Goal: Communication & Community: Share content

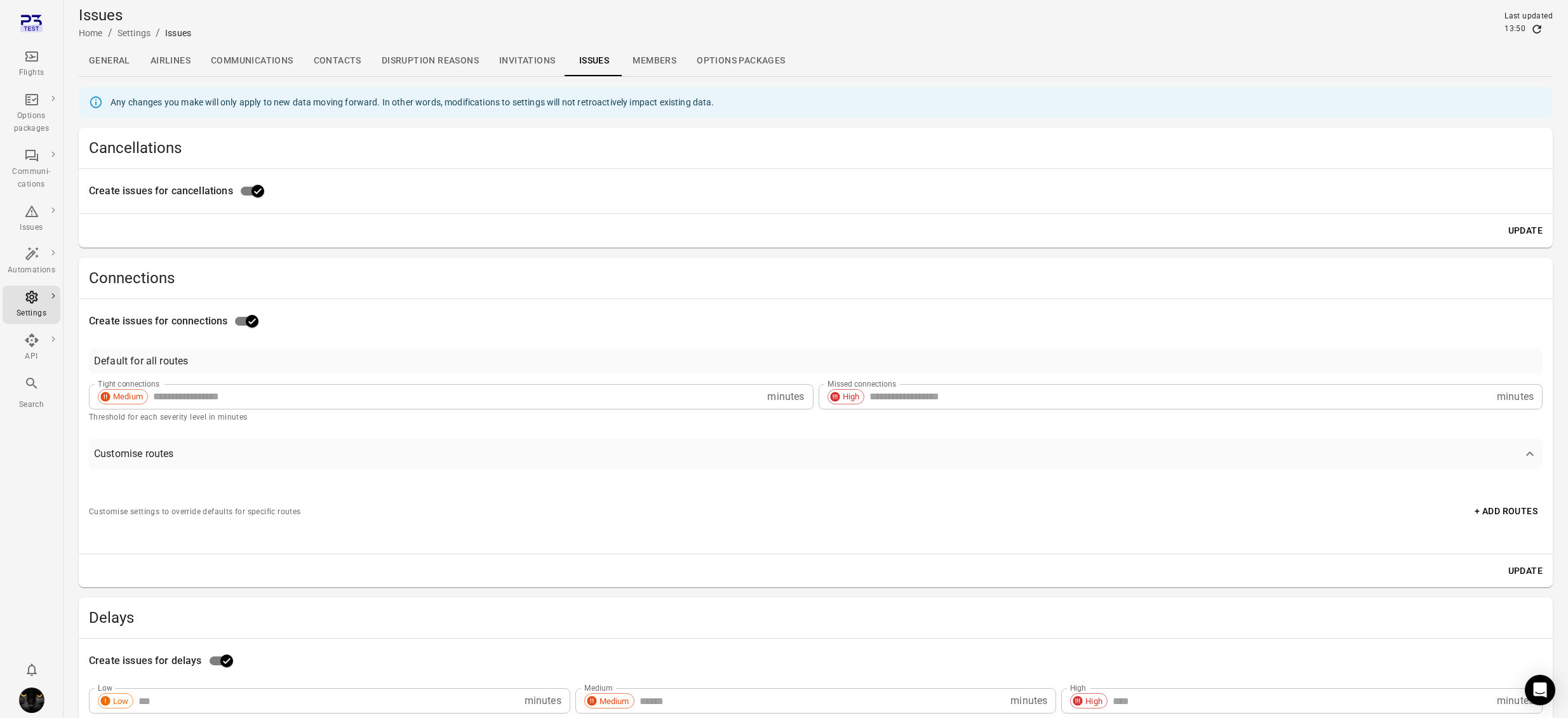
scroll to position [381, 0]
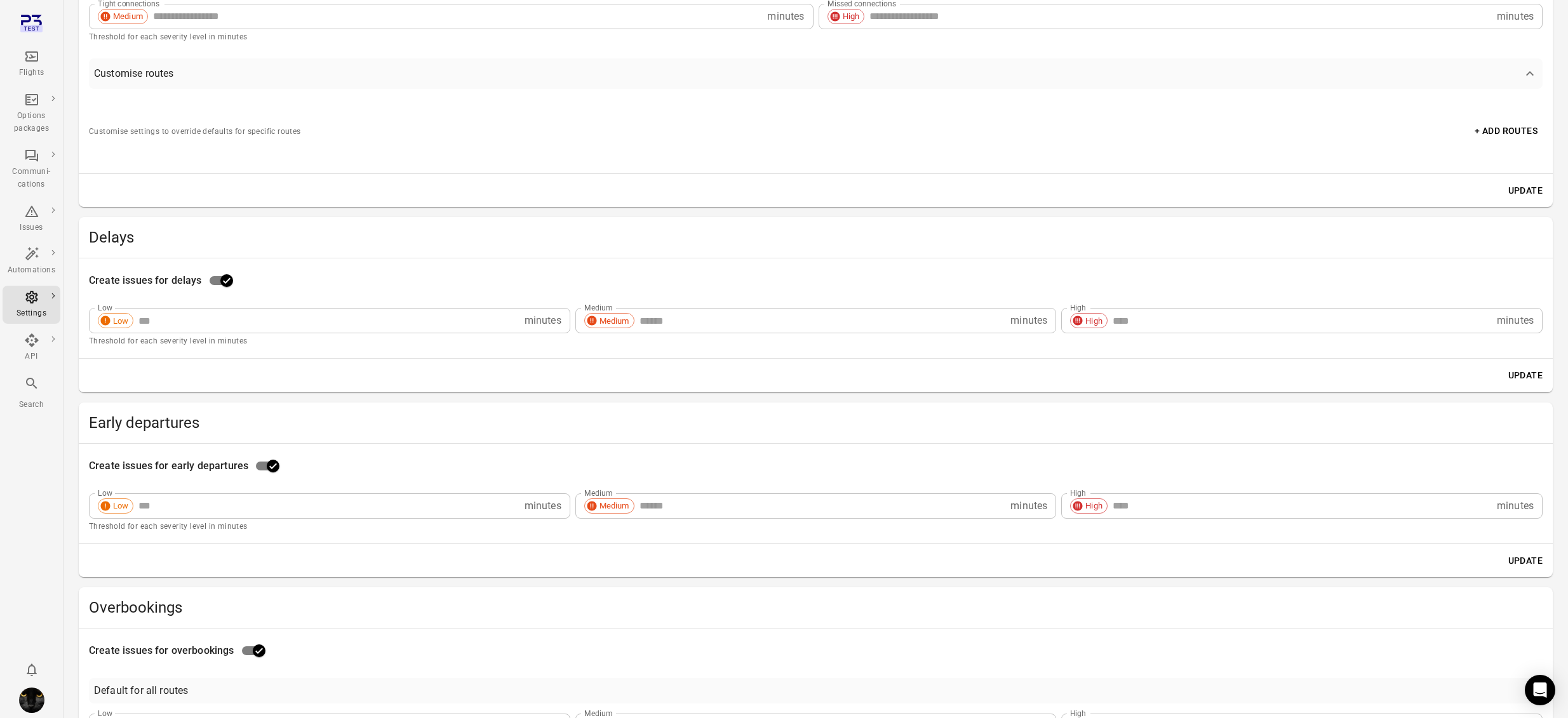
click at [39, 73] on div "Flights" at bounding box center [31, 73] width 47 height 13
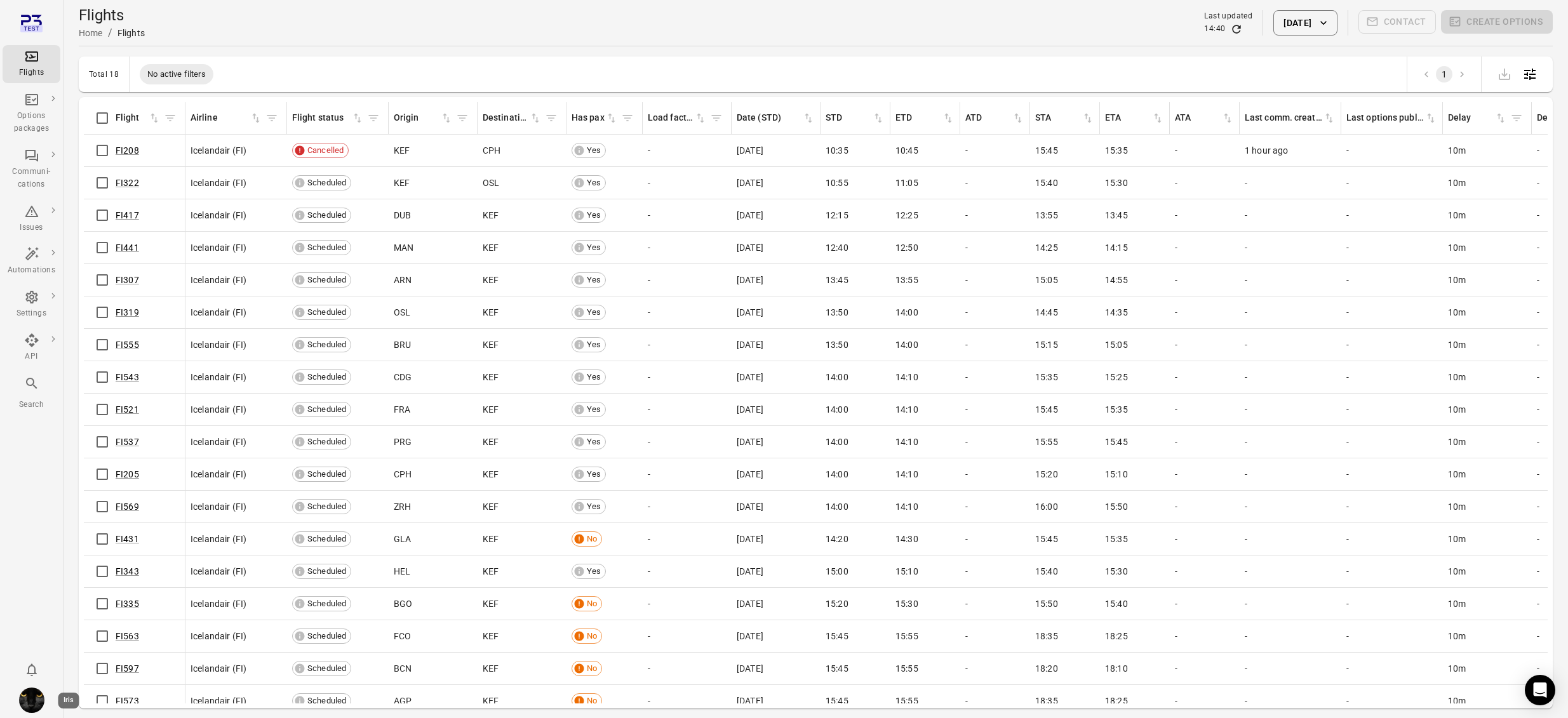
click at [30, 708] on img "Iris" at bounding box center [32, 700] width 25 height 25
click at [84, 690] on button "Log out" at bounding box center [97, 697] width 95 height 24
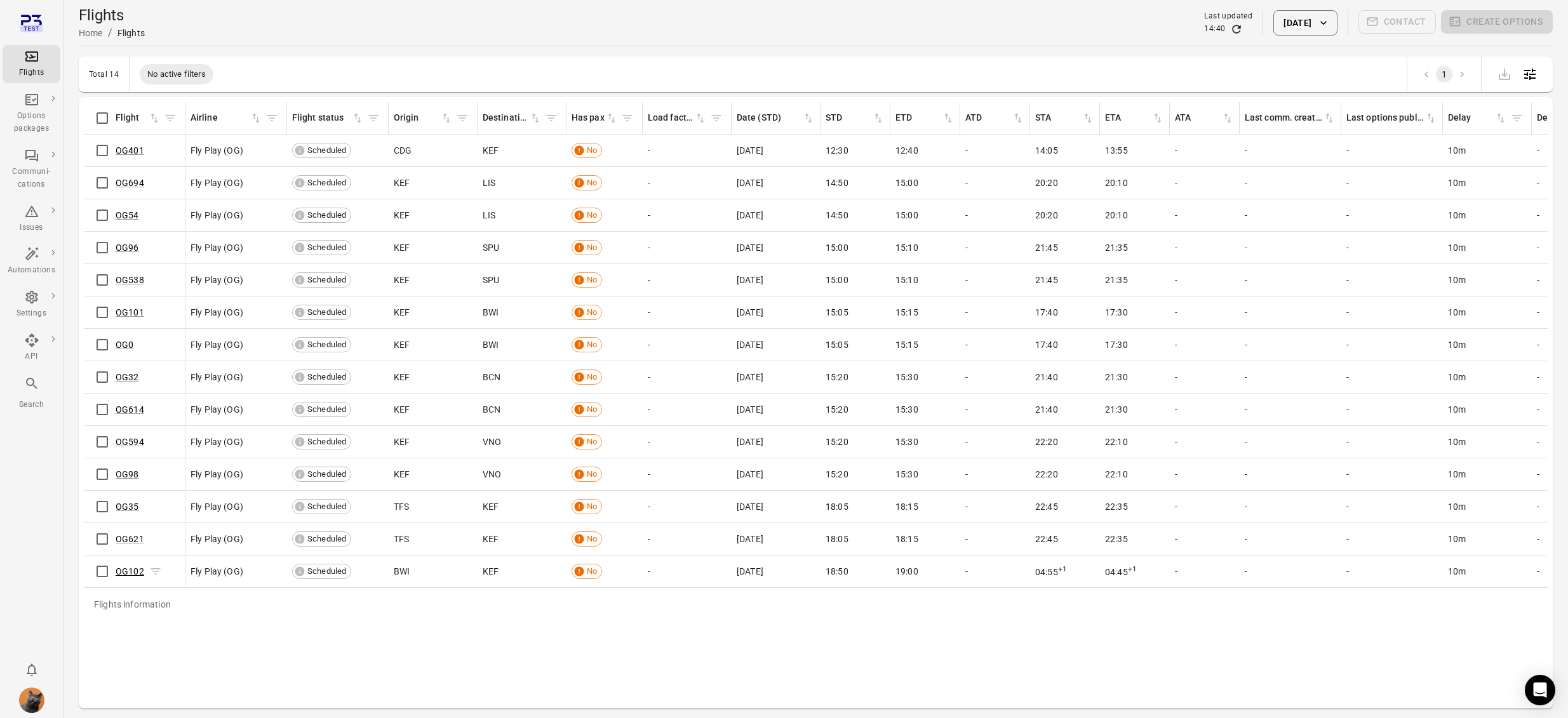
click at [127, 571] on link "OG102" at bounding box center [130, 571] width 29 height 10
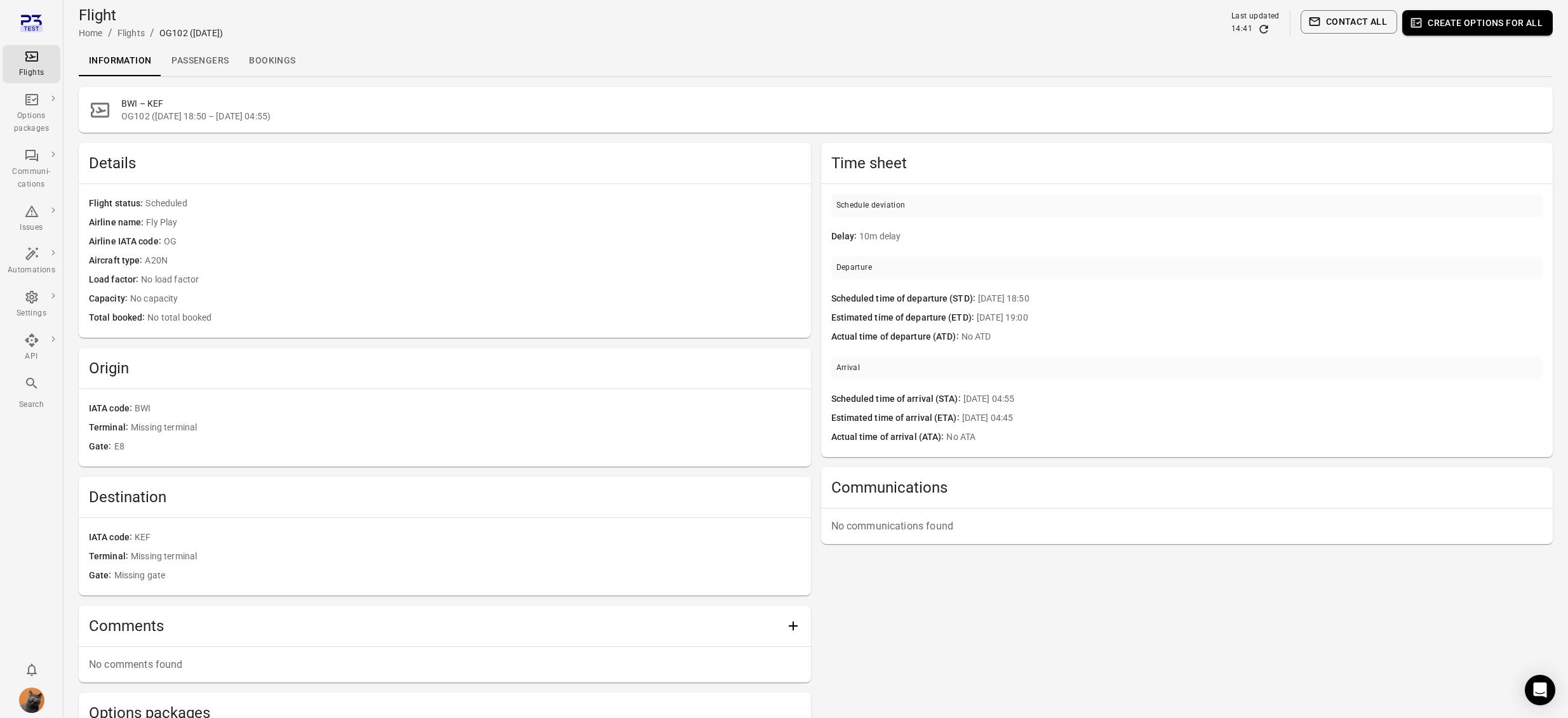
click at [197, 59] on link "Passengers" at bounding box center [200, 61] width 78 height 30
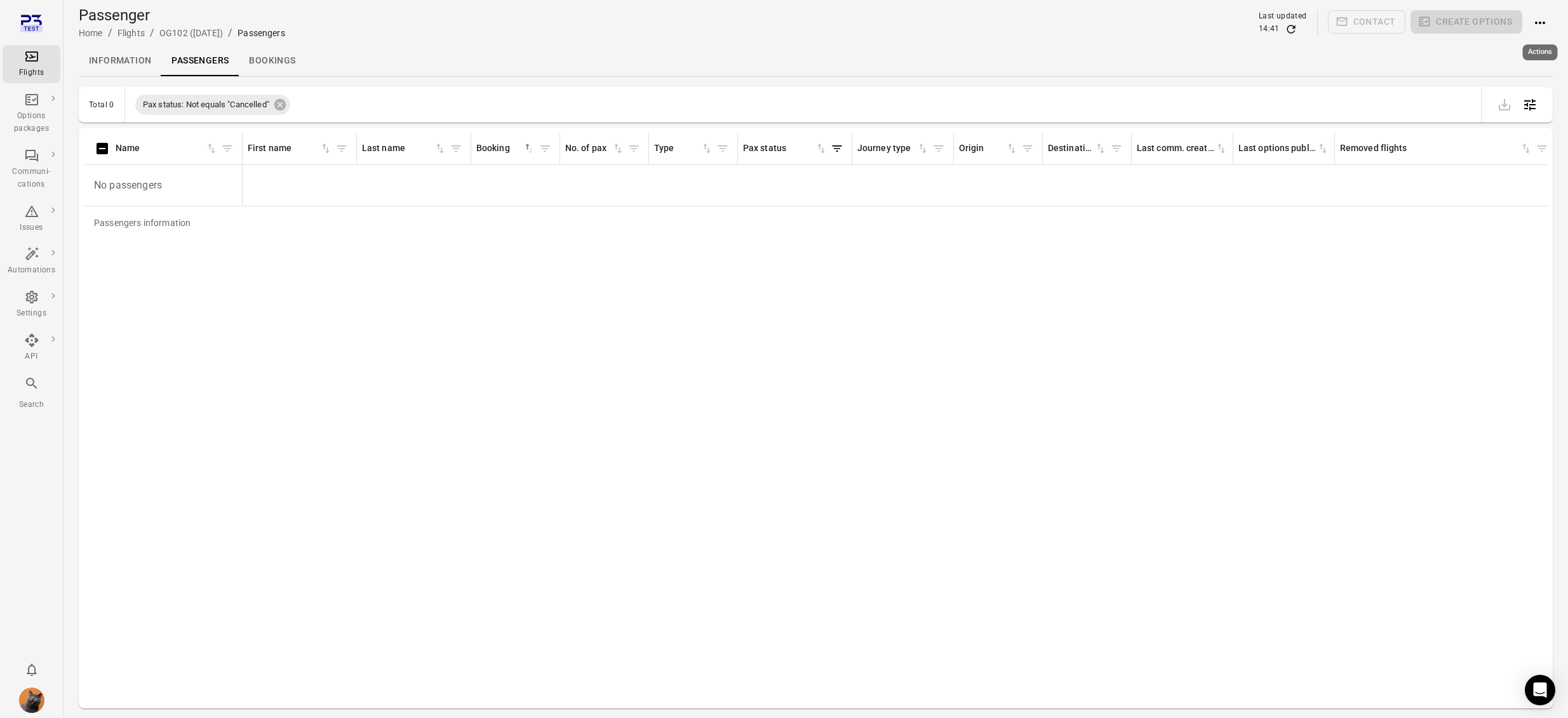
click at [1544, 22] on icon "Actions" at bounding box center [1539, 23] width 15 height 15
click at [1509, 43] on span "Add booking to flight" at bounding box center [1504, 46] width 84 height 13
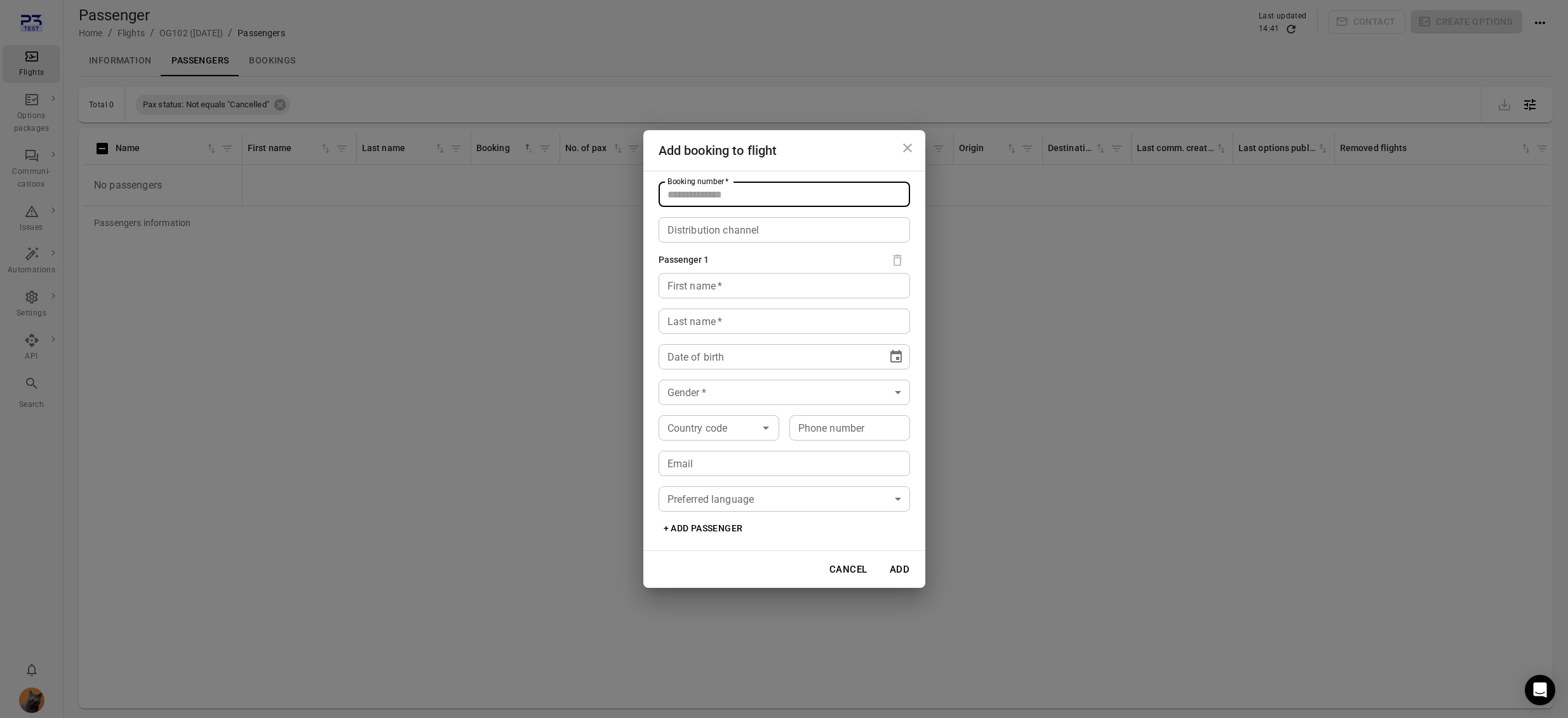
click at [760, 197] on input "Booking number   *" at bounding box center [784, 194] width 251 height 25
type input "*****"
click at [716, 283] on div "First name   * First name   *" at bounding box center [784, 286] width 251 height 25
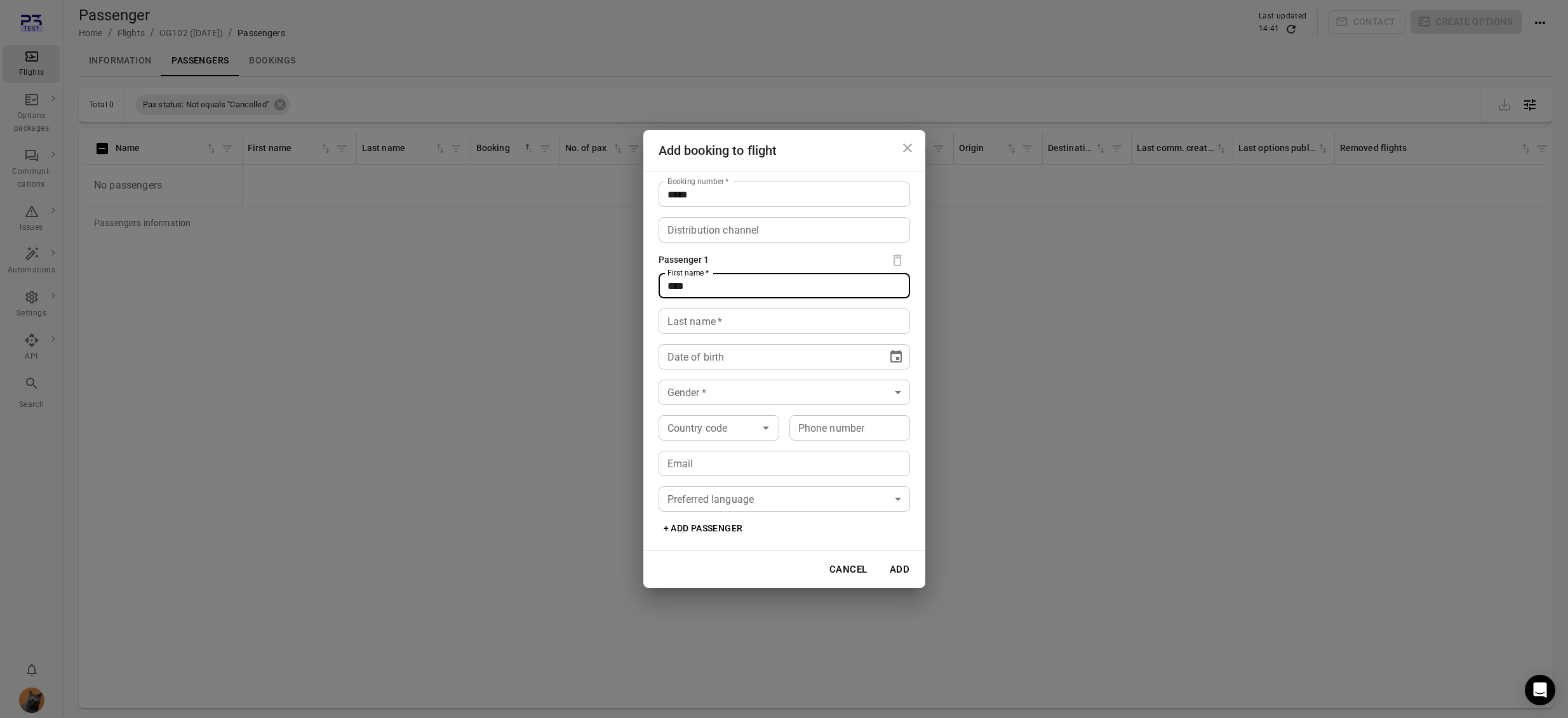
type input "****"
click at [696, 320] on div "Last name   * Last name   *" at bounding box center [784, 321] width 251 height 25
type input "****"
click at [679, 356] on span at bounding box center [679, 357] width 0 height 9
click at [898, 356] on icon "Choose date" at bounding box center [896, 357] width 15 height 15
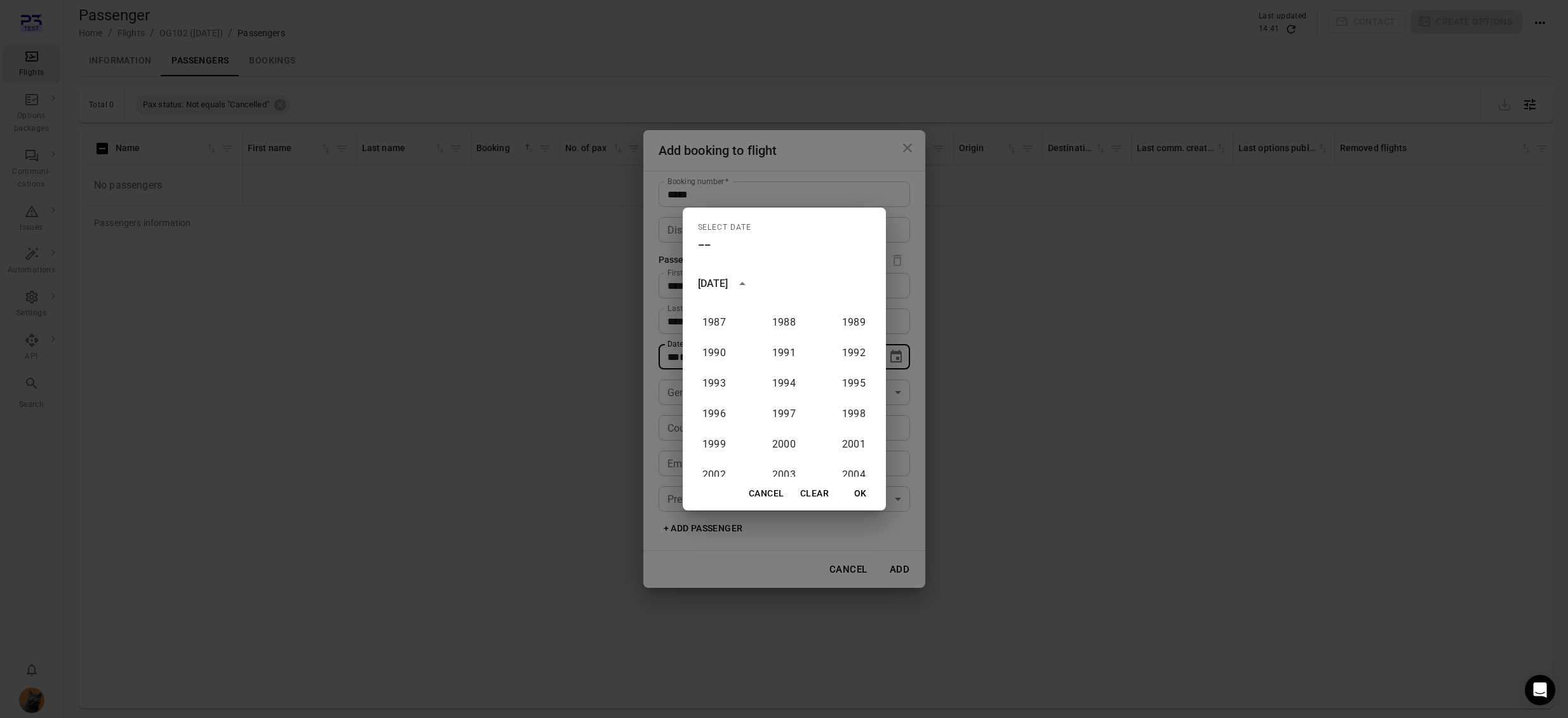
scroll to position [771, 0]
click at [791, 337] on button "1979" at bounding box center [784, 336] width 46 height 23
type input "**********"
drag, startPoint x: 871, startPoint y: 492, endPoint x: 811, endPoint y: 482, distance: 60.8
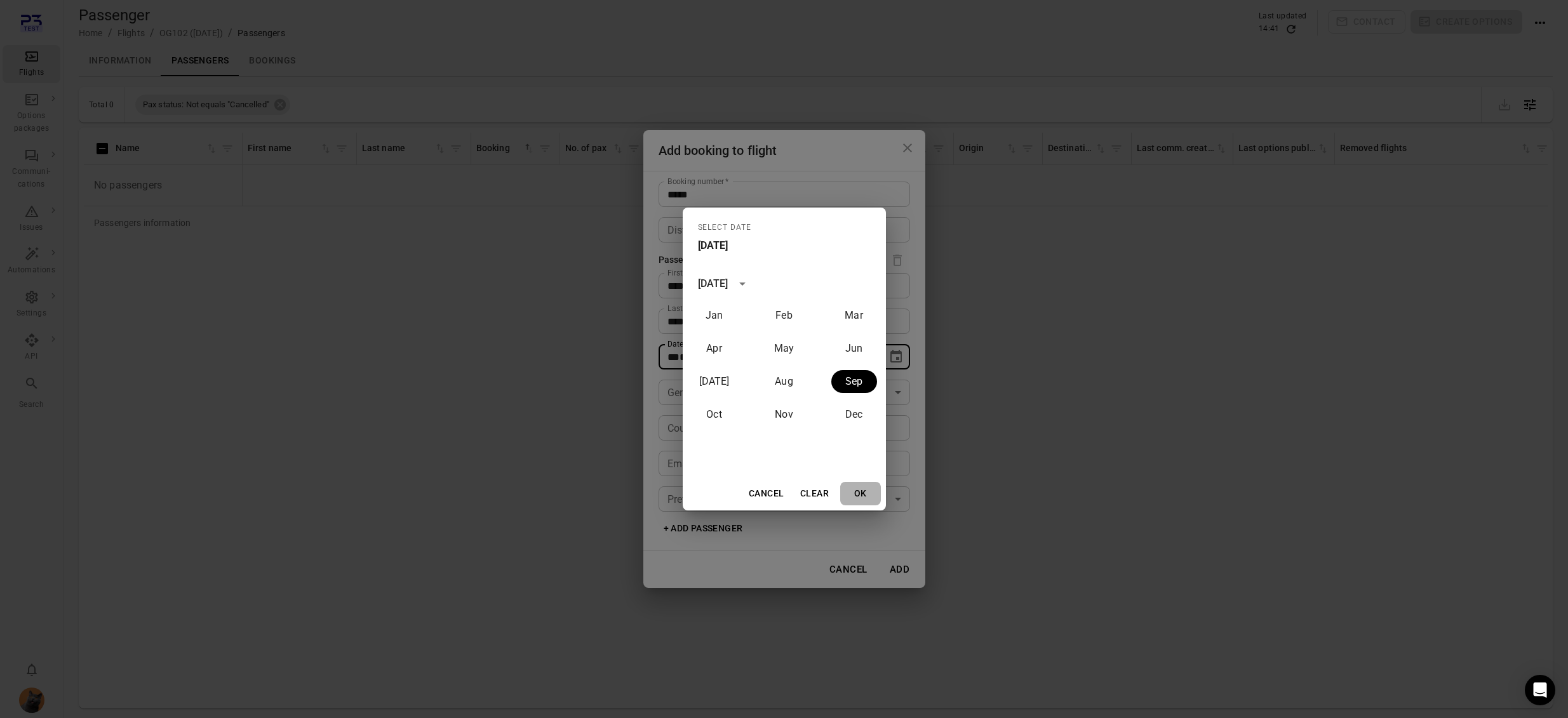
click at [871, 492] on button "OK" at bounding box center [860, 494] width 40 height 24
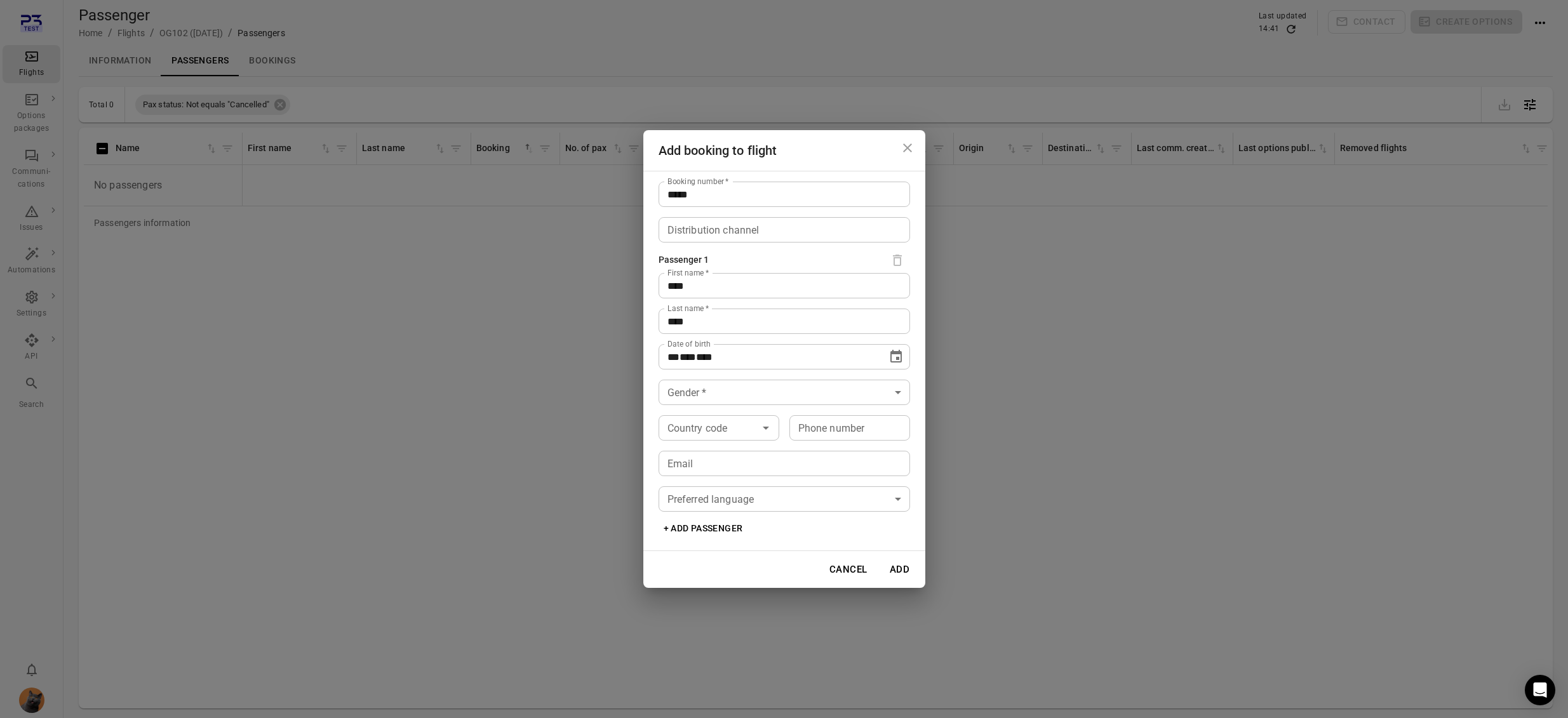
click at [719, 392] on body "**********" at bounding box center [784, 380] width 1568 height 759
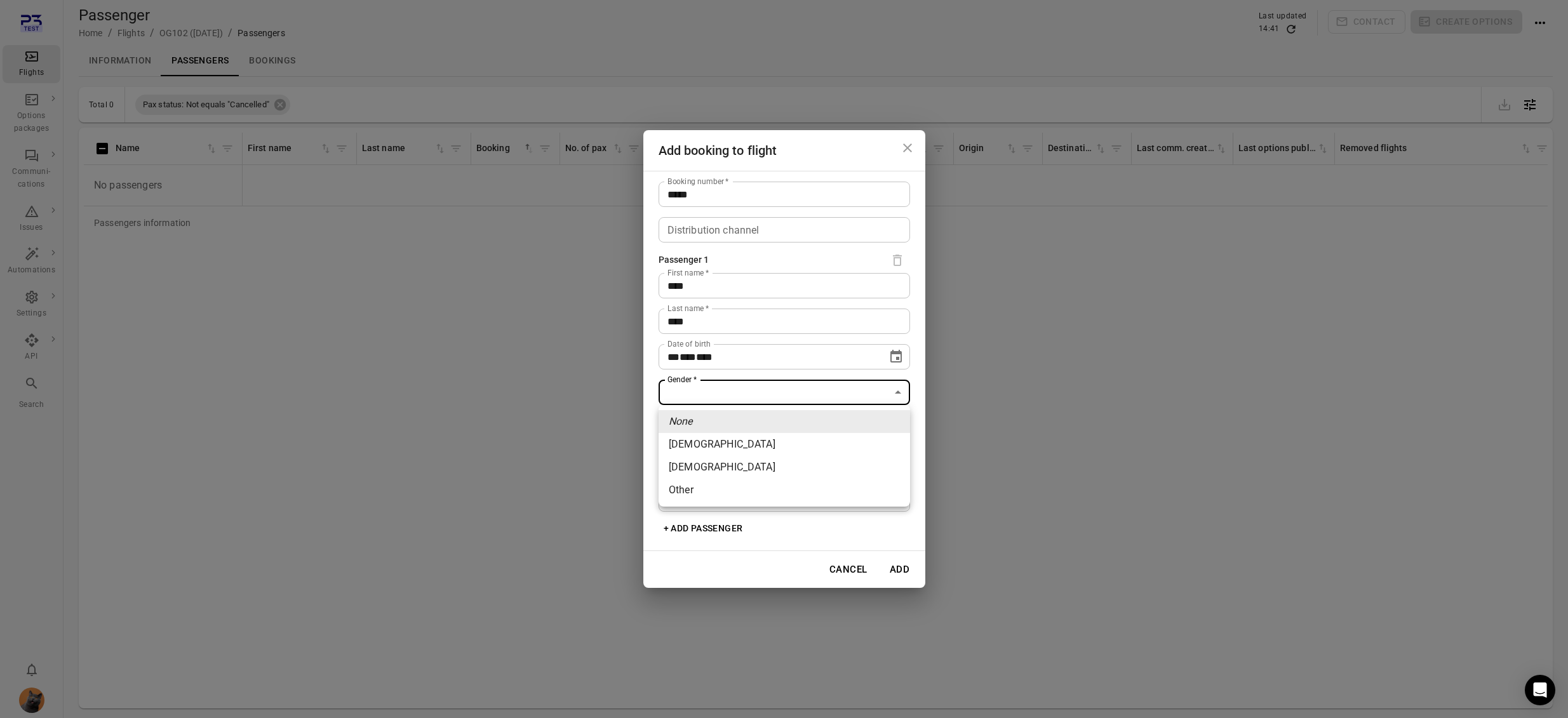
click at [716, 438] on li "Female" at bounding box center [784, 444] width 251 height 23
type input "******"
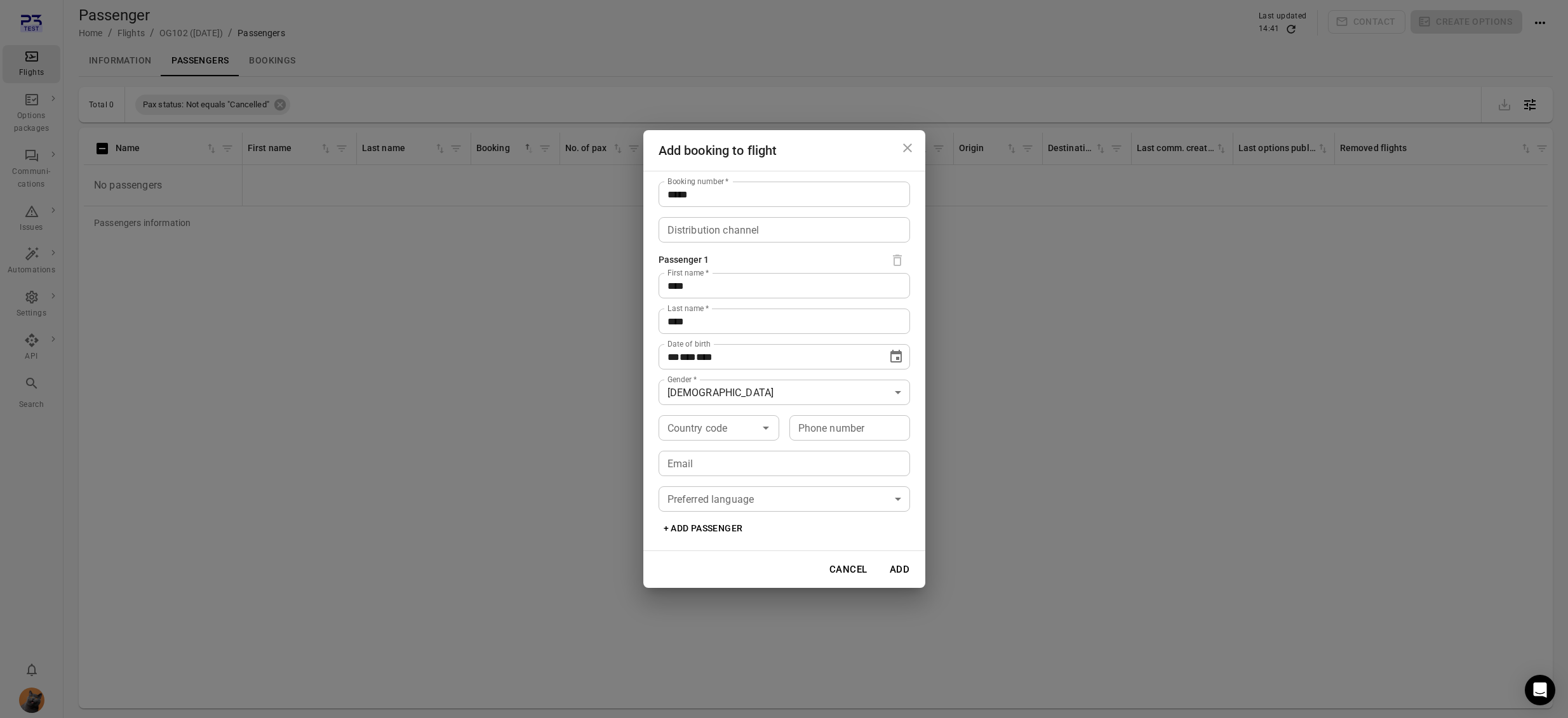
drag, startPoint x: 694, startPoint y: 408, endPoint x: 708, endPoint y: 426, distance: 22.8
click at [695, 408] on div "**********" at bounding box center [784, 360] width 282 height 381
click at [709, 428] on input "Country code" at bounding box center [708, 428] width 92 height 18
drag, startPoint x: 692, startPoint y: 456, endPoint x: 863, endPoint y: 425, distance: 173.8
click at [694, 456] on li "🇮🇸 Iceland (+354)" at bounding box center [719, 472] width 121 height 53
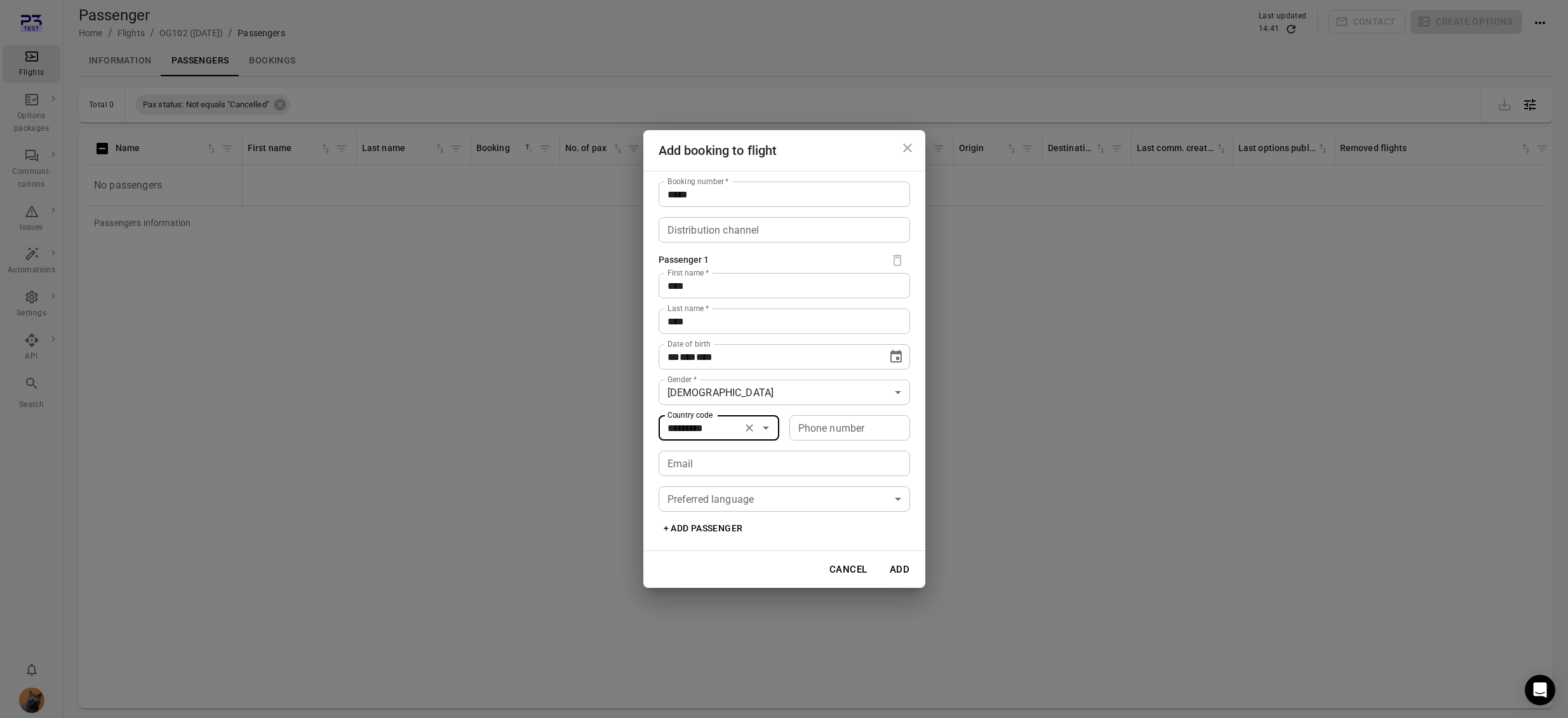
type input "*********"
click at [862, 424] on input "Phone number" at bounding box center [849, 428] width 121 height 25
type input "*******"
drag, startPoint x: 782, startPoint y: 465, endPoint x: 787, endPoint y: 472, distance: 8.6
click at [782, 465] on input "Email" at bounding box center [784, 463] width 251 height 25
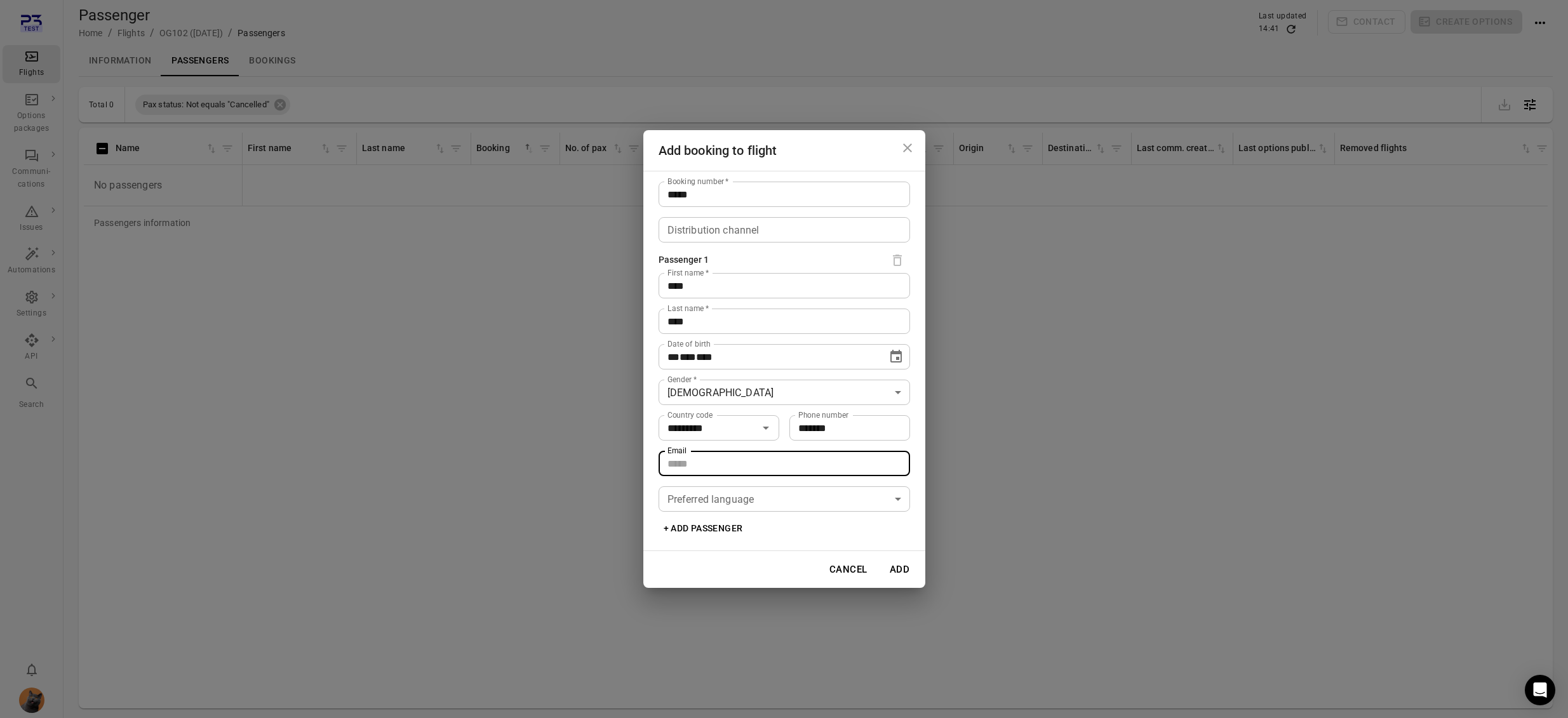
type input "**********"
click at [903, 575] on button "Add" at bounding box center [900, 570] width 40 height 27
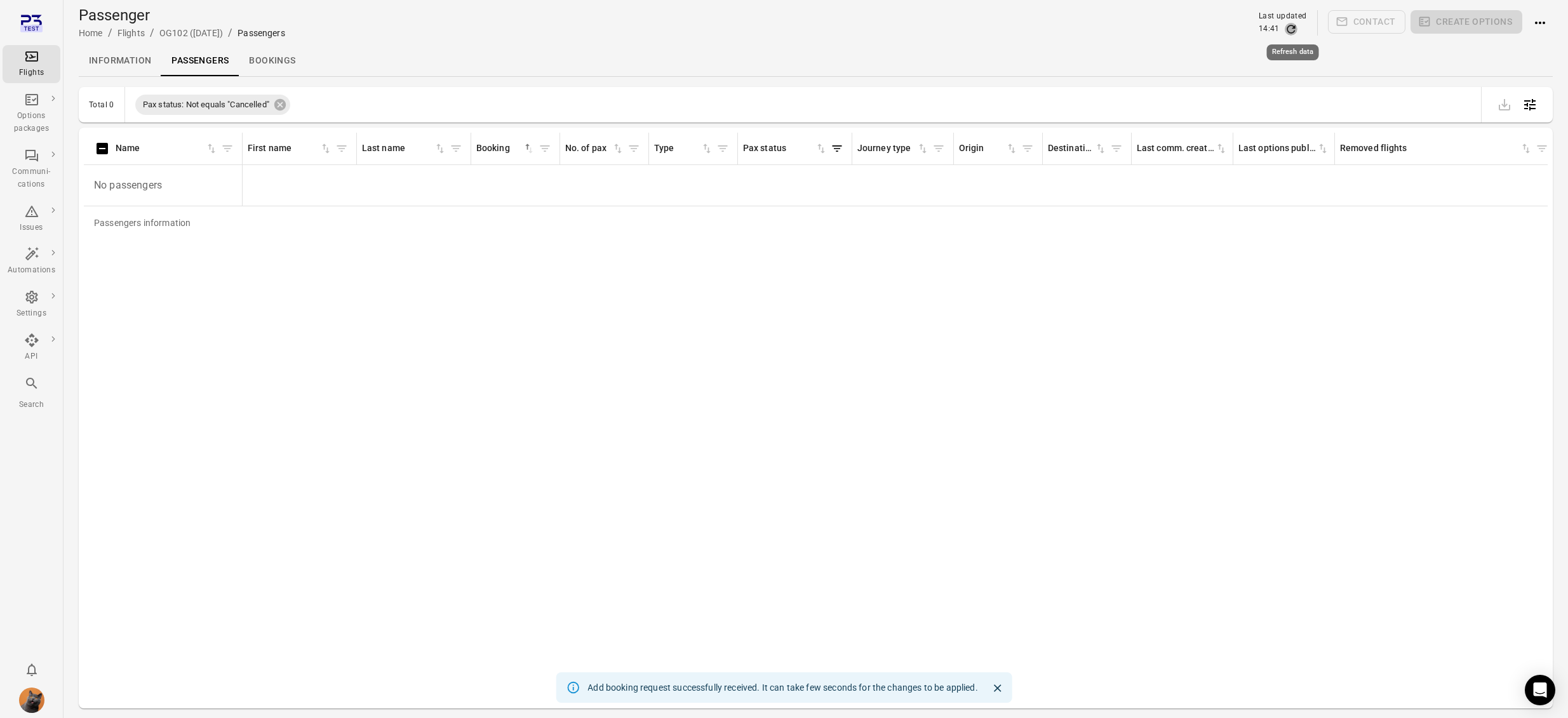
click at [1290, 27] on icon "Refresh data" at bounding box center [1291, 29] width 13 height 13
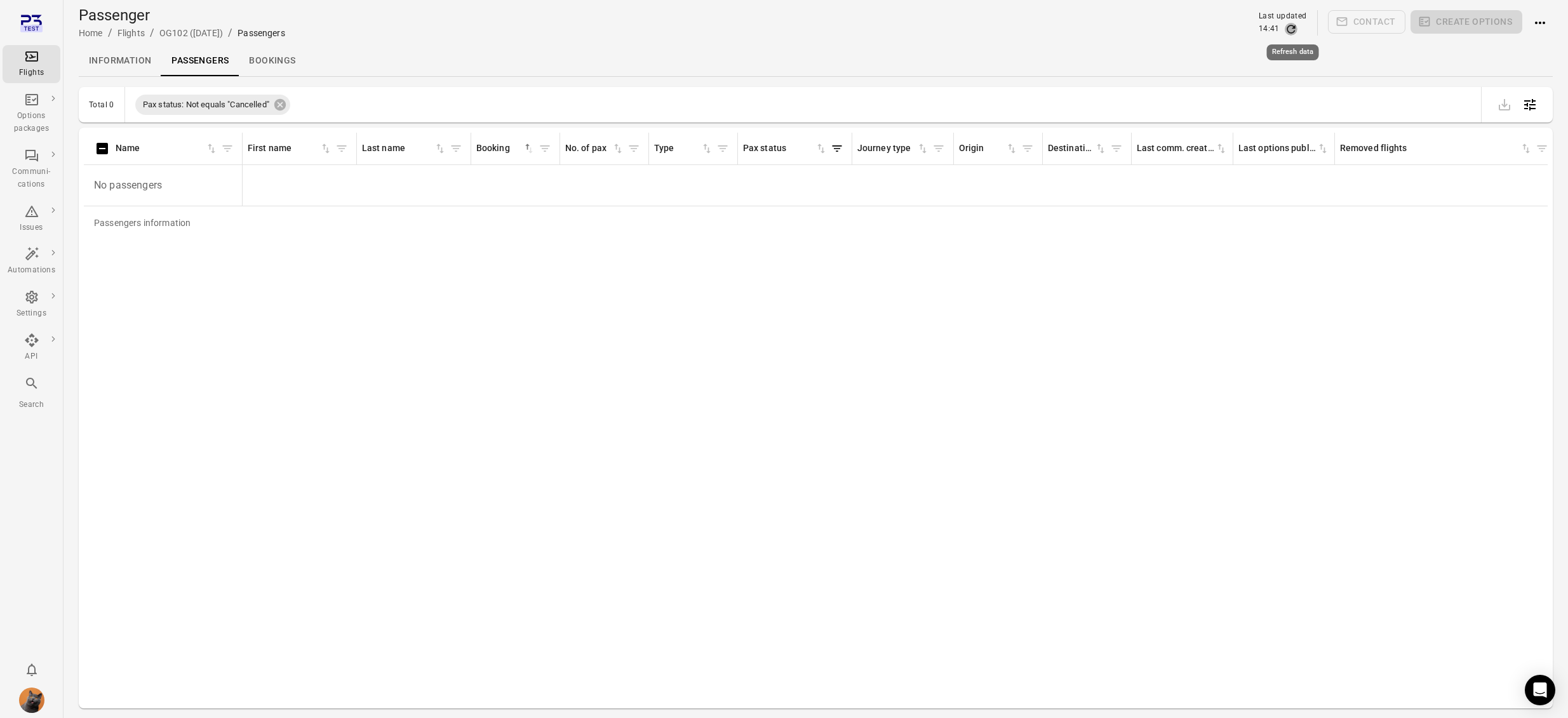
click at [1290, 27] on icon "Refresh data" at bounding box center [1291, 29] width 13 height 13
click at [628, 407] on div "Passengers information Name First name Last name Booking sorted ascending No. o…" at bounding box center [815, 418] width 1463 height 571
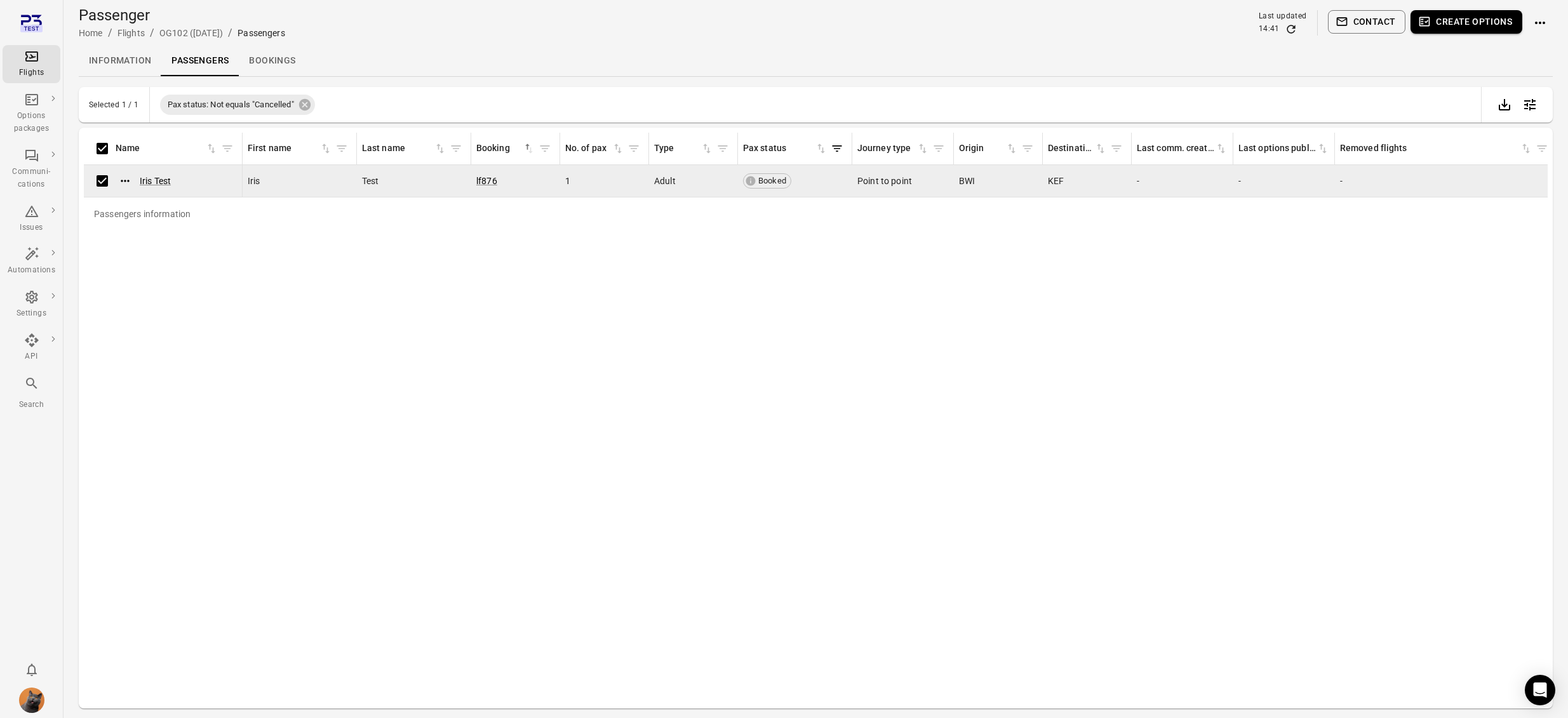
click at [1371, 14] on button "Contact" at bounding box center [1366, 22] width 78 height 24
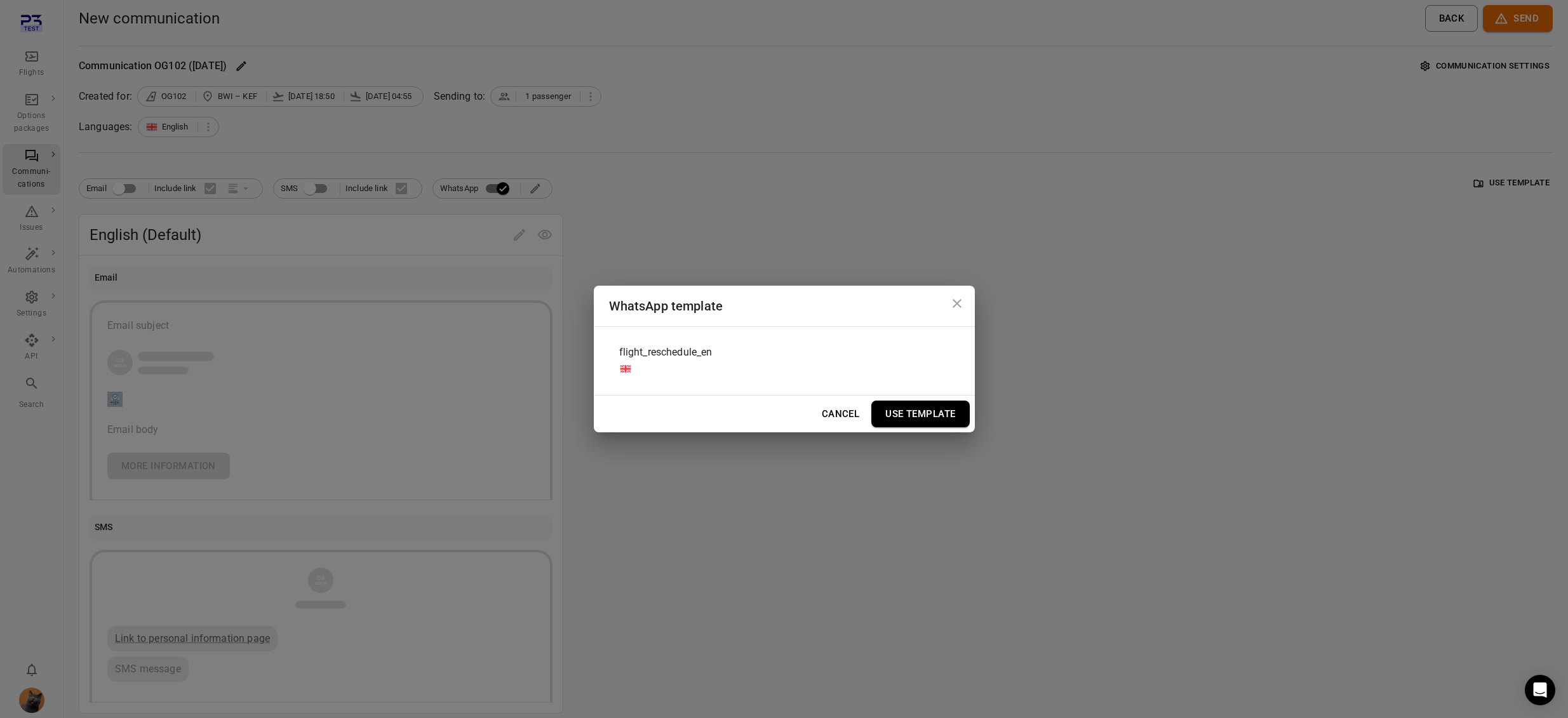
click at [828, 374] on div "flight_reschedule_en" at bounding box center [784, 361] width 351 height 47
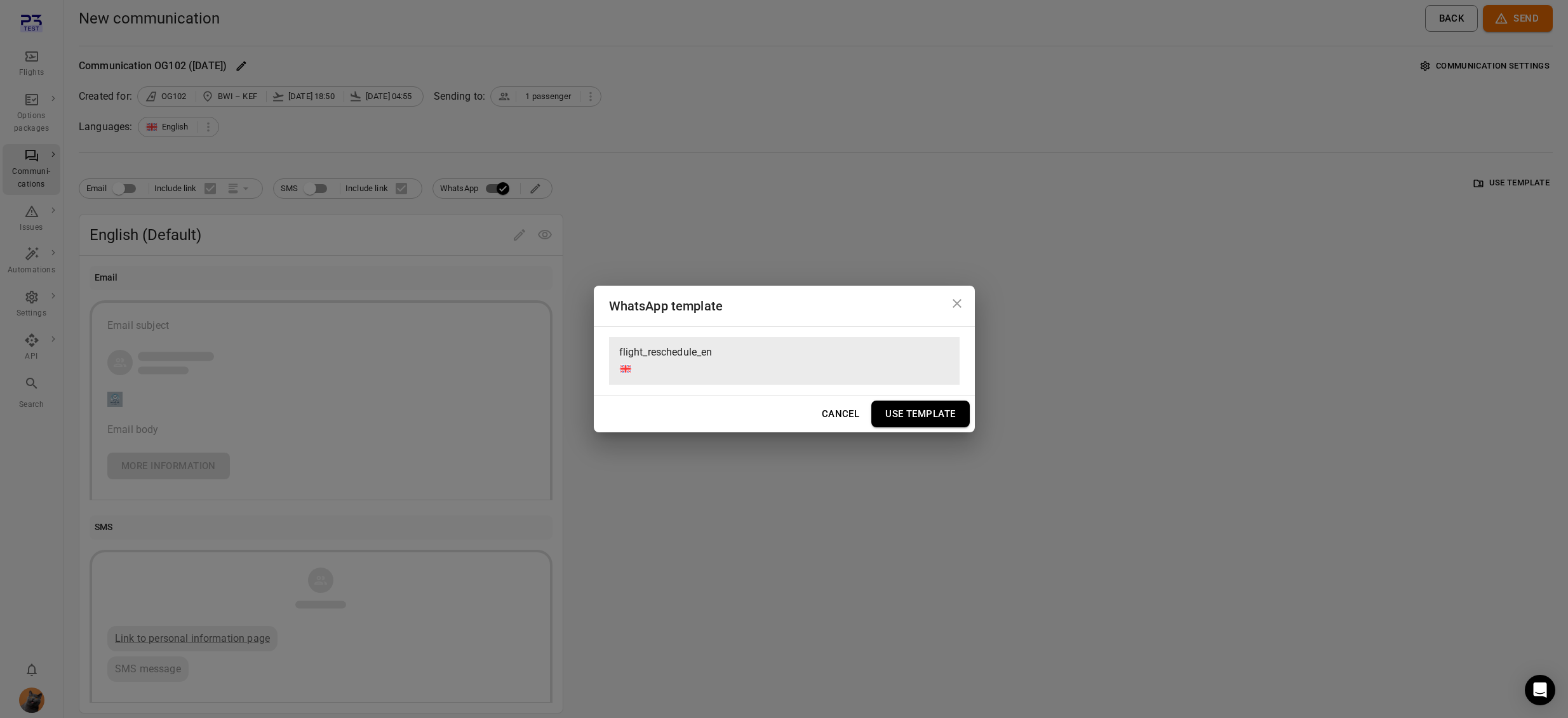
click at [916, 413] on button "Use Template" at bounding box center [920, 414] width 98 height 27
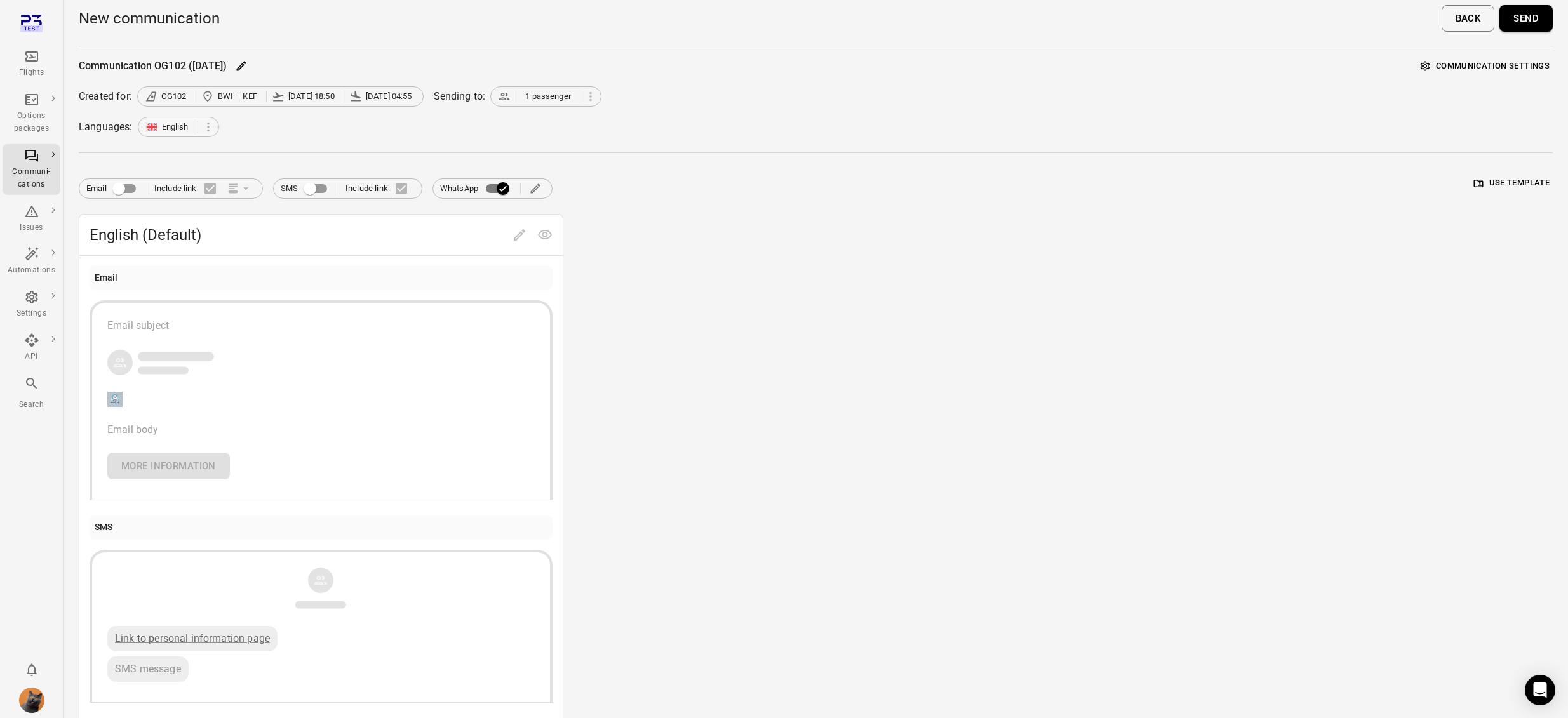
click at [1528, 9] on button "Send" at bounding box center [1525, 19] width 53 height 27
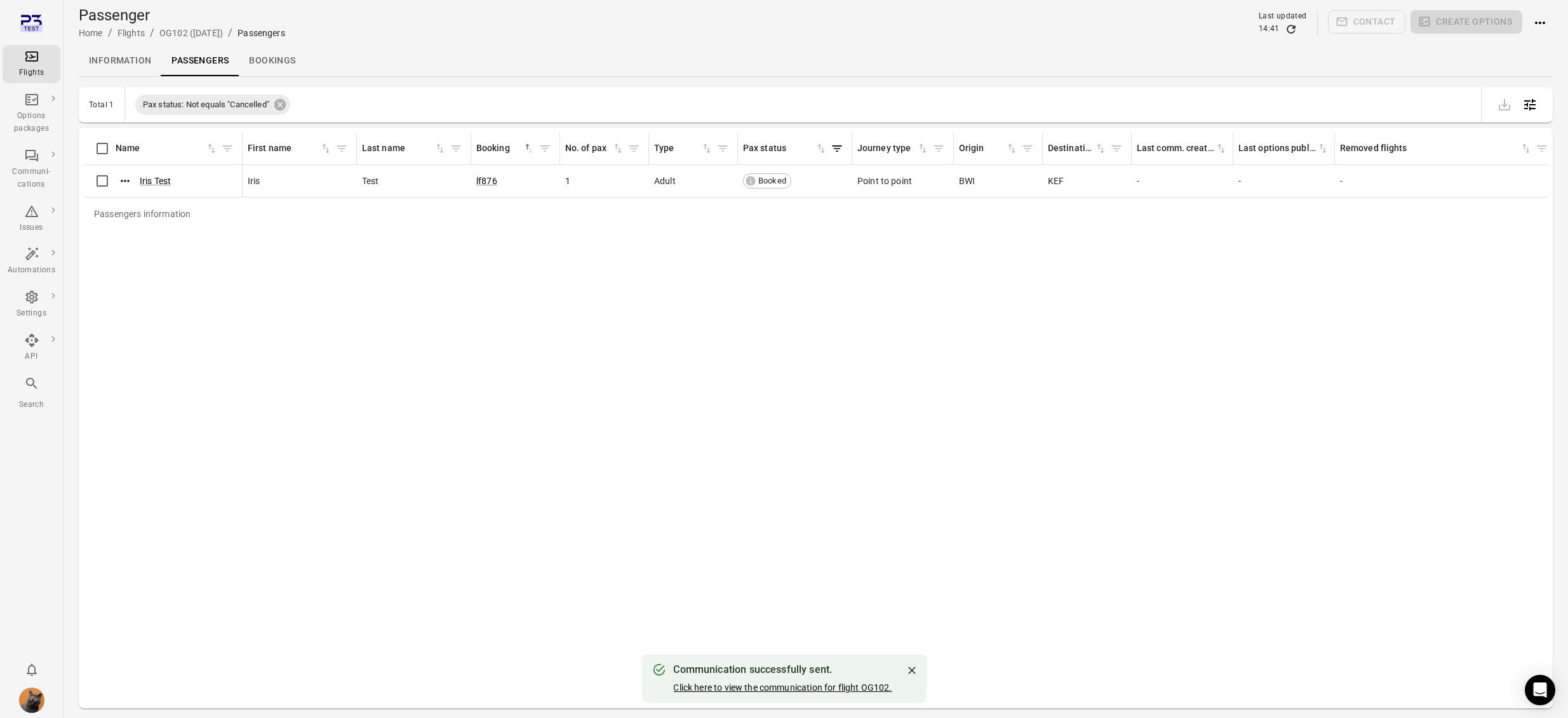
click at [791, 684] on link "Click here to view the communication for flight OG102." at bounding box center [782, 688] width 218 height 10
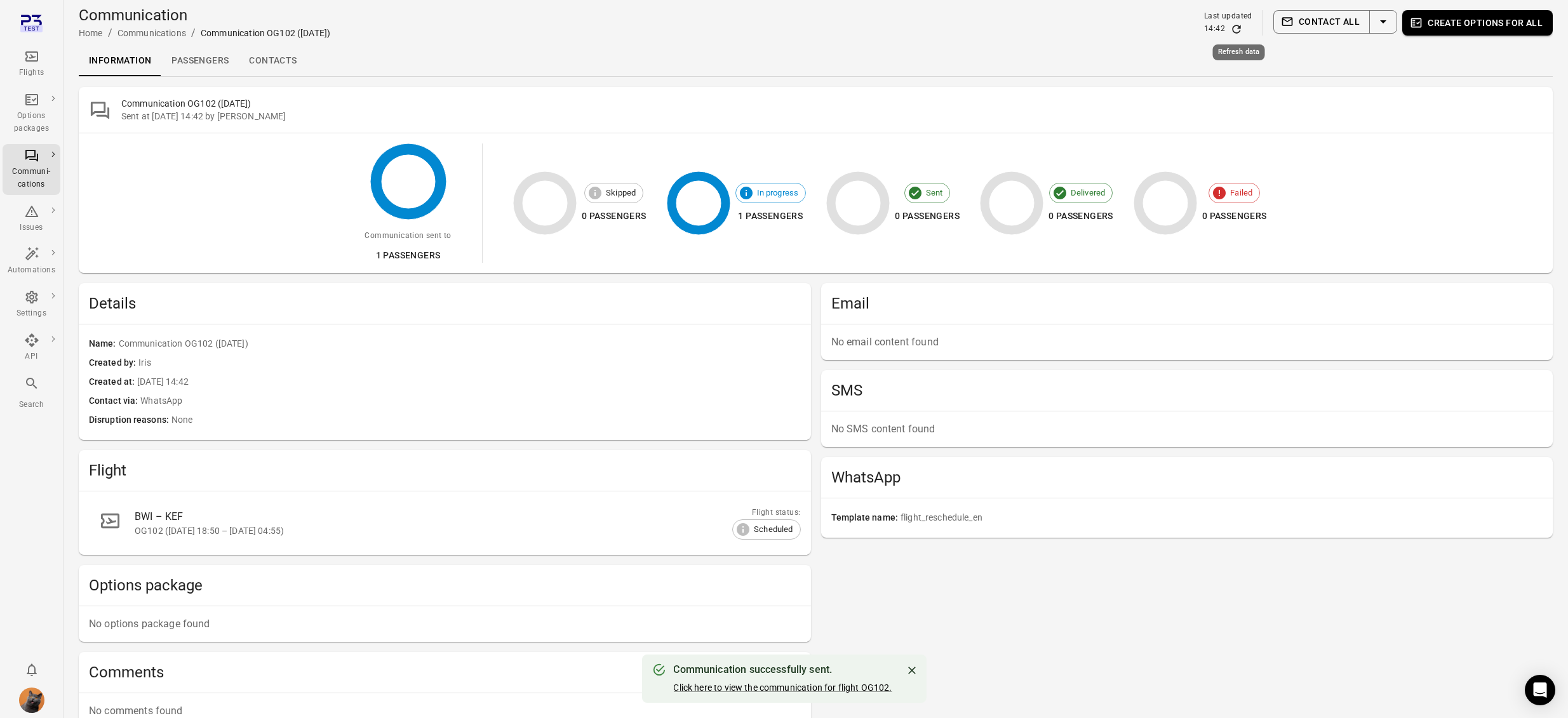
click at [1238, 28] on icon "Refresh data" at bounding box center [1236, 29] width 13 height 13
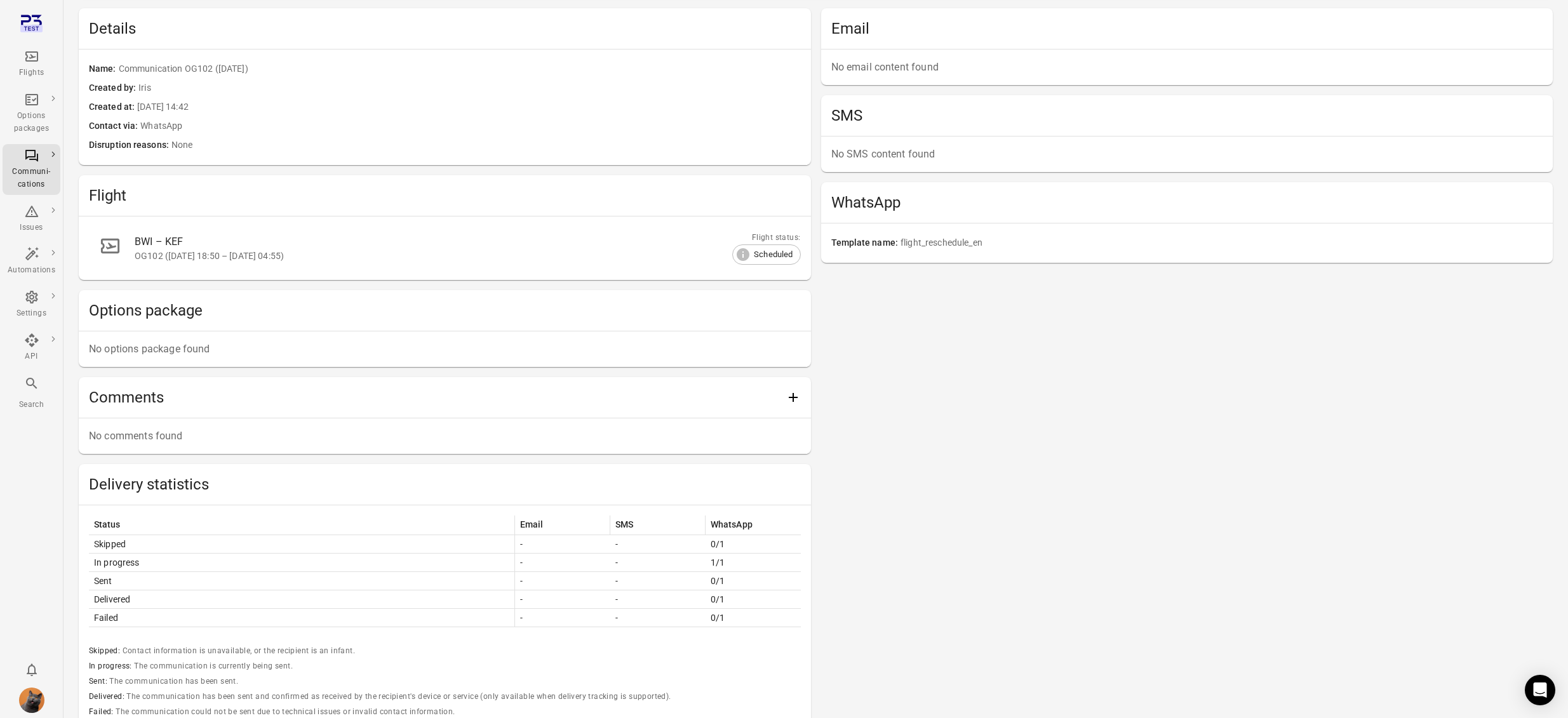
scroll to position [357, 0]
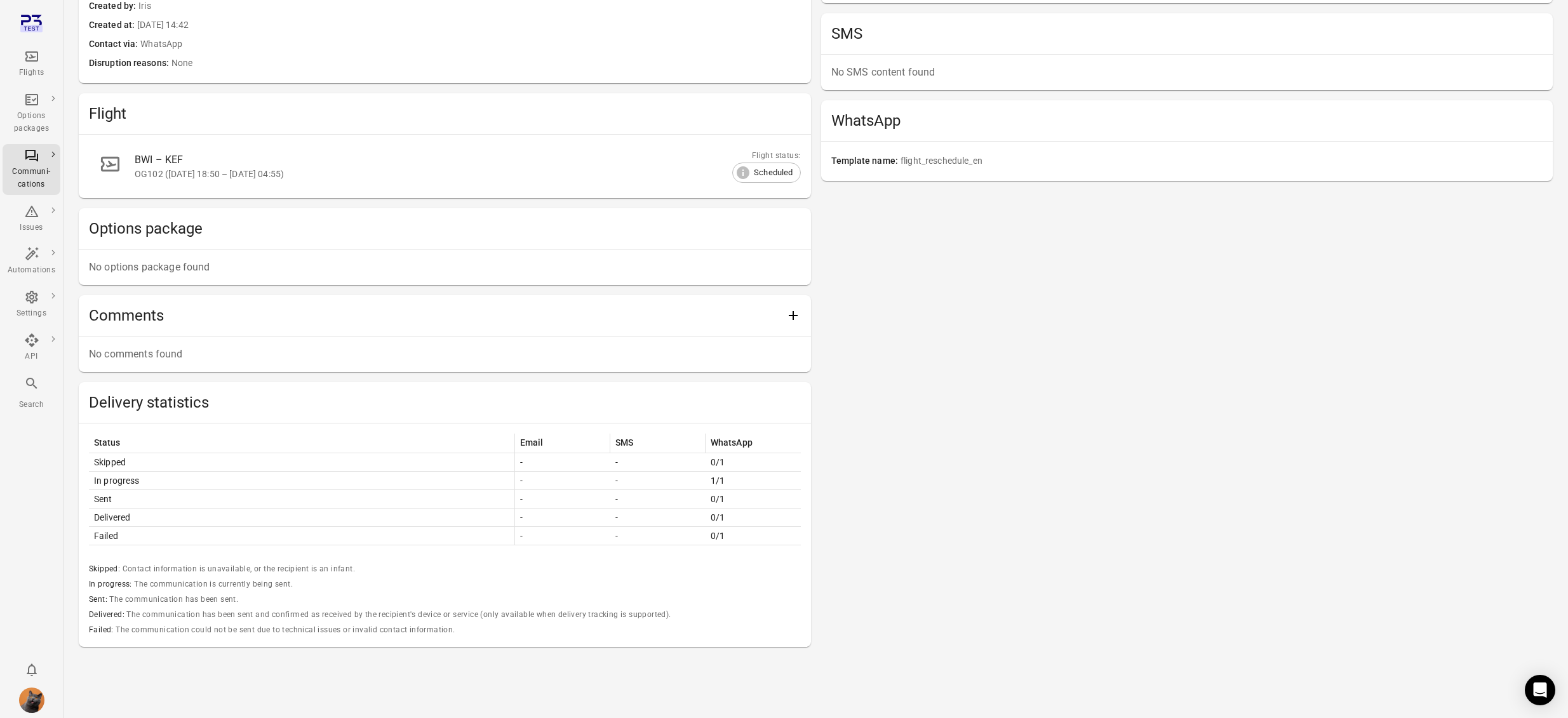
click at [1232, 266] on div "Email No email content found SMS No SMS content found WhatsApp Template name fl…" at bounding box center [1187, 287] width 732 height 721
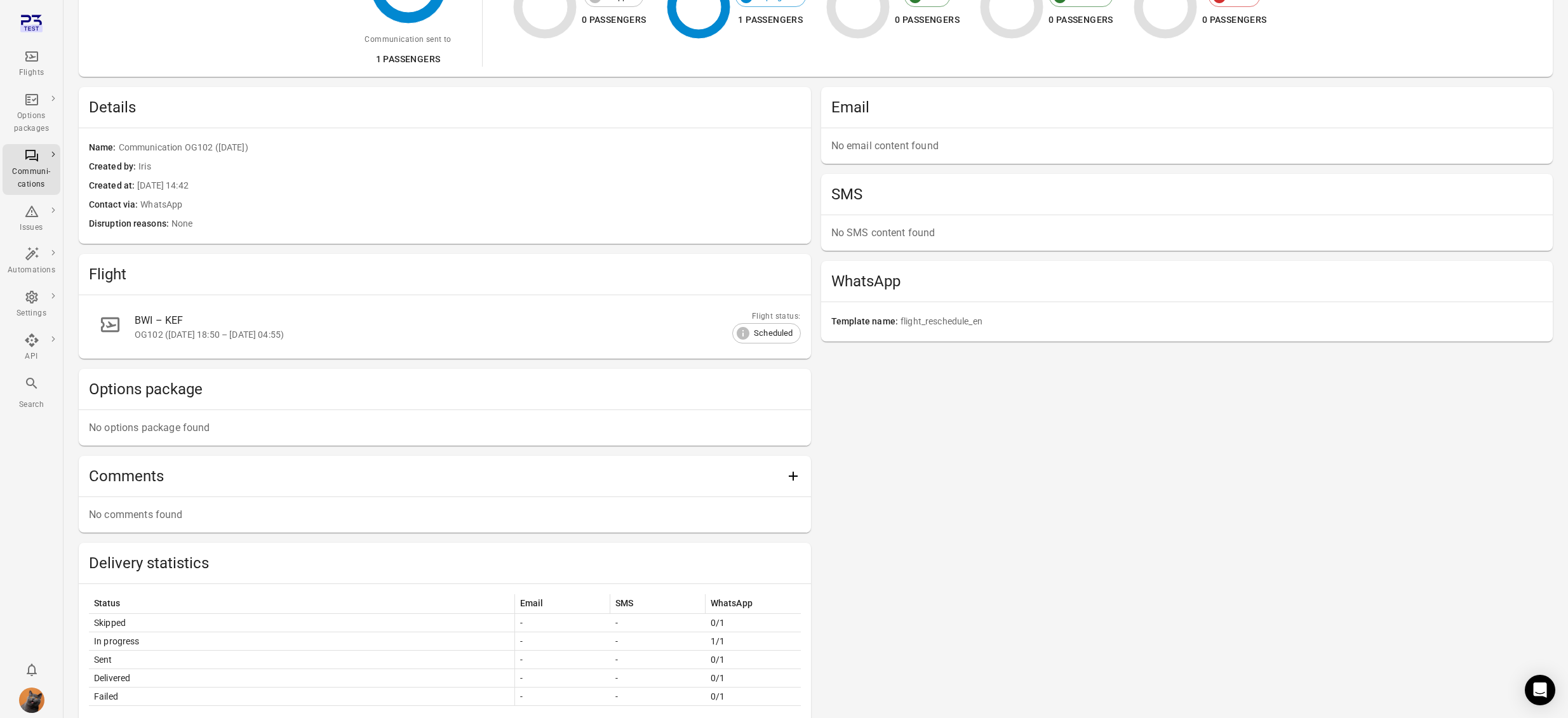
scroll to position [0, 0]
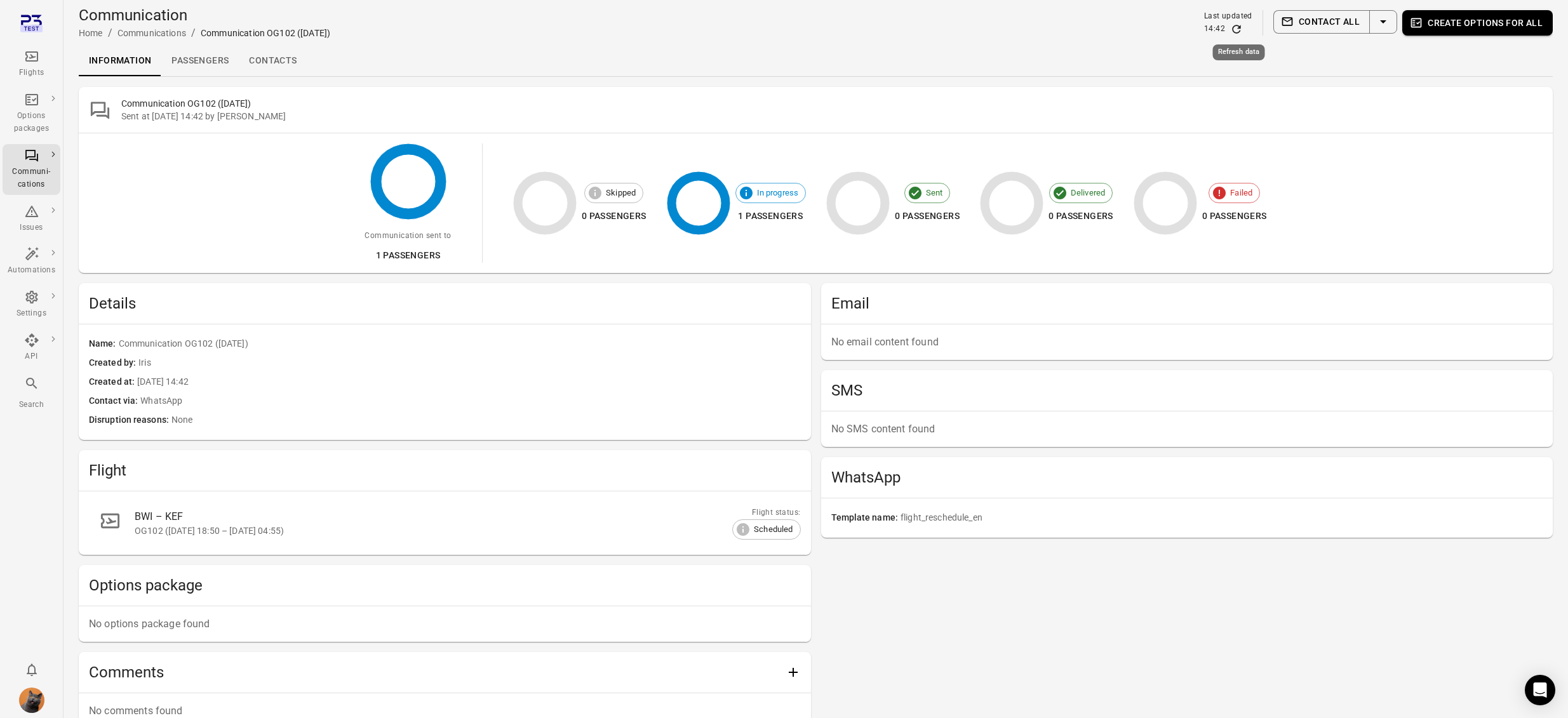
click at [1234, 27] on icon "Refresh data" at bounding box center [1236, 29] width 8 height 8
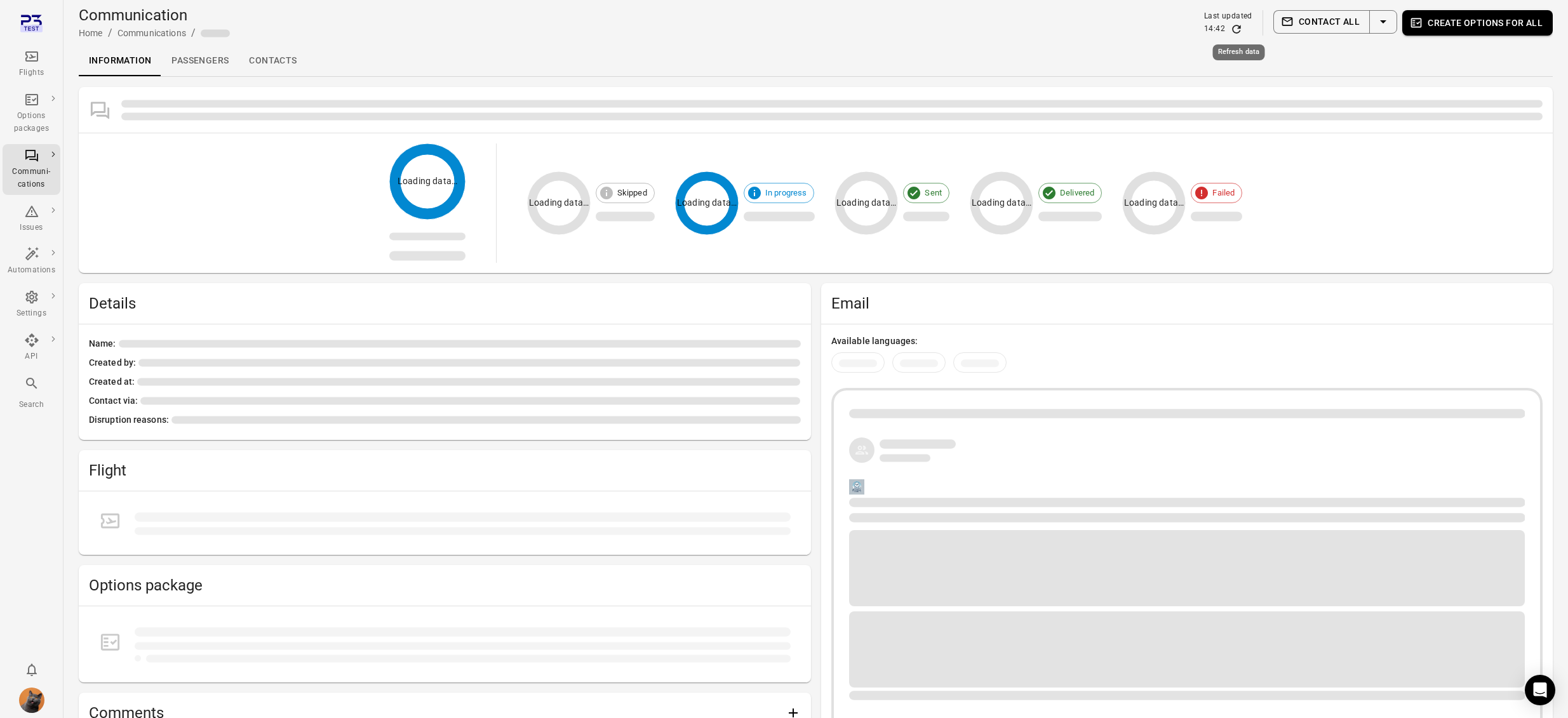
click at [1234, 27] on icon "Refresh data" at bounding box center [1236, 29] width 8 height 8
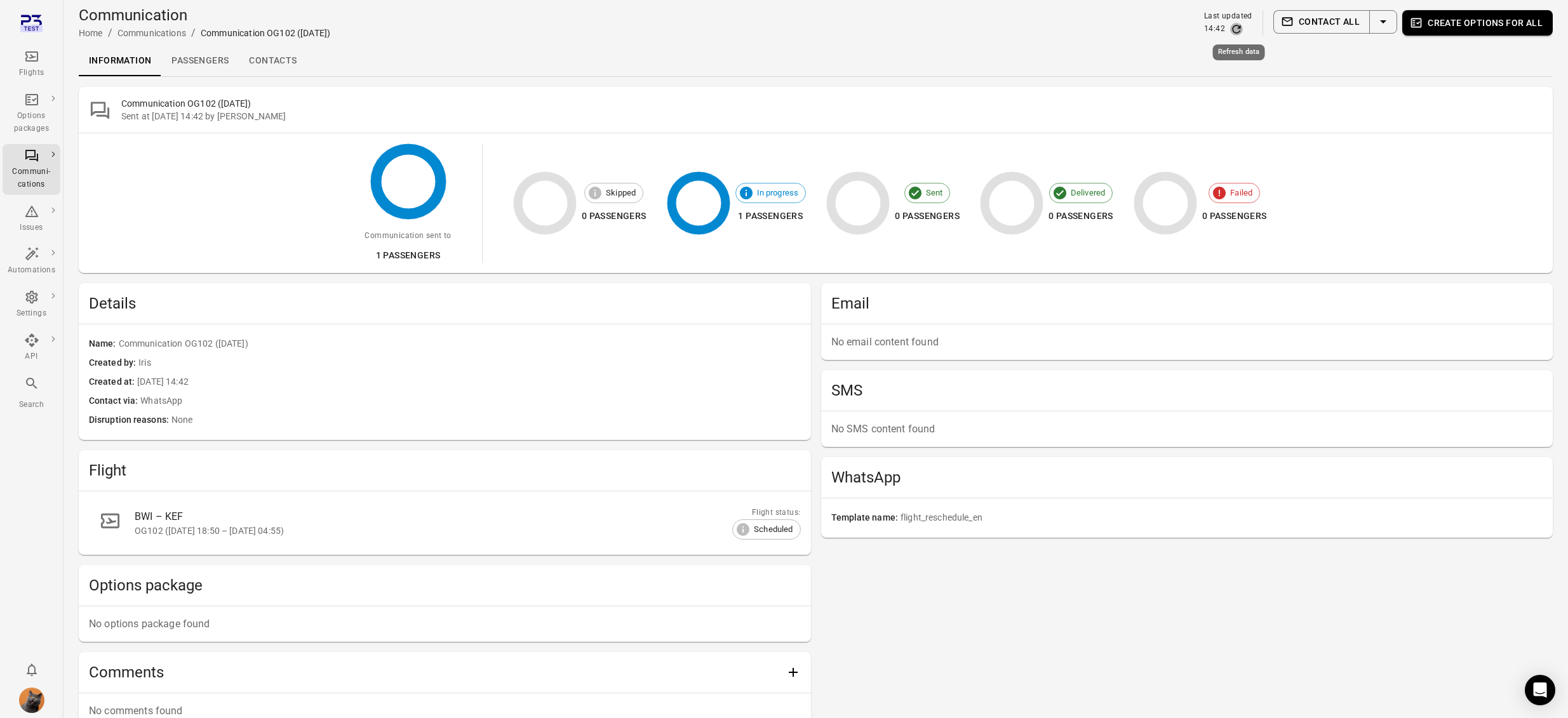
click at [1234, 27] on icon "Refresh data" at bounding box center [1236, 29] width 8 height 8
click at [1237, 24] on icon "Refresh data" at bounding box center [1236, 29] width 13 height 13
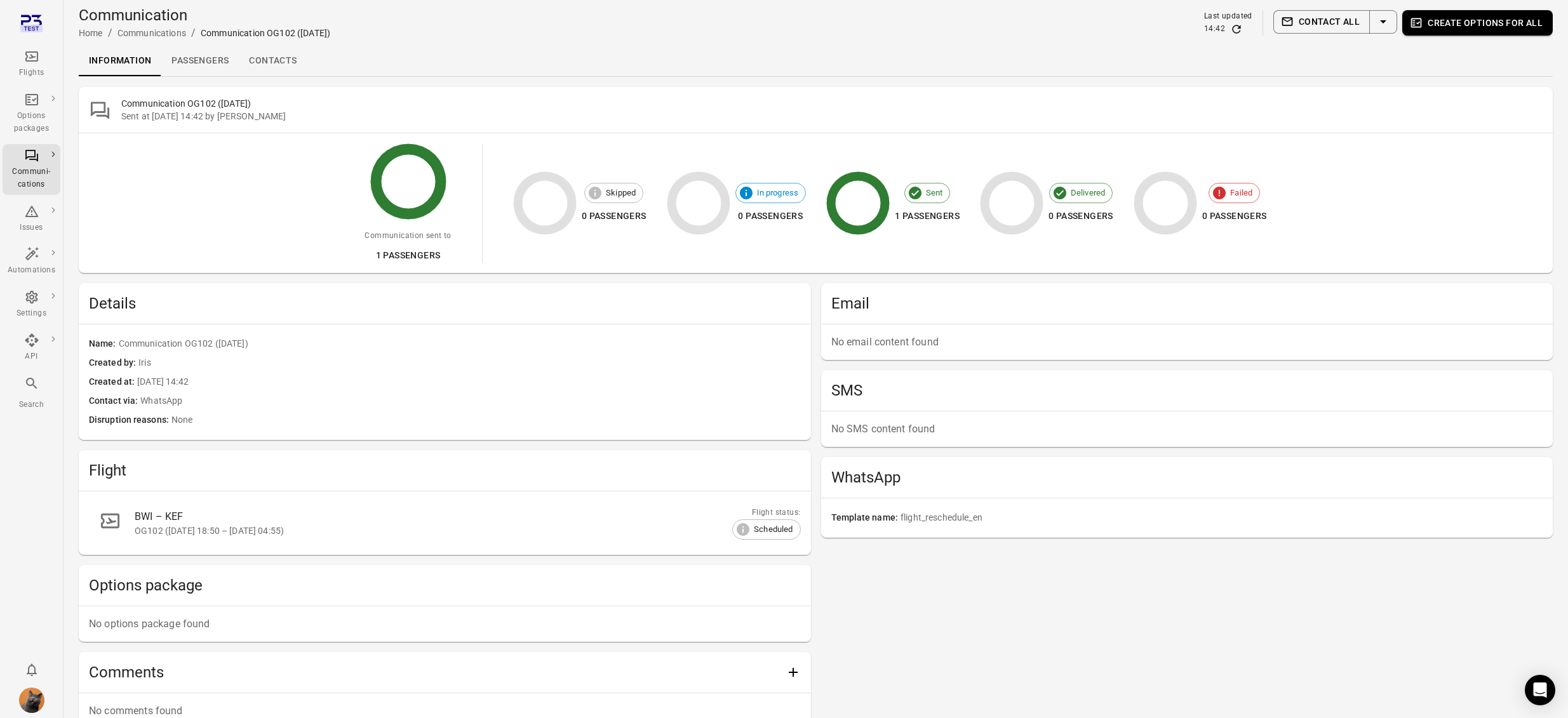
click at [228, 64] on link "Passengers" at bounding box center [200, 61] width 78 height 30
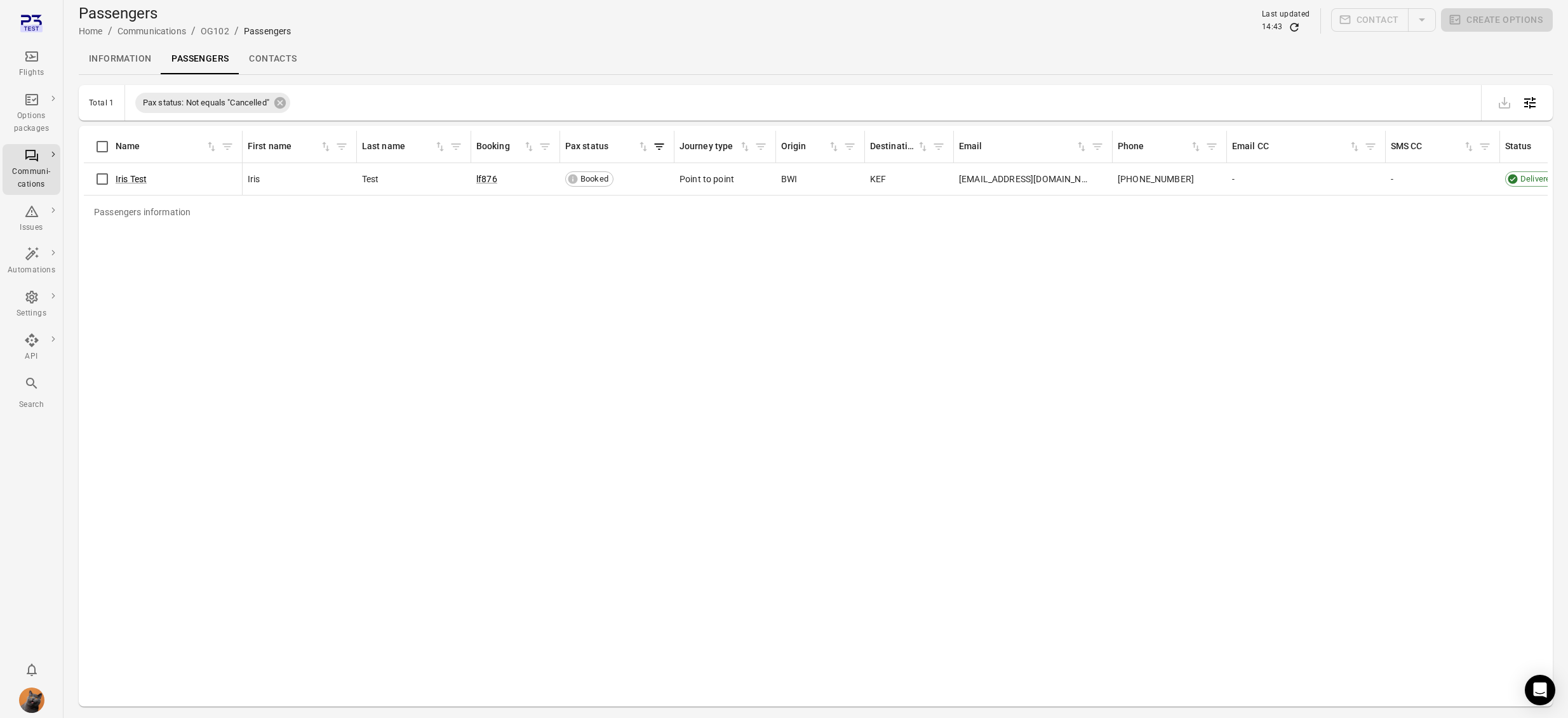
click at [1520, 179] on span "Delivered" at bounding box center [1537, 179] width 43 height 13
click at [1522, 180] on span "Delivered" at bounding box center [1537, 180] width 43 height 13
click at [143, 181] on link "Iris Test" at bounding box center [131, 181] width 31 height 10
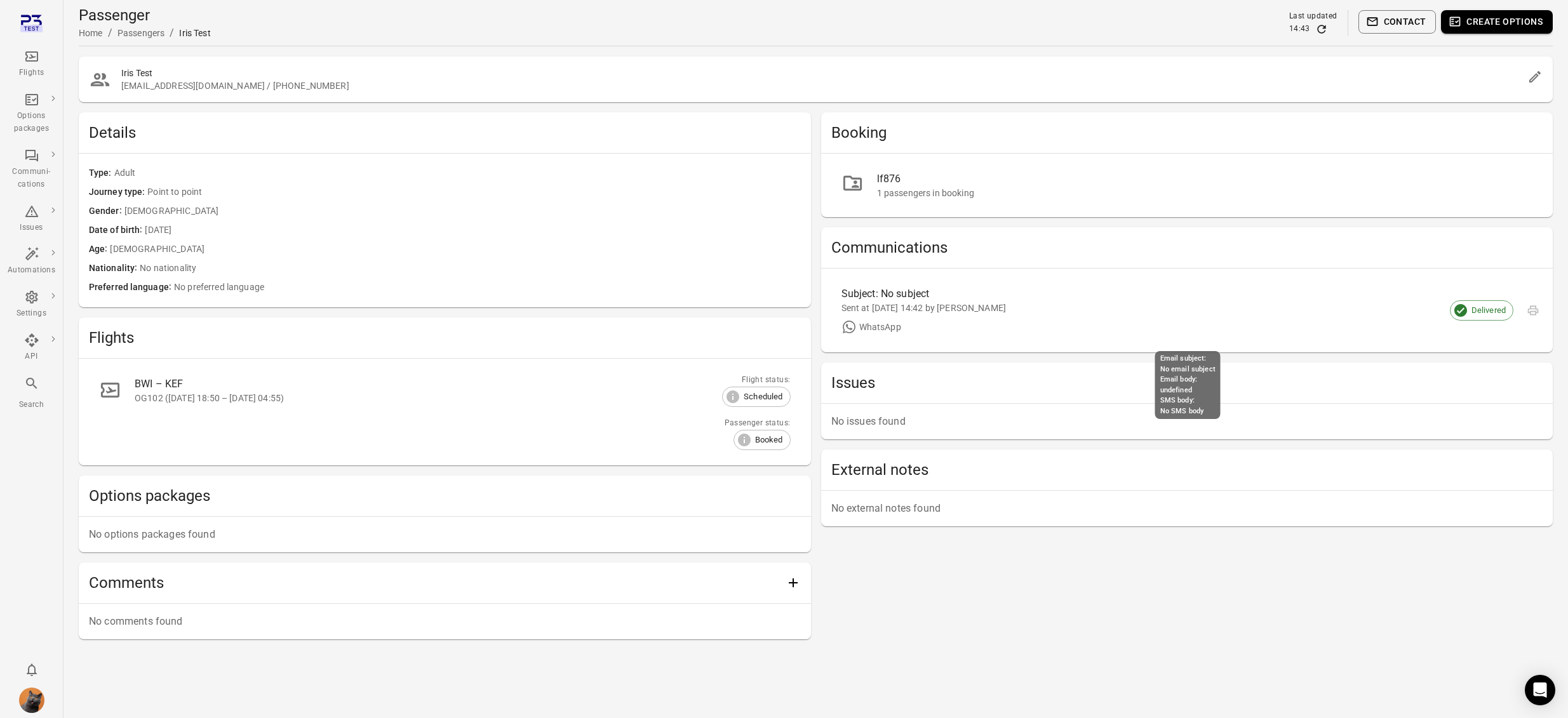
click at [983, 310] on div "Sent at 29 Sep 2025 14:42 by Iris" at bounding box center [1177, 308] width 671 height 13
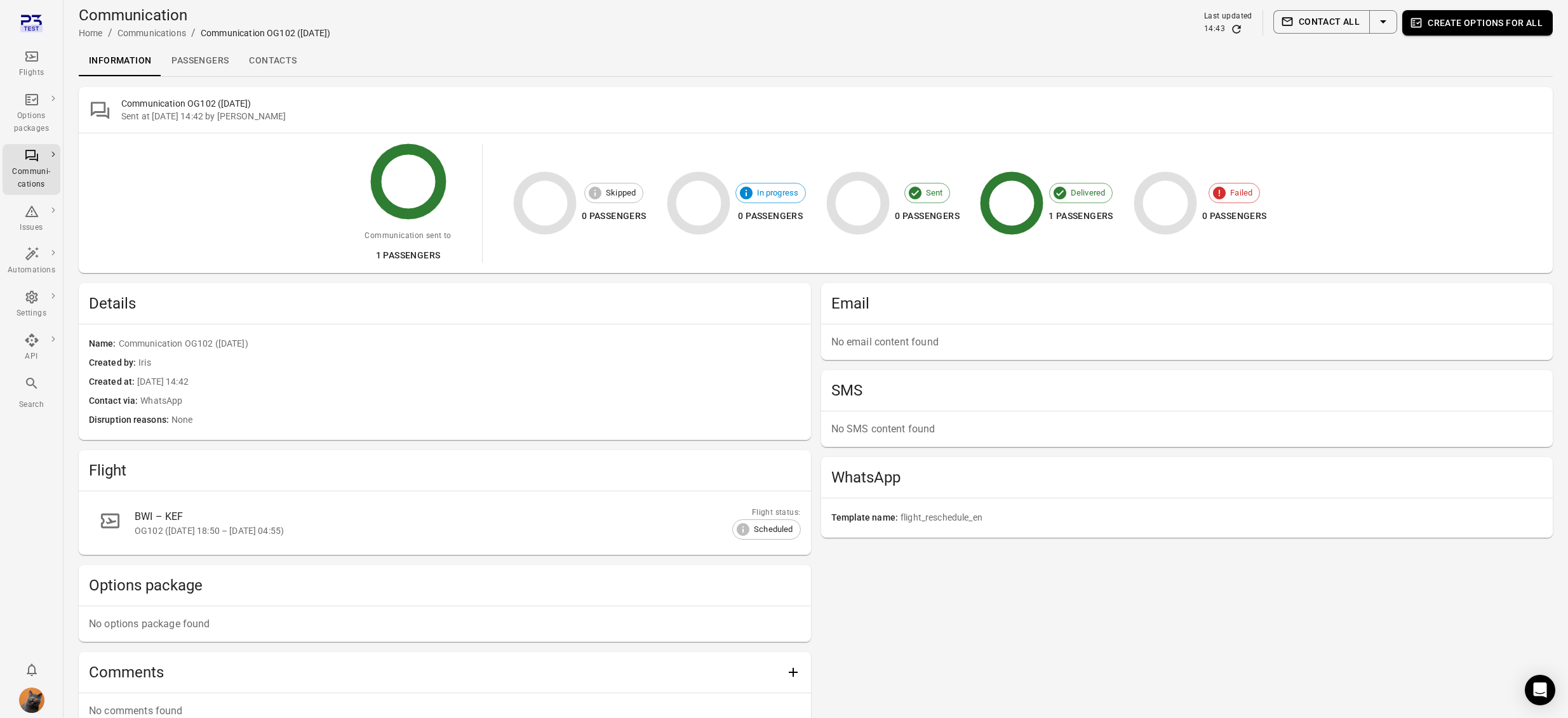
scroll to position [2, 0]
click at [199, 65] on link "Passengers" at bounding box center [200, 60] width 78 height 30
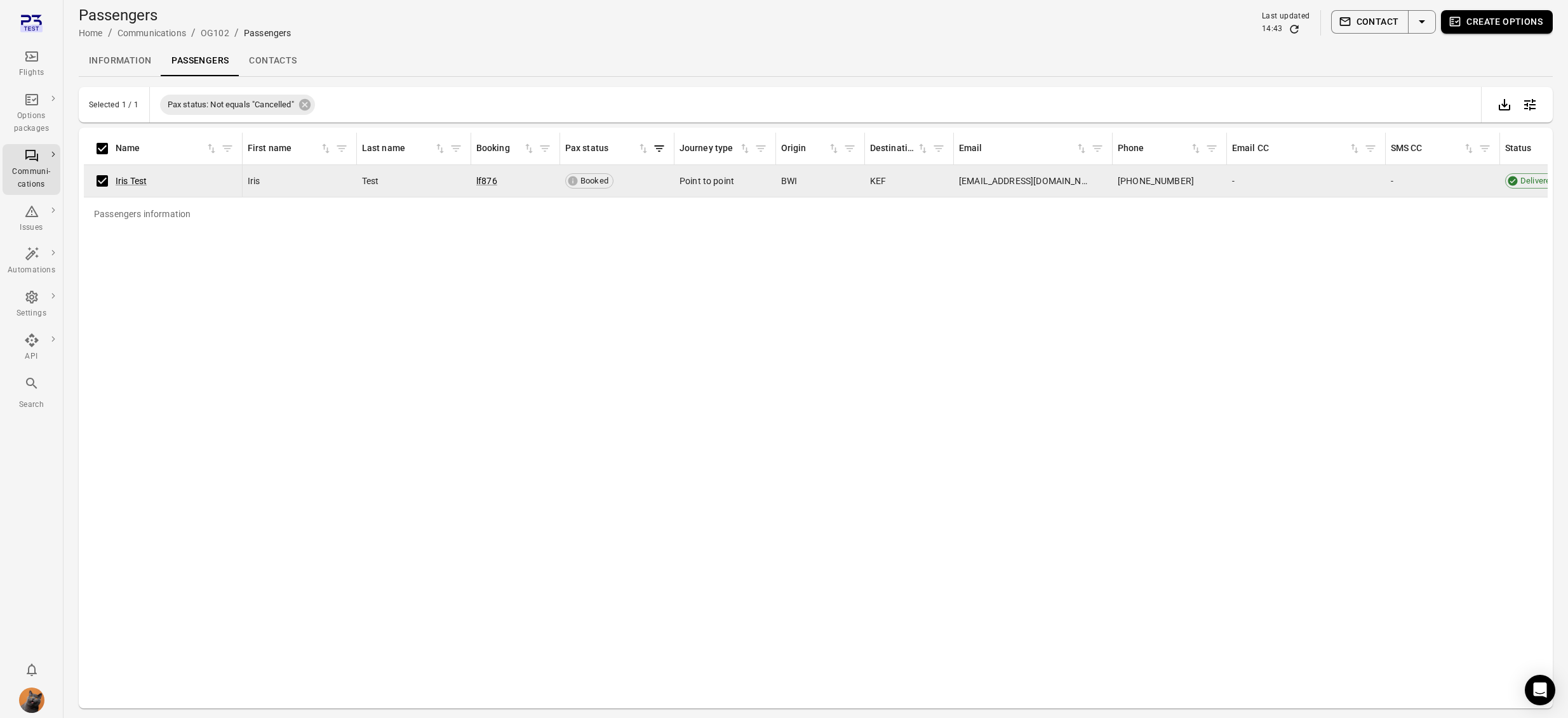
click at [1514, 30] on button "Create options" at bounding box center [1496, 22] width 111 height 24
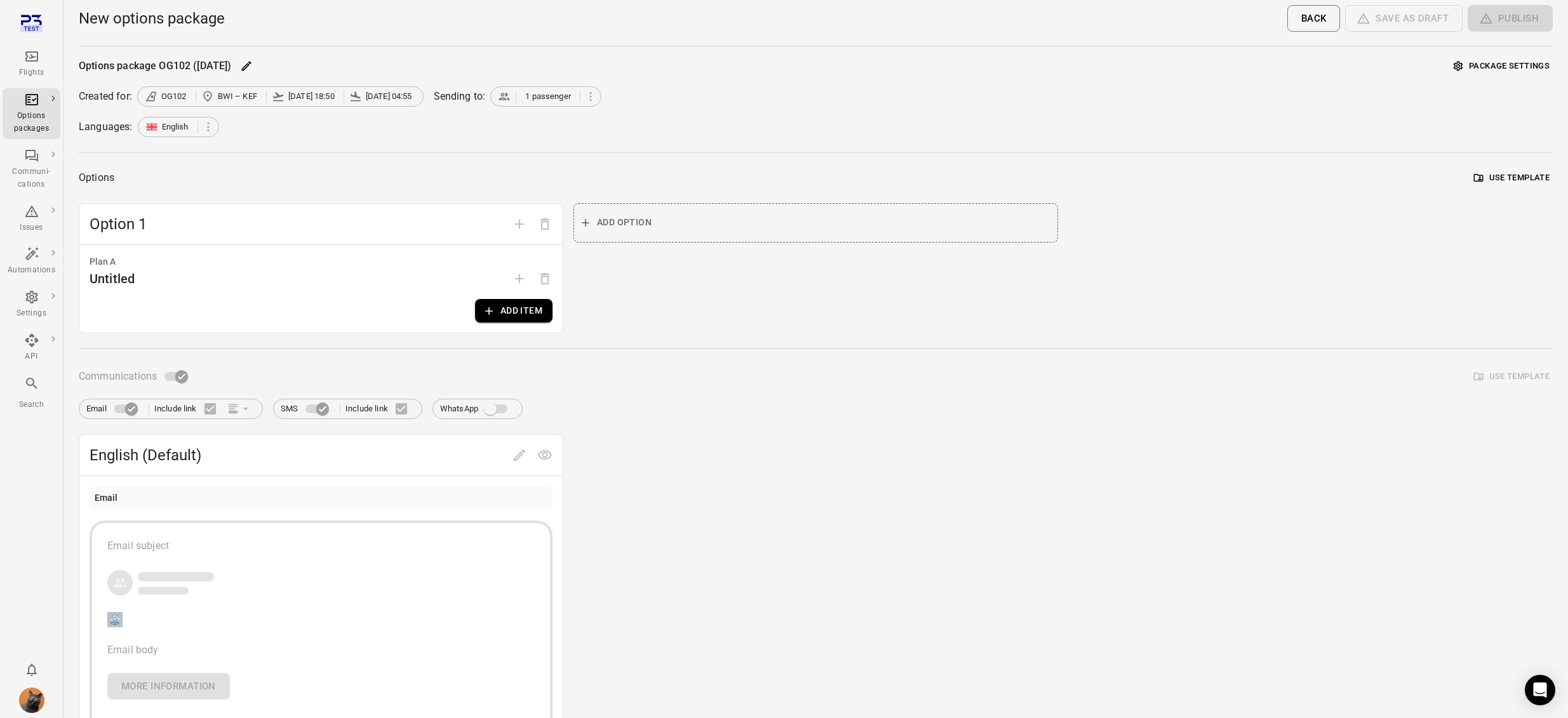
click at [521, 305] on button "Add item" at bounding box center [514, 311] width 78 height 24
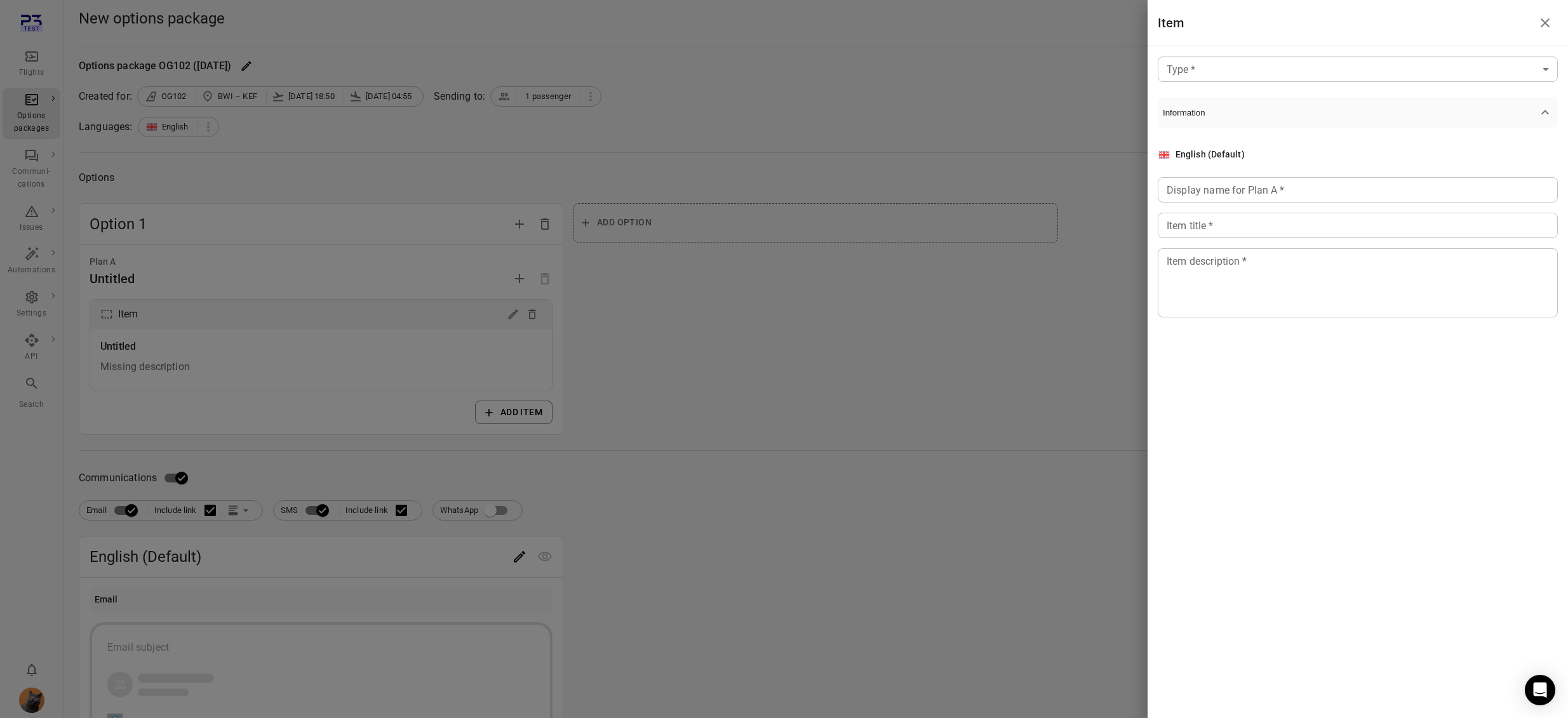
click at [1247, 71] on body "Flights Options packages Communi-cations Issues Automations Settings API Search…" at bounding box center [784, 543] width 1568 height 1087
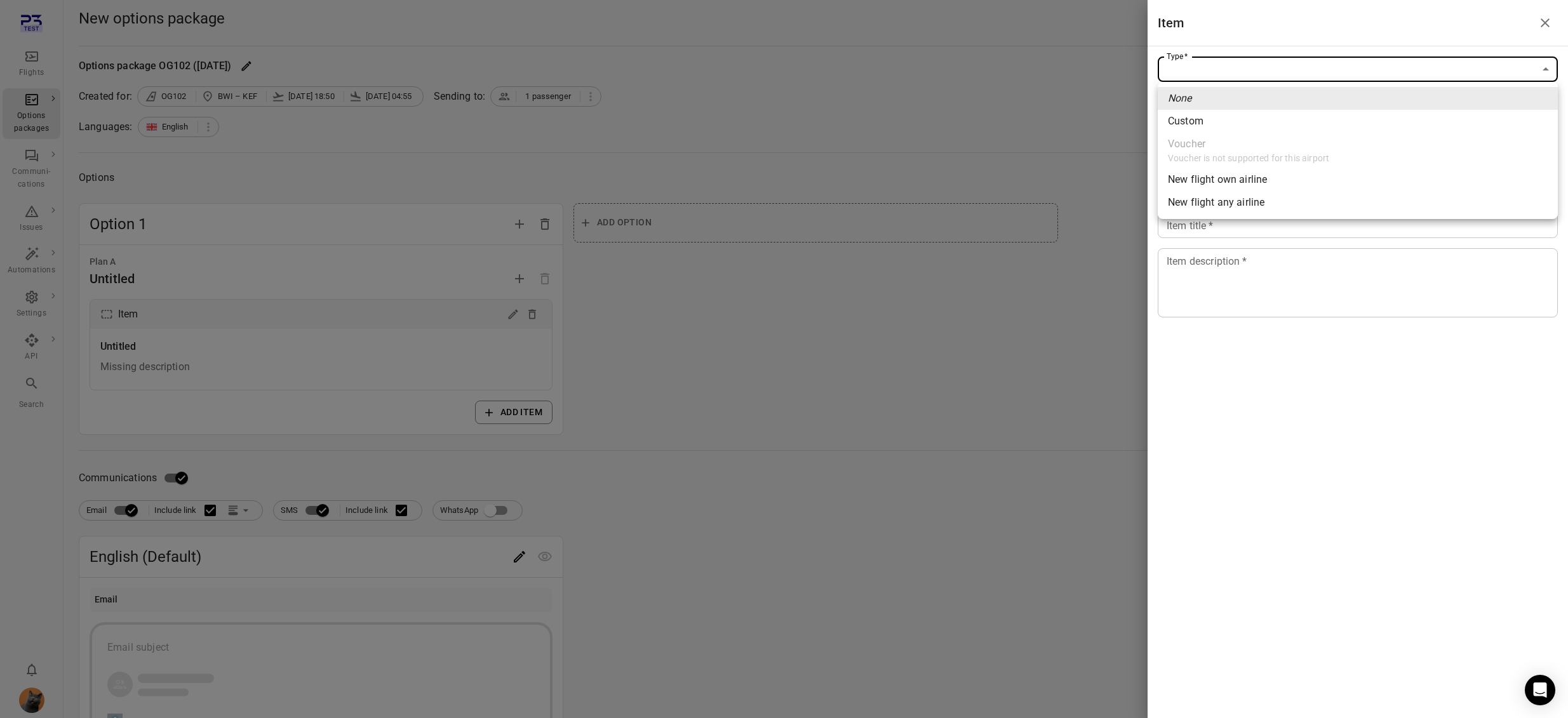
drag, startPoint x: 1221, startPoint y: 119, endPoint x: 1208, endPoint y: 233, distance: 114.7
click at [1221, 119] on li "Custom" at bounding box center [1357, 121] width 400 height 23
type input "******"
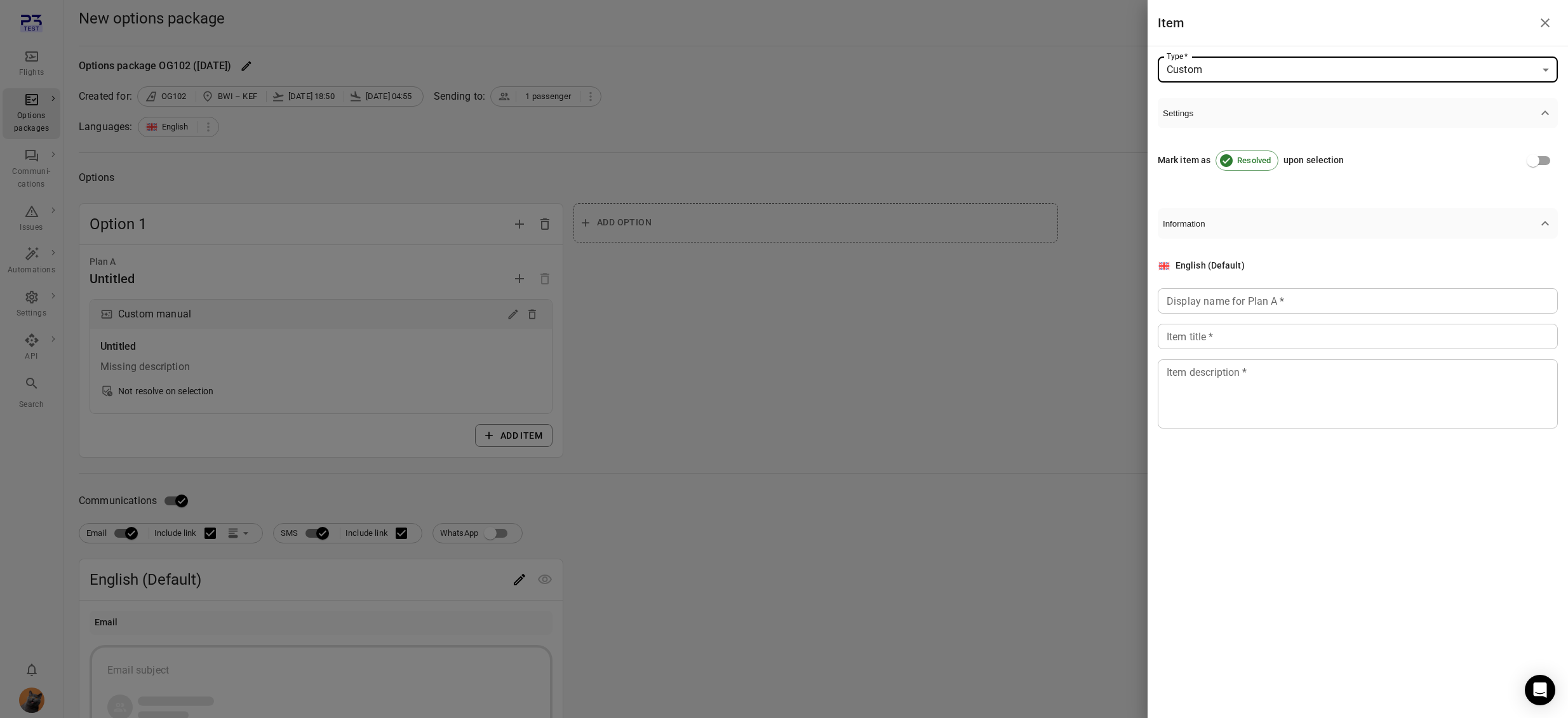
click at [1186, 299] on input "Display name for Plan A   *" at bounding box center [1357, 301] width 400 height 25
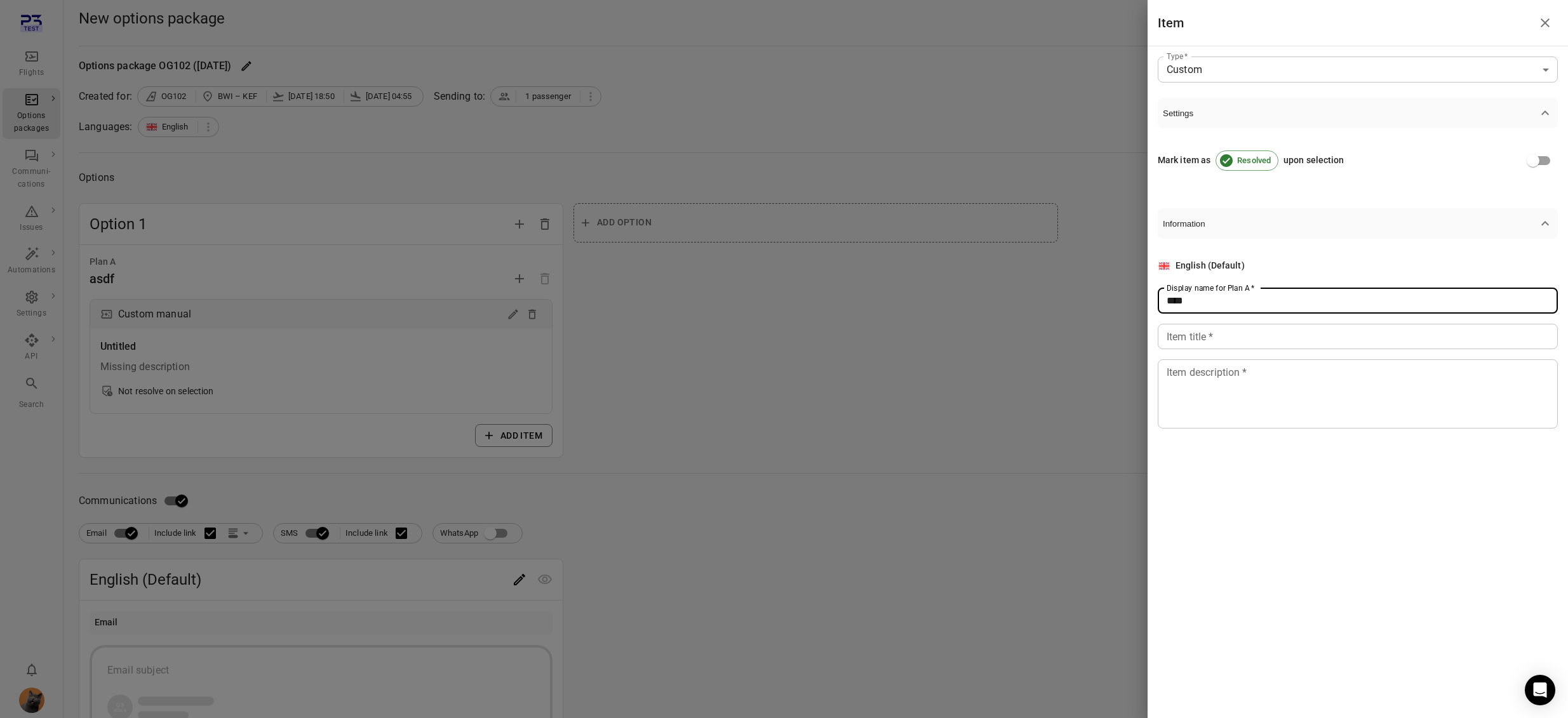
type input "****"
drag, startPoint x: 1200, startPoint y: 338, endPoint x: 1214, endPoint y: 410, distance: 73.3
click at [1202, 347] on input "Item title   *" at bounding box center [1357, 337] width 400 height 25
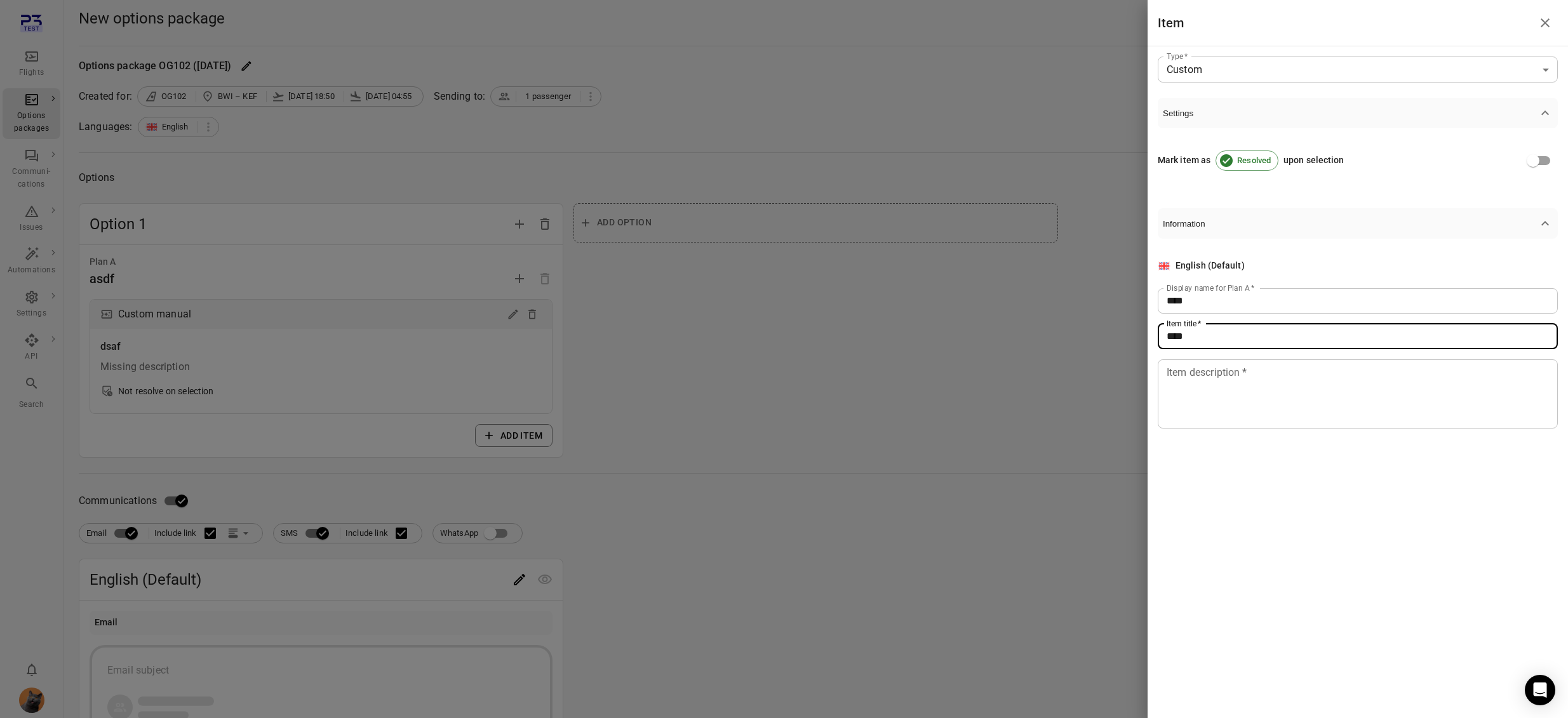
type input "****"
drag, startPoint x: 1214, startPoint y: 410, endPoint x: 1206, endPoint y: 415, distance: 9.4
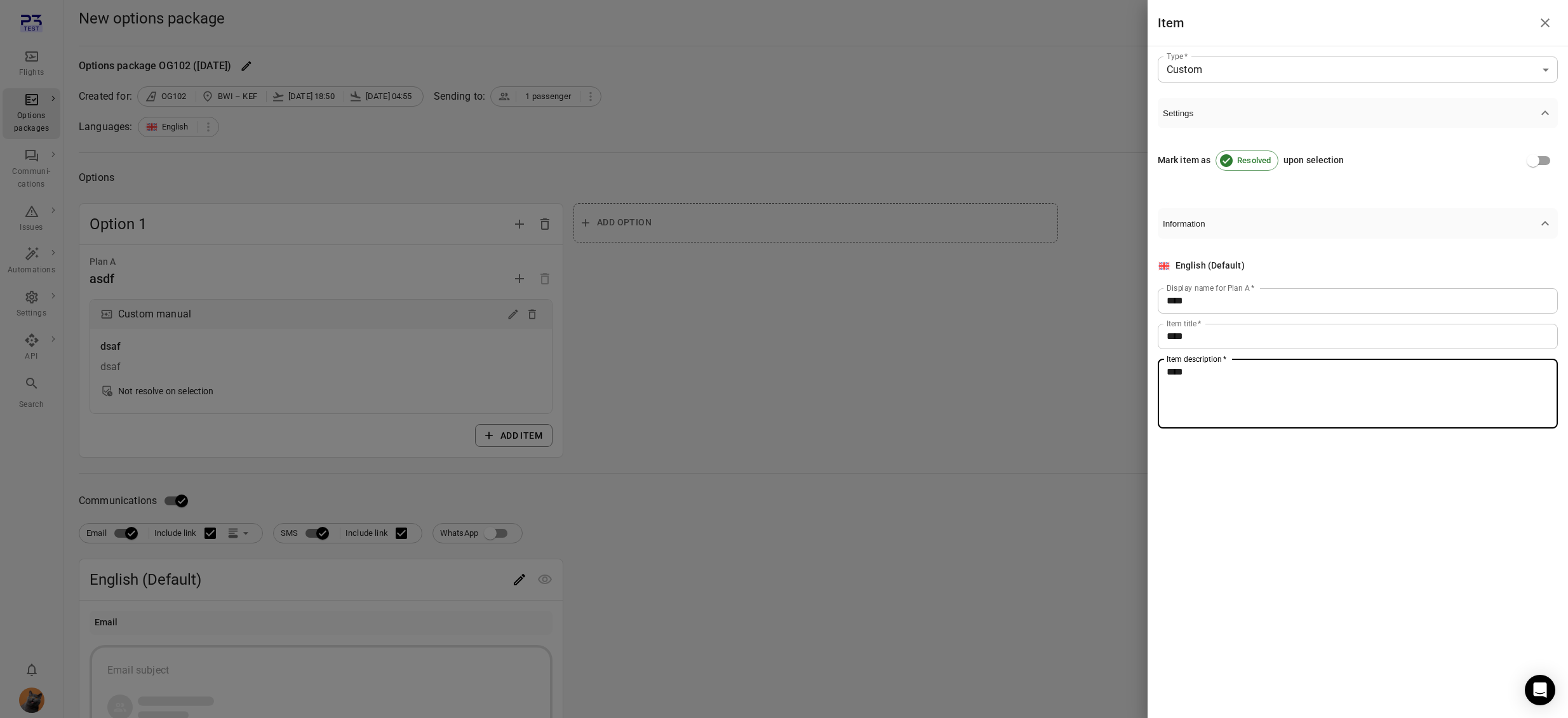
type textarea "****"
drag, startPoint x: 960, startPoint y: 425, endPoint x: 868, endPoint y: 442, distance: 93.6
click at [955, 428] on div at bounding box center [784, 359] width 1568 height 718
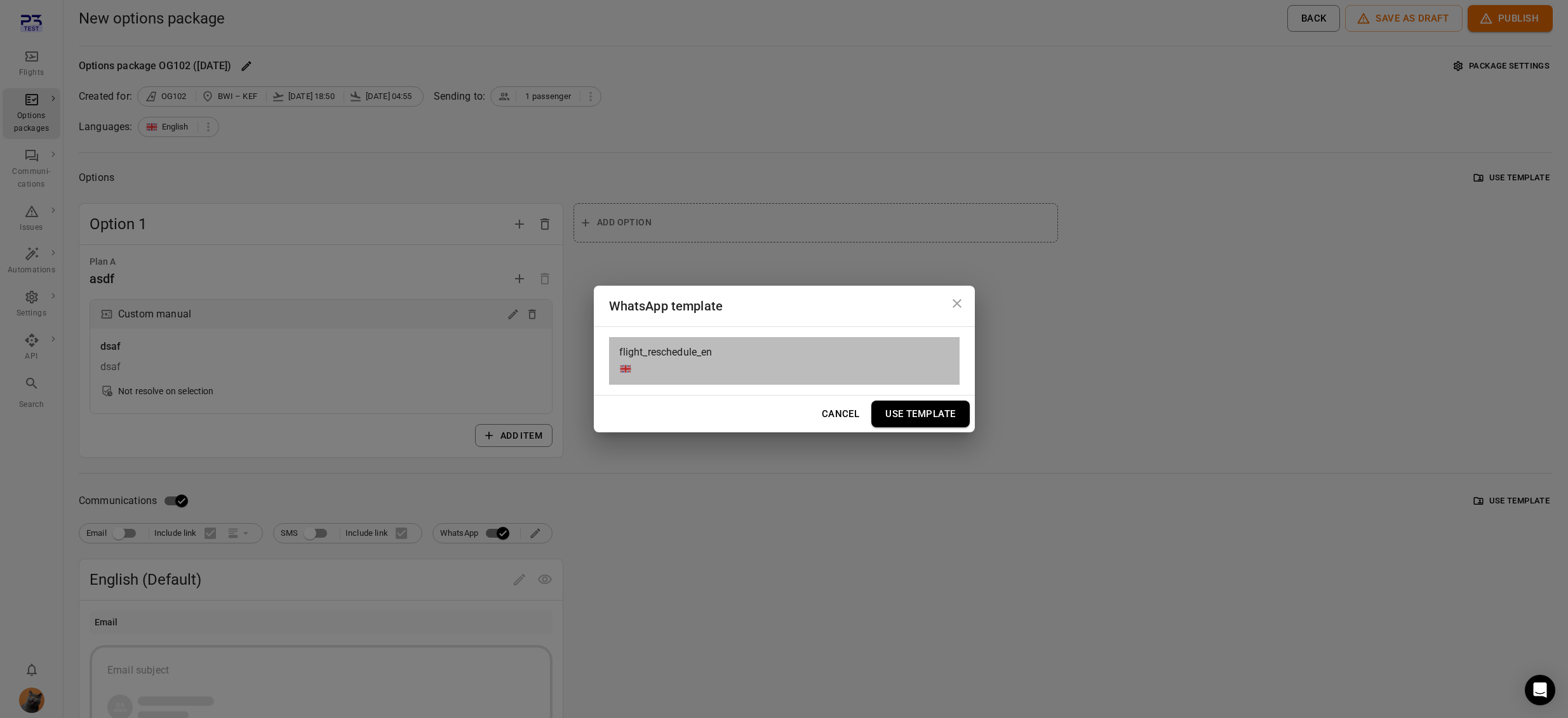
click at [686, 358] on span "flight_reschedule_en" at bounding box center [665, 353] width 94 height 15
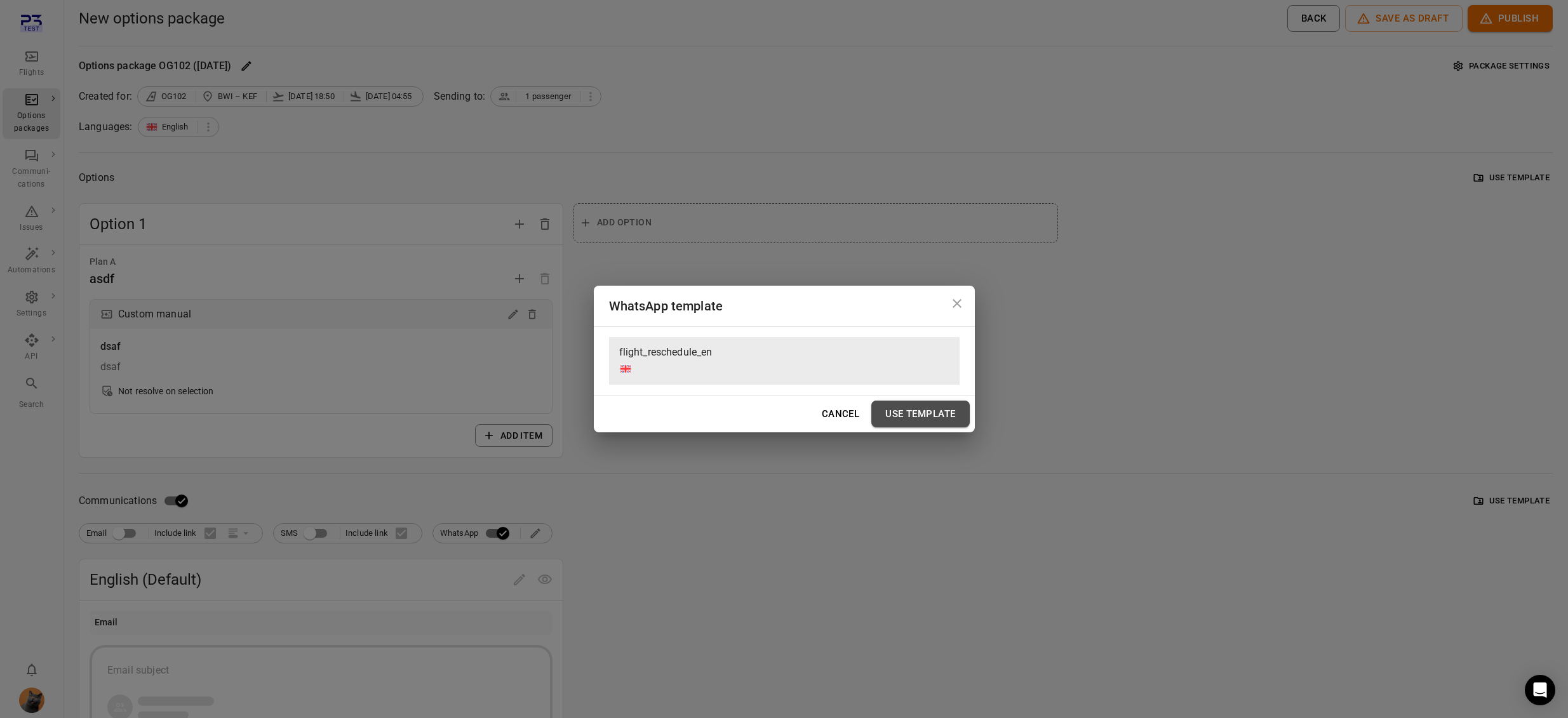
click at [946, 418] on button "Use Template" at bounding box center [920, 414] width 98 height 27
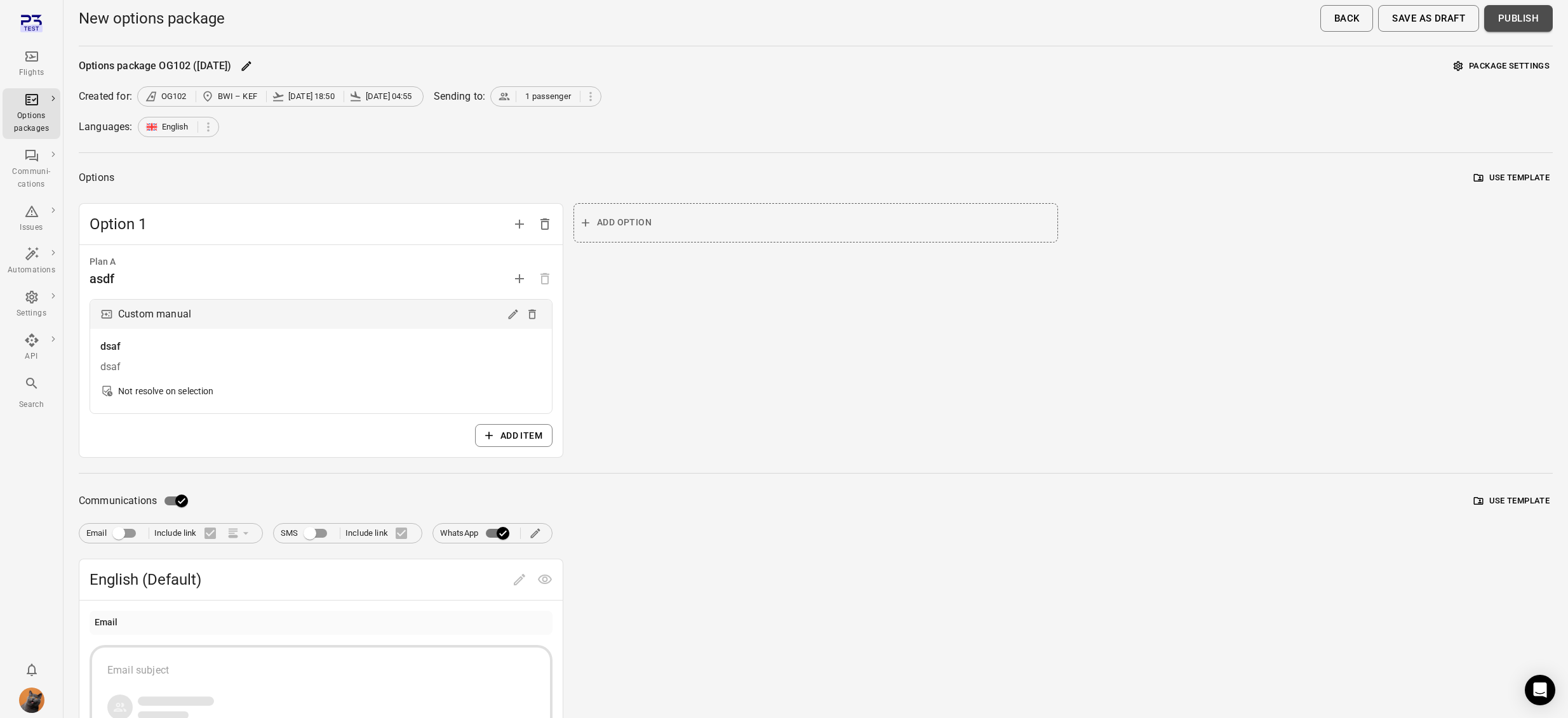
click at [1512, 26] on button "Publish" at bounding box center [1517, 19] width 68 height 27
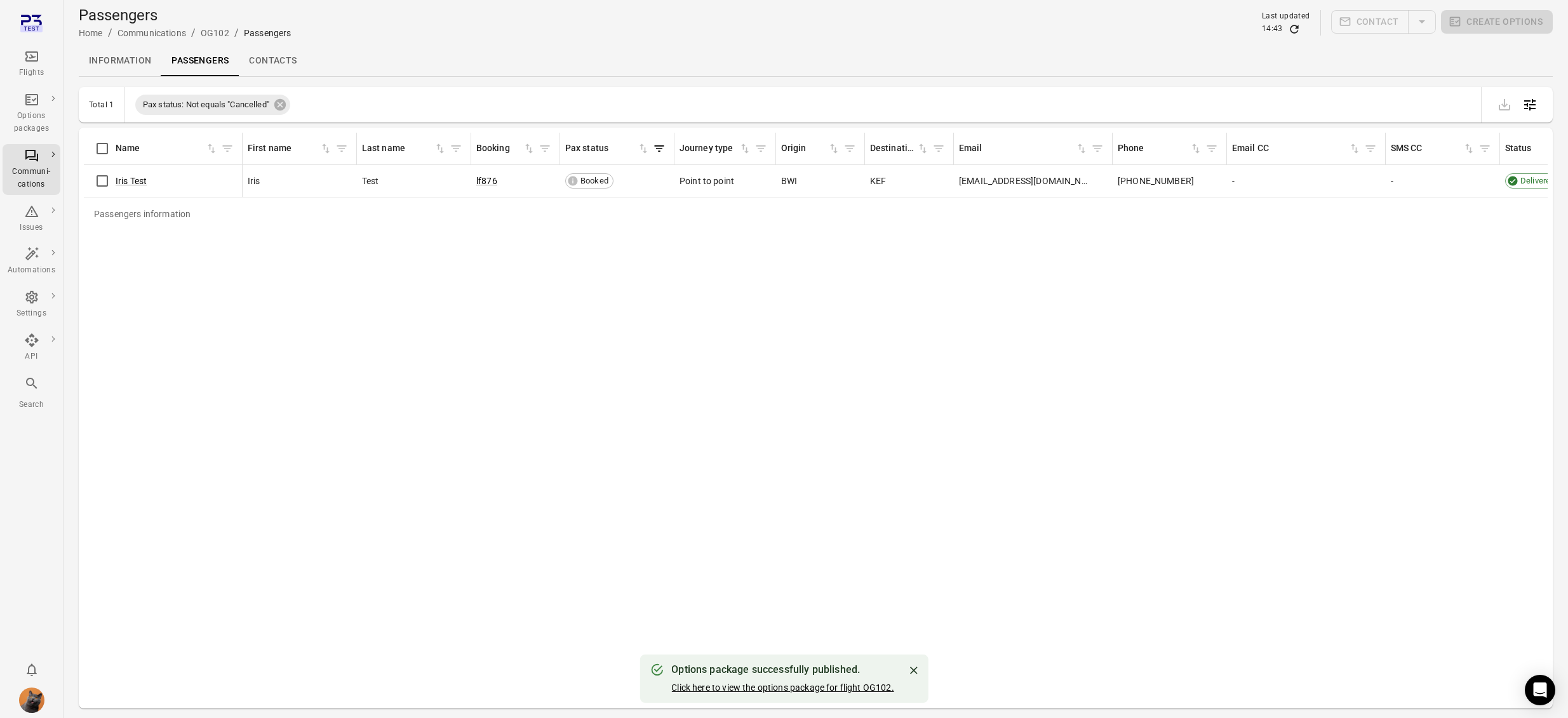
click at [782, 691] on link "Click here to view the options package for flight OG102." at bounding box center [782, 688] width 222 height 10
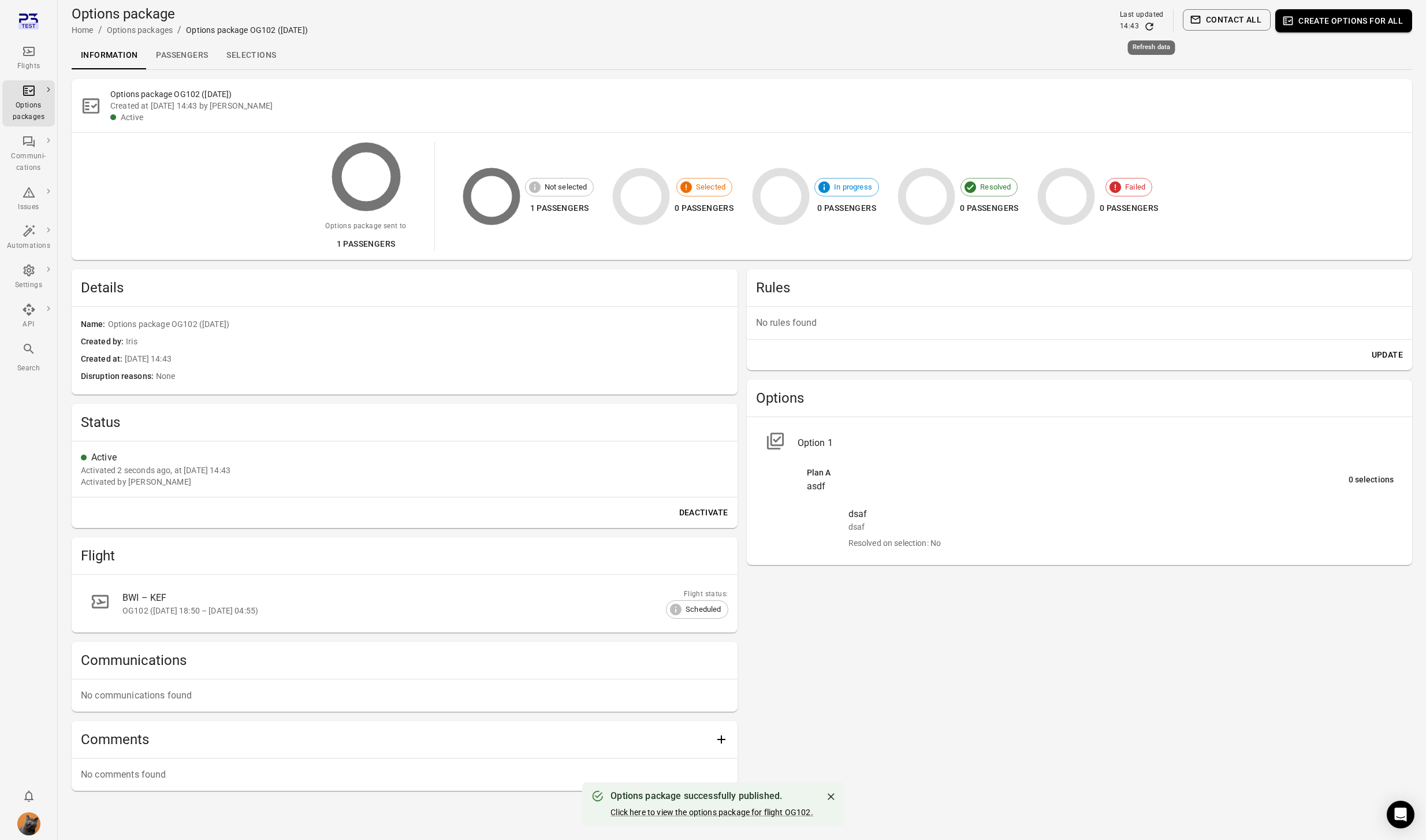
click at [1148, 27] on icon "Refresh data" at bounding box center [1148, 26] width 12 height 12
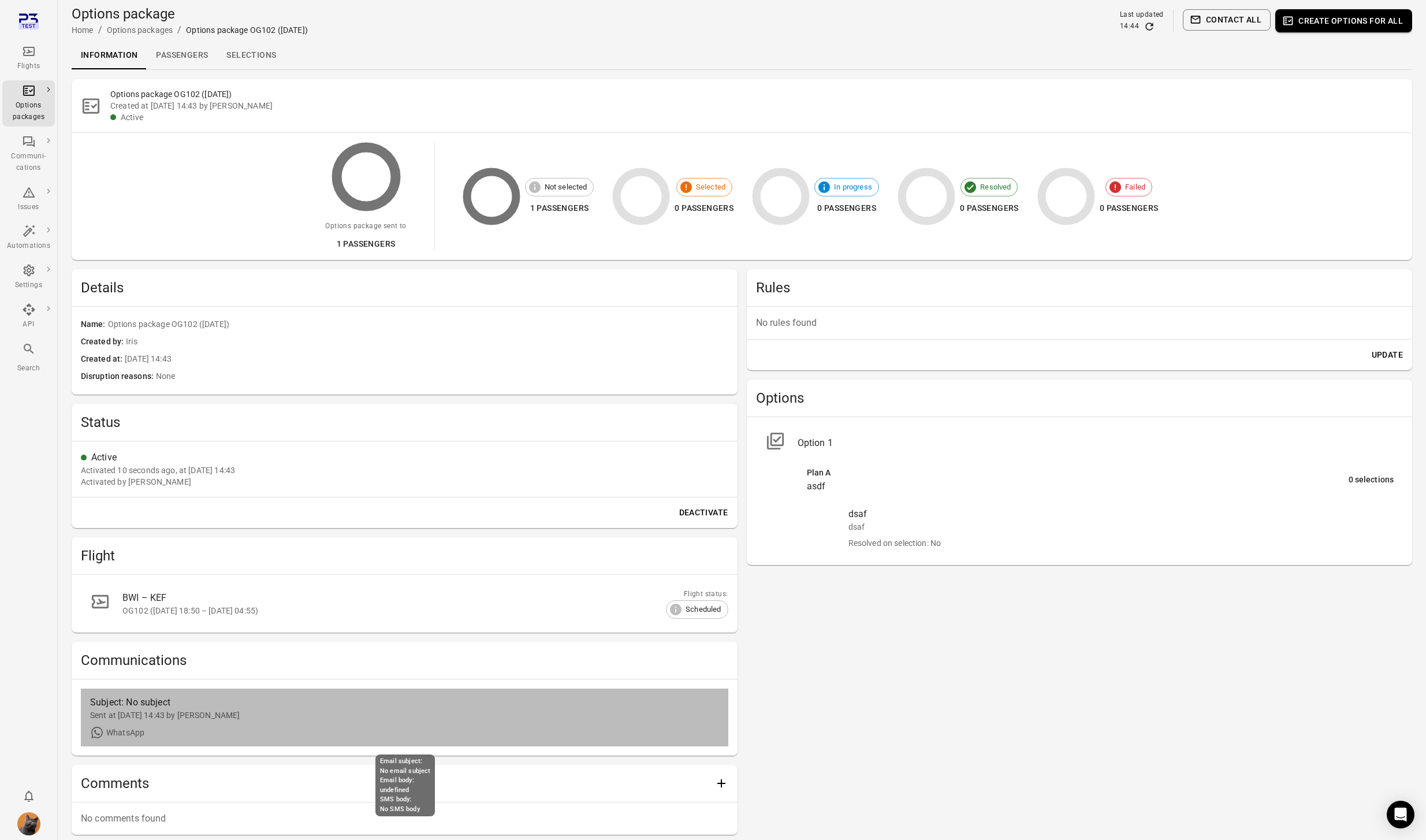
click at [239, 653] on div "Sent at [DATE] 14:43 by [PERSON_NAME]" at bounding box center [404, 714] width 629 height 12
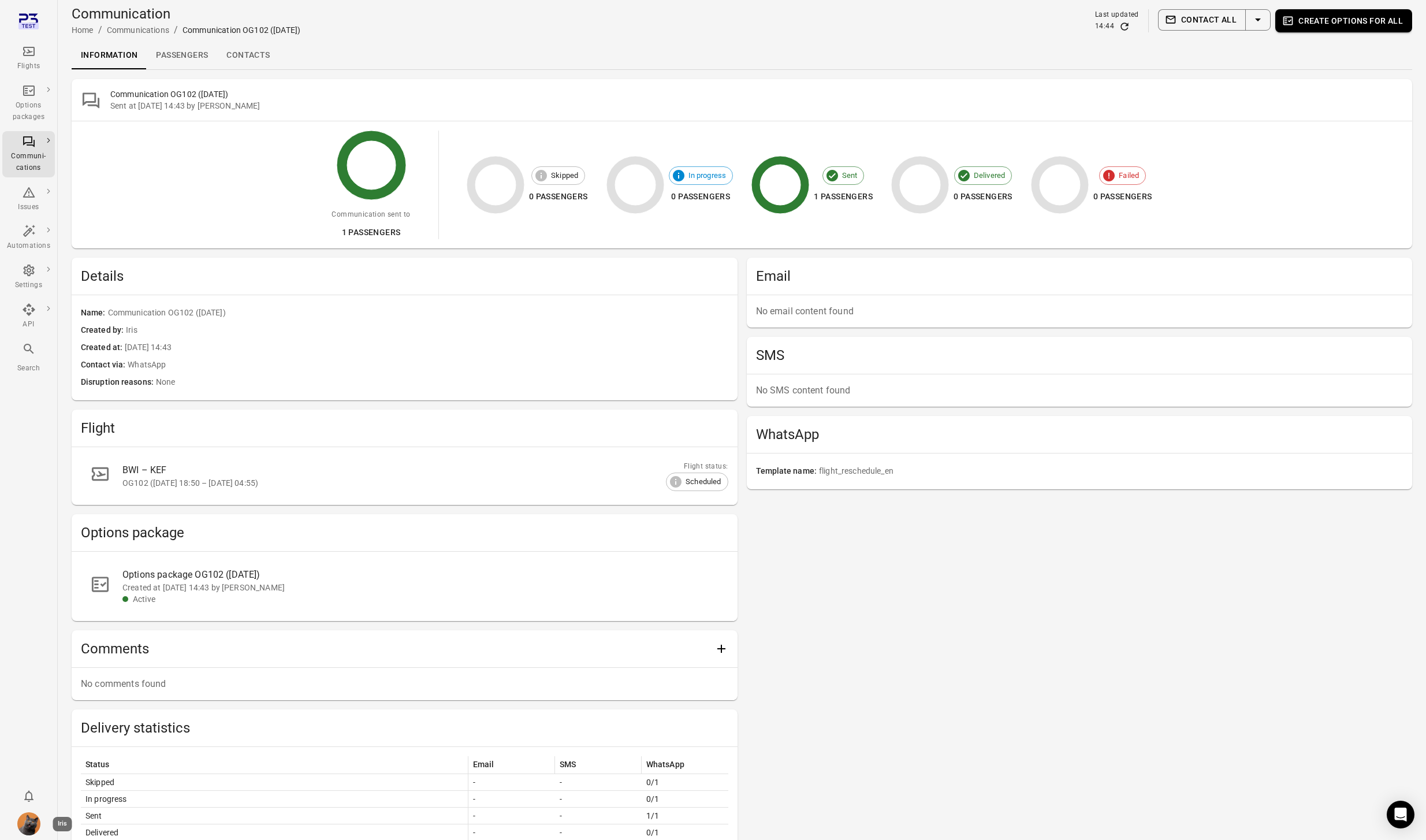
click at [27, 653] on img "Iris" at bounding box center [29, 823] width 23 height 23
click at [56, 653] on button "Log out" at bounding box center [88, 820] width 87 height 21
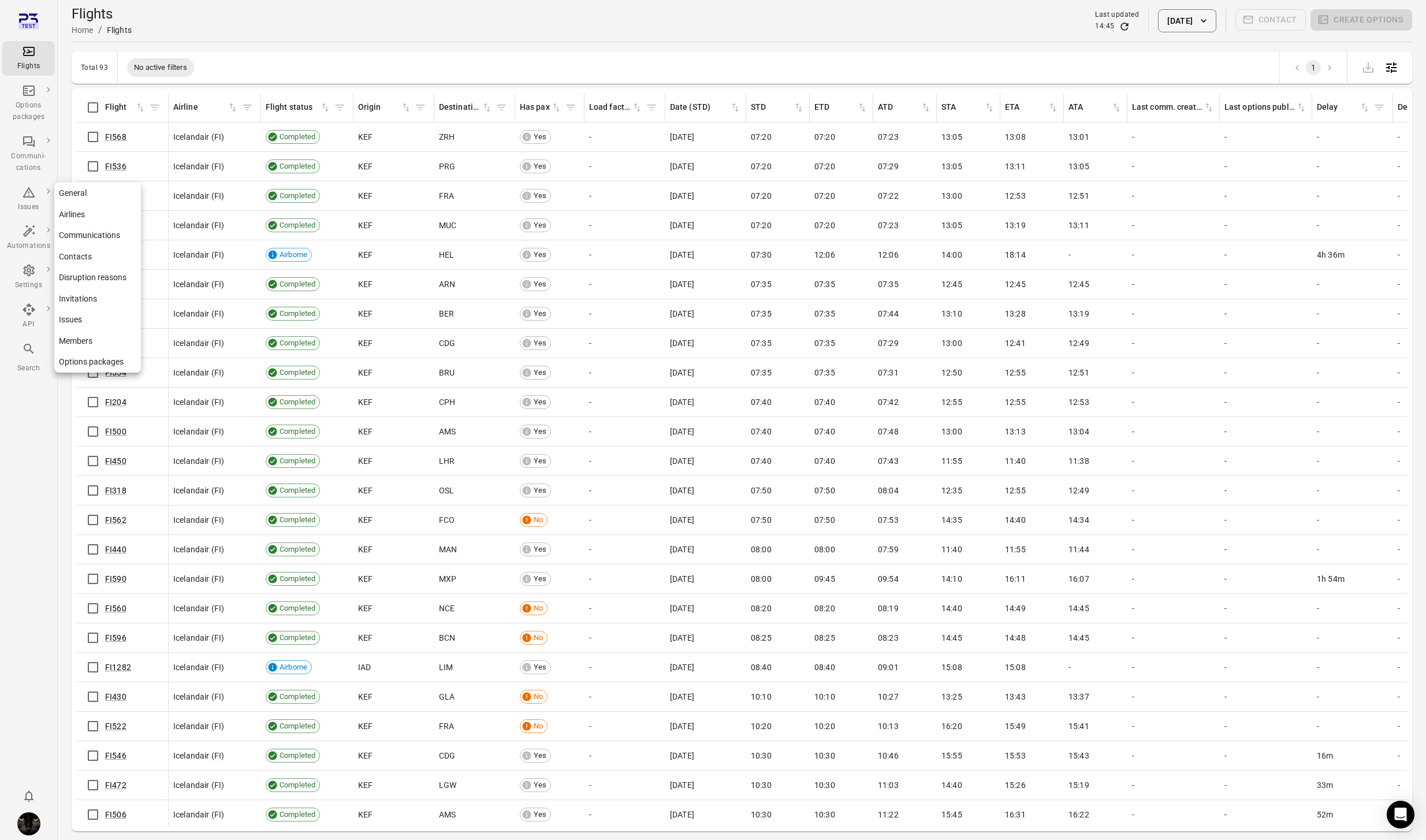
click at [35, 275] on icon "Main navigation" at bounding box center [29, 270] width 14 height 14
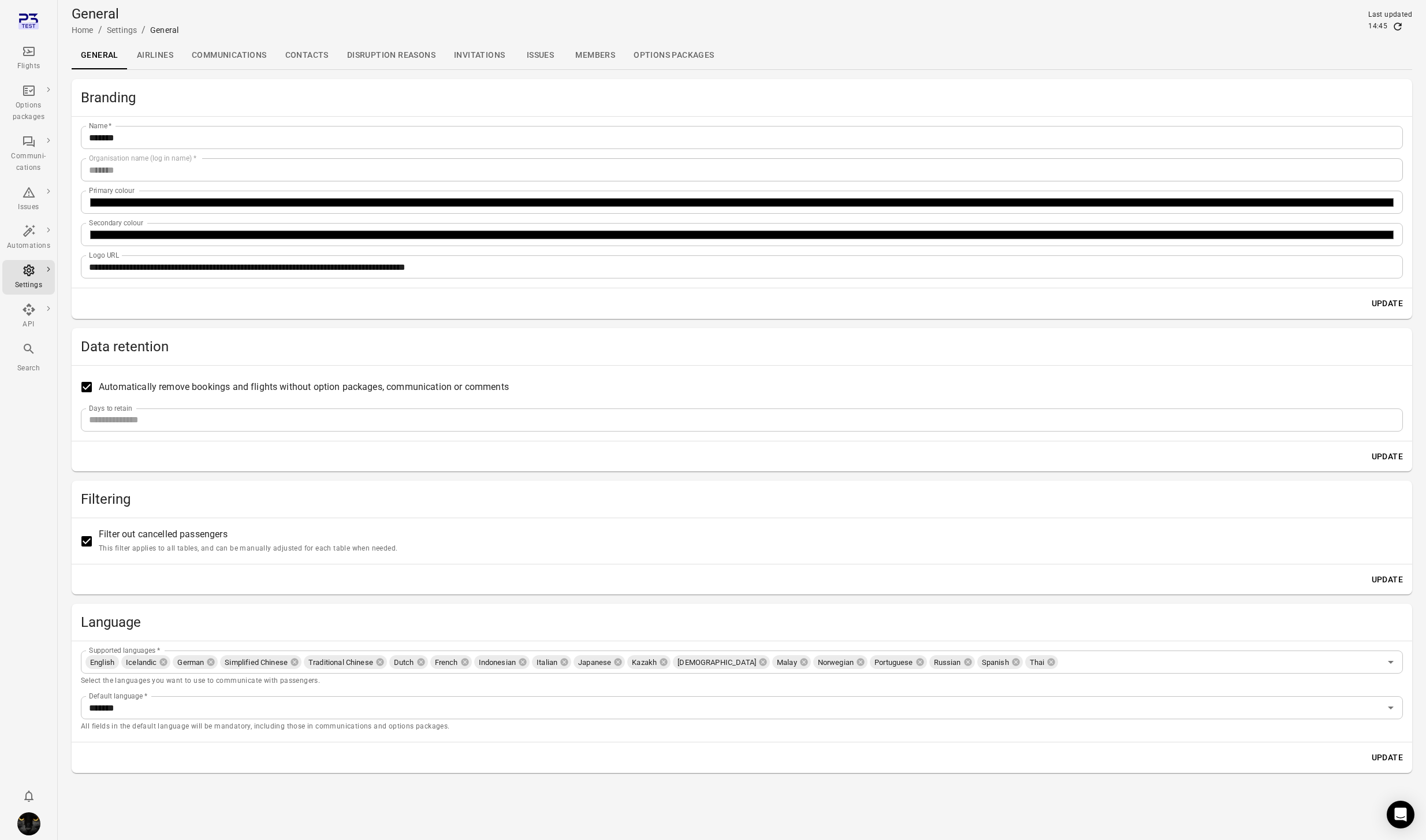
click at [232, 58] on link "Communications" at bounding box center [229, 55] width 94 height 28
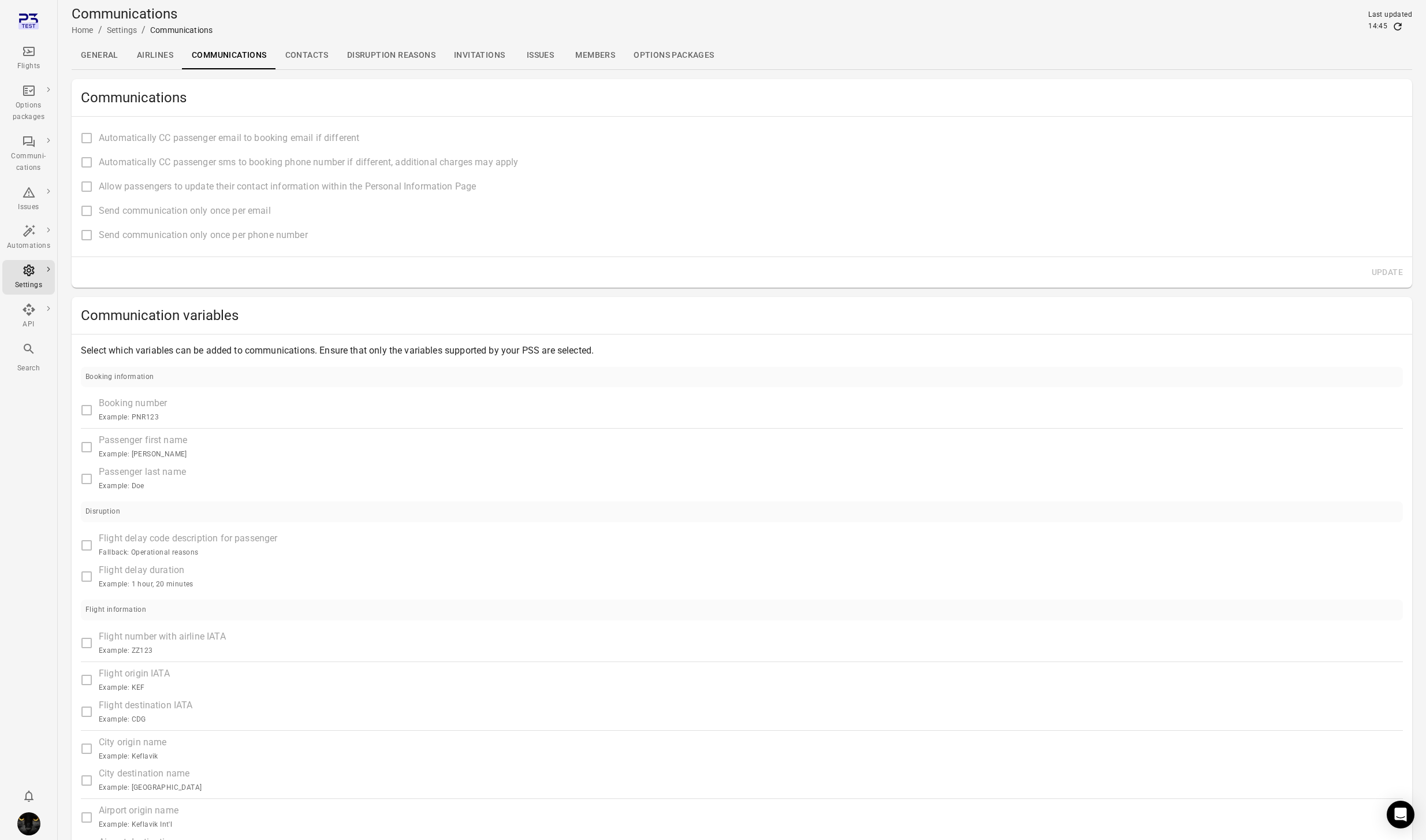
type input "**********"
type input "****"
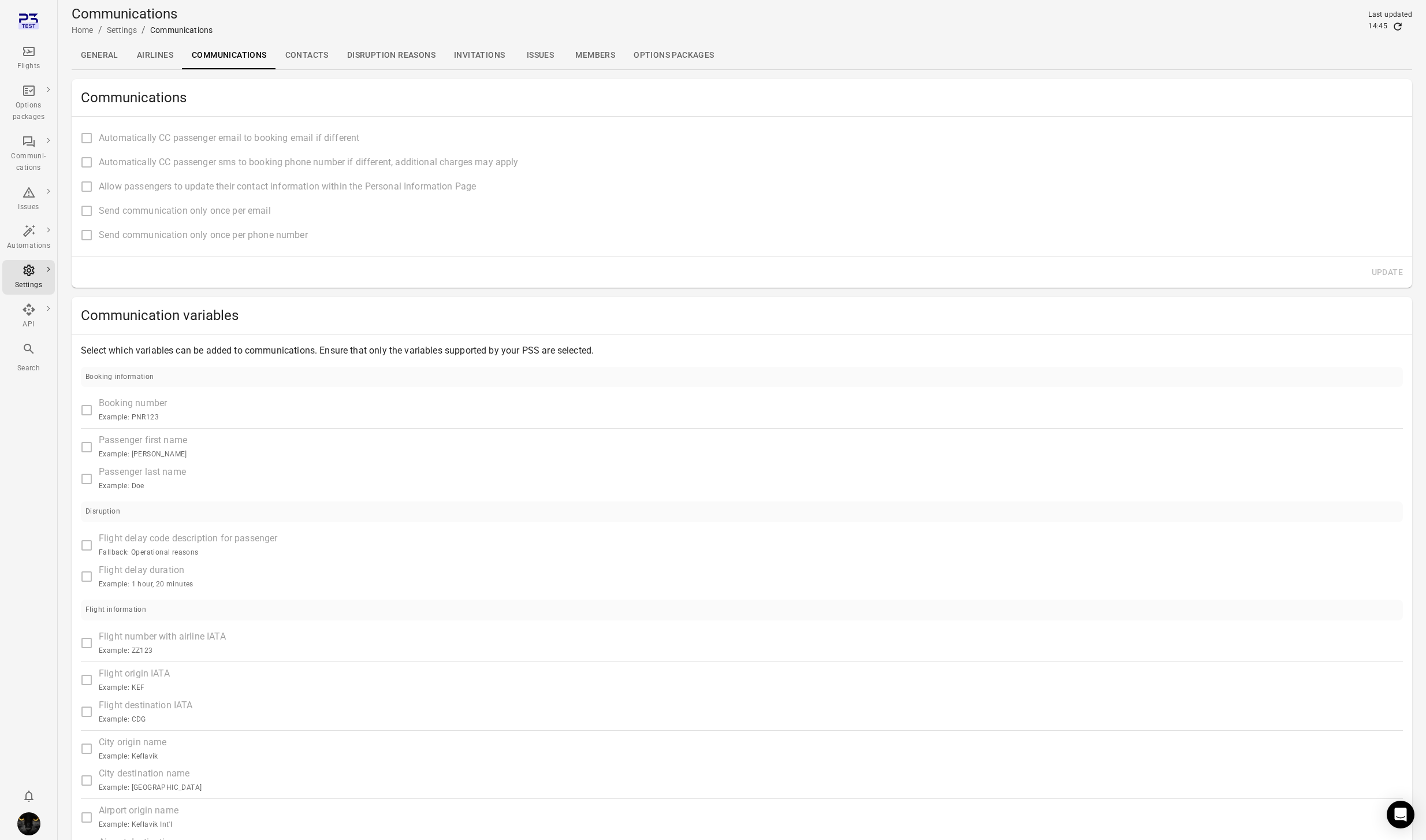
type input "**********"
type input "****"
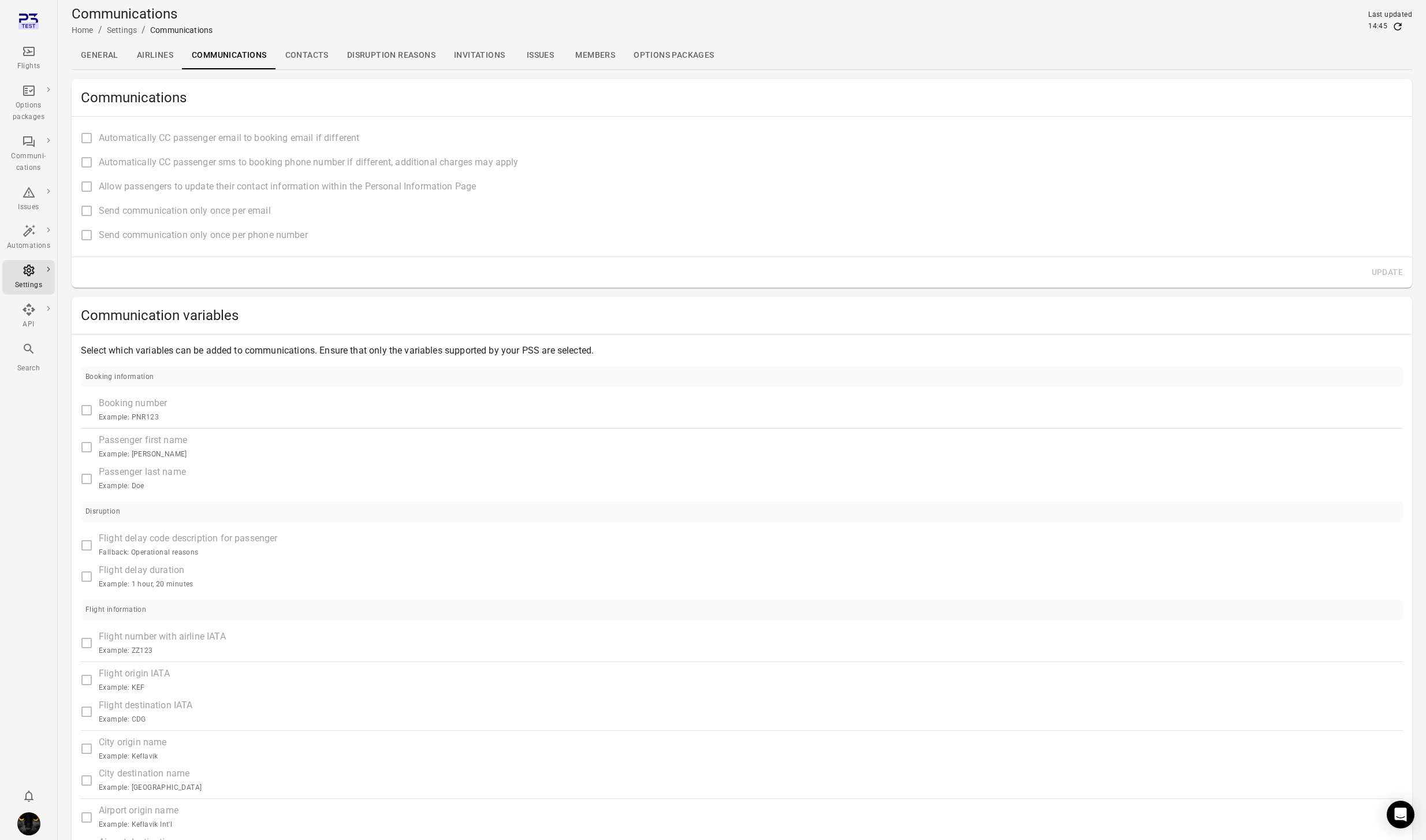
type input "**********"
type input "*******"
type input "**********"
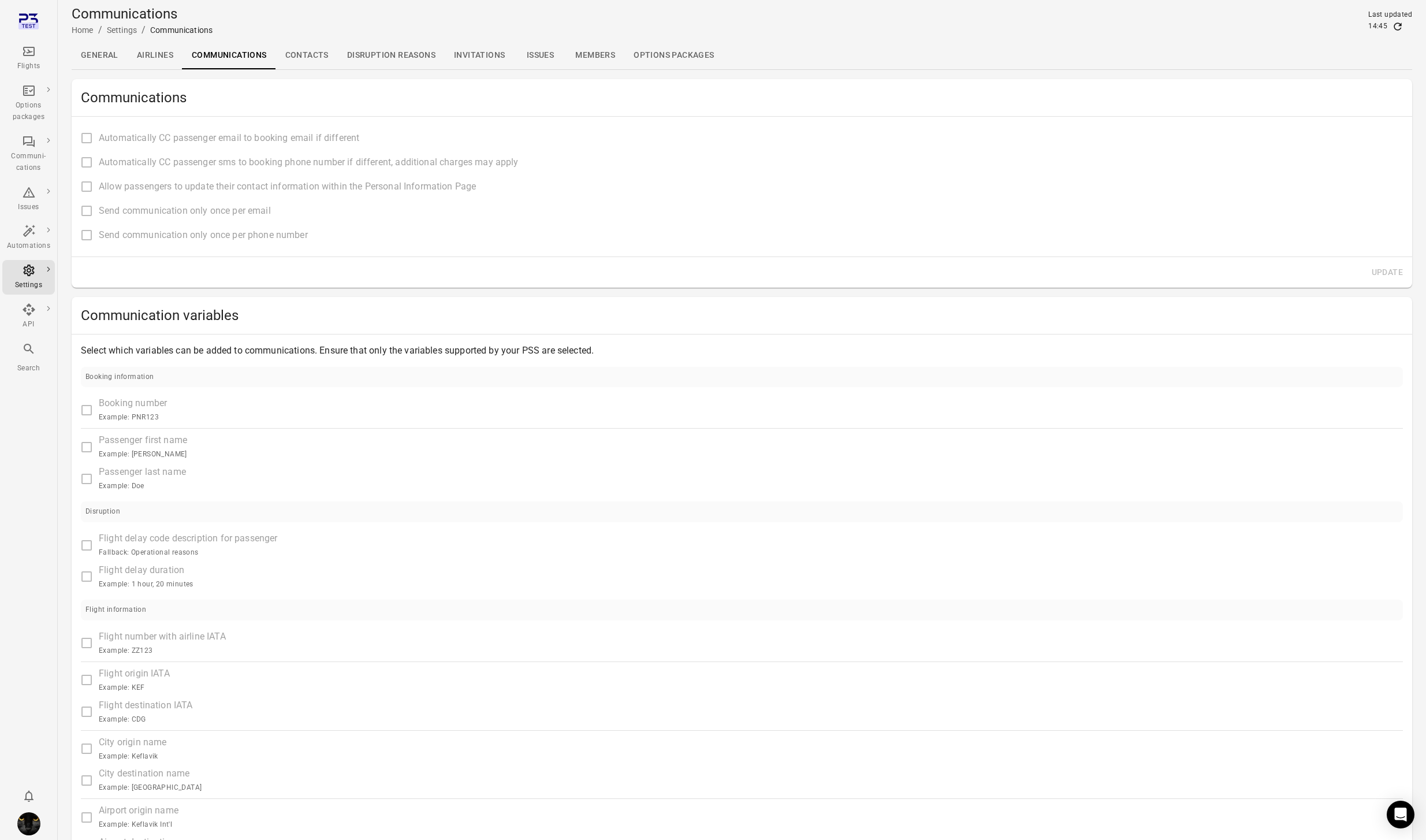
type input "**********"
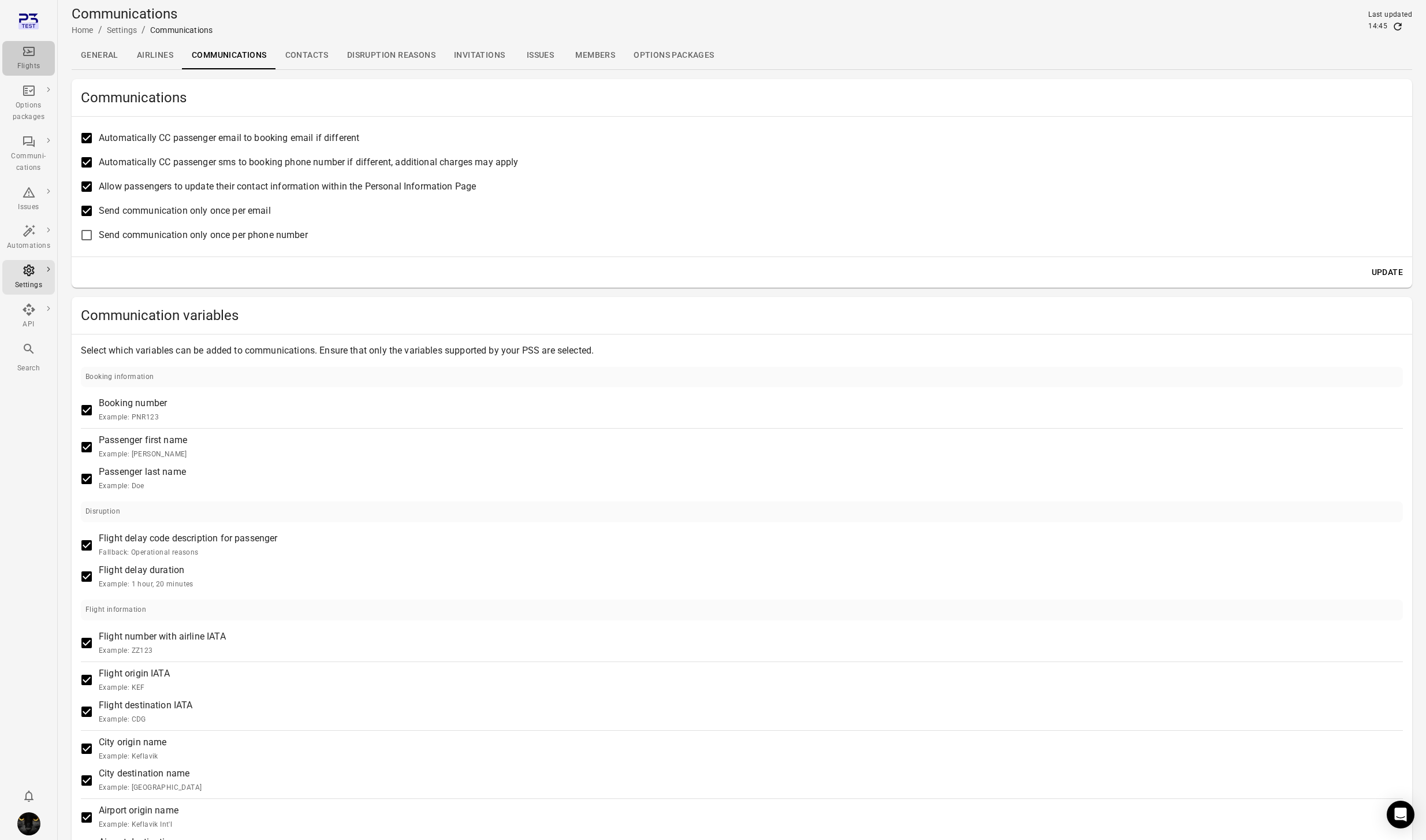
click at [31, 55] on icon "Main navigation" at bounding box center [28, 51] width 12 height 9
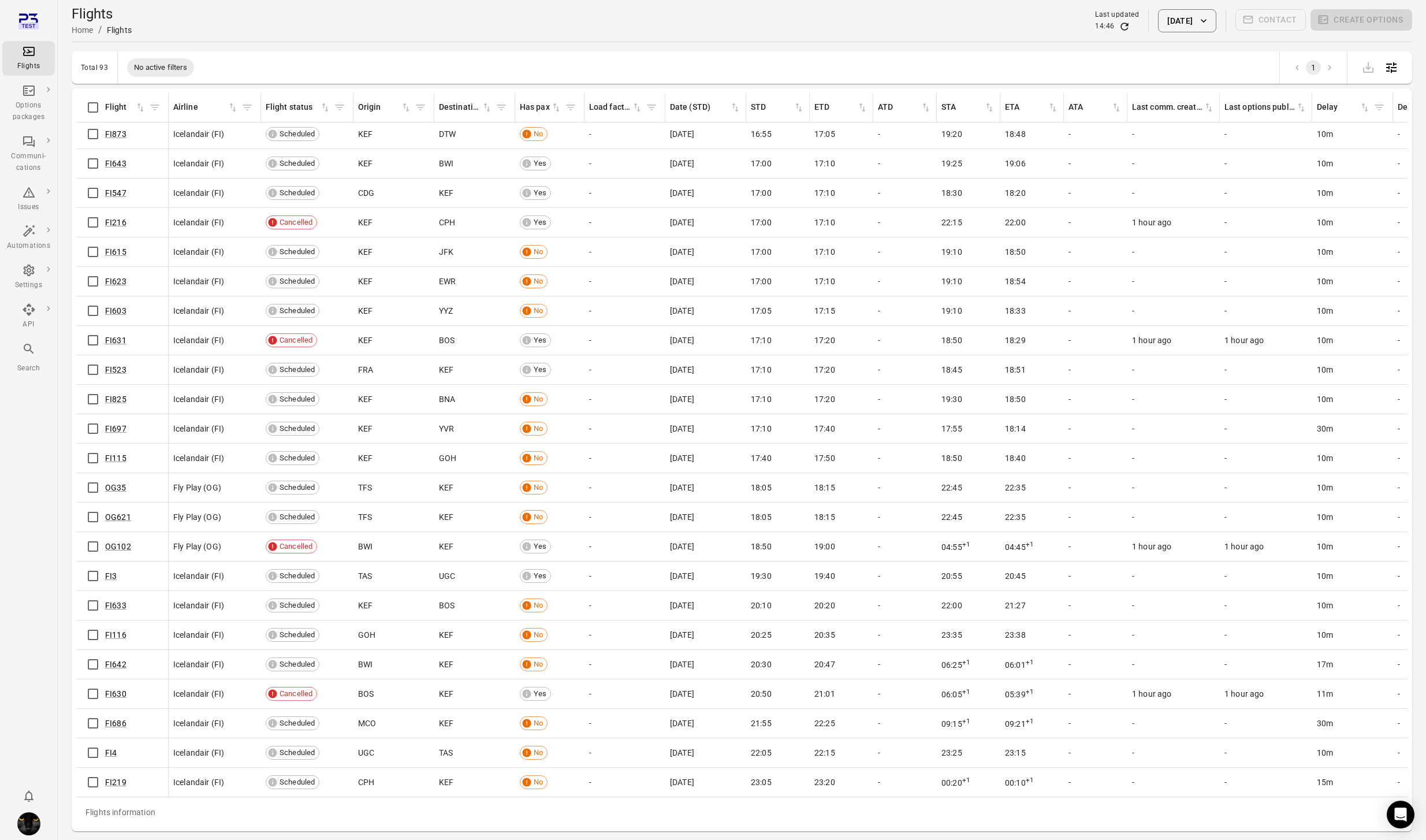
scroll to position [2025, 0]
click at [1174, 22] on button "[DATE]" at bounding box center [1186, 21] width 58 height 23
drag, startPoint x: 1161, startPoint y: 219, endPoint x: 1265, endPoint y: 268, distance: 115.0
click at [1162, 219] on button "30" at bounding box center [1153, 218] width 21 height 21
drag, startPoint x: 1279, startPoint y: 288, endPoint x: 1272, endPoint y: 284, distance: 8.1
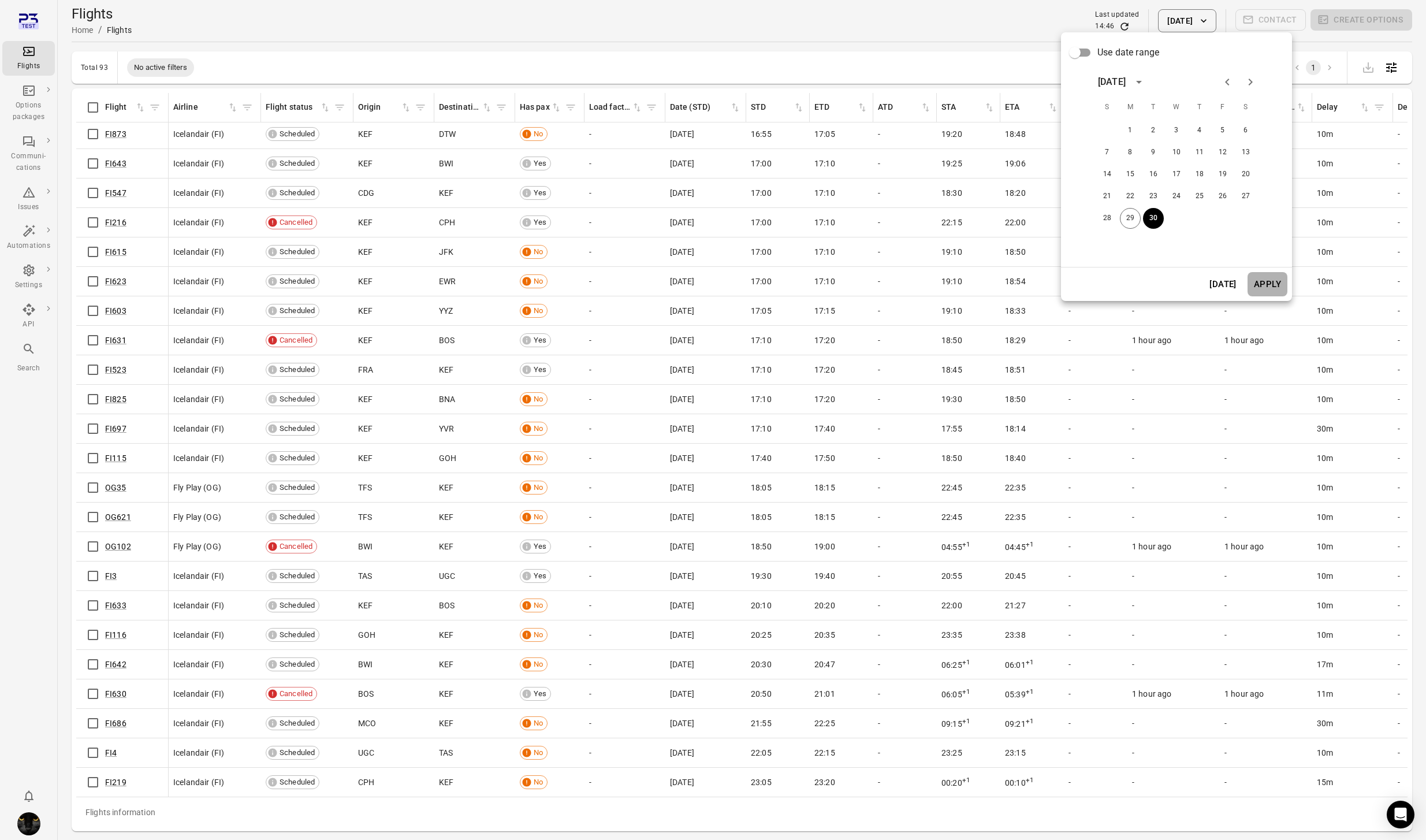
click at [1278, 287] on button "Apply" at bounding box center [1267, 285] width 40 height 25
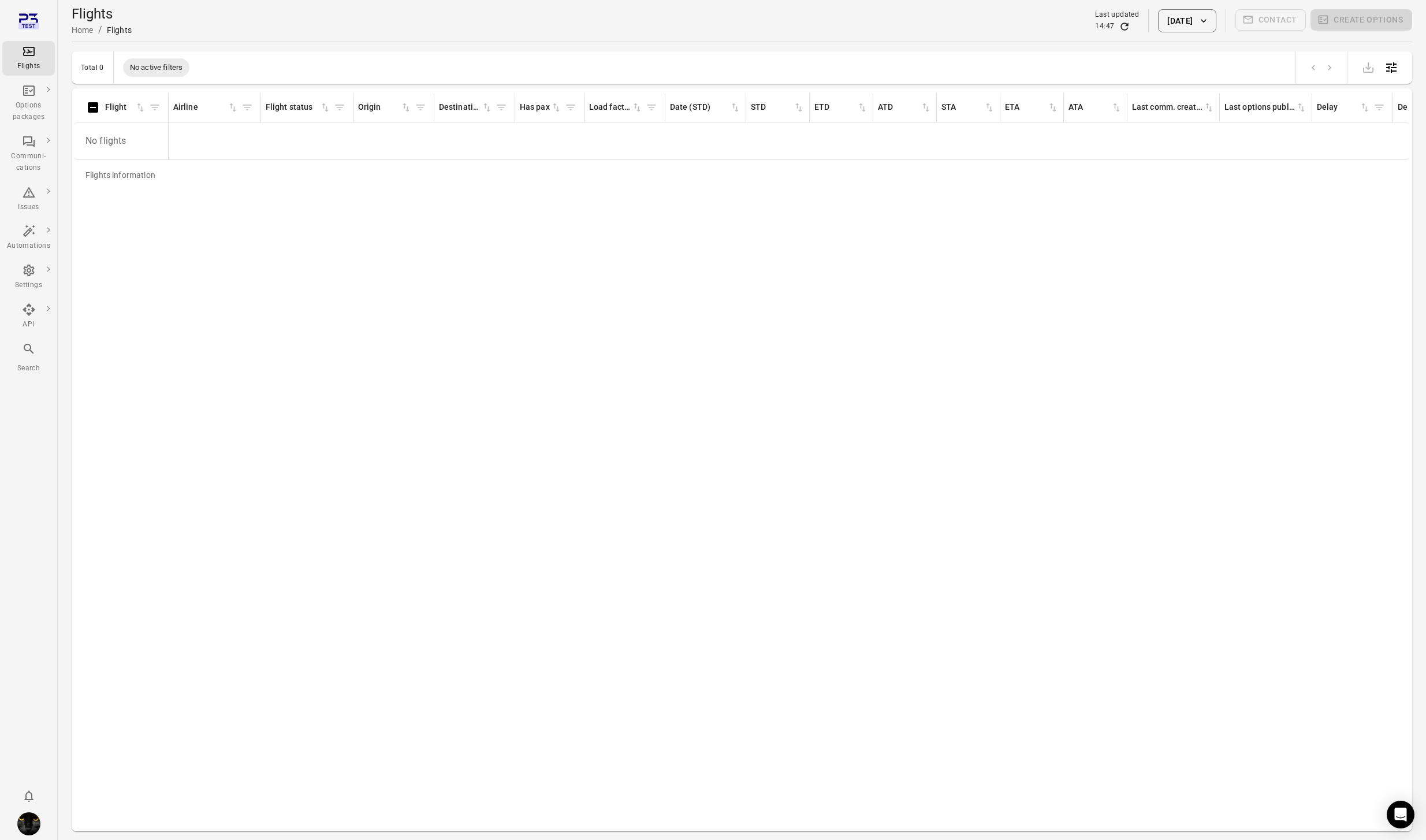
click at [1185, 18] on button "30 Sep 2025" at bounding box center [1186, 21] width 58 height 23
drag, startPoint x: 1248, startPoint y: 81, endPoint x: 1244, endPoint y: 114, distance: 33.2
click at [1248, 81] on icon "Next month" at bounding box center [1250, 82] width 14 height 14
click at [1174, 130] on button "1" at bounding box center [1176, 130] width 21 height 21
click at [1260, 279] on button "Apply" at bounding box center [1267, 285] width 40 height 25
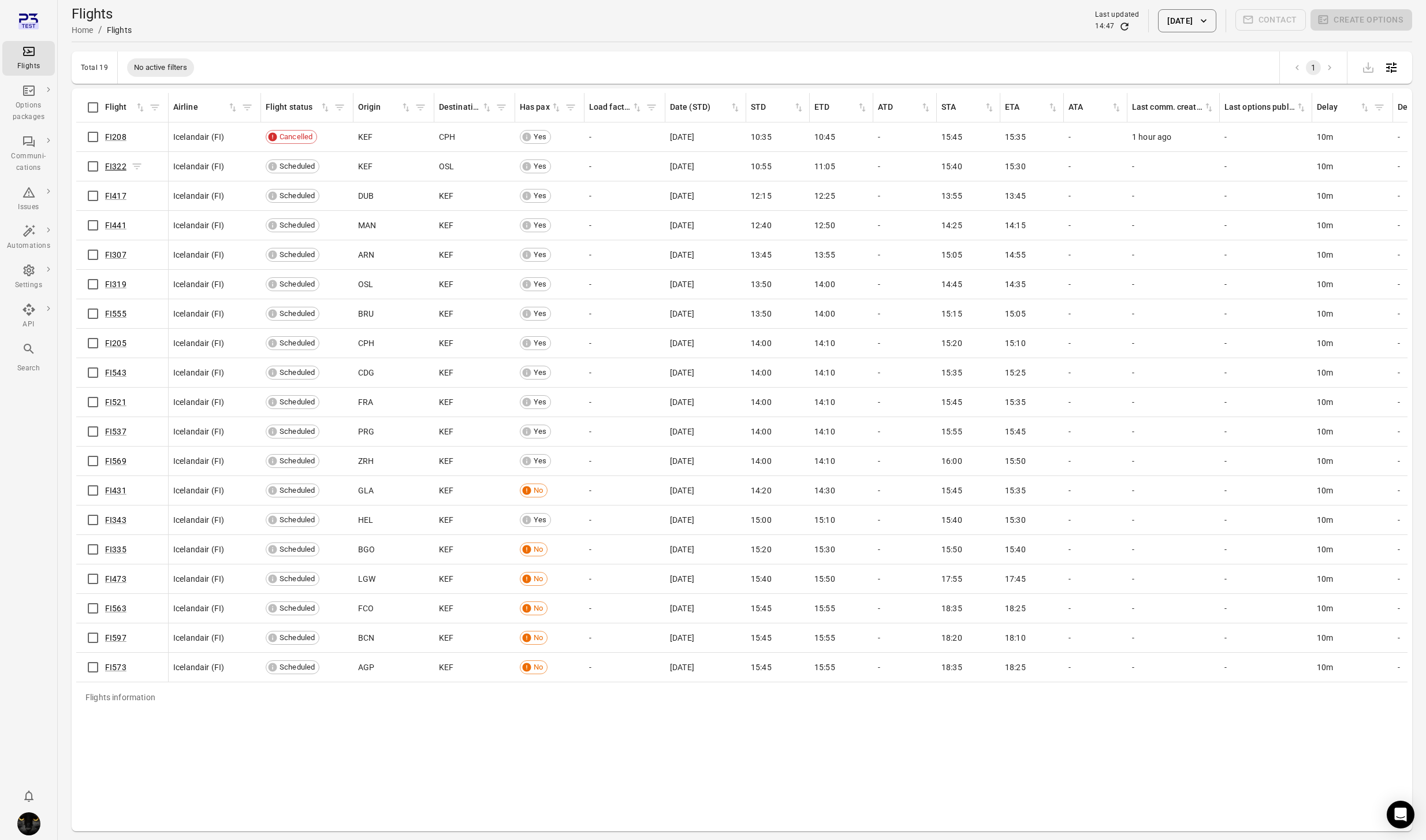
drag, startPoint x: 107, startPoint y: 163, endPoint x: 148, endPoint y: 76, distance: 96.2
click at [107, 163] on link "FI322" at bounding box center [116, 166] width 21 height 9
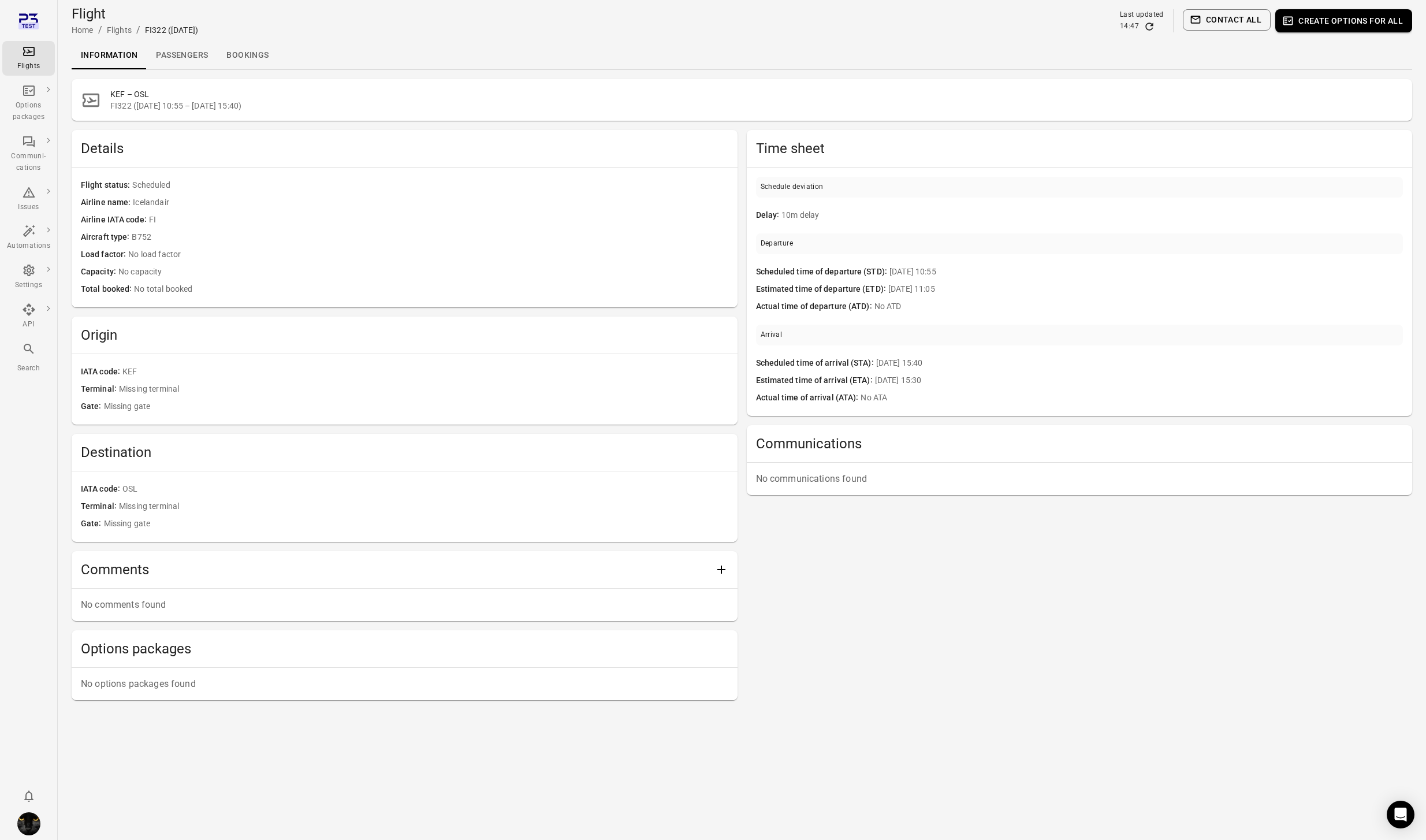
click at [181, 58] on link "Passengers" at bounding box center [182, 55] width 71 height 28
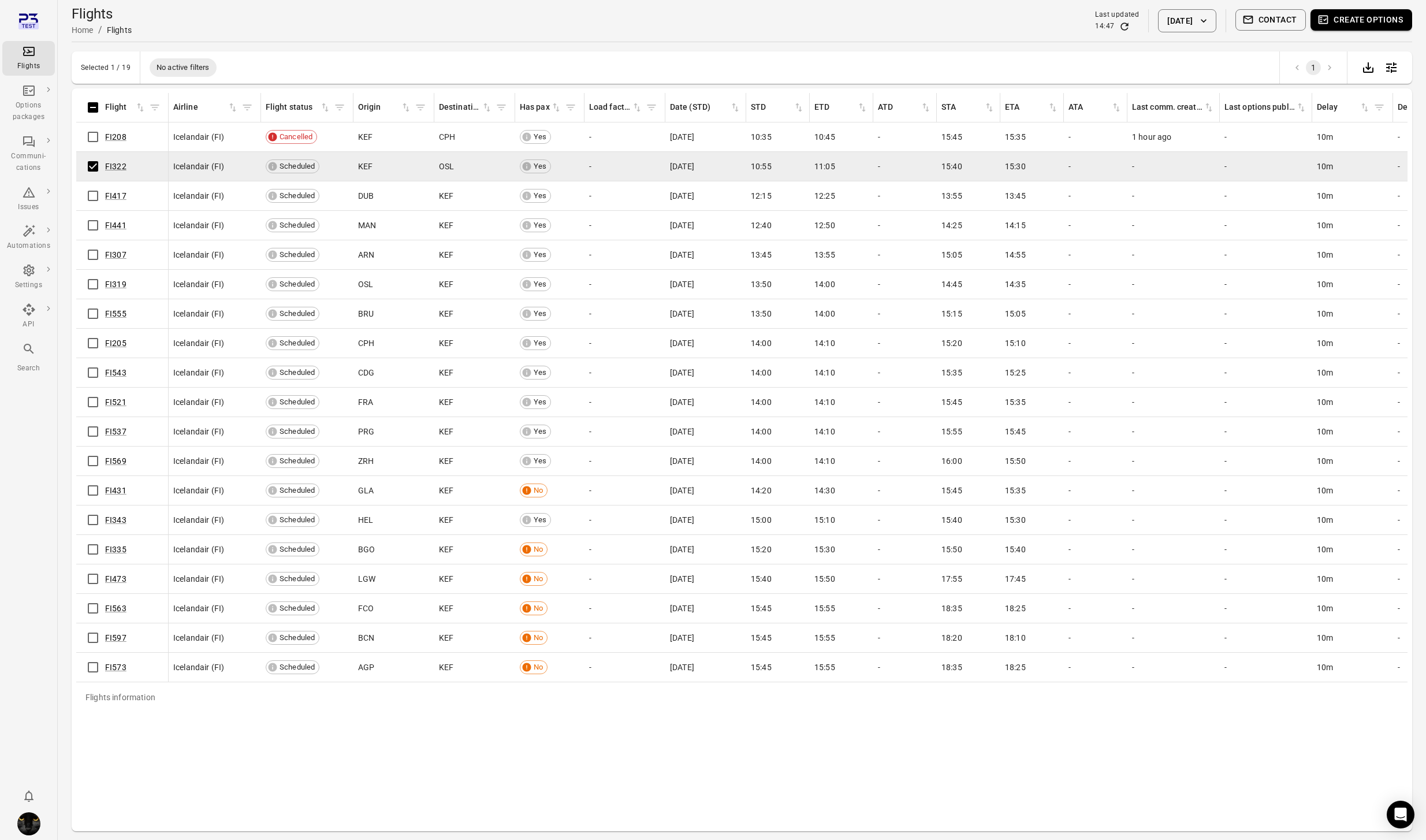
click at [1269, 21] on button "Contact" at bounding box center [1270, 20] width 71 height 21
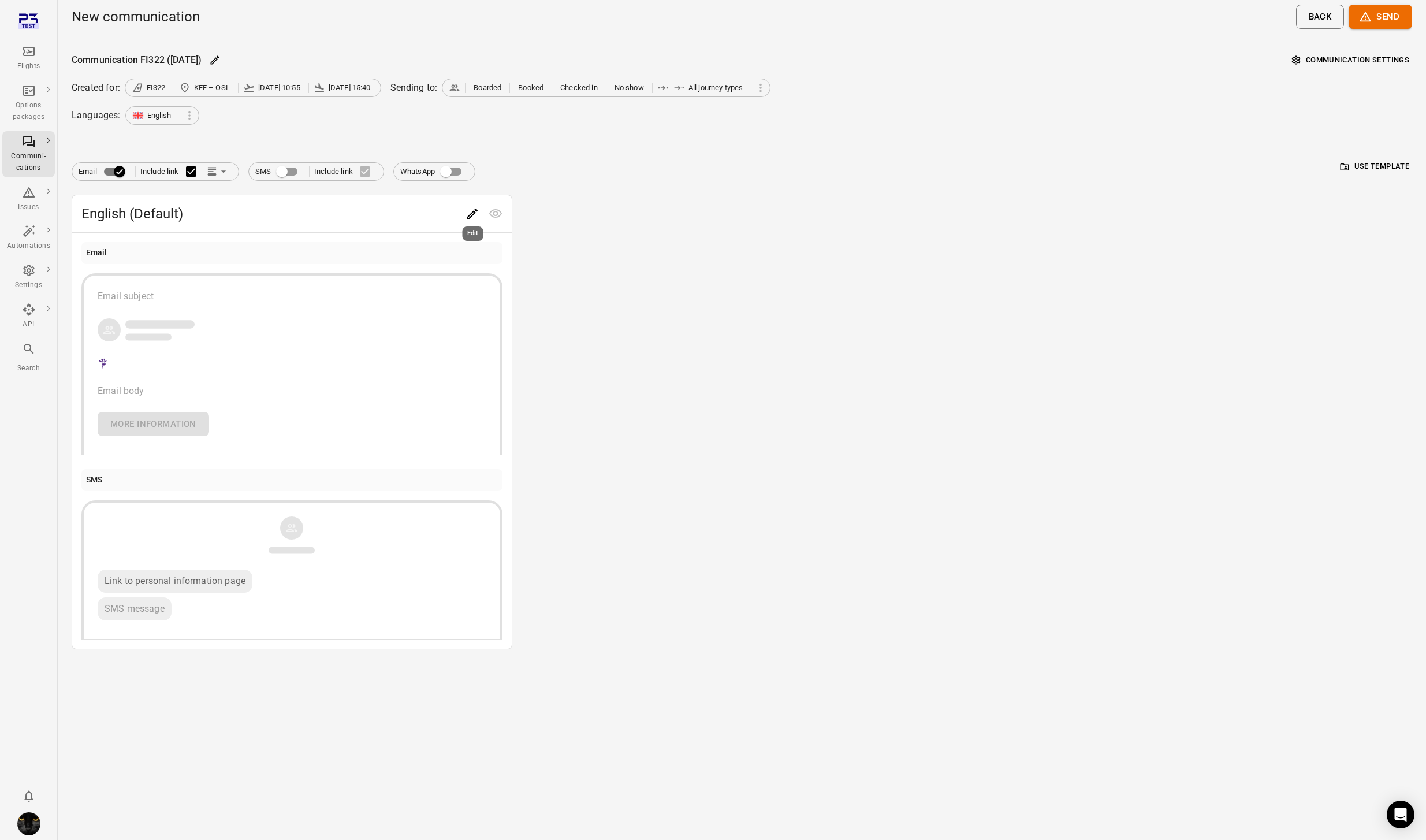
click at [468, 214] on icon "Edit" at bounding box center [473, 213] width 14 height 14
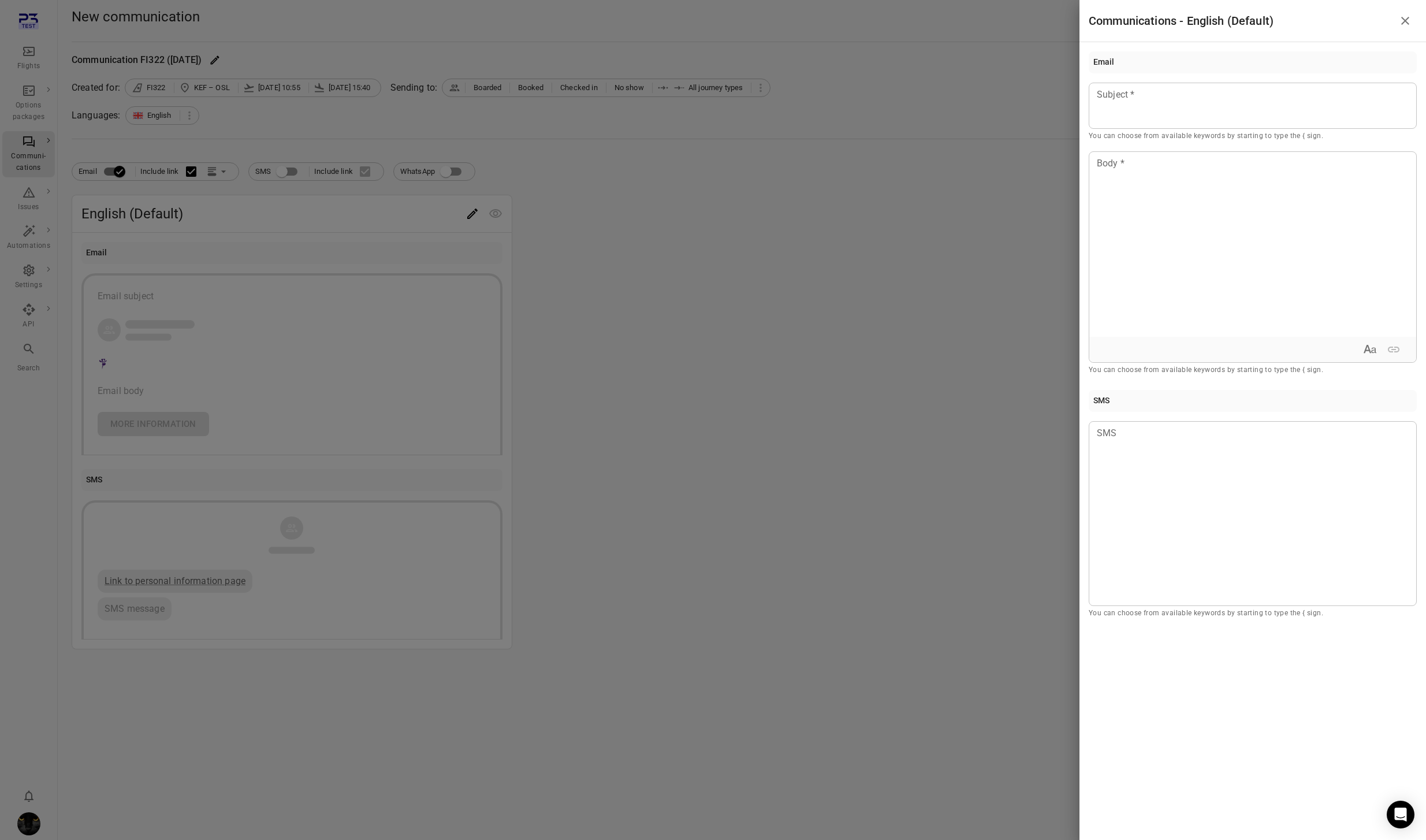
click at [555, 309] on div at bounding box center [713, 420] width 1426 height 840
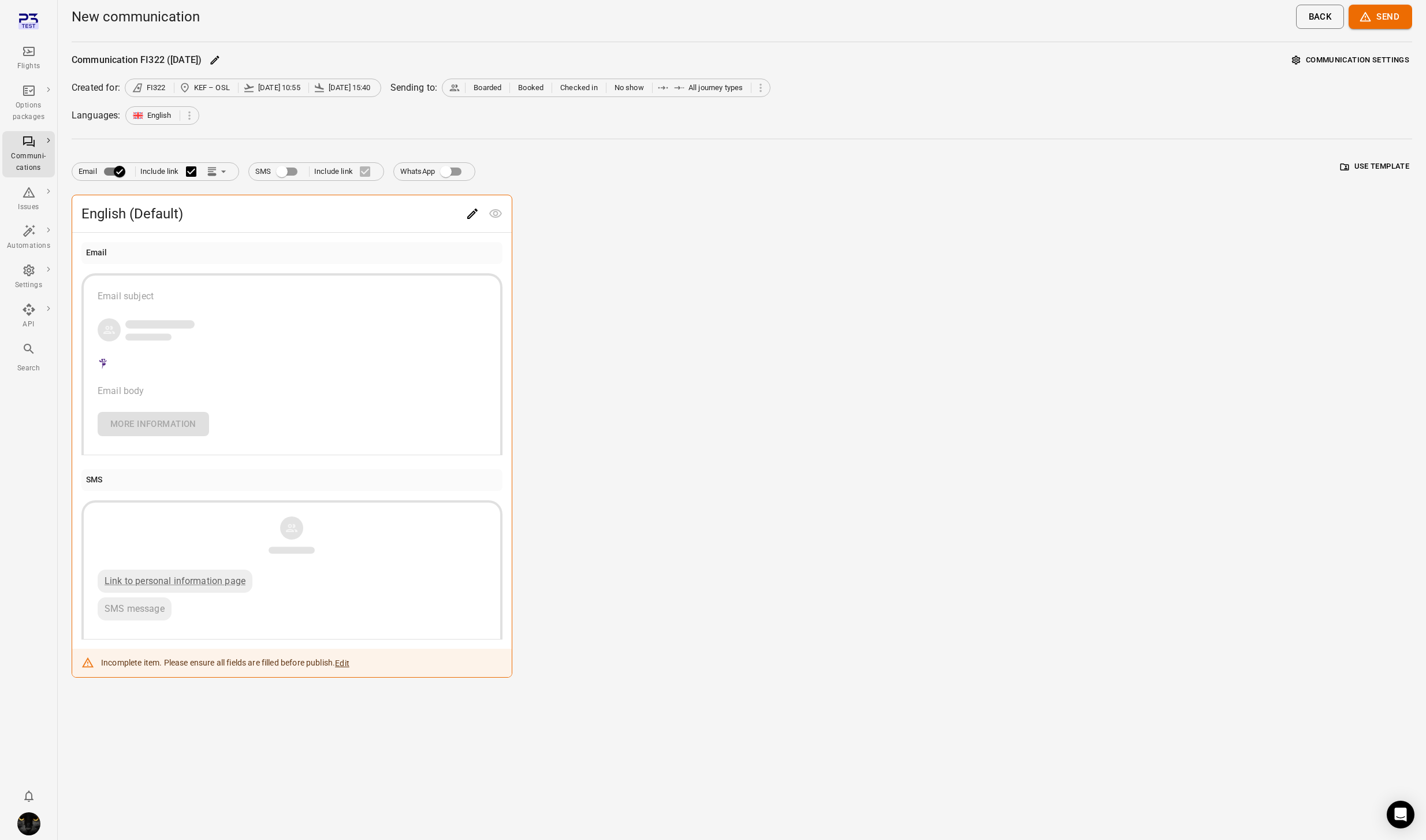
click at [465, 216] on button "Edit" at bounding box center [473, 213] width 23 height 23
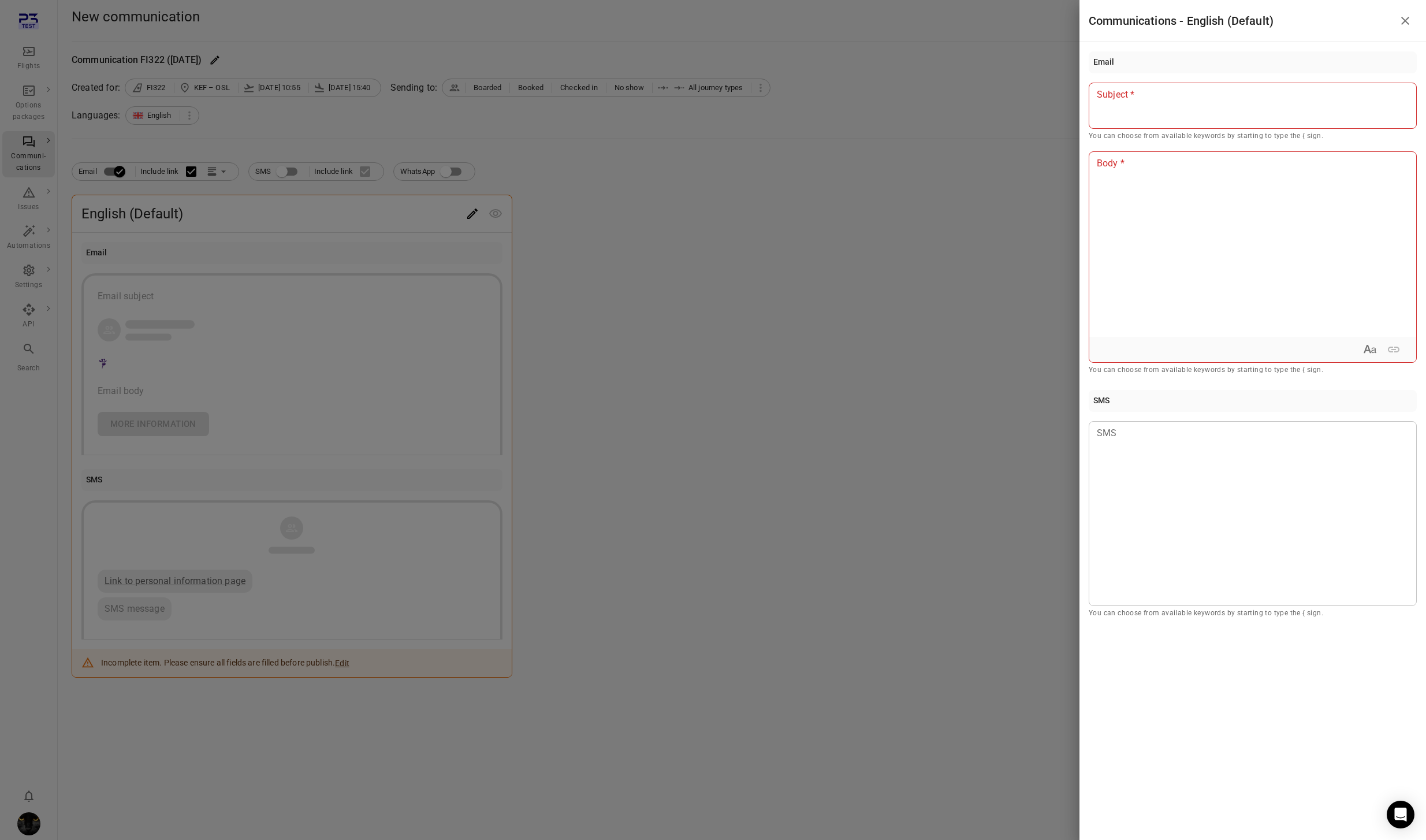
click at [1143, 92] on p at bounding box center [1252, 94] width 311 height 14
click at [1138, 255] on div at bounding box center [1253, 244] width 327 height 185
click at [797, 312] on div at bounding box center [713, 420] width 1426 height 840
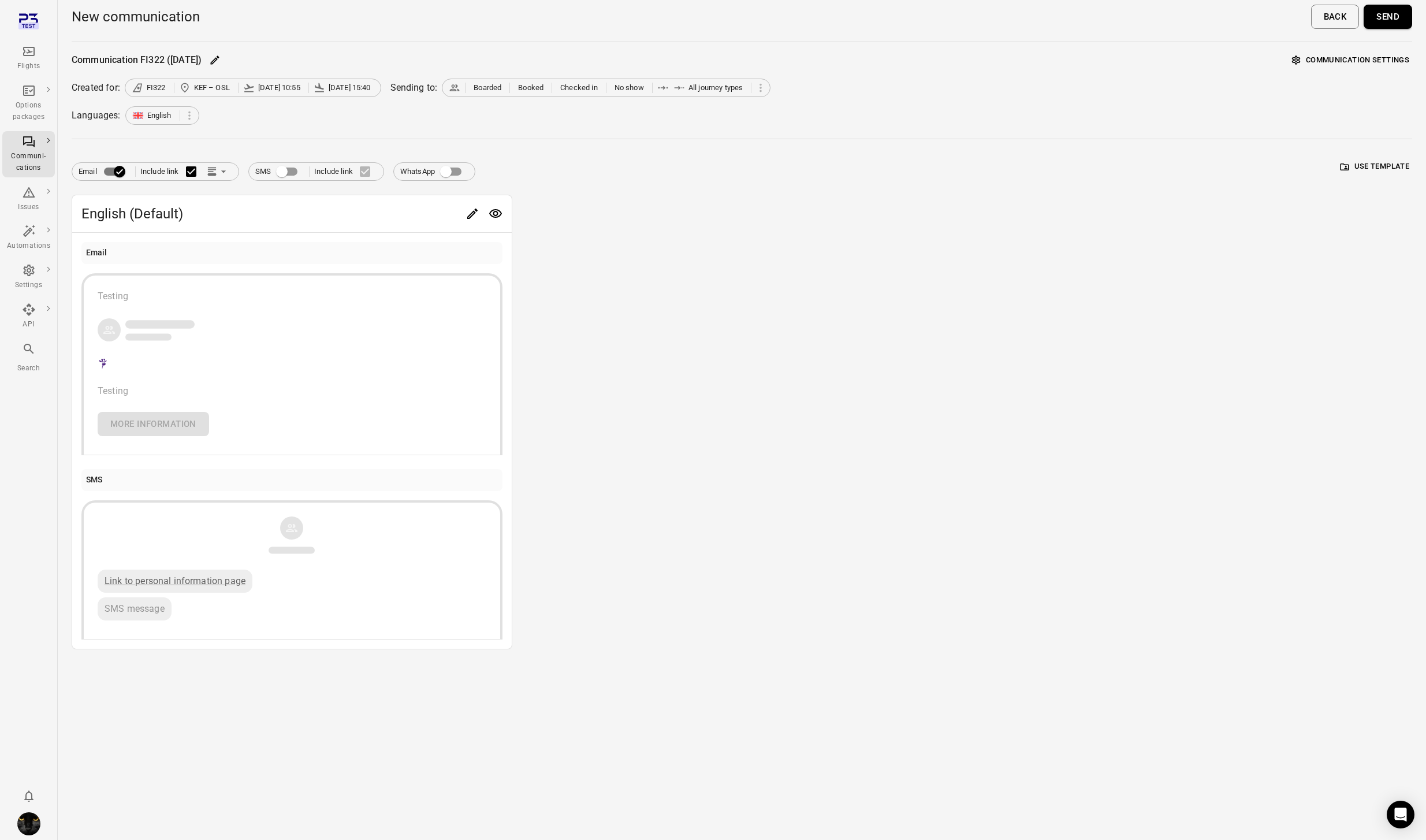
click at [1391, 17] on button "Send" at bounding box center [1387, 17] width 48 height 25
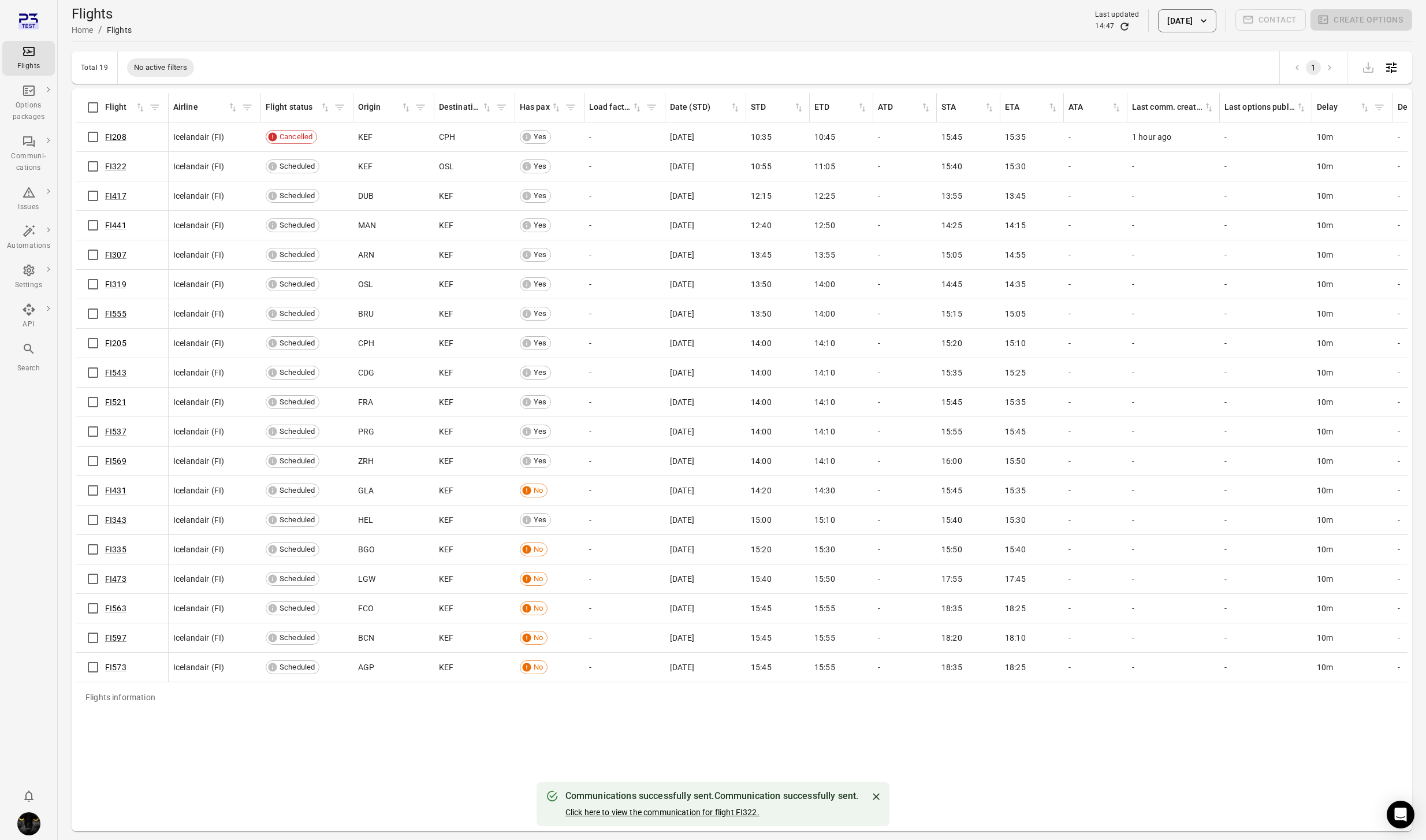
click at [645, 809] on link "Click here to view the communication for flight FI322." at bounding box center [662, 812] width 194 height 9
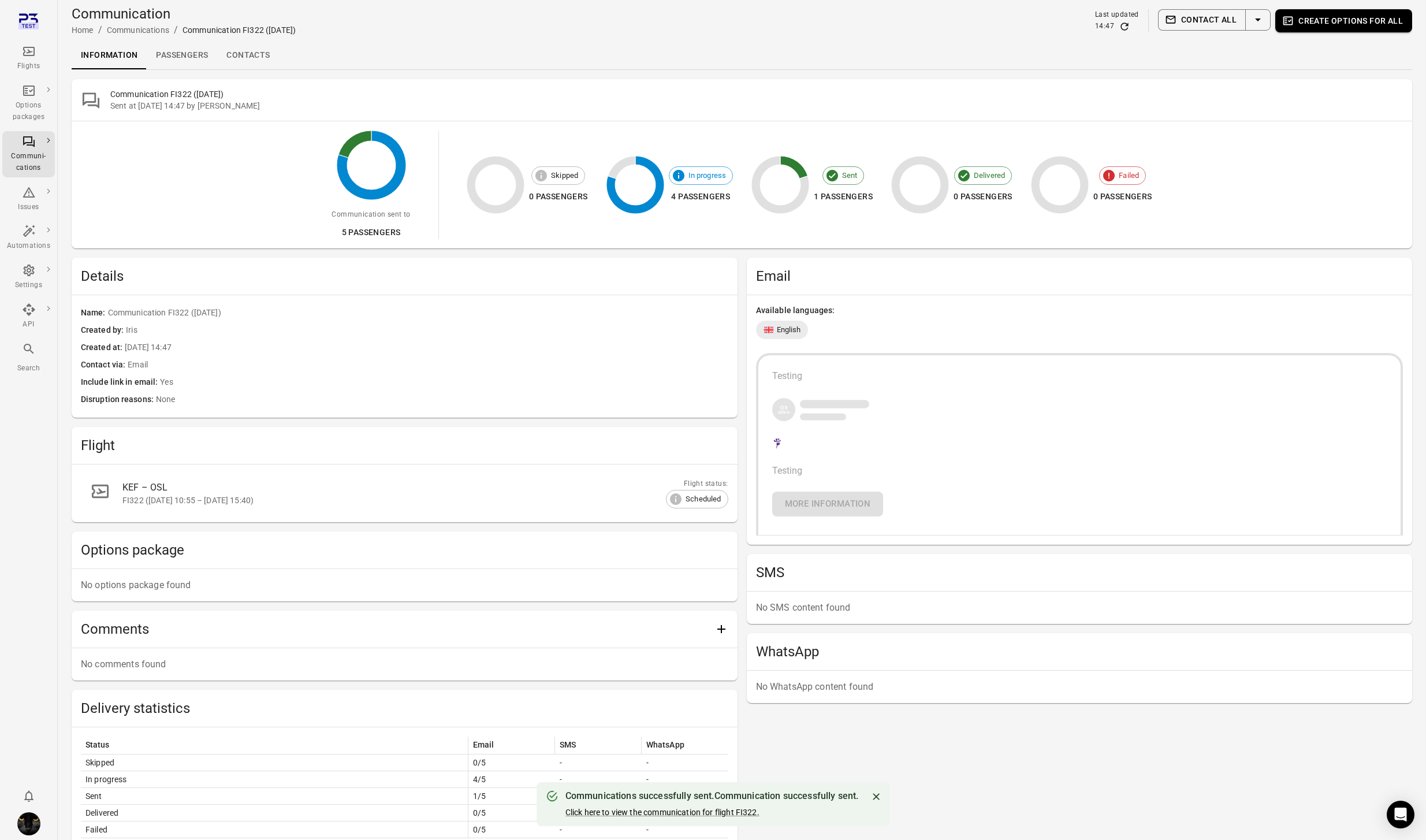
click at [187, 54] on link "Passengers" at bounding box center [182, 55] width 71 height 28
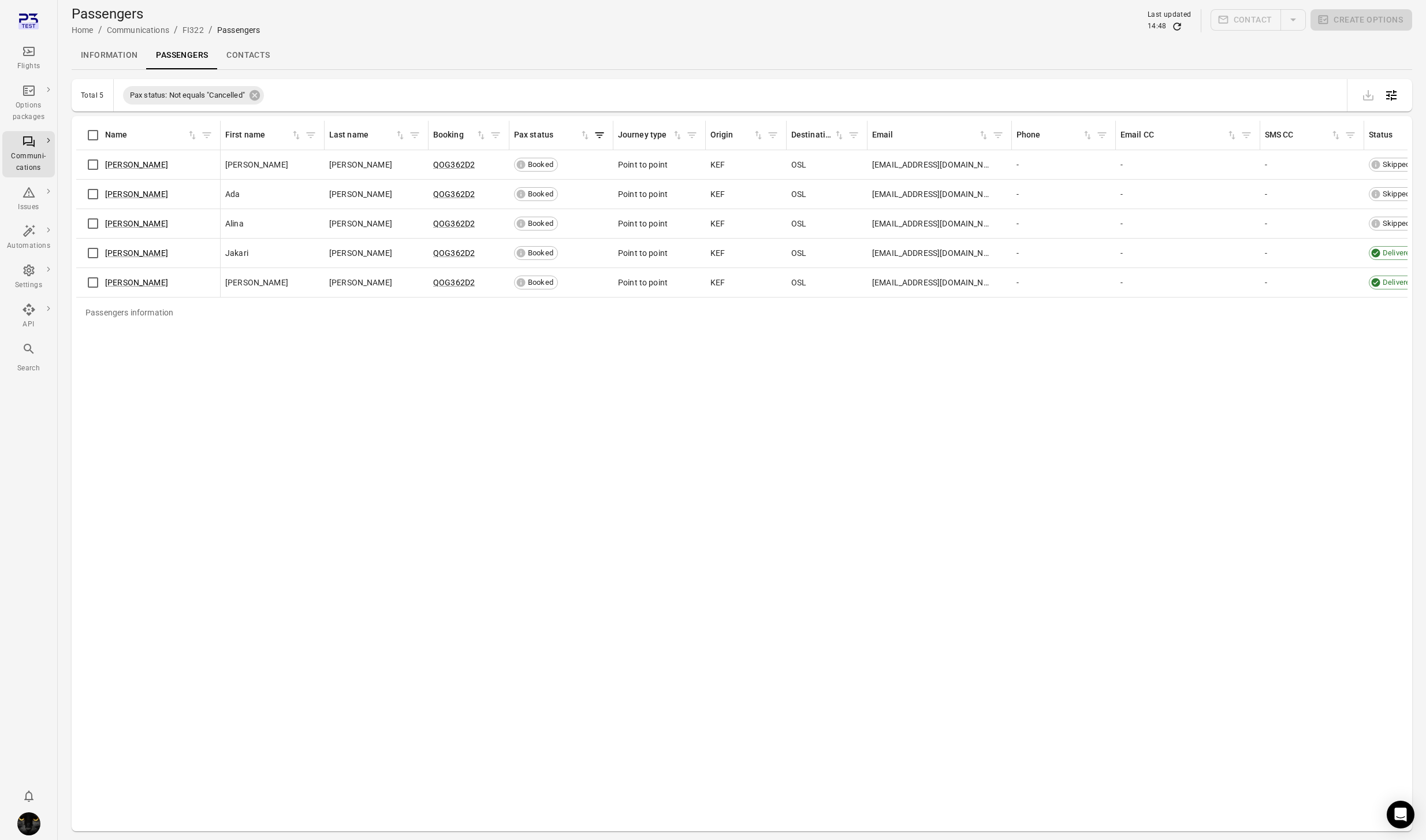
click at [470, 459] on div "Passengers information Name First name Last name Booking Pax status Journey typ…" at bounding box center [741, 473] width 1331 height 706
click at [123, 59] on link "Information" at bounding box center [109, 55] width 75 height 28
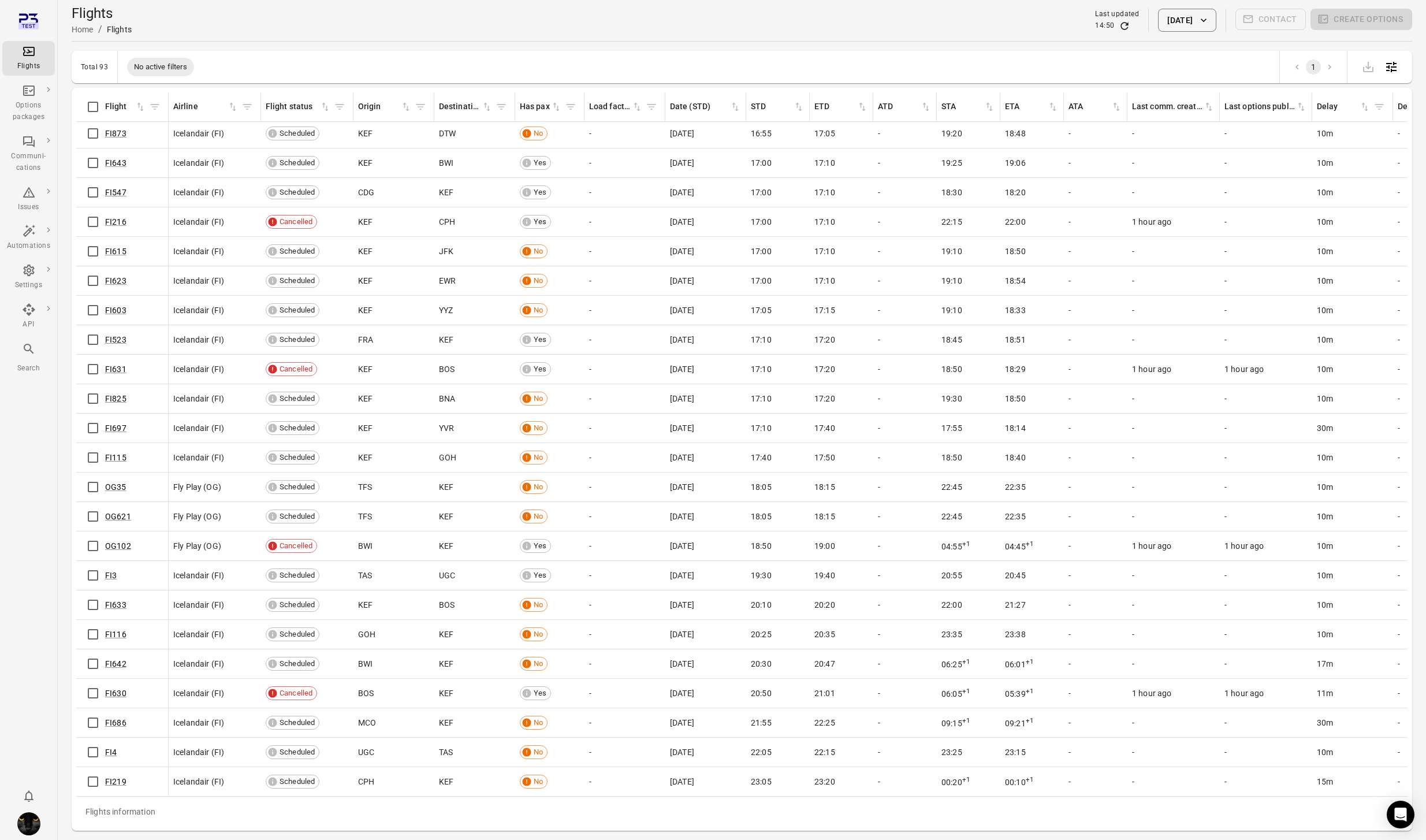
scroll to position [2019, 0]
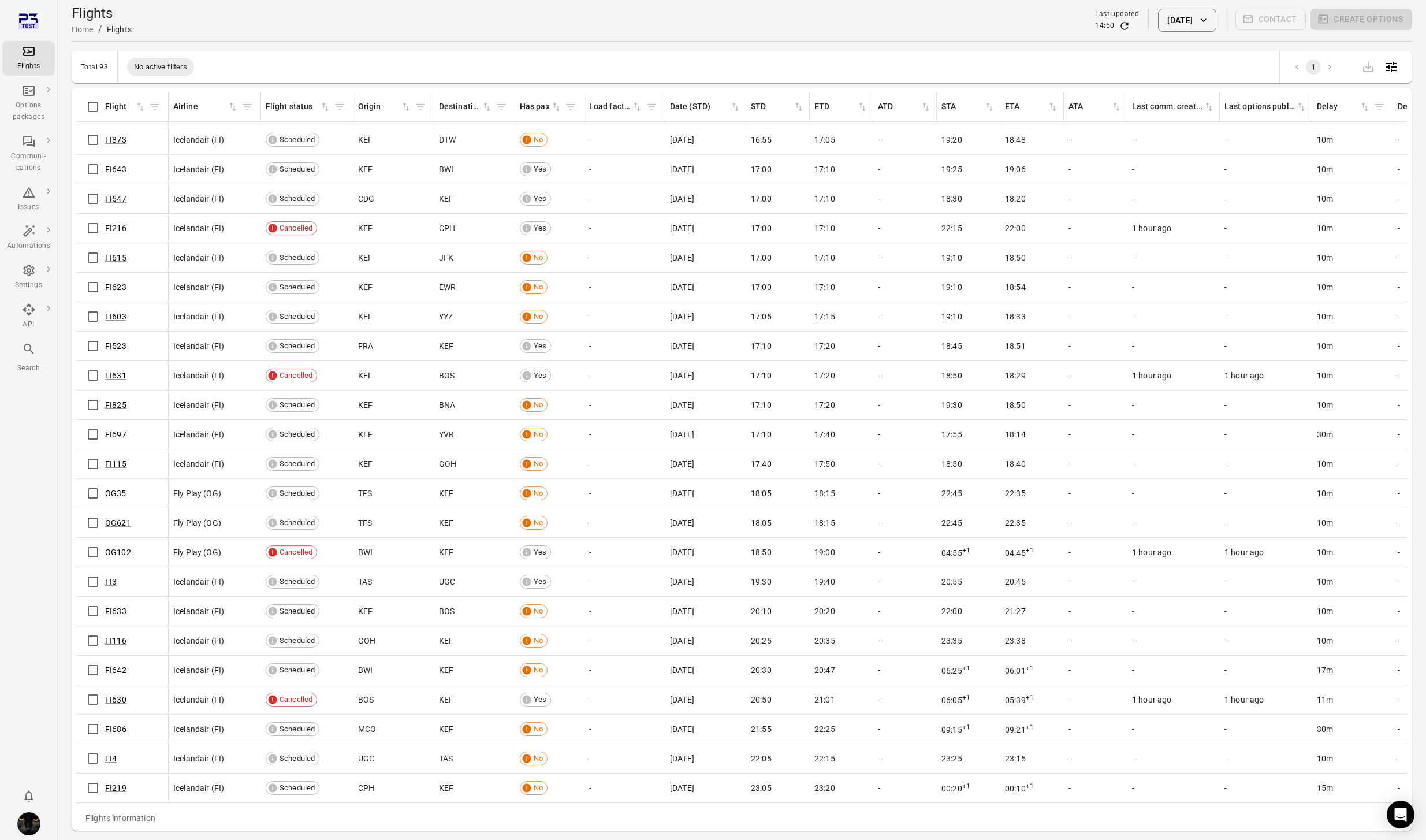
click at [1164, 26] on button "[DATE]" at bounding box center [1186, 20] width 58 height 23
click at [1217, 285] on button "[DATE]" at bounding box center [1223, 284] width 40 height 25
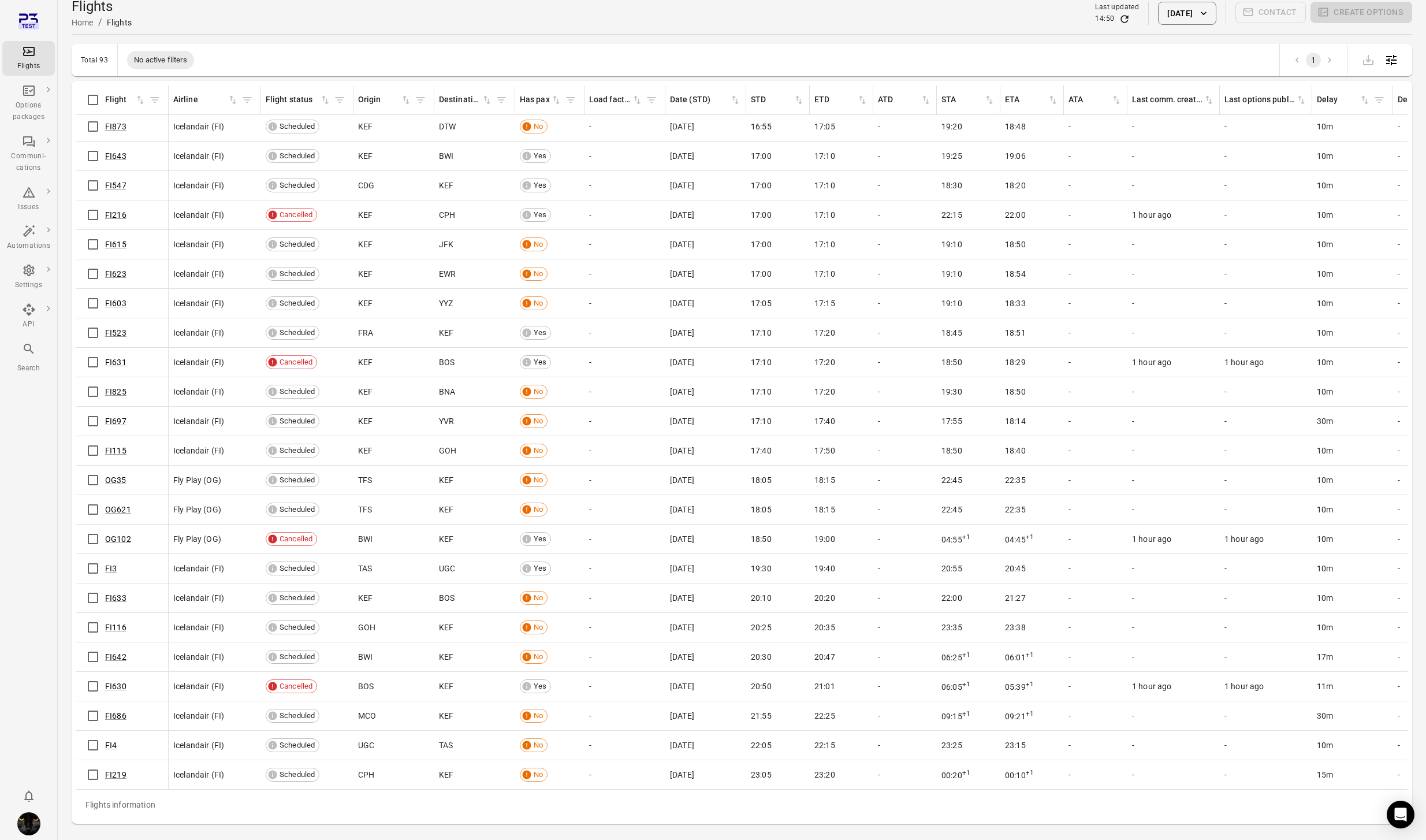
scroll to position [2025, 2]
click at [116, 773] on link "FI219" at bounding box center [116, 774] width 21 height 9
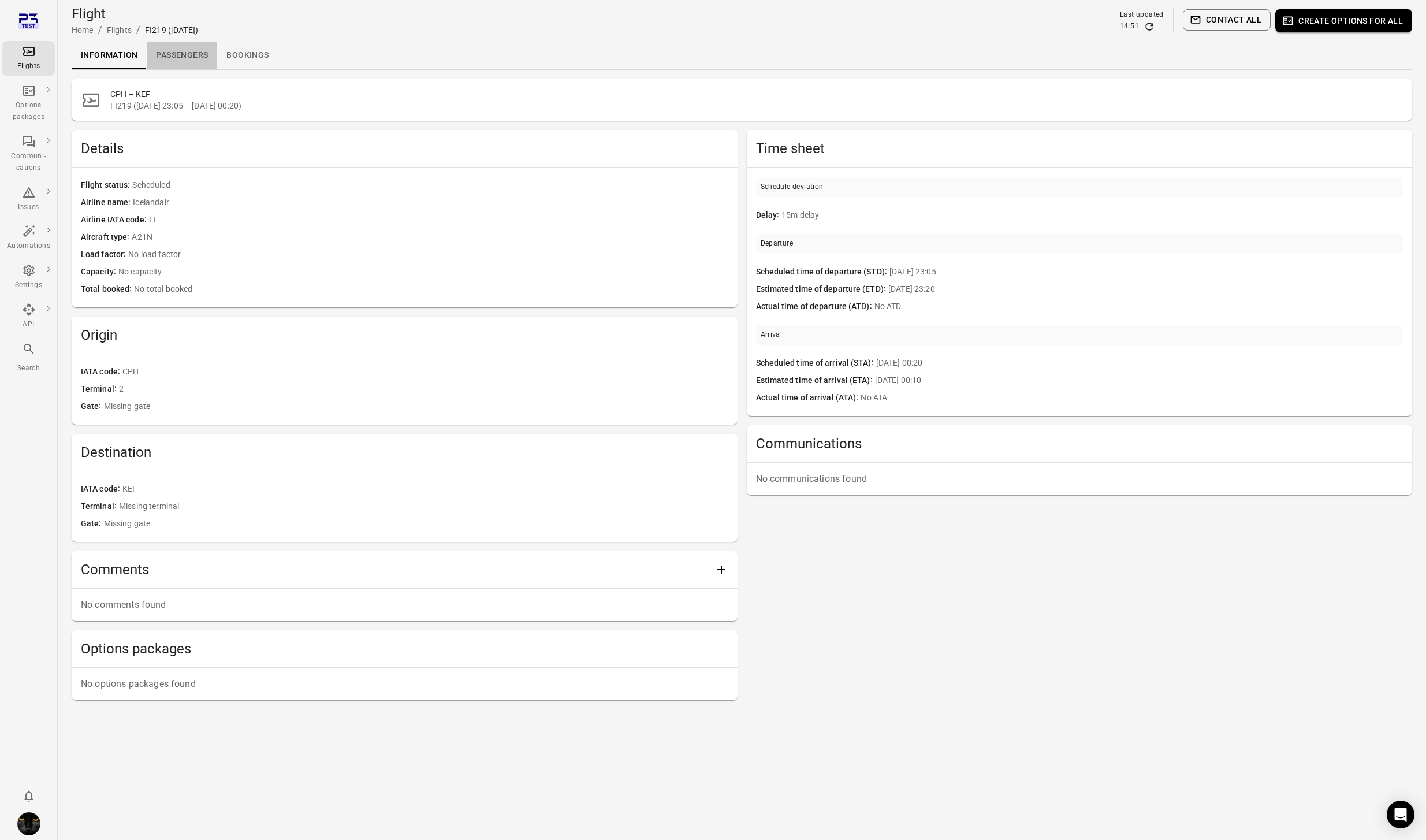
click at [181, 48] on link "Passengers" at bounding box center [182, 55] width 71 height 28
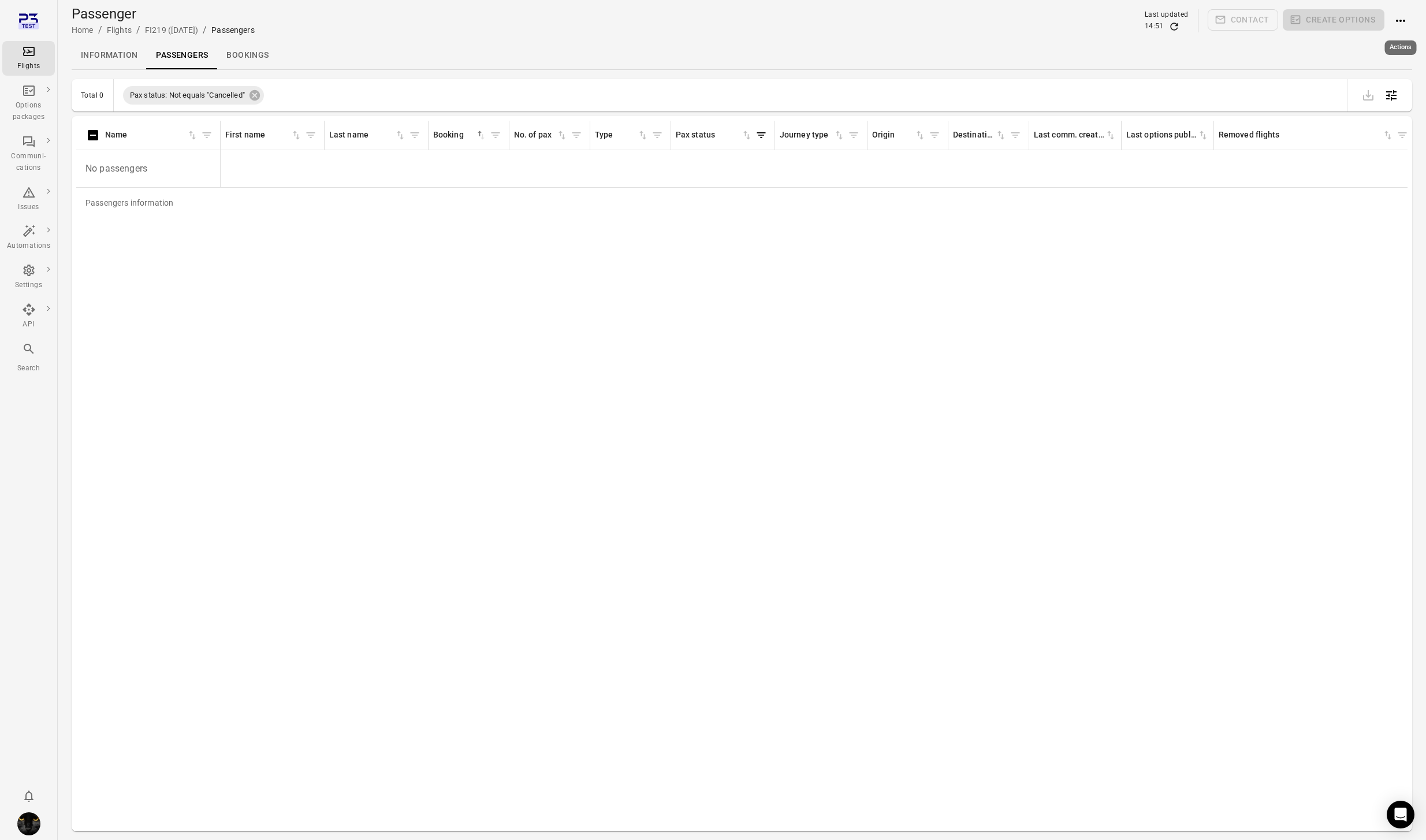
click at [1394, 22] on icon "Actions" at bounding box center [1400, 21] width 14 height 14
click at [1345, 43] on span "Add booking to flight" at bounding box center [1368, 42] width 76 height 12
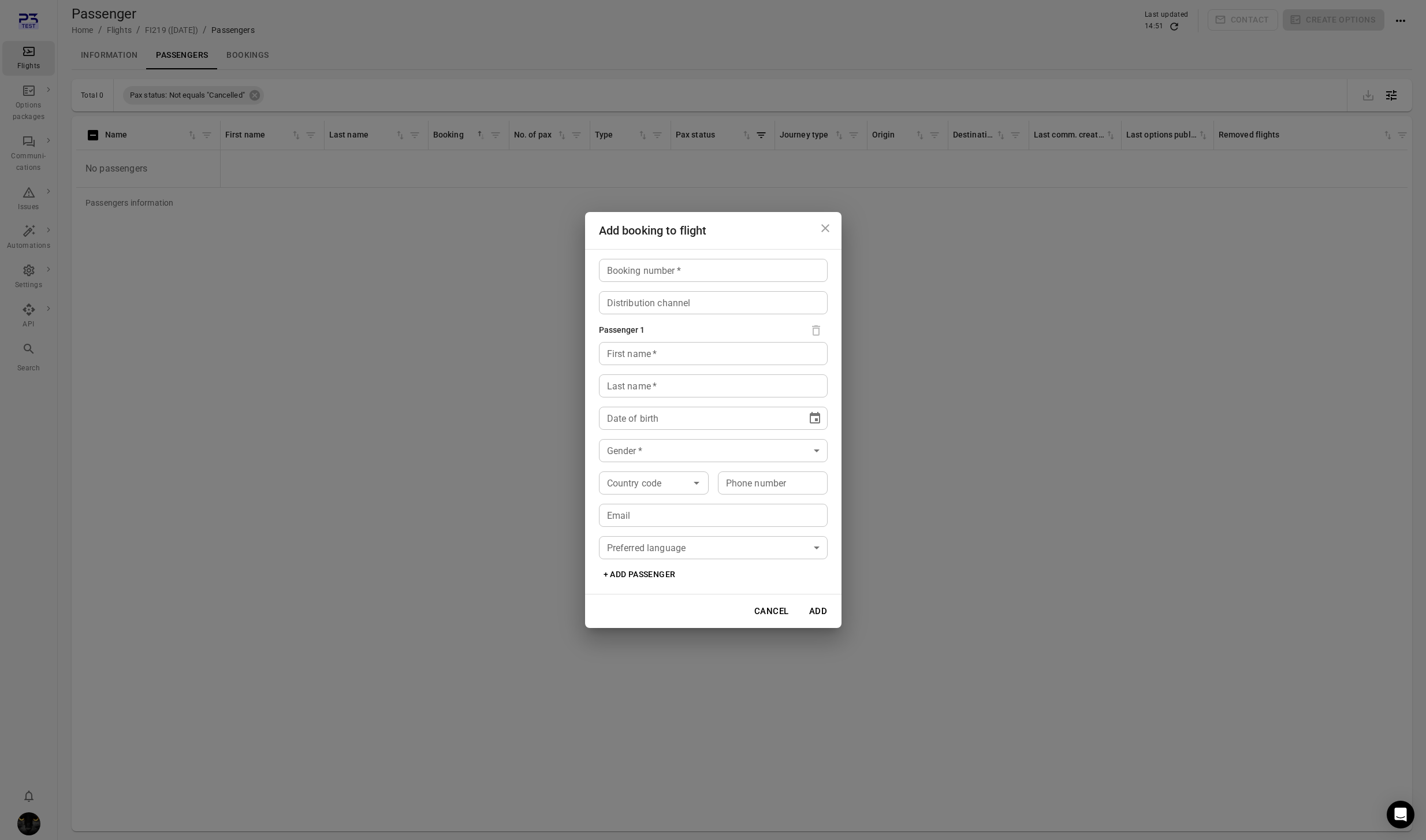
click at [718, 277] on input "Booking number   *" at bounding box center [713, 270] width 229 height 23
type input "*****"
click at [690, 354] on input "First name   *" at bounding box center [713, 354] width 229 height 23
type input "****"
click at [628, 389] on input "Last name   *" at bounding box center [713, 386] width 229 height 23
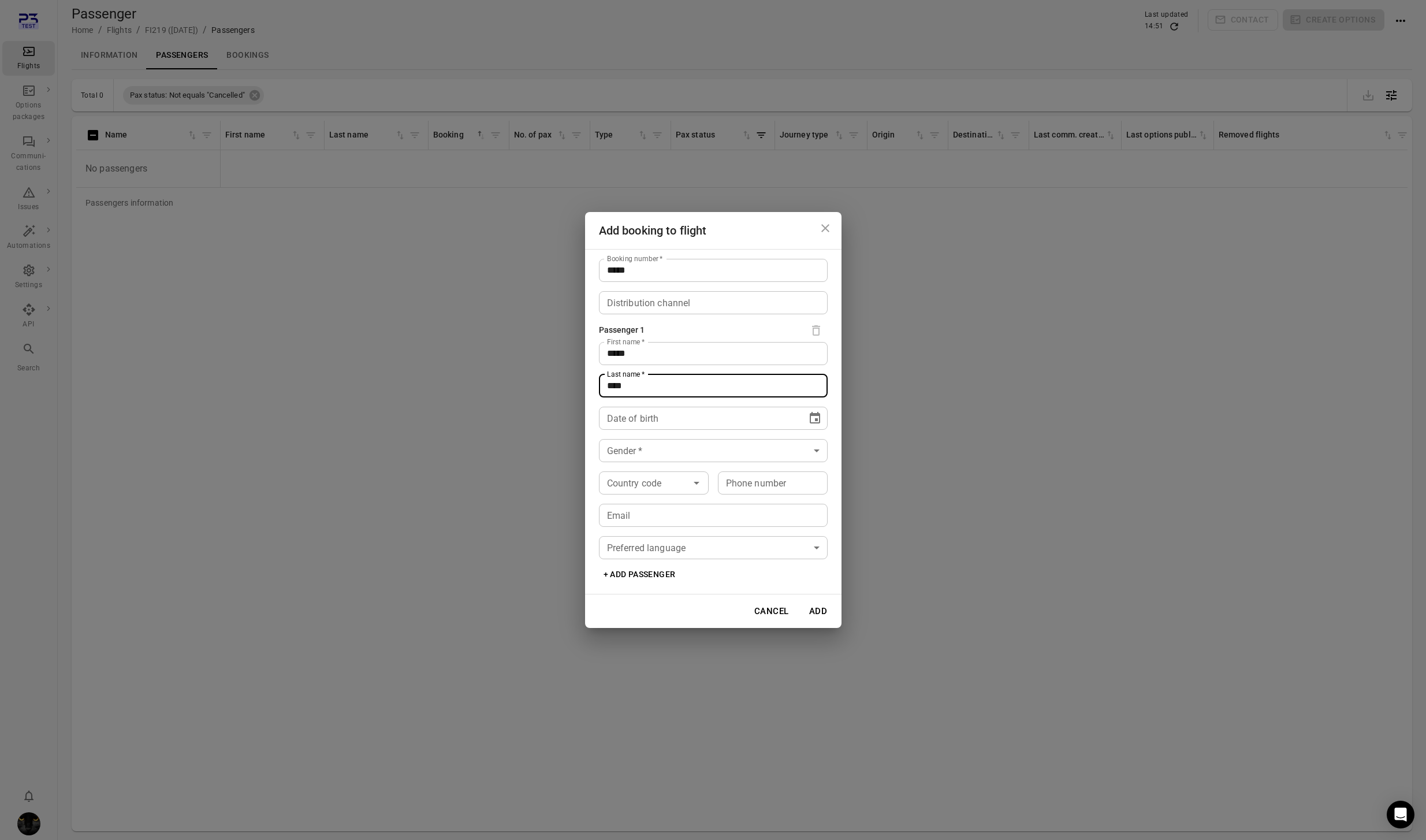
type input "****"
click at [627, 423] on span "****" at bounding box center [627, 417] width 18 height 13
click at [814, 417] on icon "Choose date" at bounding box center [815, 417] width 11 height 12
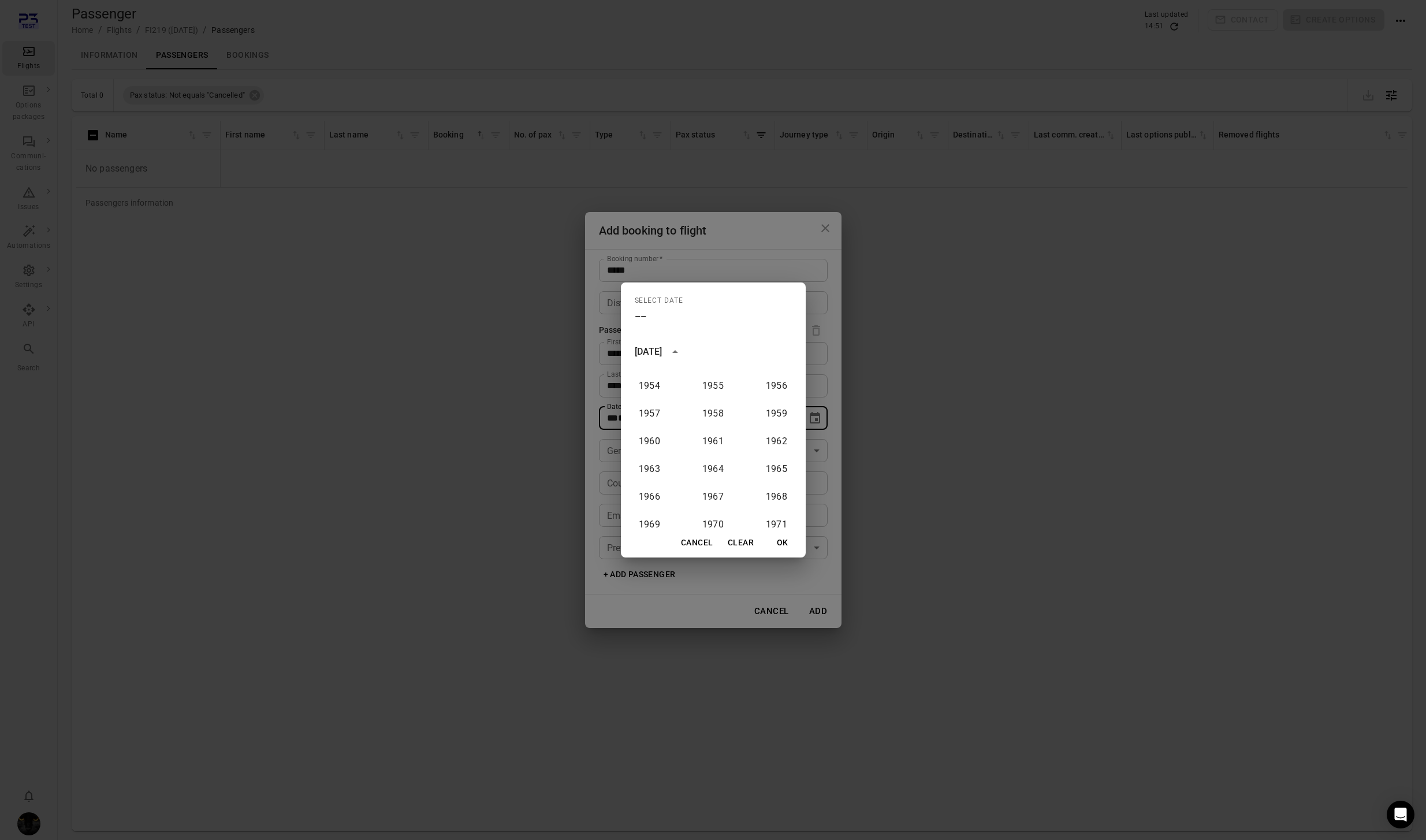
scroll to position [326, 0]
click at [720, 417] on button "1940" at bounding box center [713, 413] width 41 height 21
type input "**********"
click at [777, 545] on button "OK" at bounding box center [782, 542] width 37 height 21
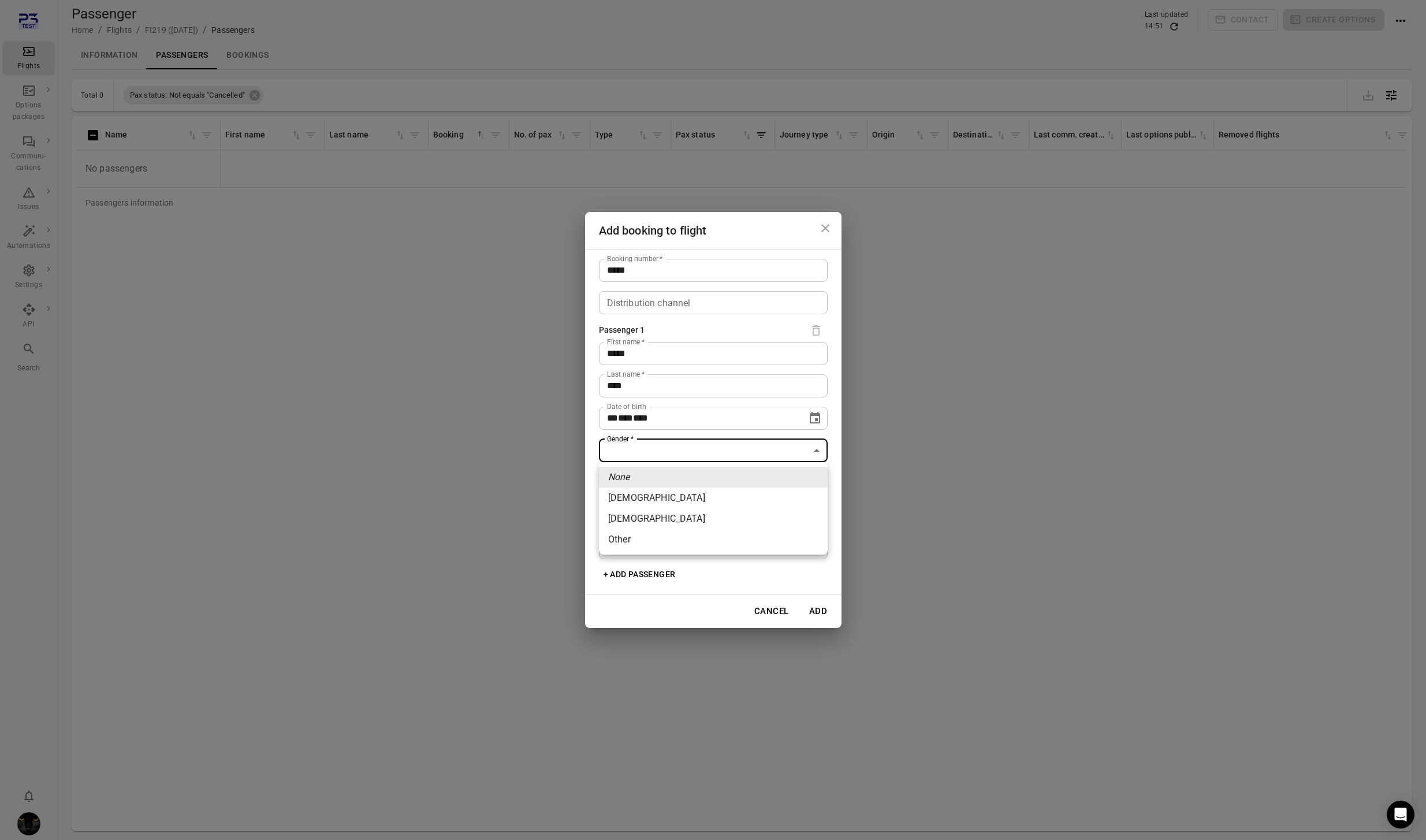
drag, startPoint x: 653, startPoint y: 450, endPoint x: 657, endPoint y: 470, distance: 20.4
click at [653, 451] on body "**********" at bounding box center [713, 438] width 1426 height 877
click at [652, 492] on li "Female" at bounding box center [713, 497] width 229 height 21
type input "******"
click at [675, 476] on input "Country code" at bounding box center [644, 483] width 84 height 16
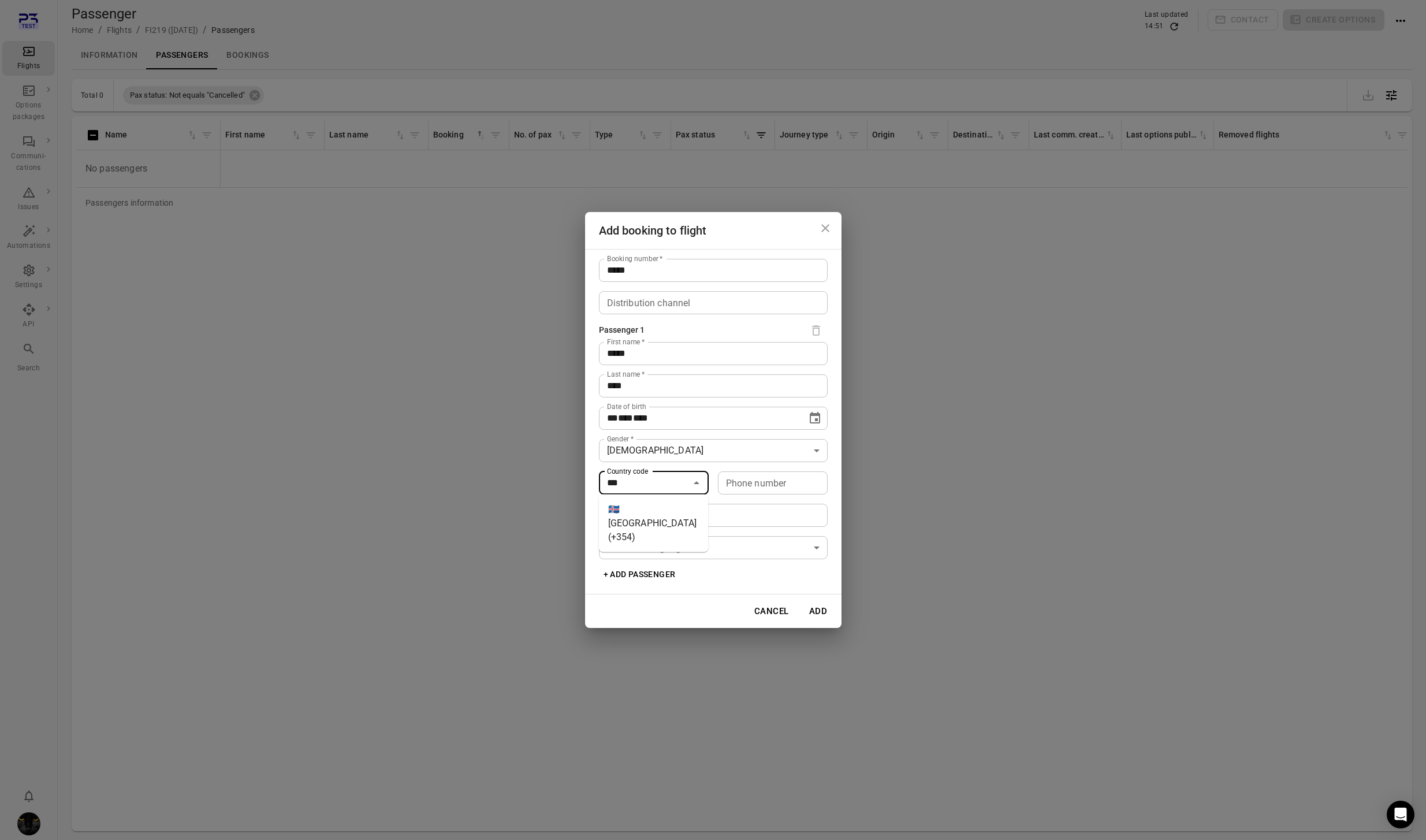
drag, startPoint x: 653, startPoint y: 514, endPoint x: 713, endPoint y: 496, distance: 62.6
click at [653, 514] on li "🇮🇸 Iceland (+354)" at bounding box center [654, 522] width 110 height 48
type input "*********"
click at [772, 477] on div "Phone number Phone number" at bounding box center [772, 483] width 110 height 23
type input "*******"
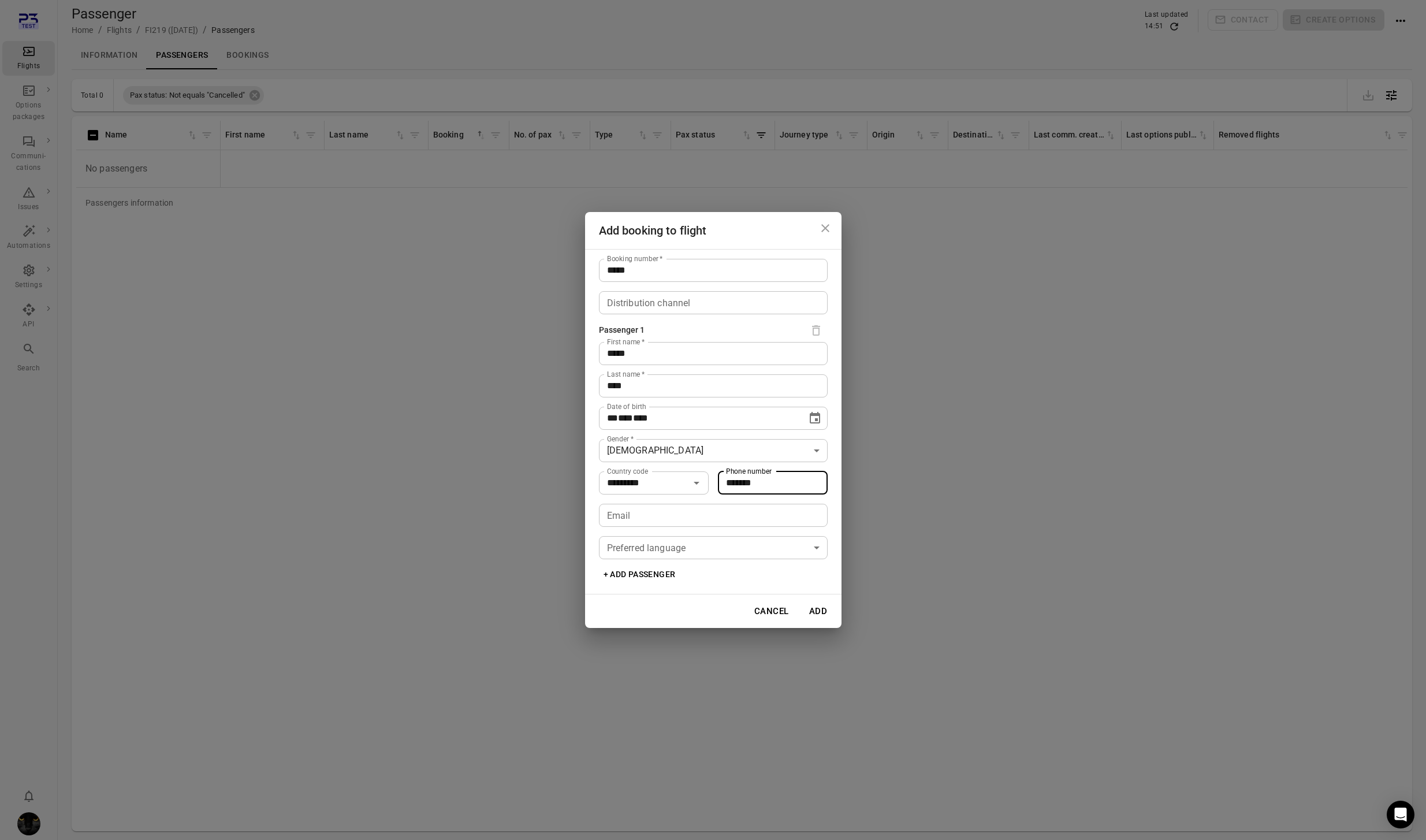
click at [680, 524] on input "Email" at bounding box center [713, 515] width 229 height 23
type input "**********"
click at [817, 611] on button "Add" at bounding box center [818, 611] width 37 height 25
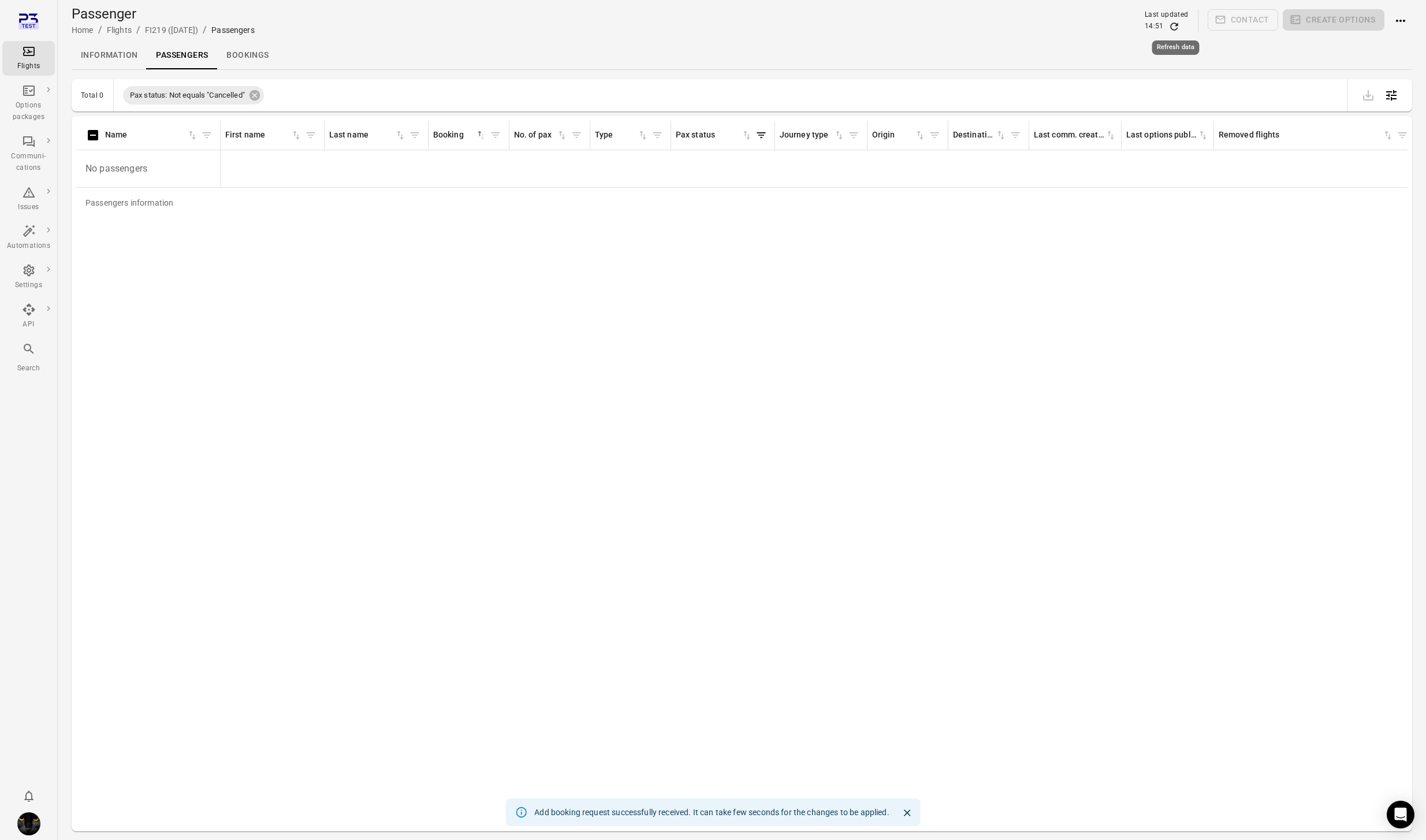
click at [1175, 31] on body "Flights Options packages Communi-cations Issues Automations Settings API Search…" at bounding box center [713, 438] width 1426 height 877
click at [1175, 29] on icon "Refresh data" at bounding box center [1174, 26] width 8 height 8
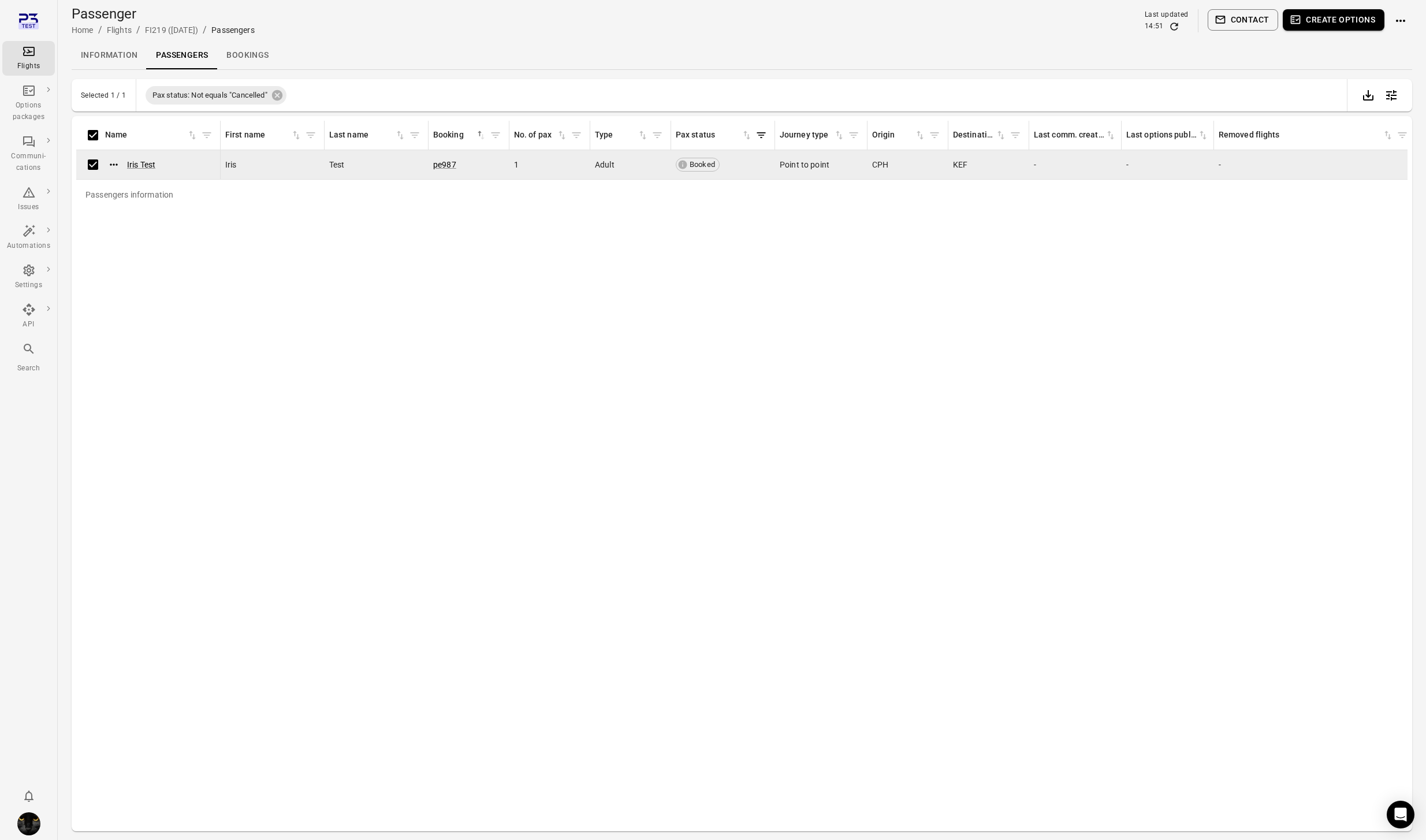
click at [1226, 16] on icon "button" at bounding box center [1220, 19] width 12 height 12
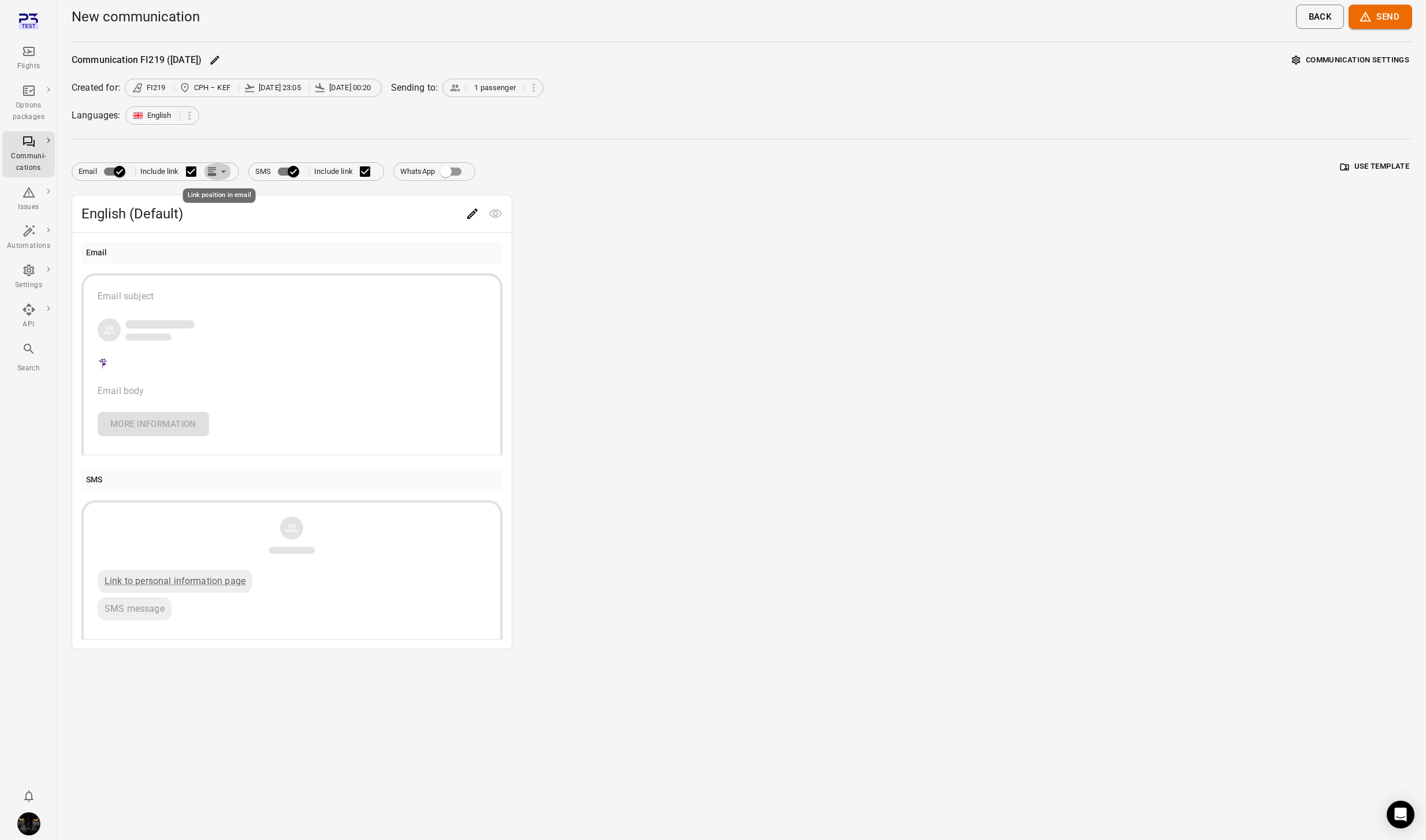
click at [214, 168] on icon "Link position in email" at bounding box center [212, 171] width 12 height 12
click at [250, 219] on li "Link within email body" at bounding box center [270, 216] width 133 height 21
click at [476, 214] on icon "Edit" at bounding box center [473, 213] width 14 height 14
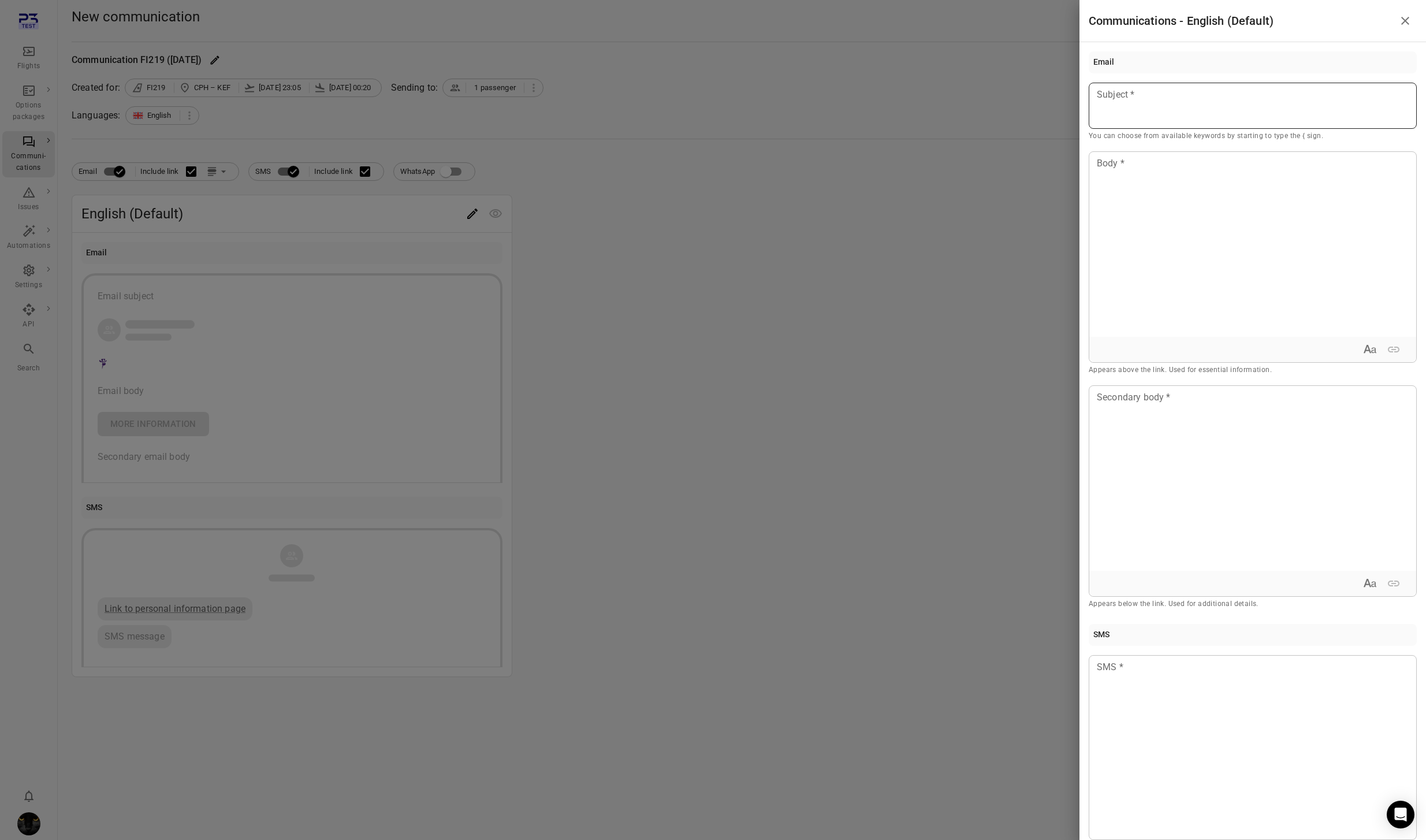
click at [1131, 88] on p at bounding box center [1252, 94] width 311 height 14
click at [1149, 167] on p at bounding box center [1252, 163] width 311 height 14
click at [1196, 435] on div at bounding box center [1253, 478] width 327 height 185
click at [585, 483] on div at bounding box center [713, 420] width 1426 height 840
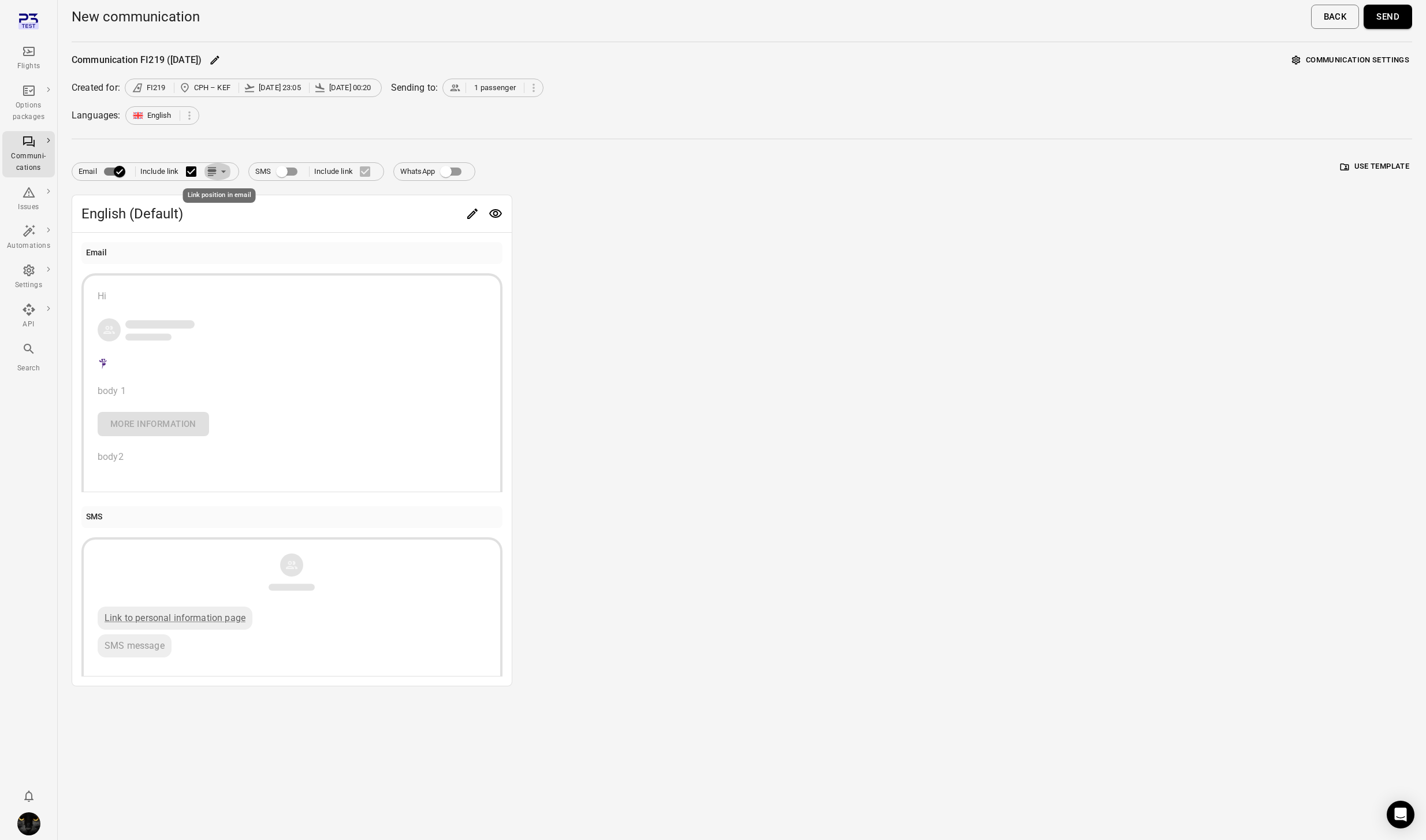
click at [206, 173] on icon "Link position in email" at bounding box center [212, 171] width 12 height 12
click at [249, 199] on li "Link below email body" at bounding box center [270, 195] width 133 height 21
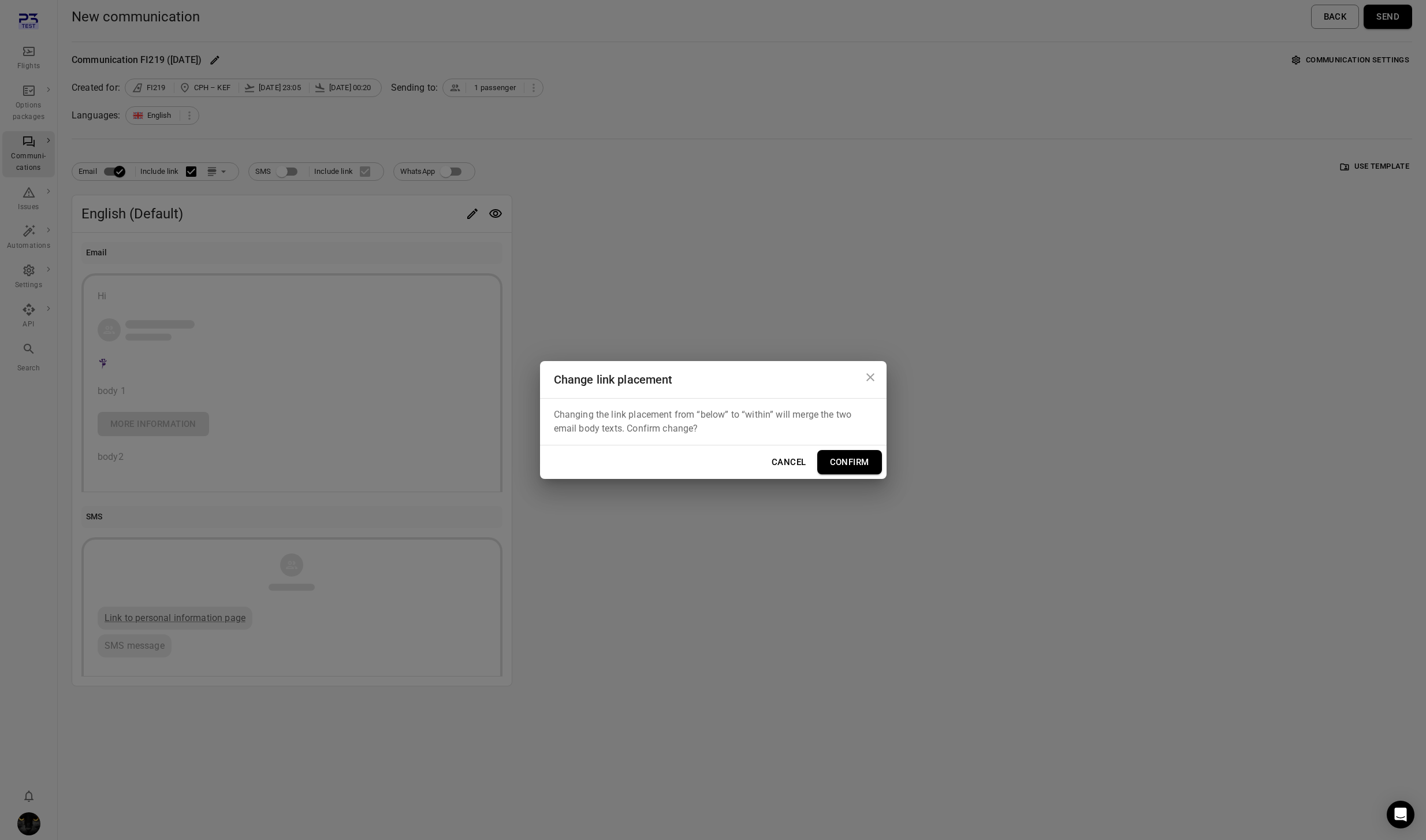
drag, startPoint x: 852, startPoint y: 463, endPoint x: 814, endPoint y: 463, distance: 38.0
click at [851, 463] on button "Confirm" at bounding box center [849, 462] width 64 height 25
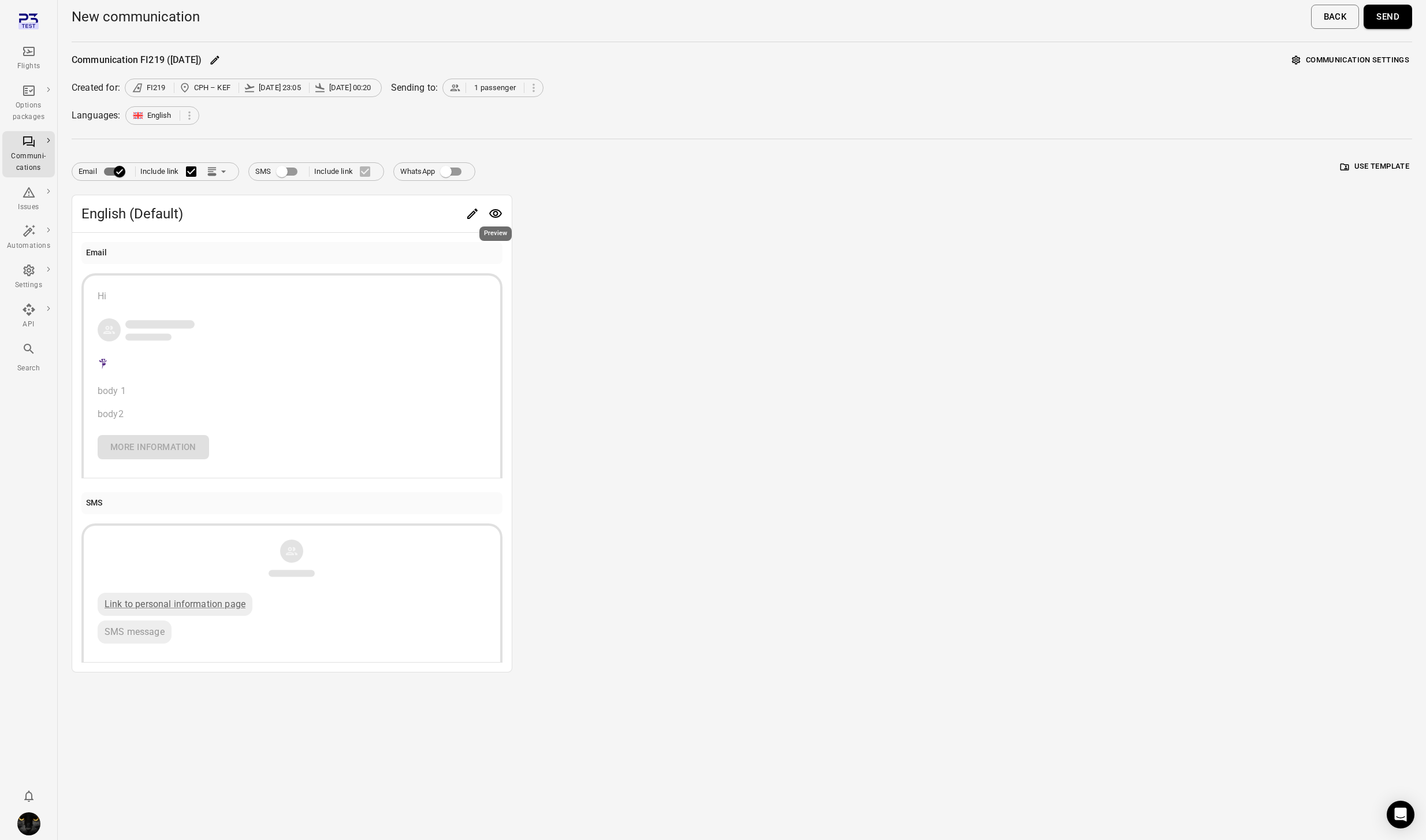
click at [483, 220] on div "Preview" at bounding box center [495, 230] width 35 height 24
click at [470, 212] on icon "Edit" at bounding box center [473, 213] width 14 height 14
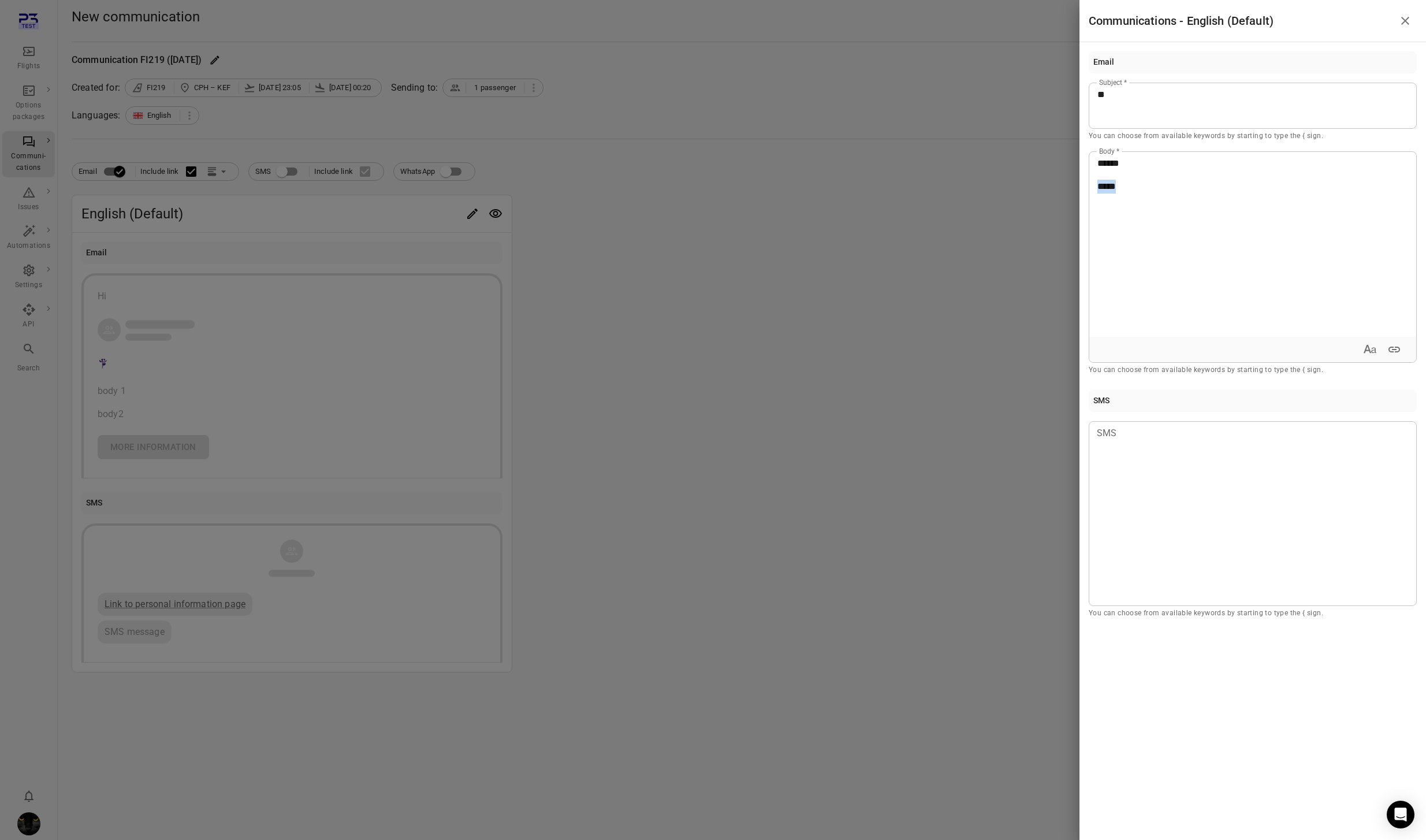
drag, startPoint x: 1121, startPoint y: 188, endPoint x: 1046, endPoint y: 181, distance: 75.3
click at [1046, 181] on div "Communications - English (Default) Email ** Subject * You can choose from avail…" at bounding box center [713, 420] width 1426 height 840
click at [1214, 477] on div at bounding box center [1253, 513] width 328 height 185
click at [835, 325] on div at bounding box center [713, 420] width 1426 height 840
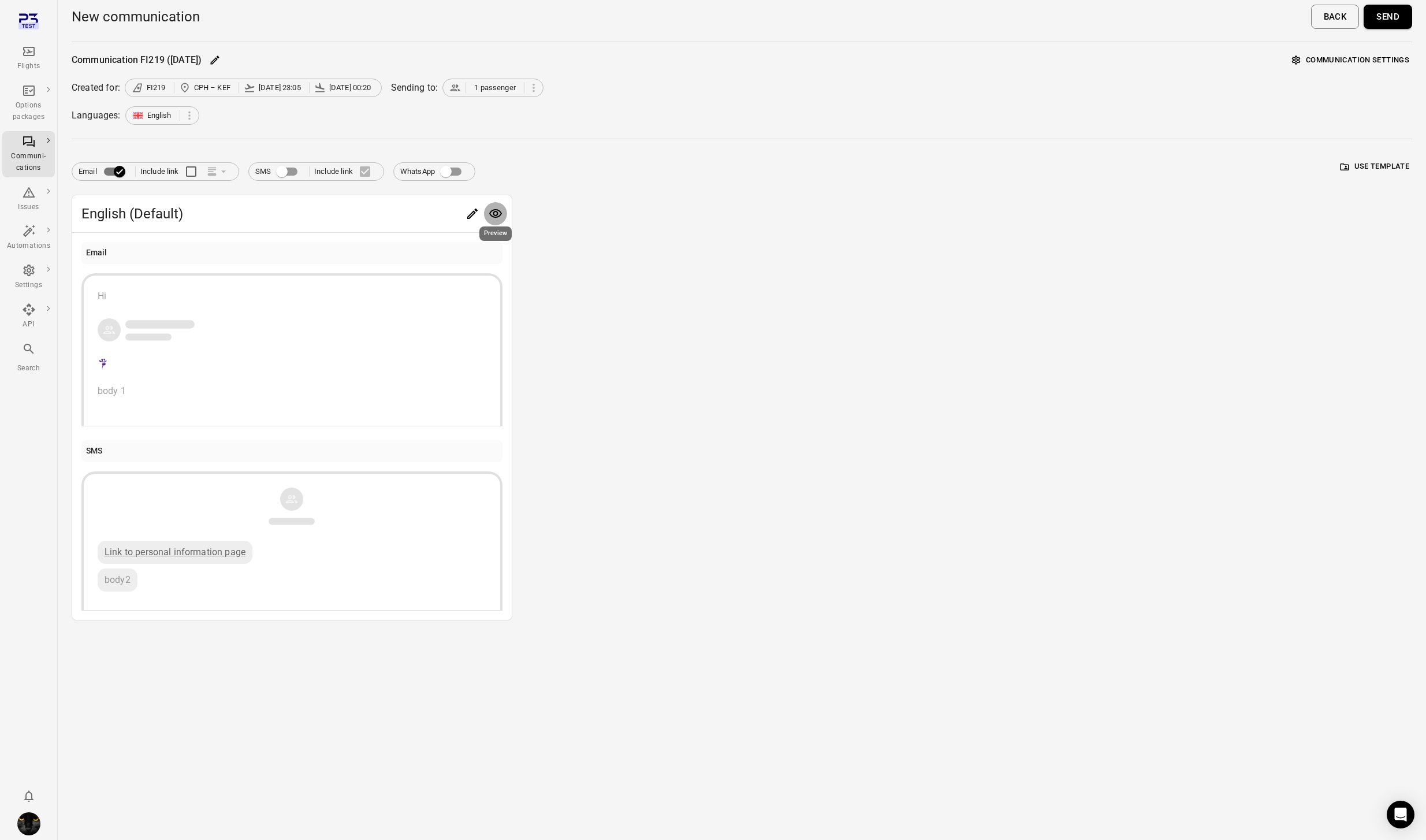
click at [492, 209] on icon "Preview" at bounding box center [496, 213] width 14 height 14
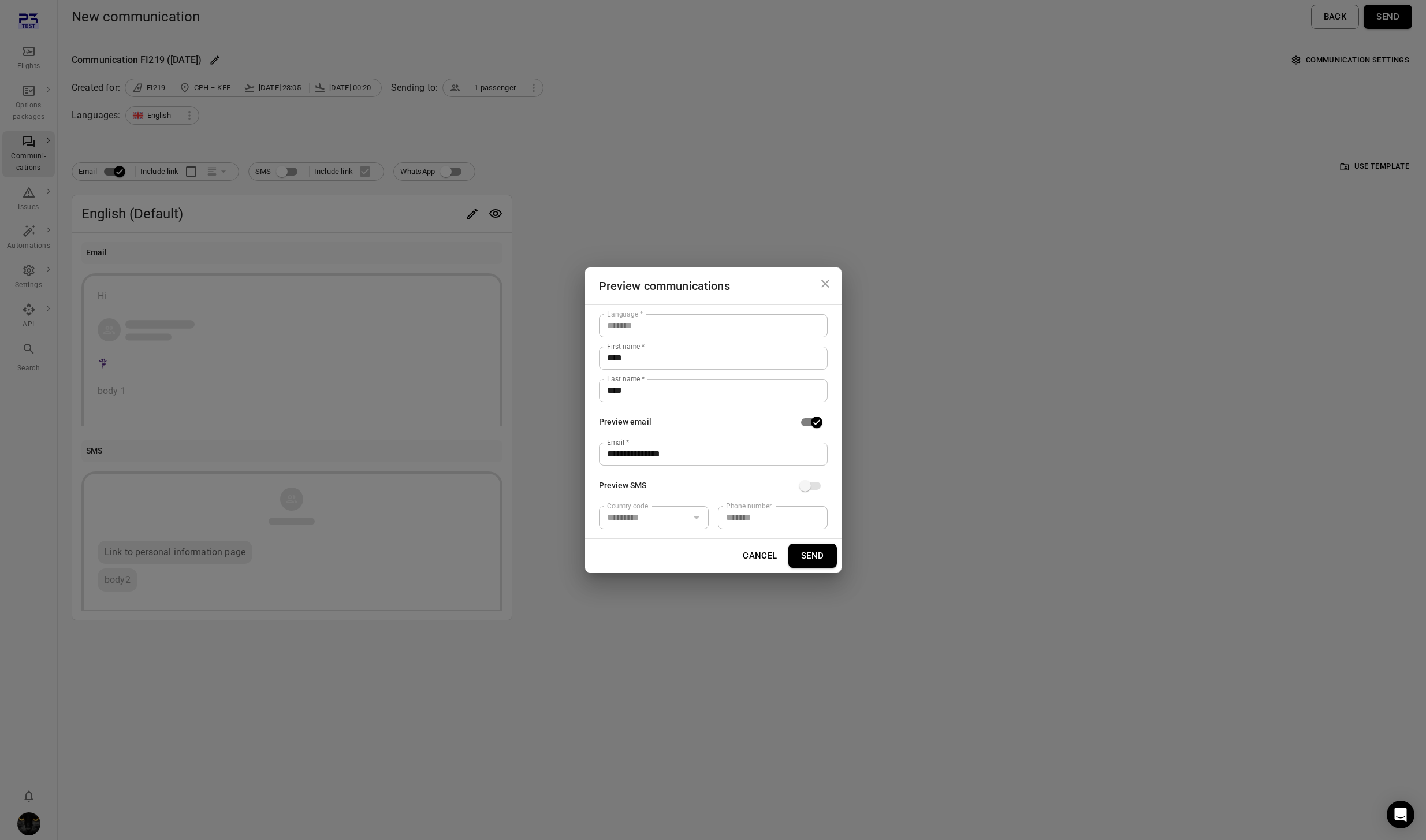
click at [818, 556] on button "Send" at bounding box center [812, 555] width 48 height 25
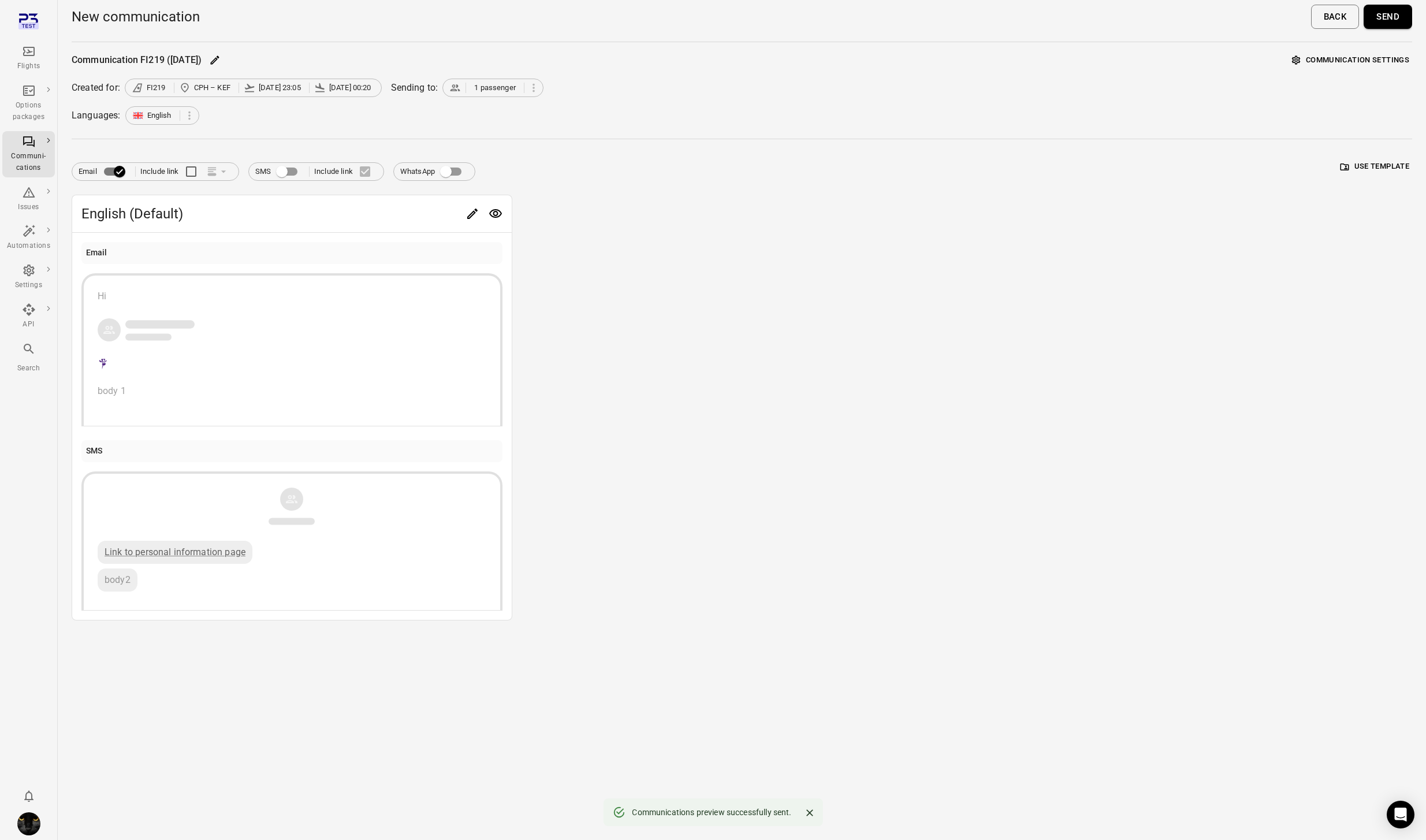
click at [211, 168] on span "Email Include link" at bounding box center [155, 172] width 153 height 25
click at [210, 172] on span "Email Include link" at bounding box center [155, 172] width 153 height 25
click at [458, 221] on span "English (Default)" at bounding box center [271, 213] width 380 height 18
click at [470, 215] on icon "Edit" at bounding box center [473, 213] width 14 height 14
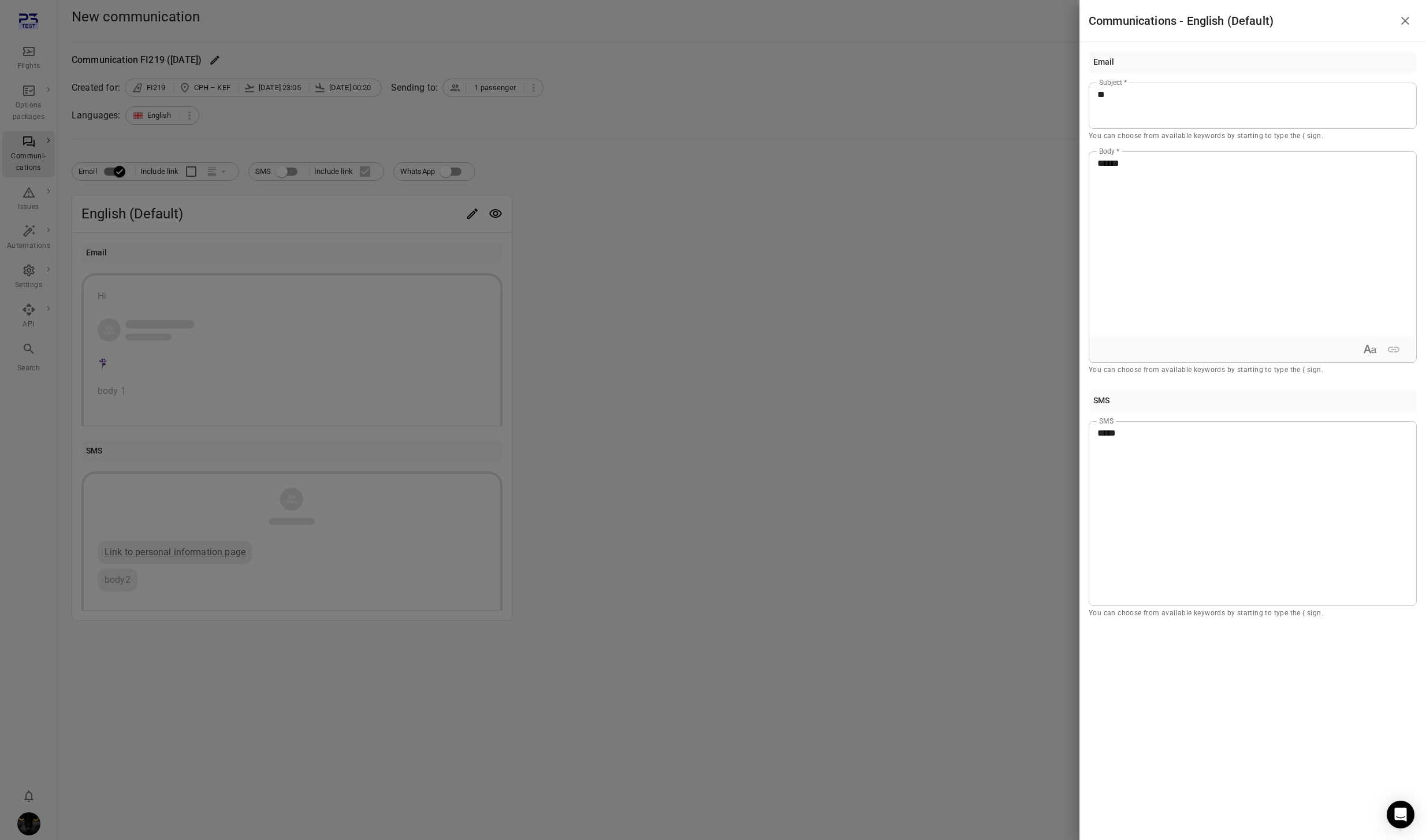
click at [729, 237] on div at bounding box center [713, 420] width 1426 height 840
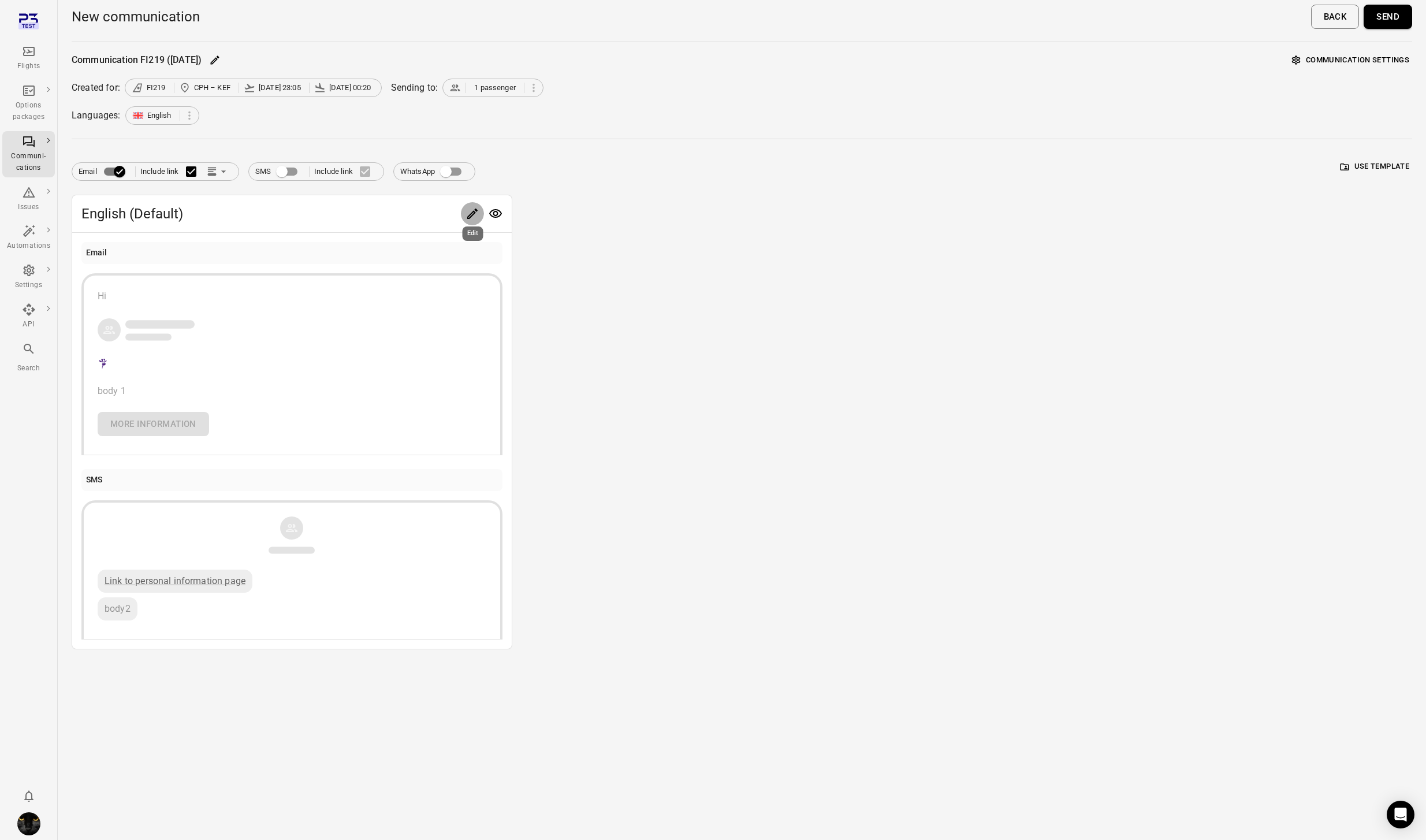
click at [474, 216] on icon "Edit" at bounding box center [473, 213] width 14 height 14
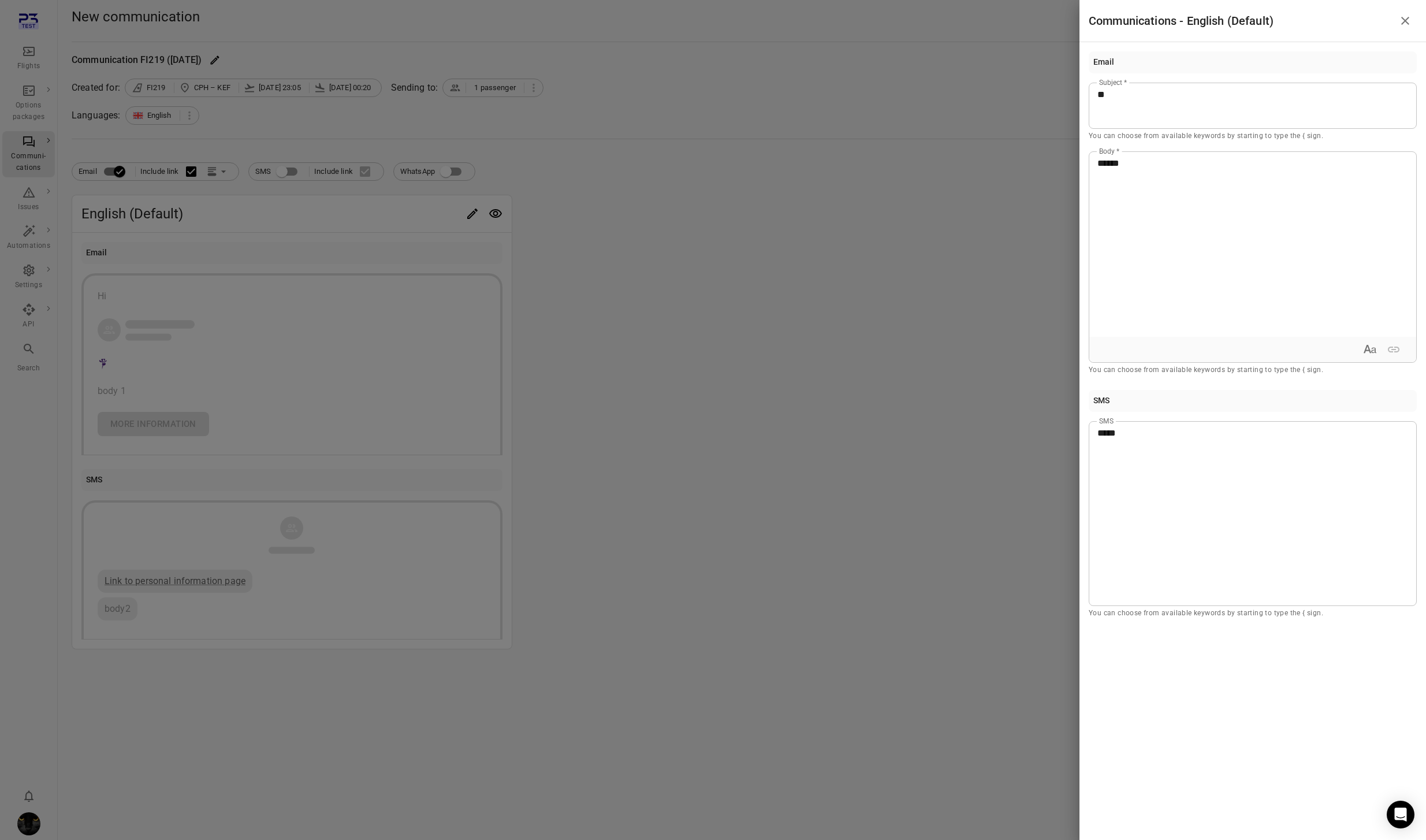
drag, startPoint x: 837, startPoint y: 473, endPoint x: 803, endPoint y: 485, distance: 36.1
click at [837, 473] on div at bounding box center [713, 420] width 1426 height 840
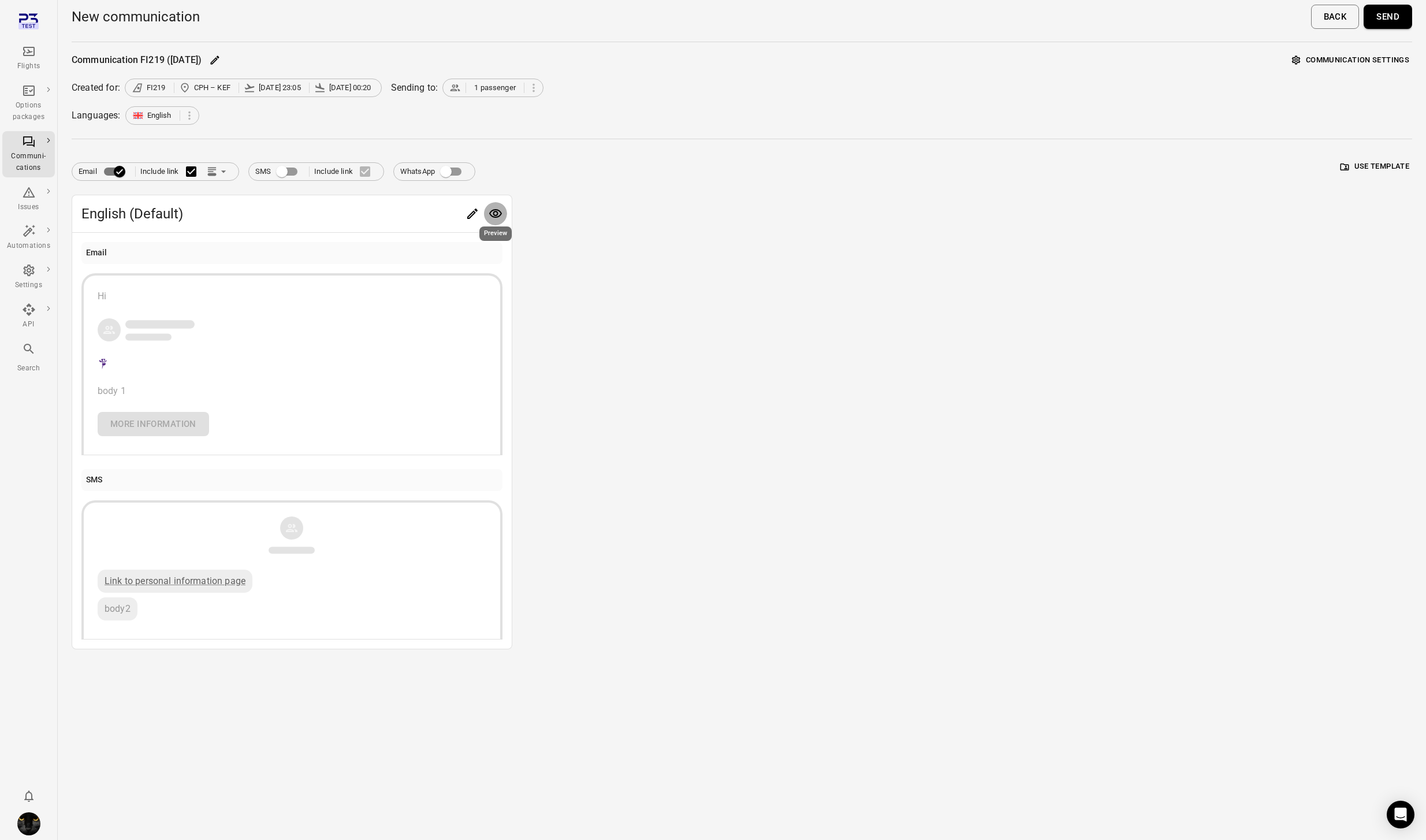
click at [502, 216] on button "Preview" at bounding box center [496, 213] width 23 height 23
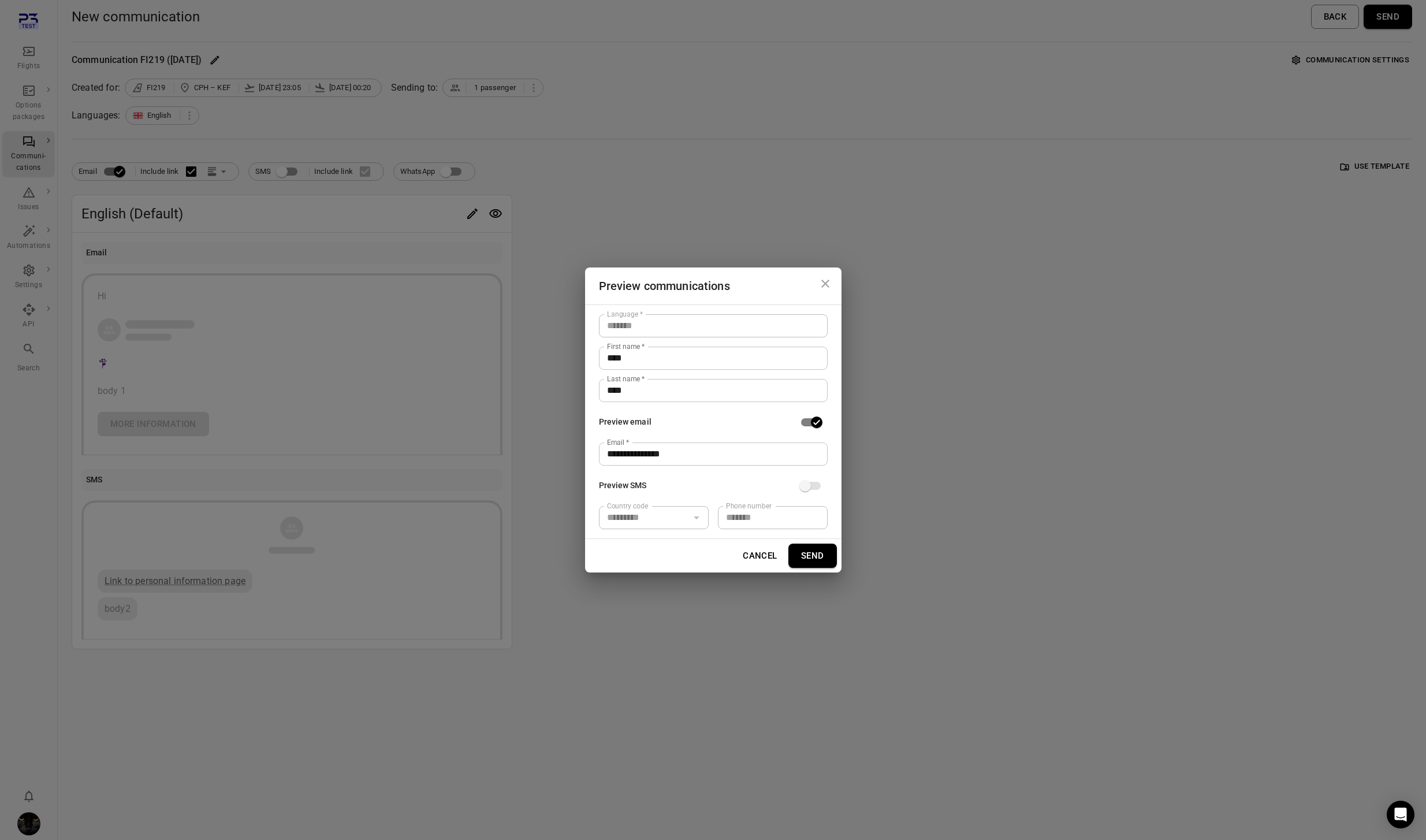
click at [816, 553] on button "Send" at bounding box center [812, 555] width 48 height 25
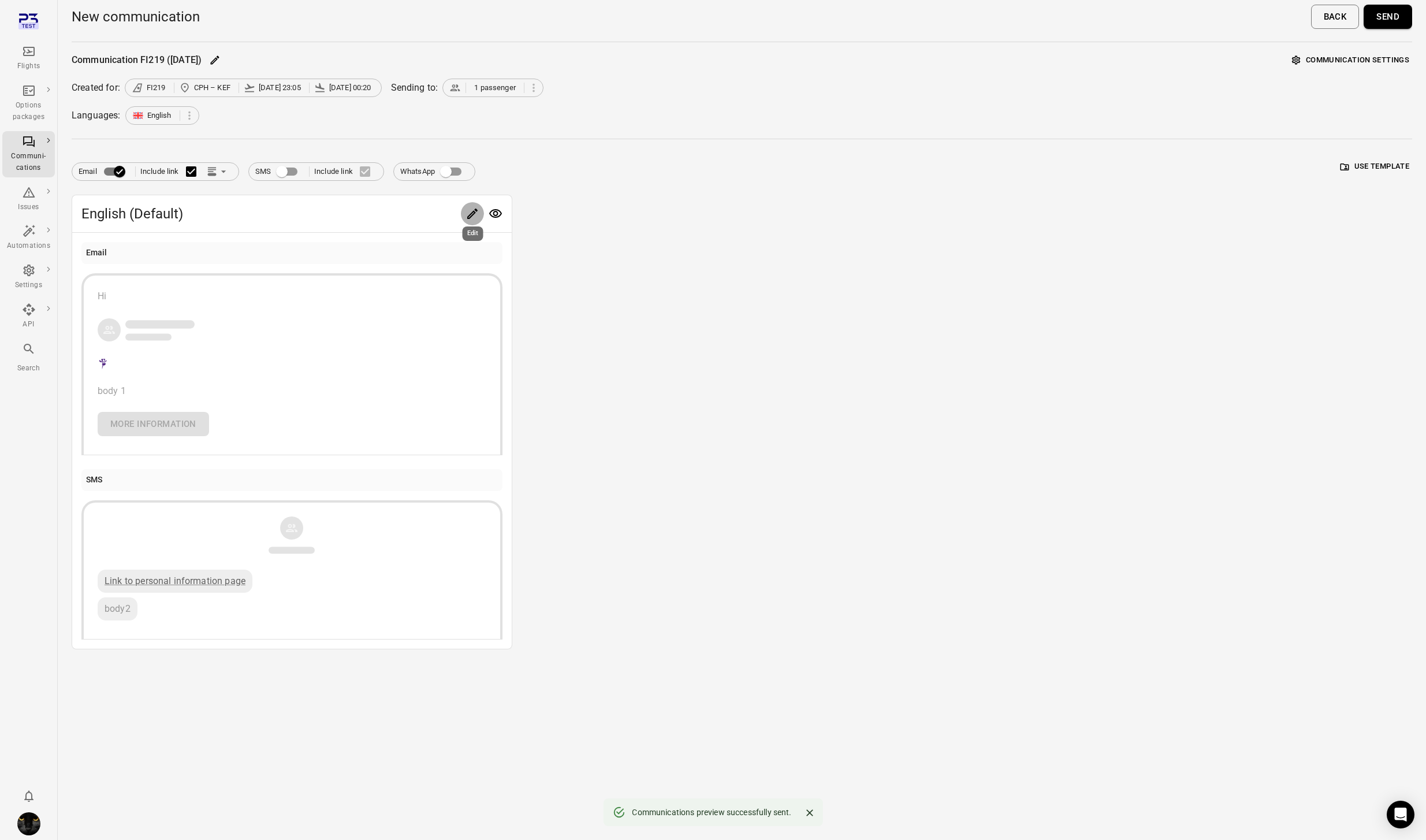
click at [467, 209] on icon "Edit" at bounding box center [473, 213] width 14 height 14
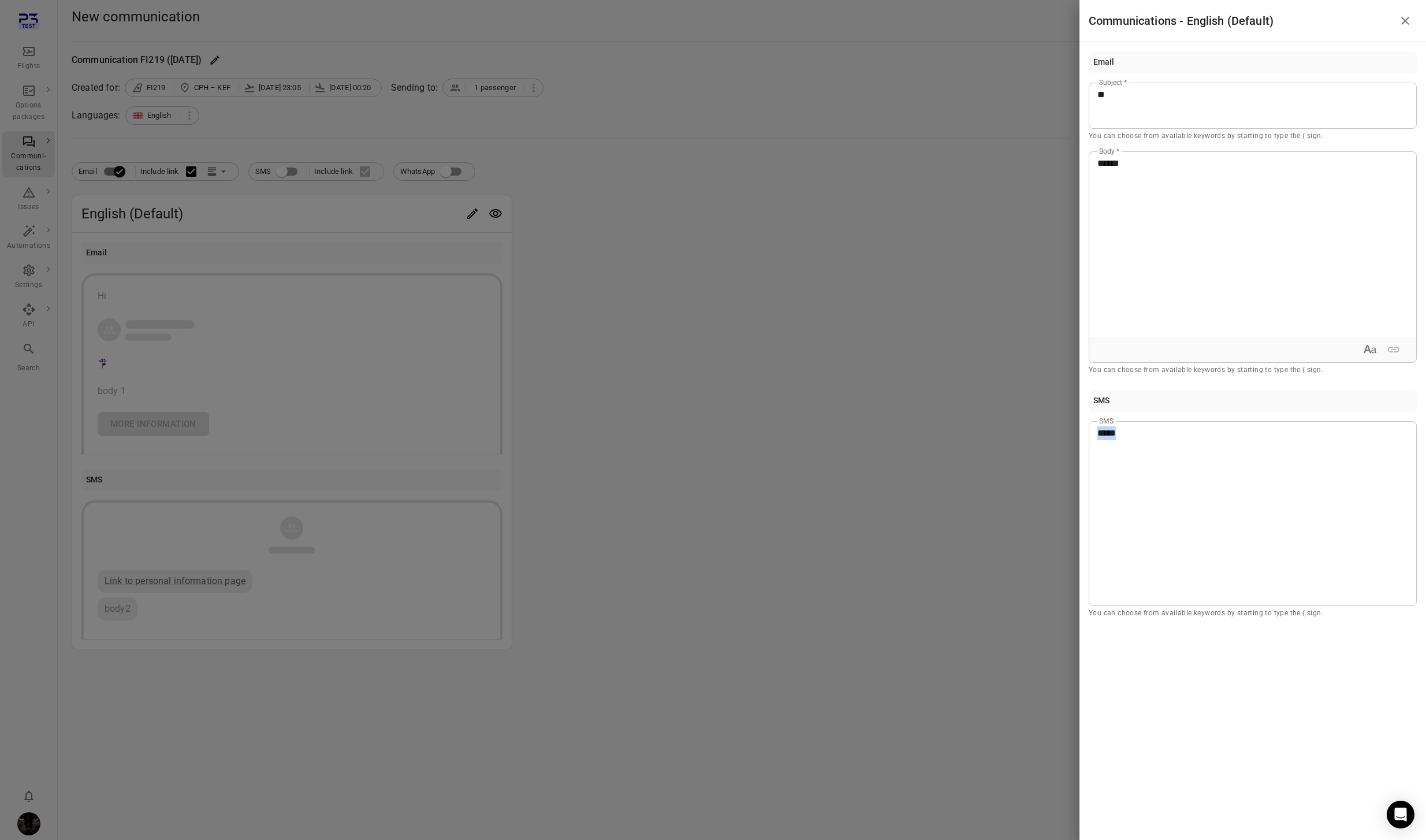
drag, startPoint x: 1125, startPoint y: 442, endPoint x: 1013, endPoint y: 434, distance: 112.3
click at [1013, 434] on div "Communications - English (Default) Email ** Subject * You can choose from avail…" at bounding box center [713, 420] width 1426 height 840
click at [211, 174] on div at bounding box center [713, 420] width 1426 height 840
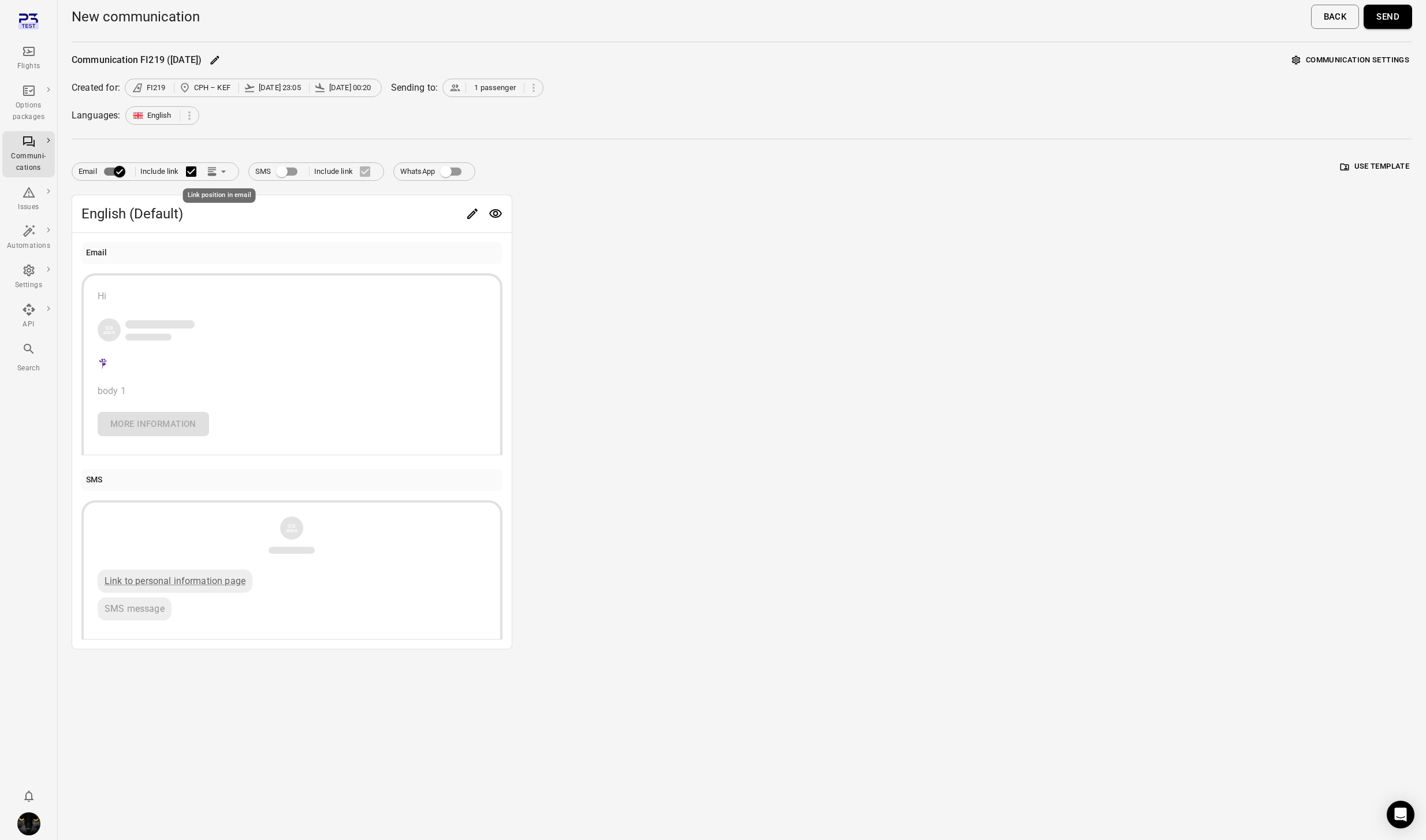
click at [219, 170] on icon "Link position in email" at bounding box center [223, 171] width 12 height 12
click at [239, 216] on li "Link within email body" at bounding box center [270, 216] width 133 height 21
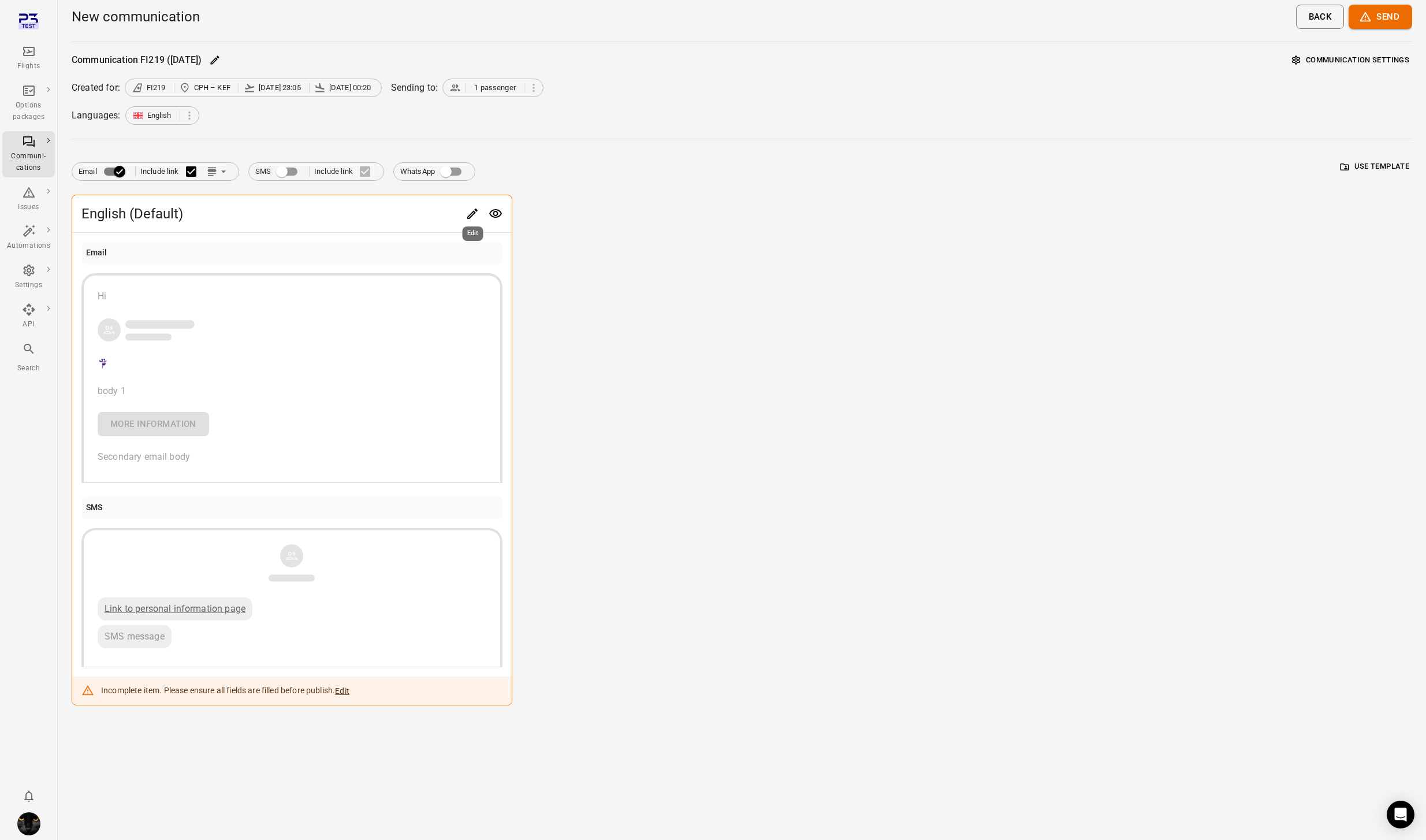
click at [463, 209] on button "Edit" at bounding box center [473, 213] width 23 height 23
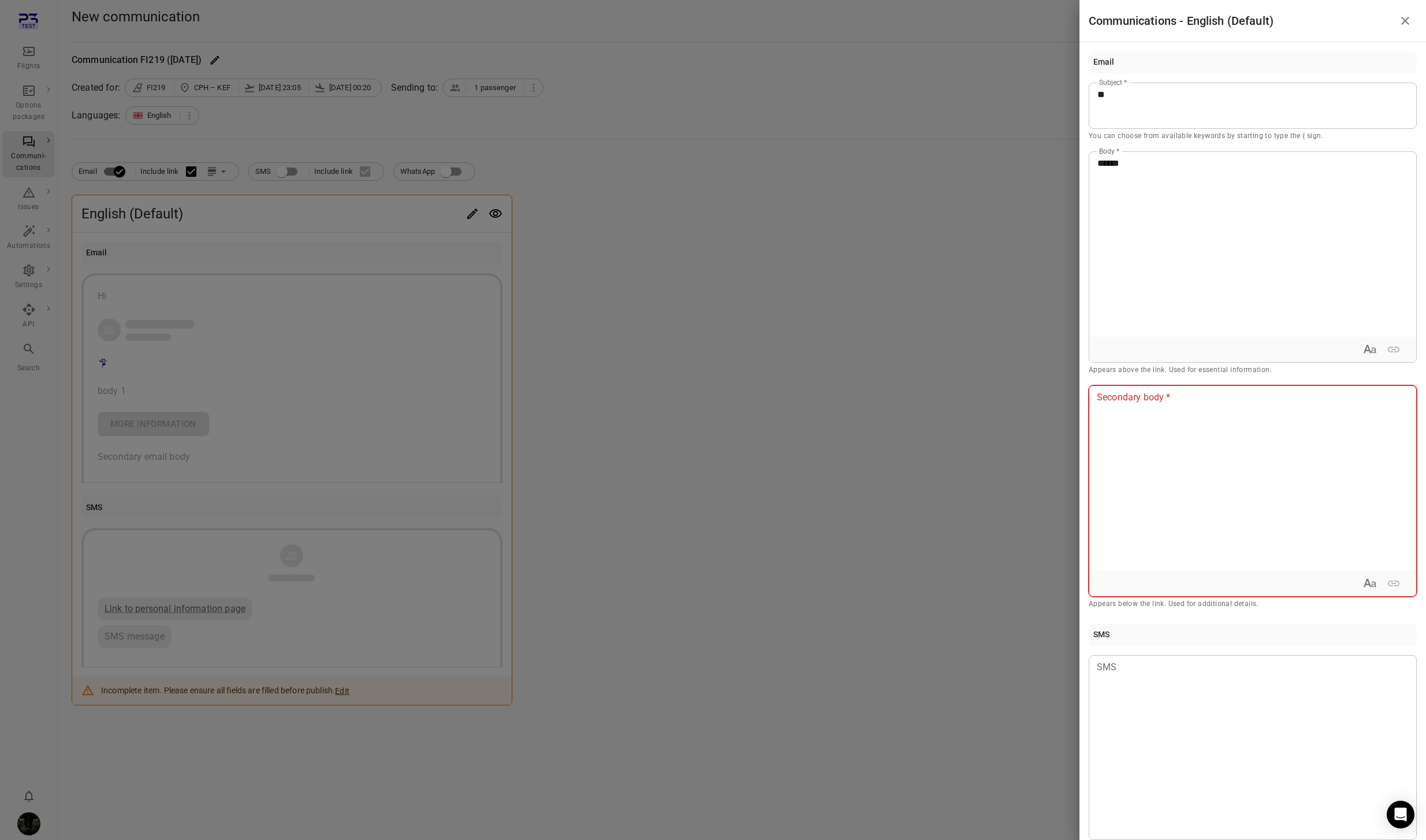
click at [1220, 427] on div at bounding box center [1253, 478] width 327 height 185
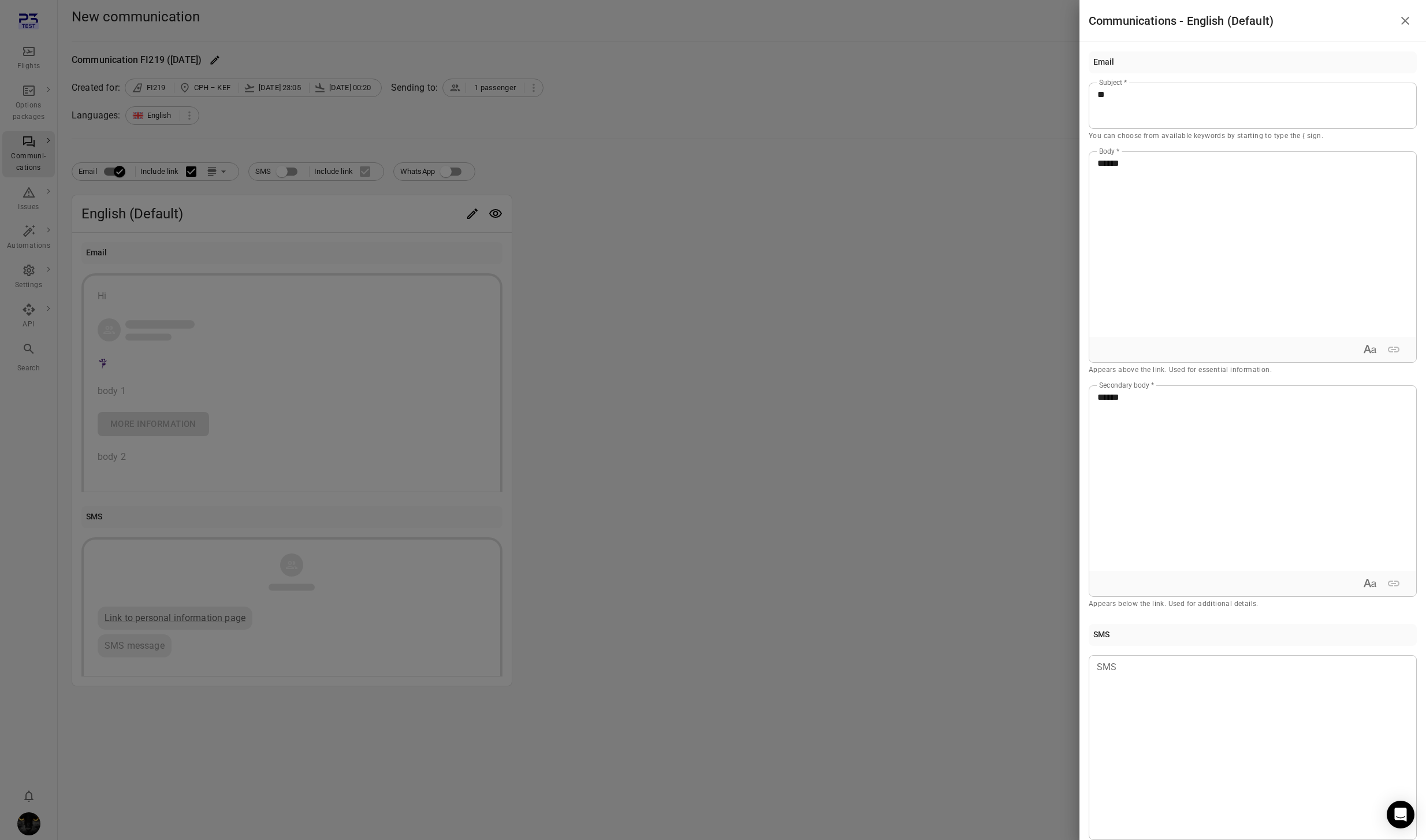
click at [729, 430] on div at bounding box center [713, 420] width 1426 height 840
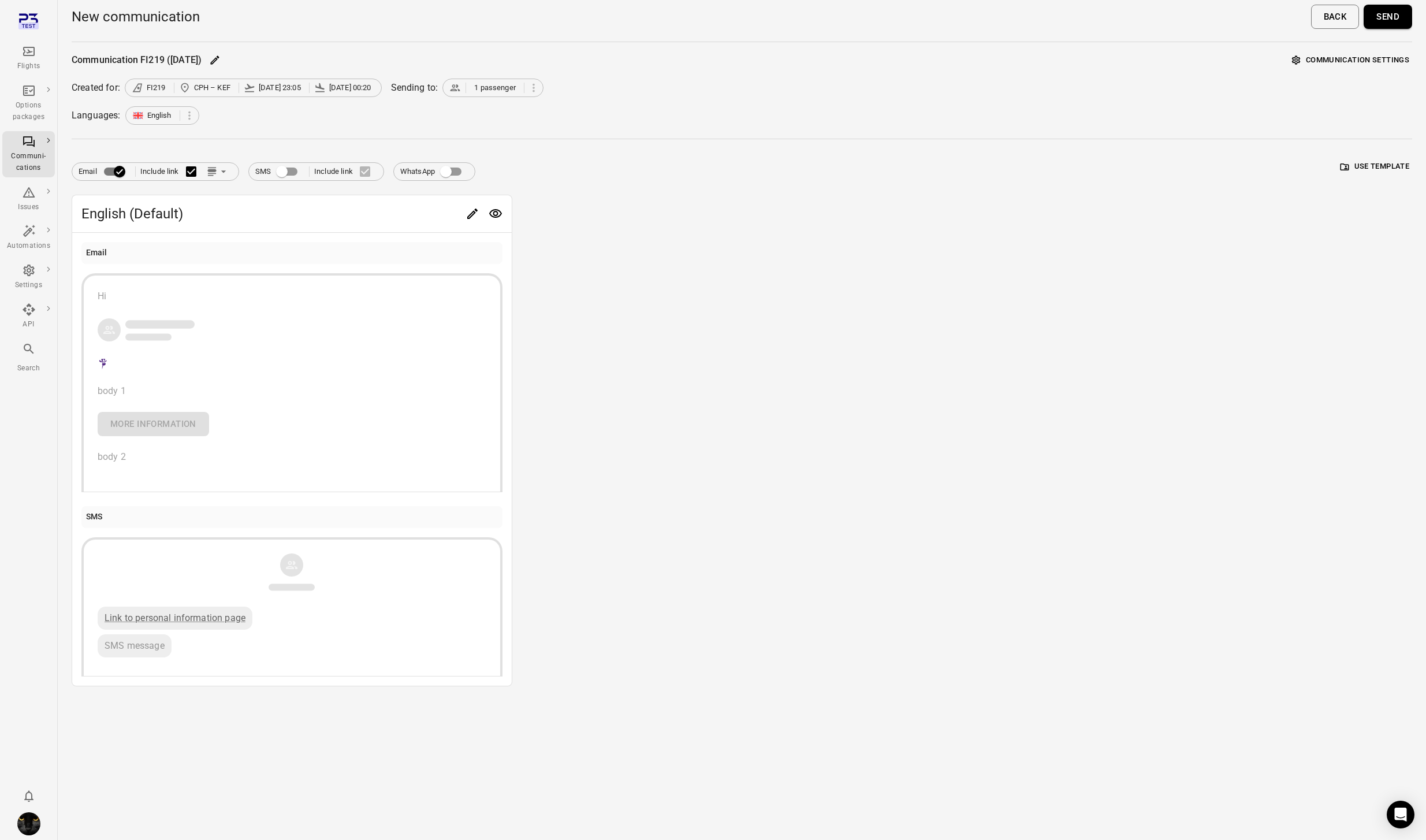
click at [500, 212] on icon "Preview" at bounding box center [496, 212] width 13 height 8
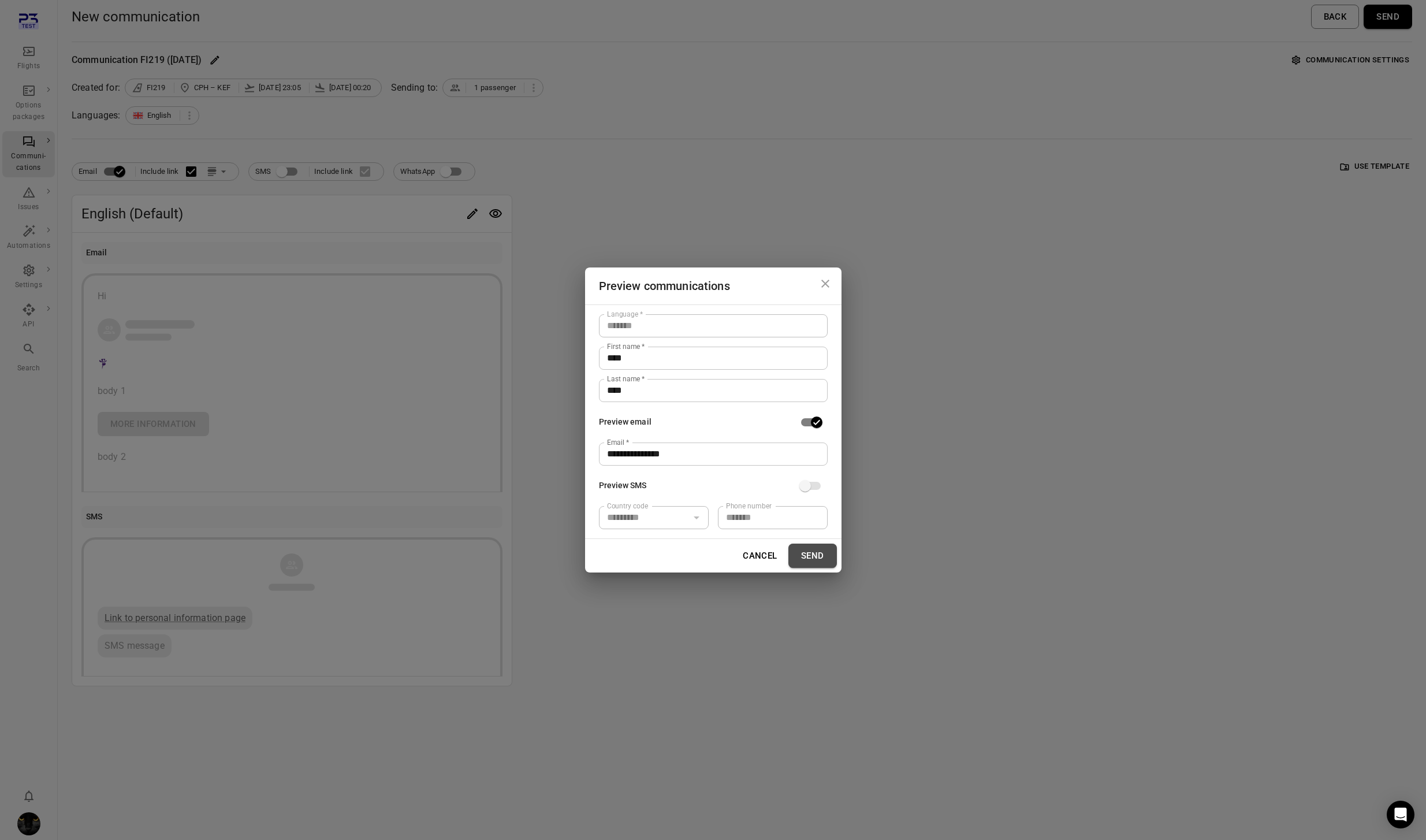
click at [825, 562] on button "Send" at bounding box center [812, 555] width 48 height 25
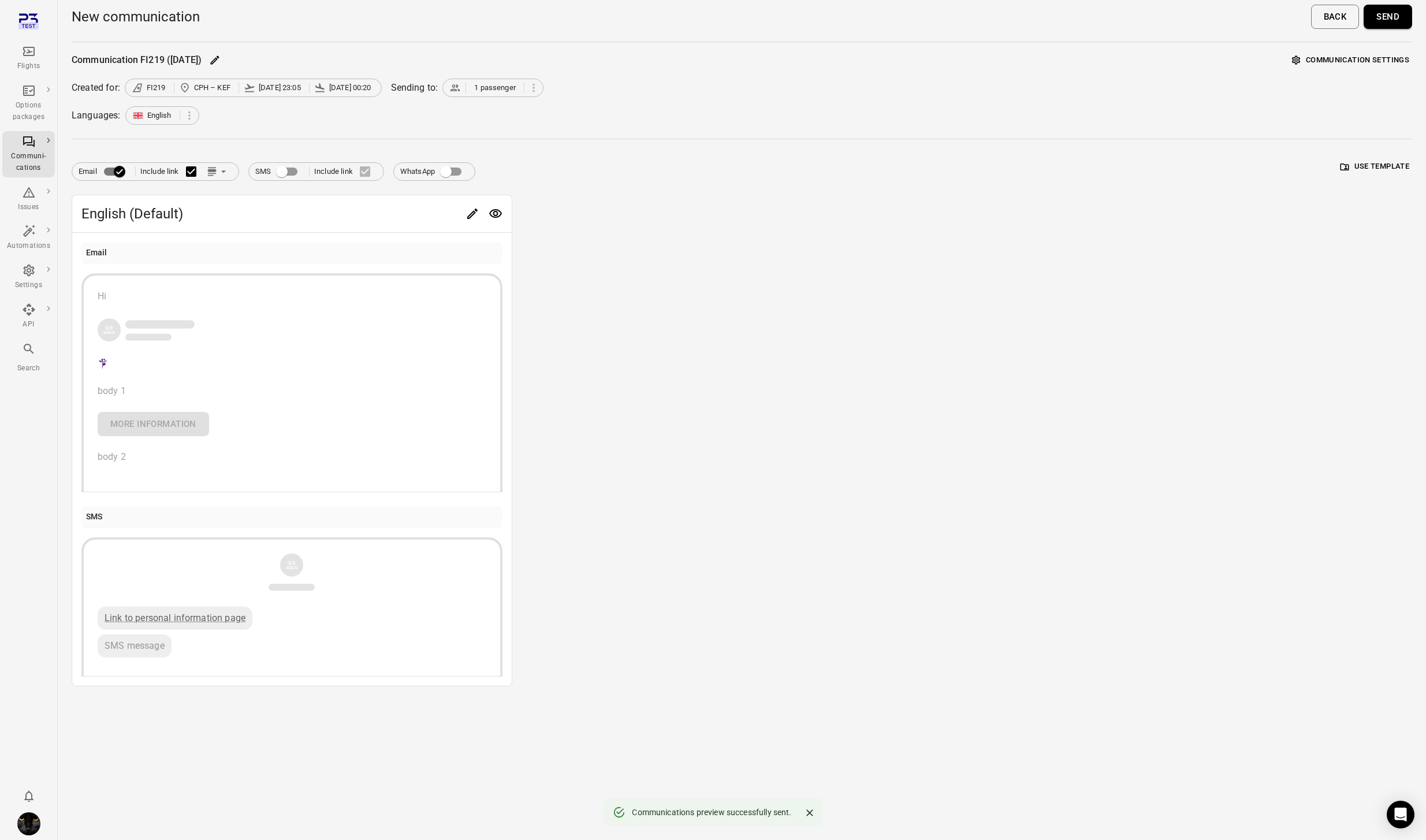
click at [1392, 17] on button "Send" at bounding box center [1387, 17] width 48 height 25
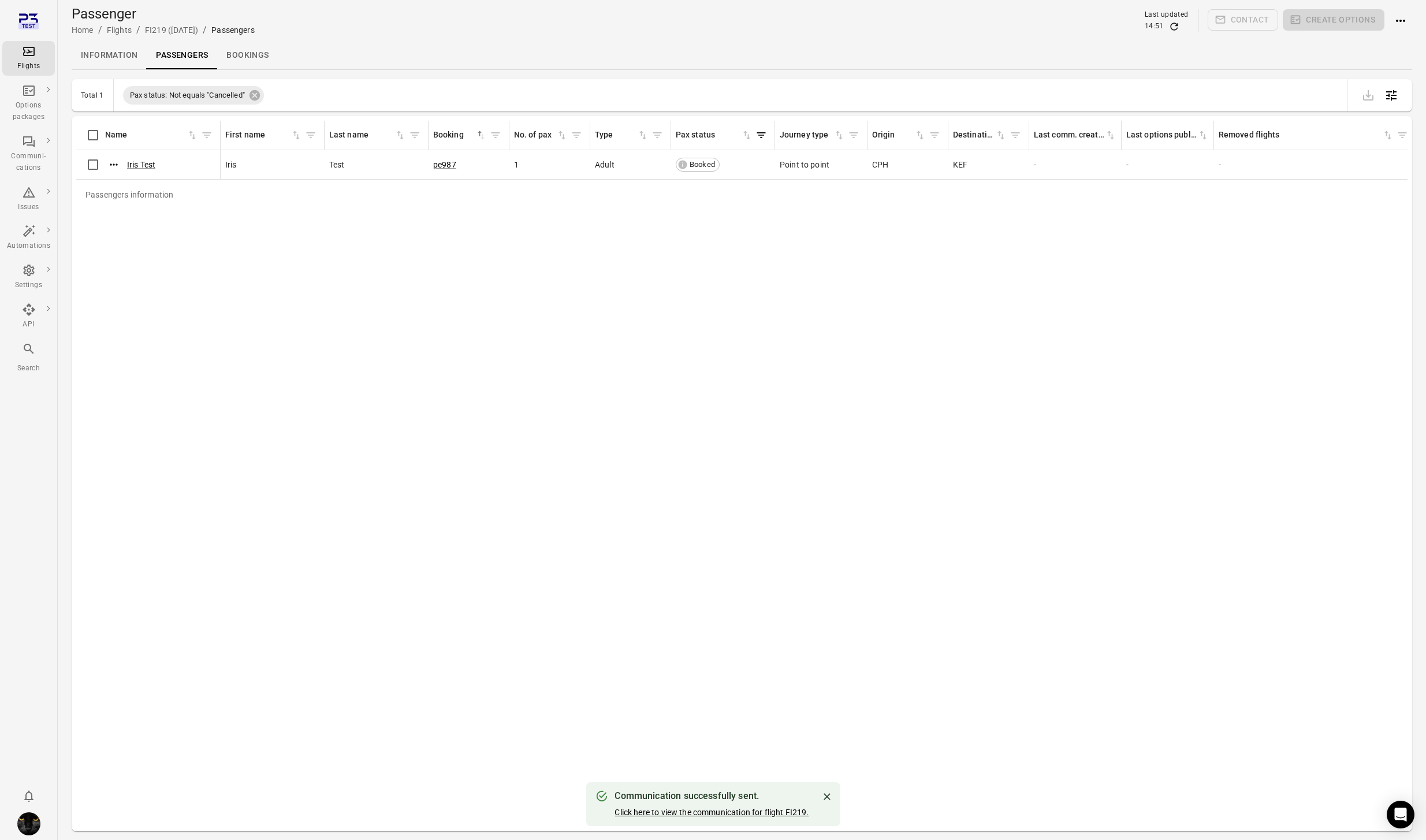
click at [671, 813] on link "Click here to view the communication for flight FI219." at bounding box center [711, 812] width 194 height 9
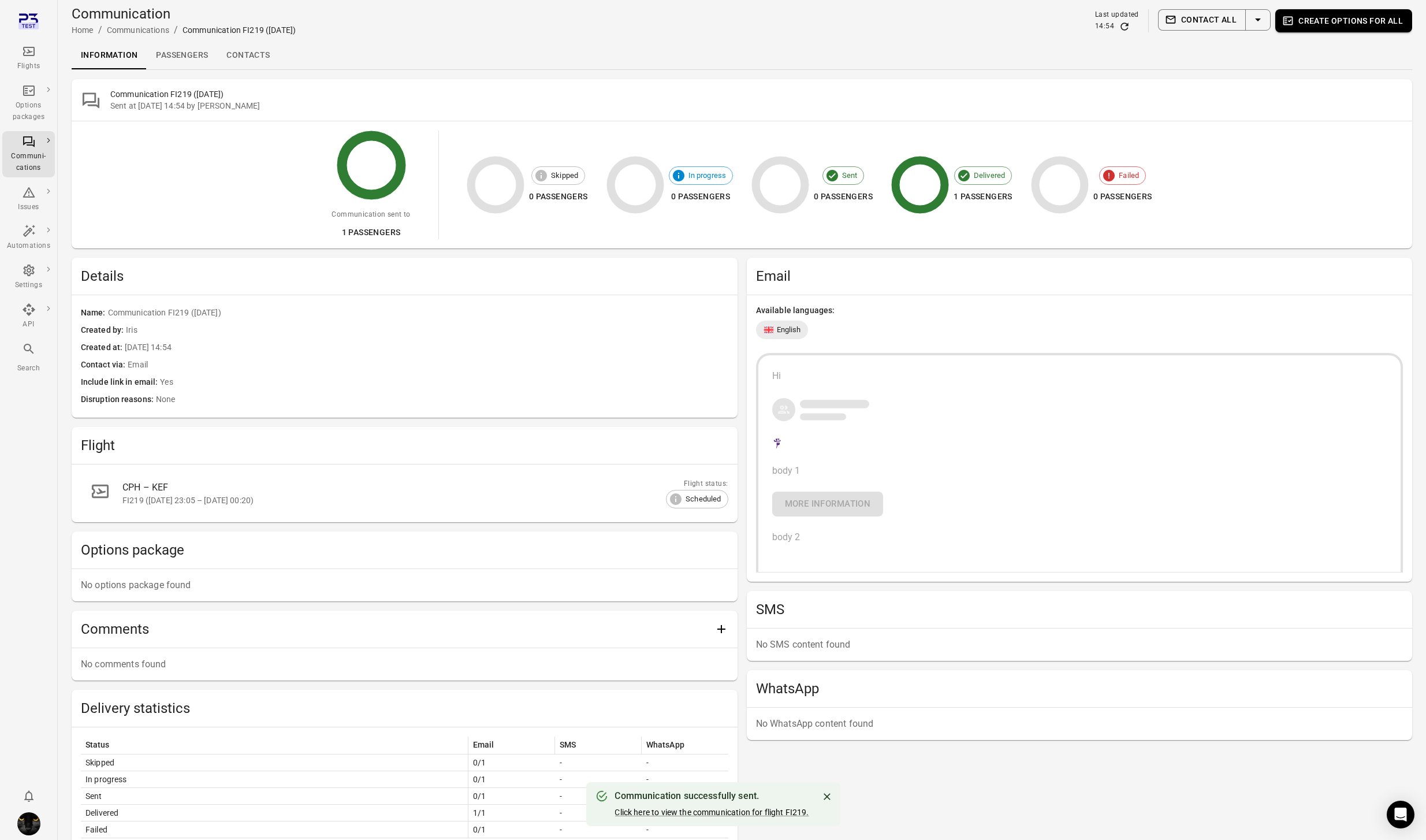
click at [183, 51] on link "Passengers" at bounding box center [182, 55] width 71 height 28
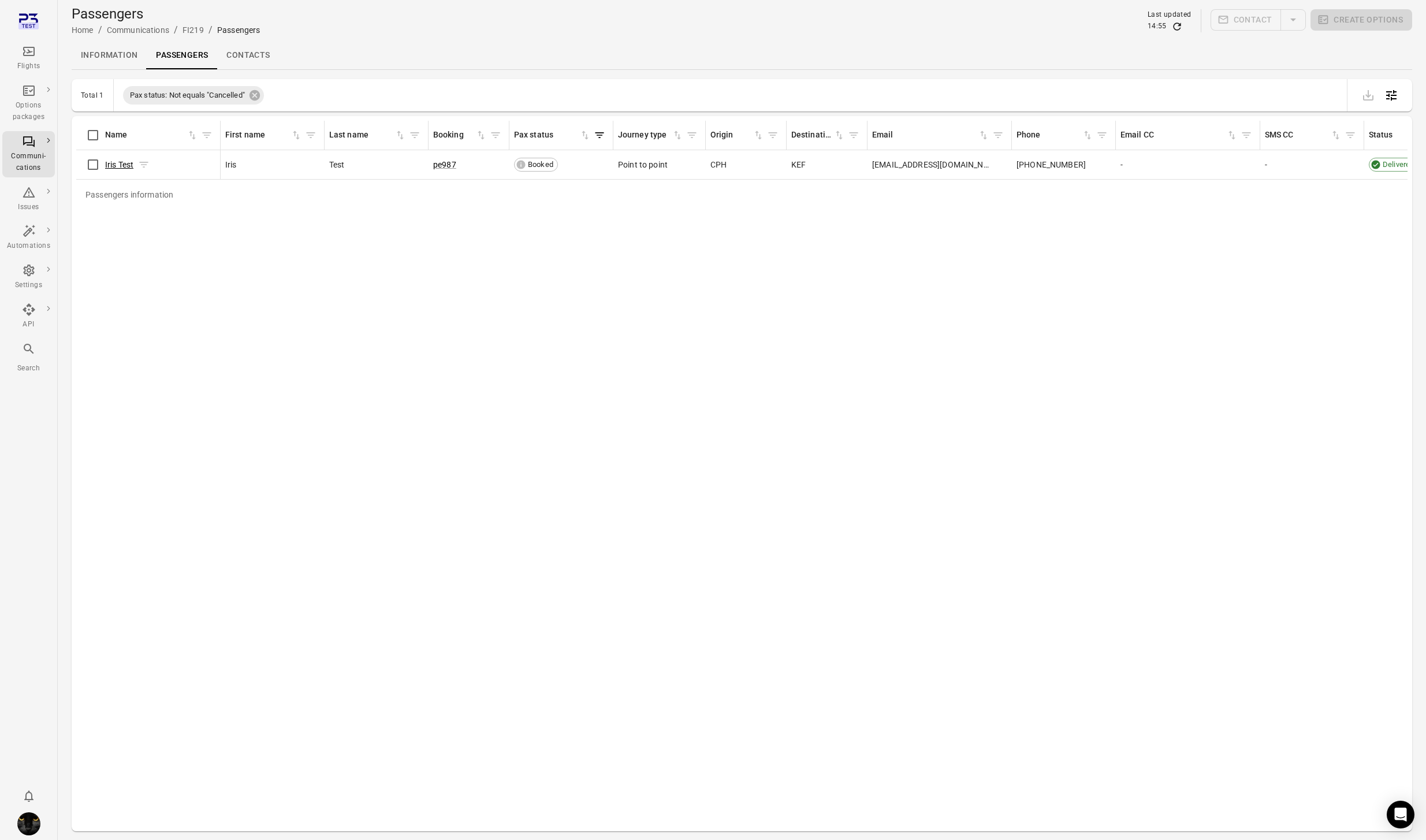
click at [124, 165] on link "Iris Test" at bounding box center [119, 165] width 28 height 9
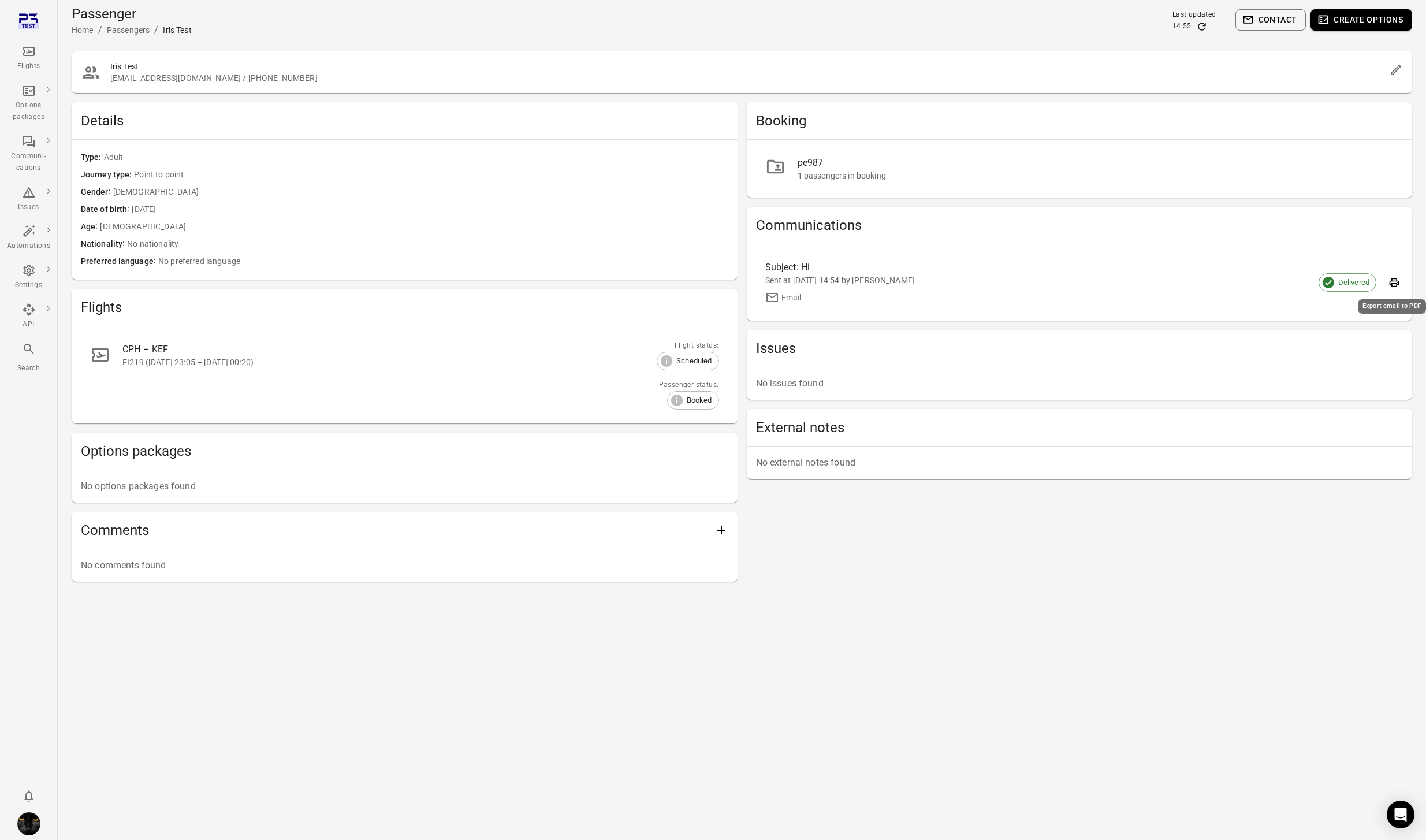
click at [1392, 277] on icon "Export email to PDF" at bounding box center [1394, 282] width 12 height 12
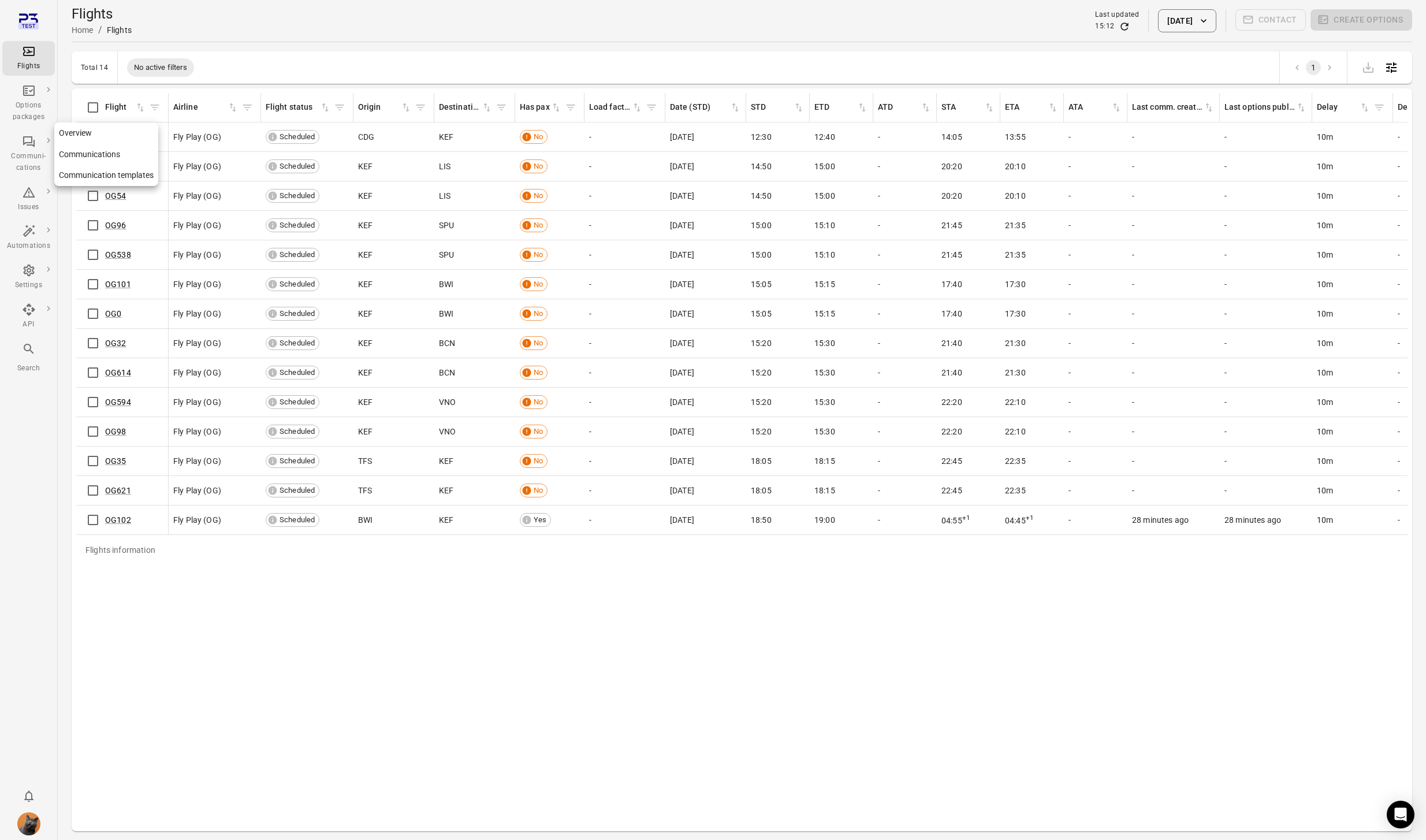
click at [30, 153] on div "Communi-cations" at bounding box center [28, 162] width 43 height 23
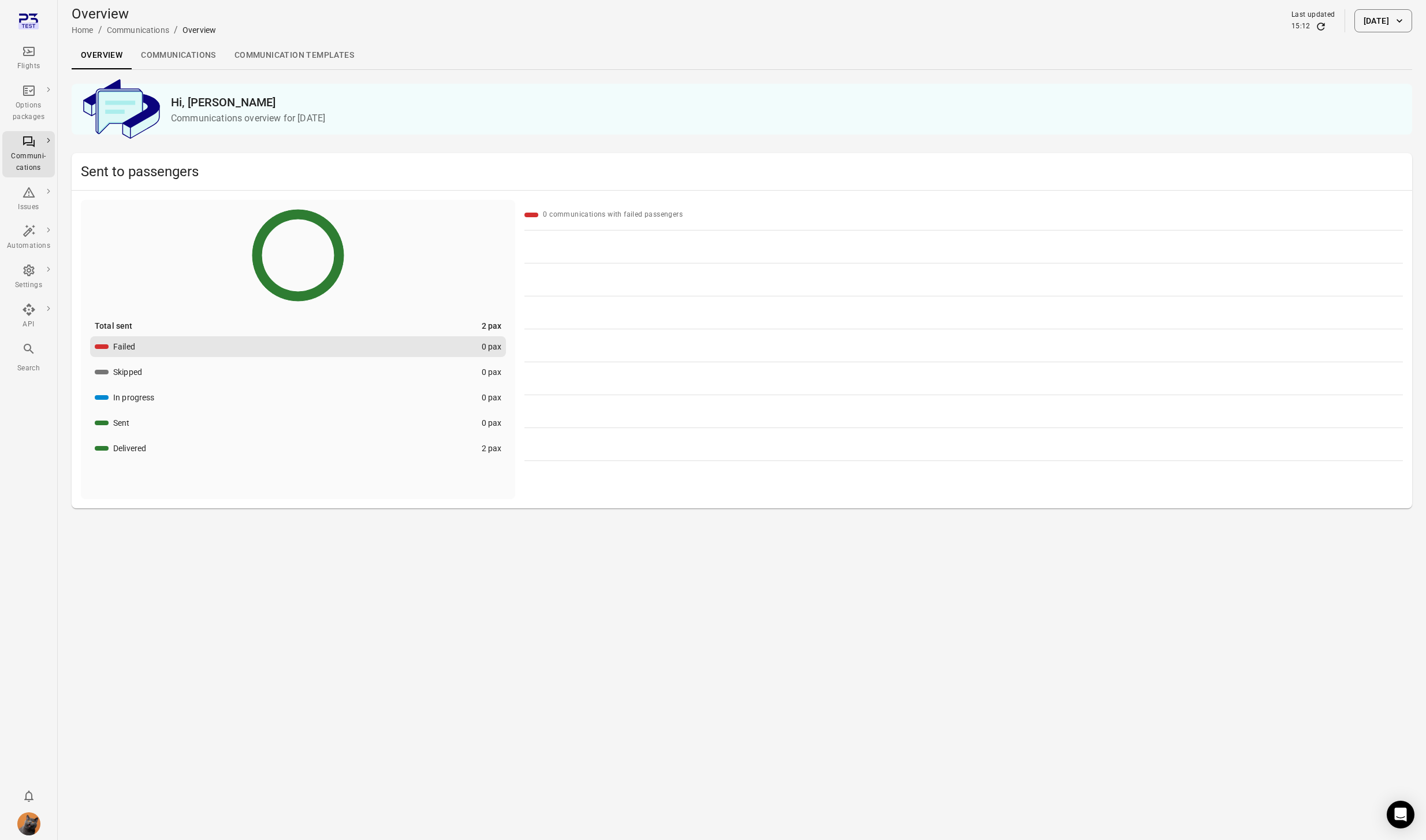
click at [174, 61] on link "Communications" at bounding box center [179, 55] width 94 height 28
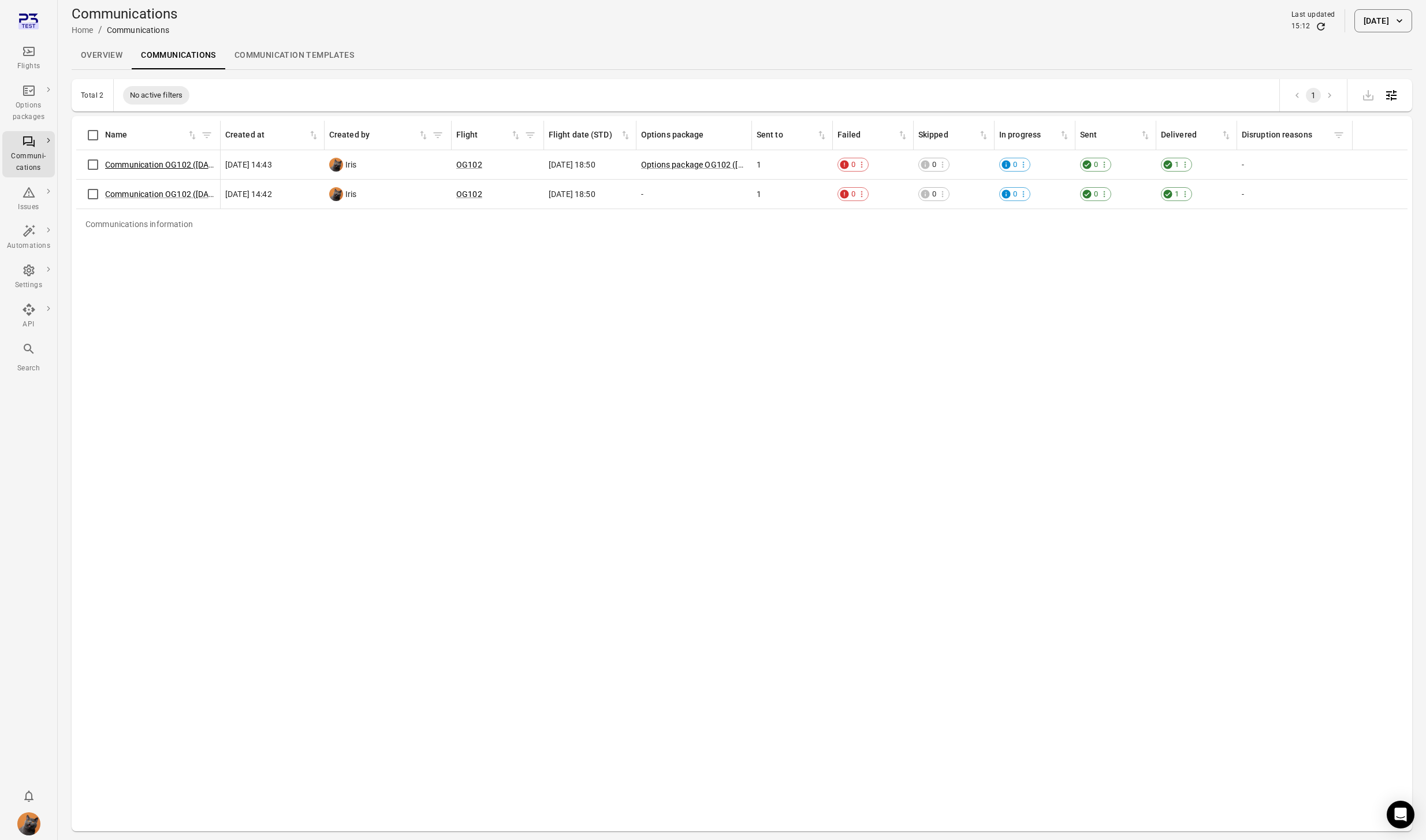
click at [187, 167] on link "Communication OG102 ([DATE])" at bounding box center [164, 165] width 118 height 9
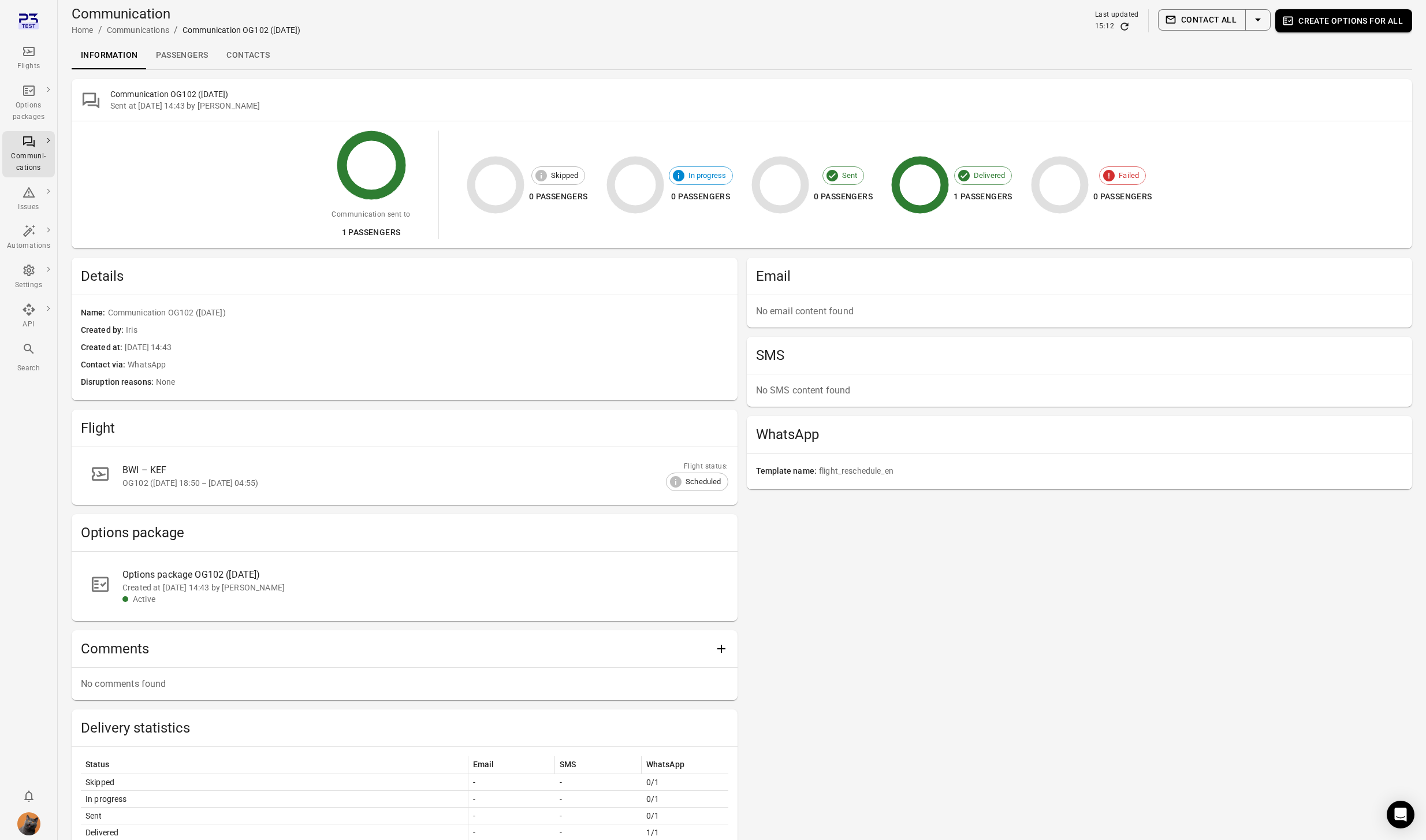
click at [174, 54] on link "Passengers" at bounding box center [182, 55] width 71 height 28
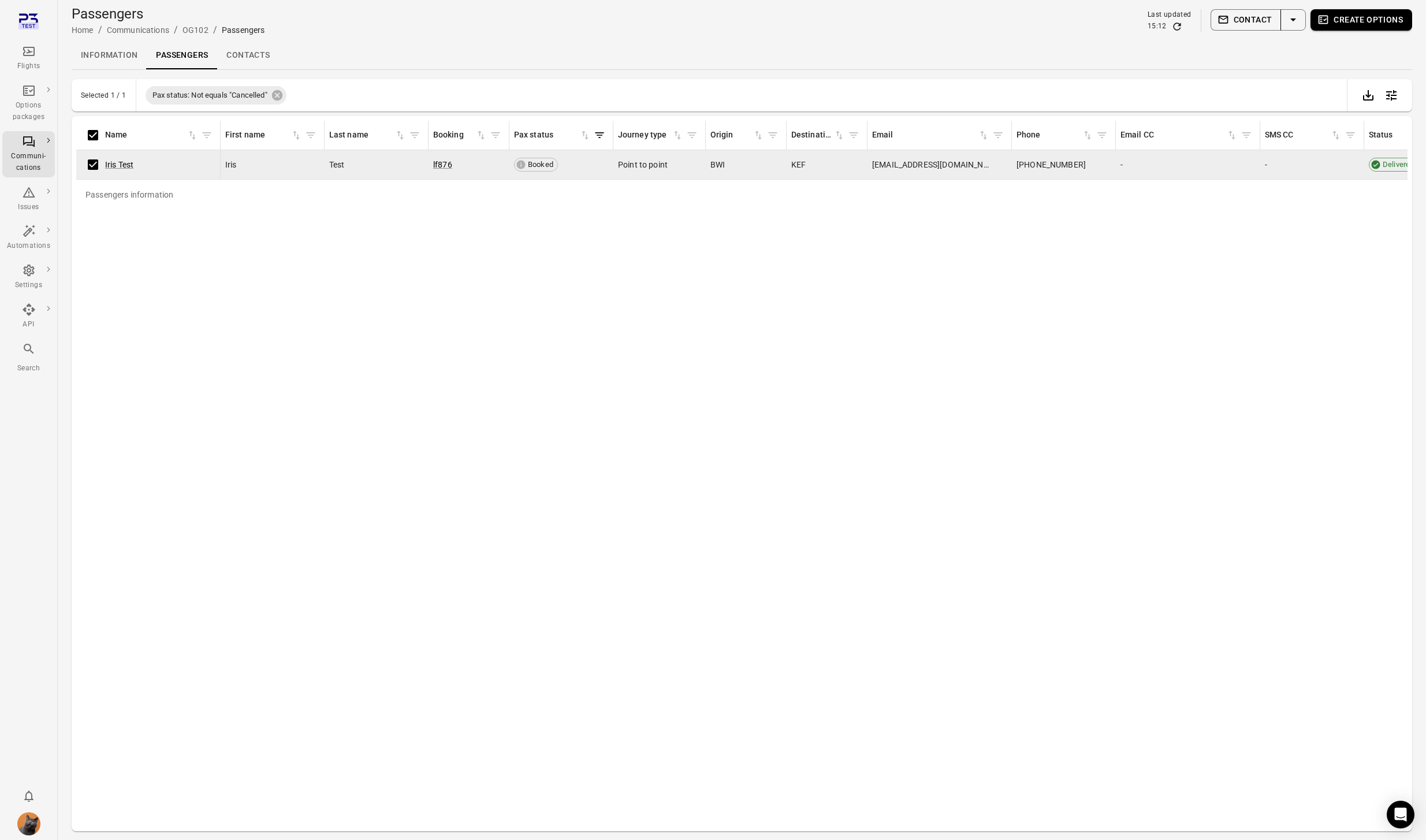
click at [1248, 20] on button "Contact" at bounding box center [1246, 20] width 71 height 21
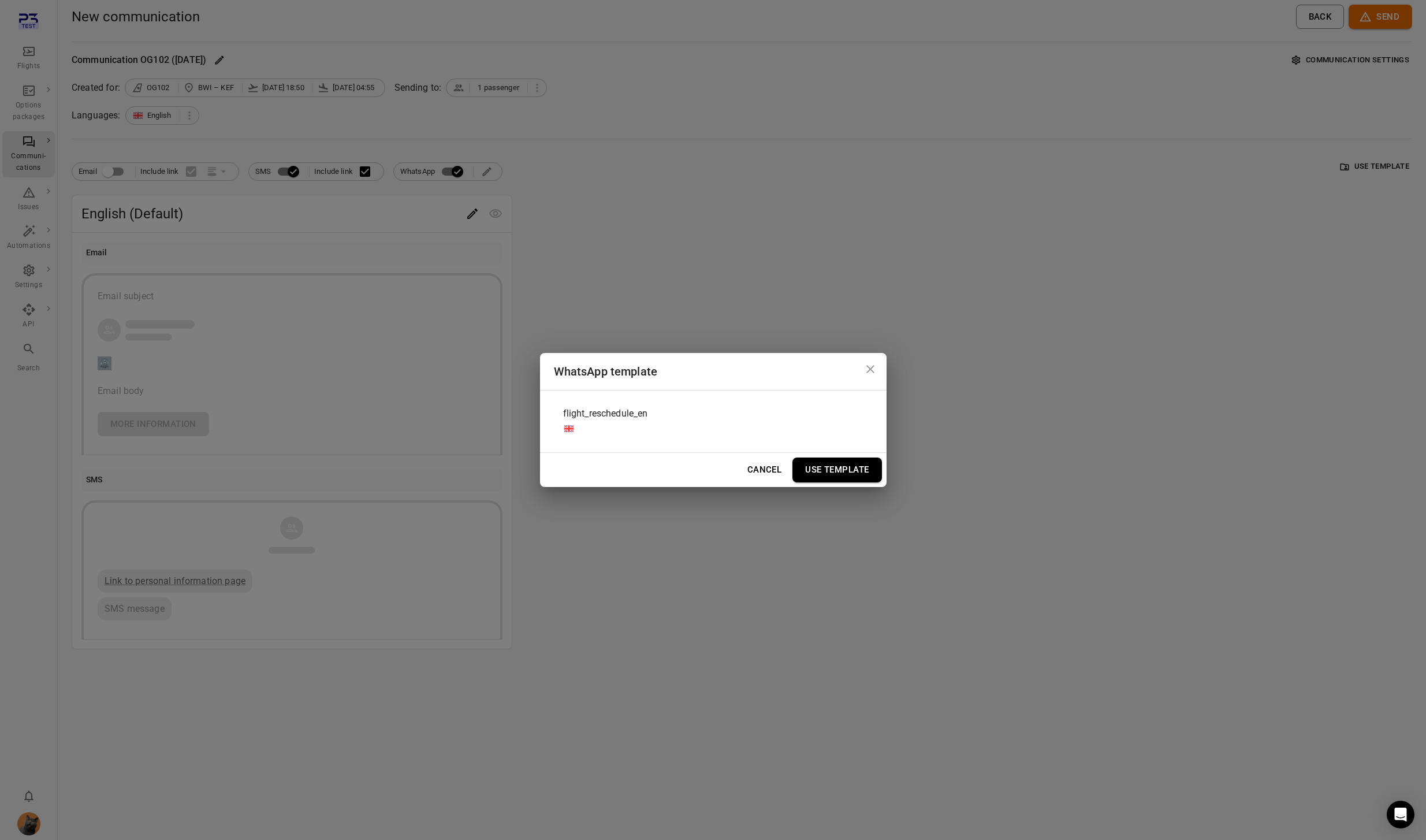
click at [729, 432] on div "flight_reschedule_en" at bounding box center [713, 421] width 319 height 43
click at [838, 475] on button "Use Template" at bounding box center [837, 469] width 89 height 25
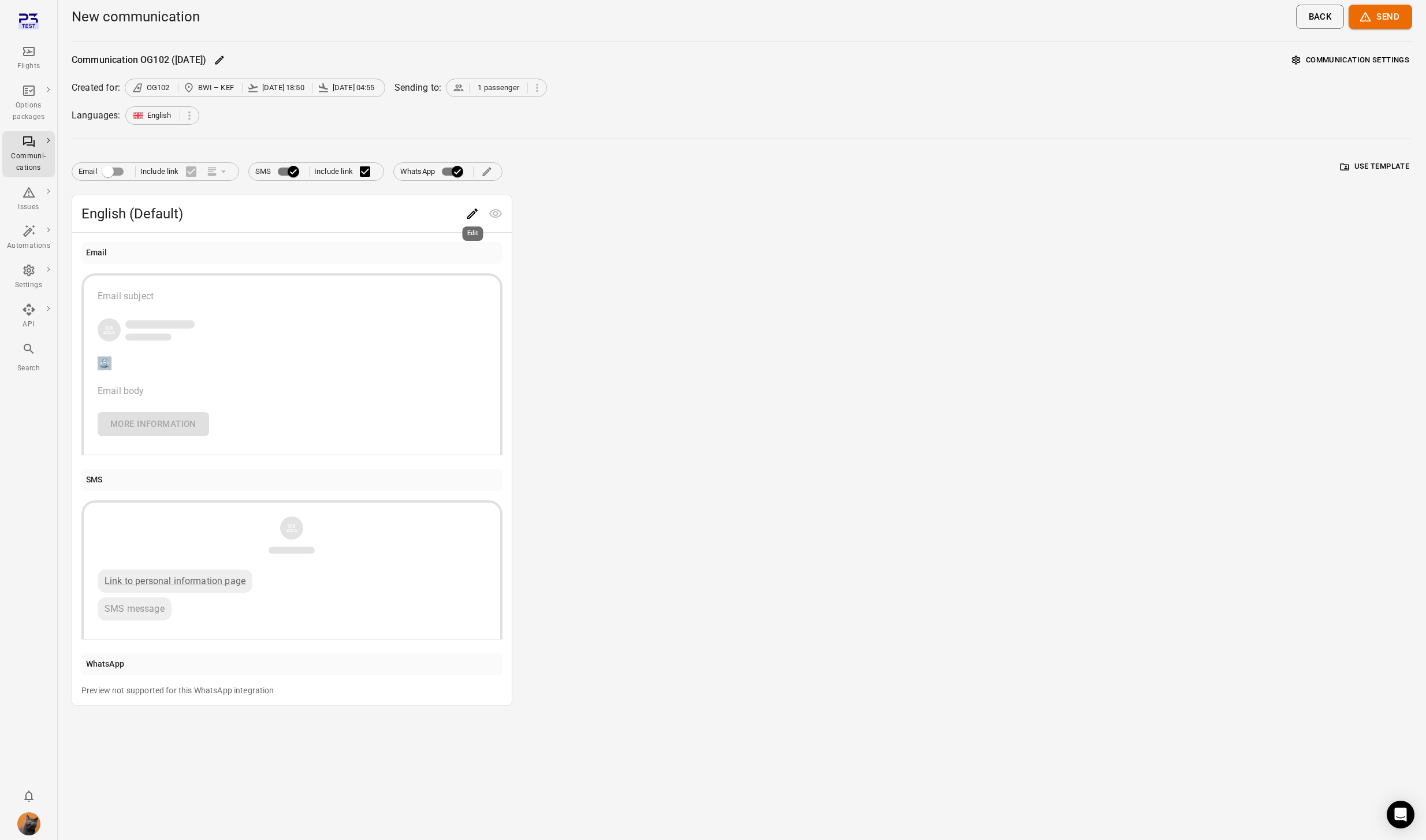
click at [468, 221] on div "Edit" at bounding box center [473, 230] width 23 height 24
click at [469, 210] on icon "Edit" at bounding box center [473, 213] width 14 height 14
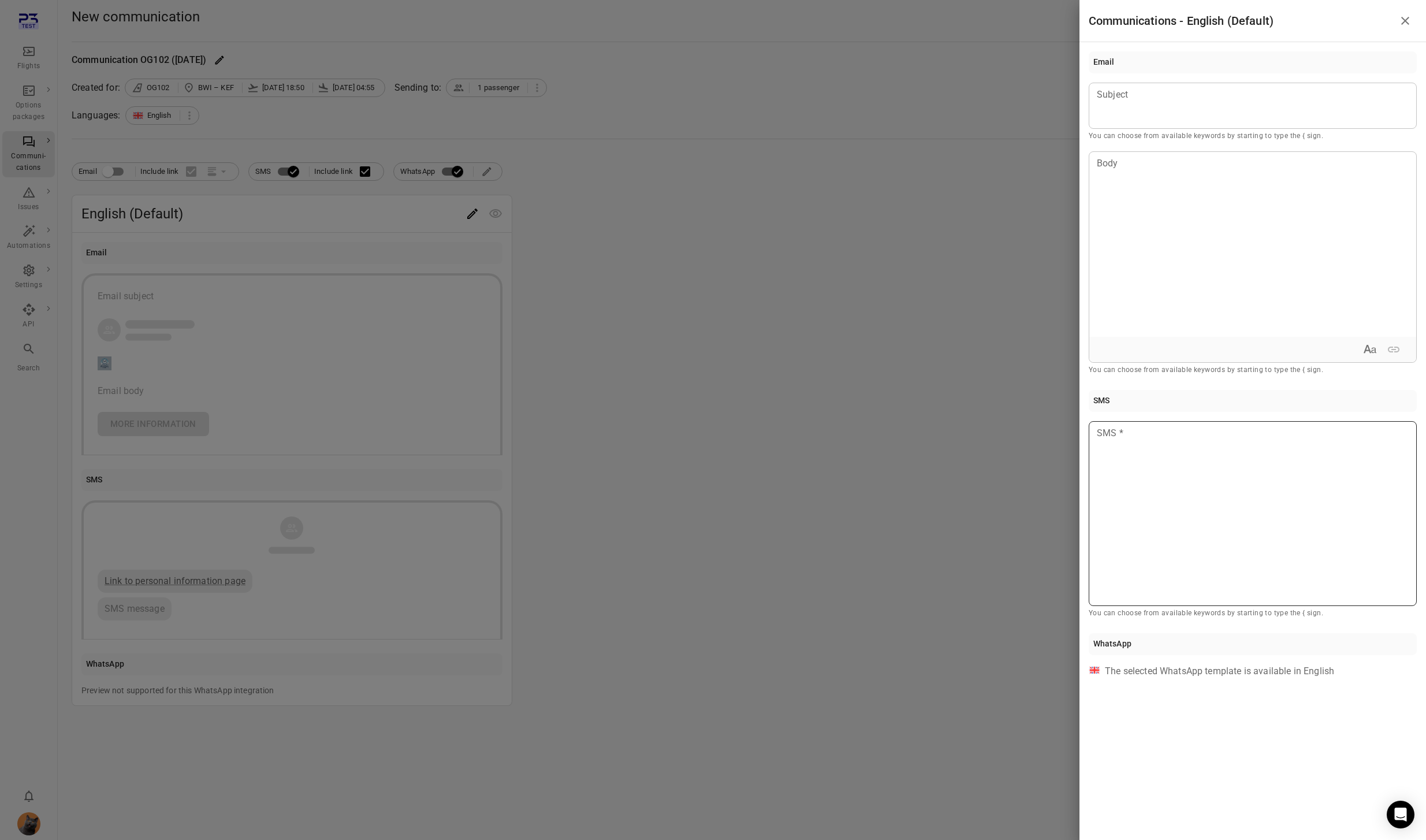
click at [1120, 457] on div at bounding box center [1253, 513] width 328 height 185
click at [842, 361] on div at bounding box center [713, 420] width 1426 height 840
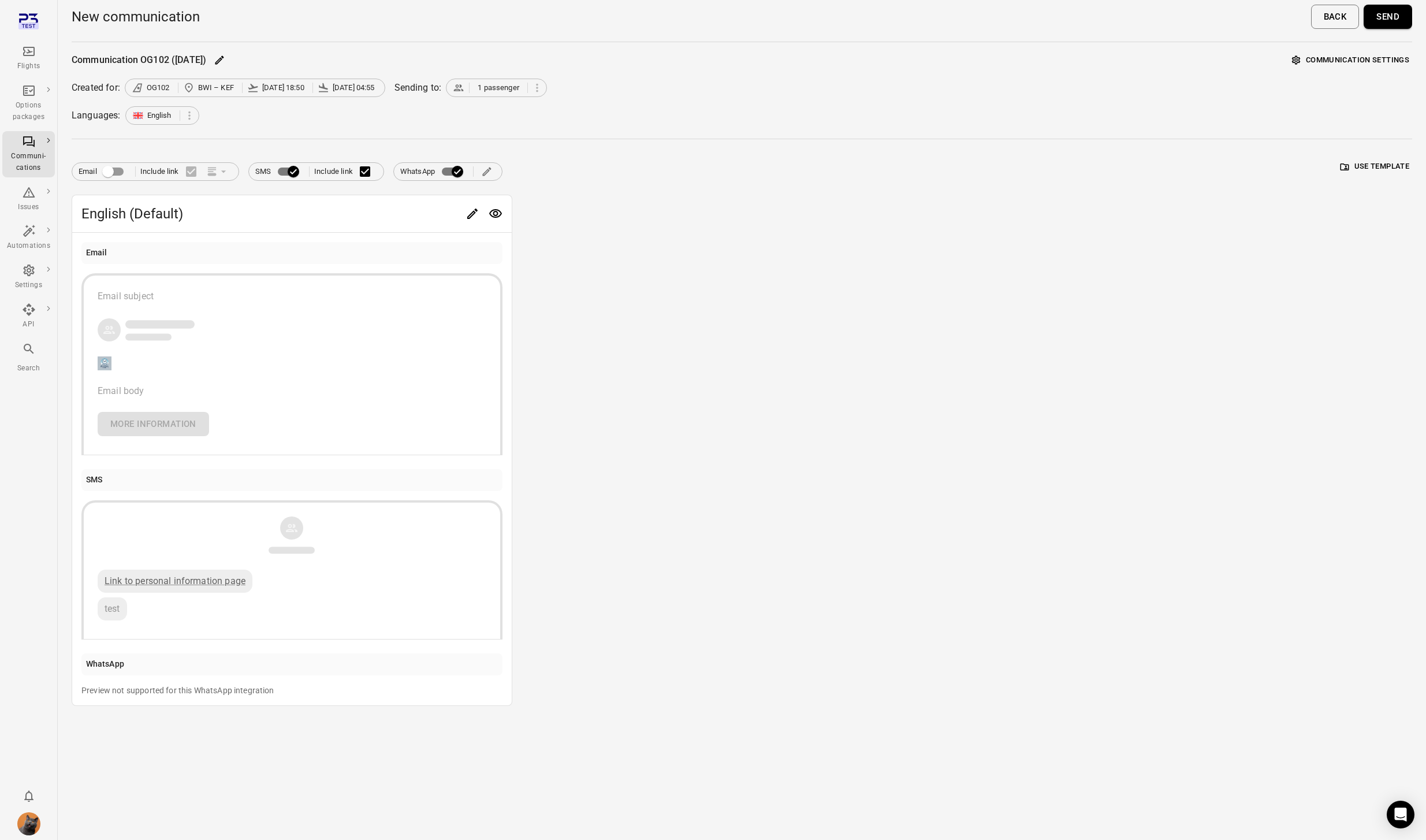
click at [1388, 22] on button "Send" at bounding box center [1387, 17] width 48 height 25
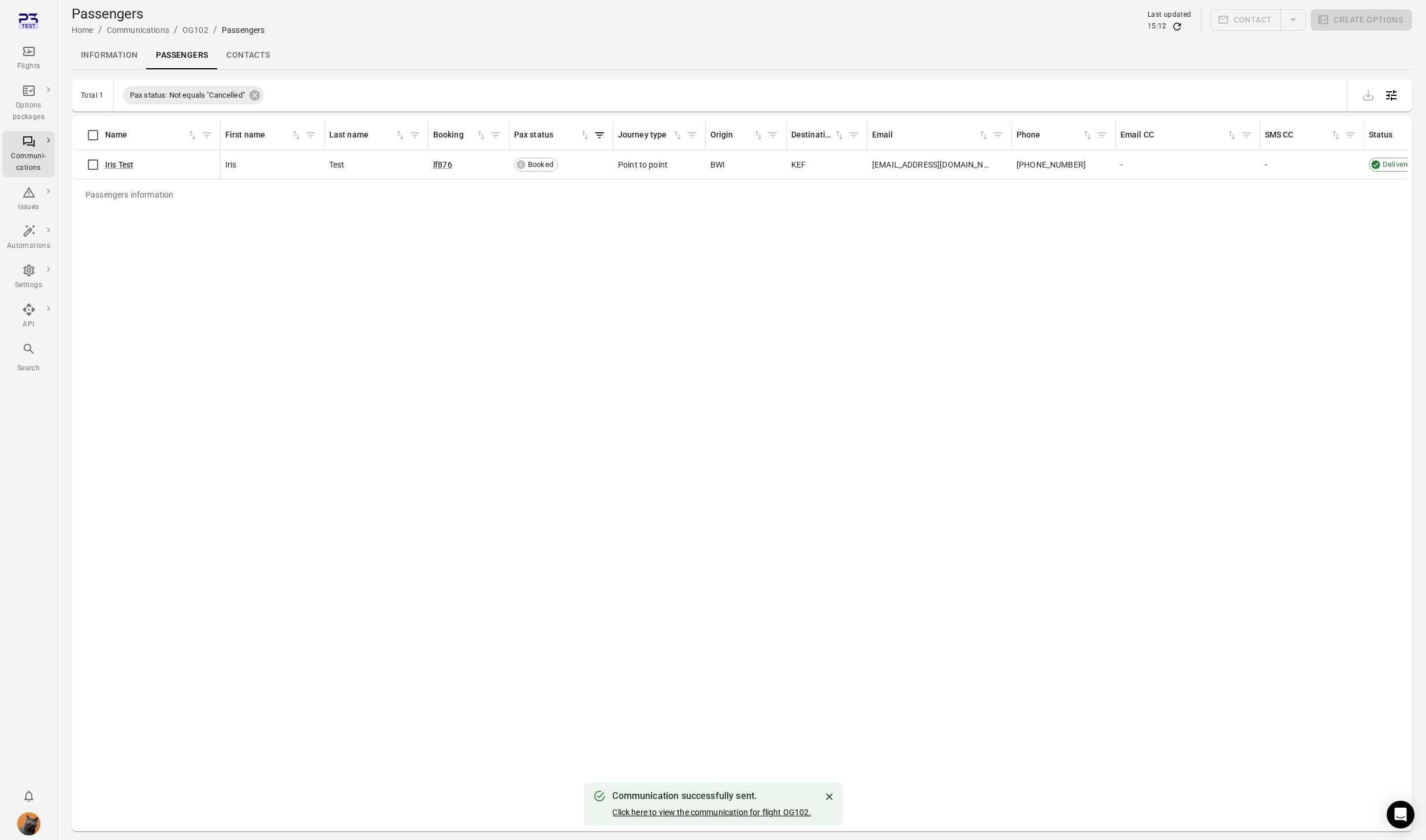
click at [735, 815] on link "Click here to view the communication for flight OG102." at bounding box center [711, 812] width 199 height 9
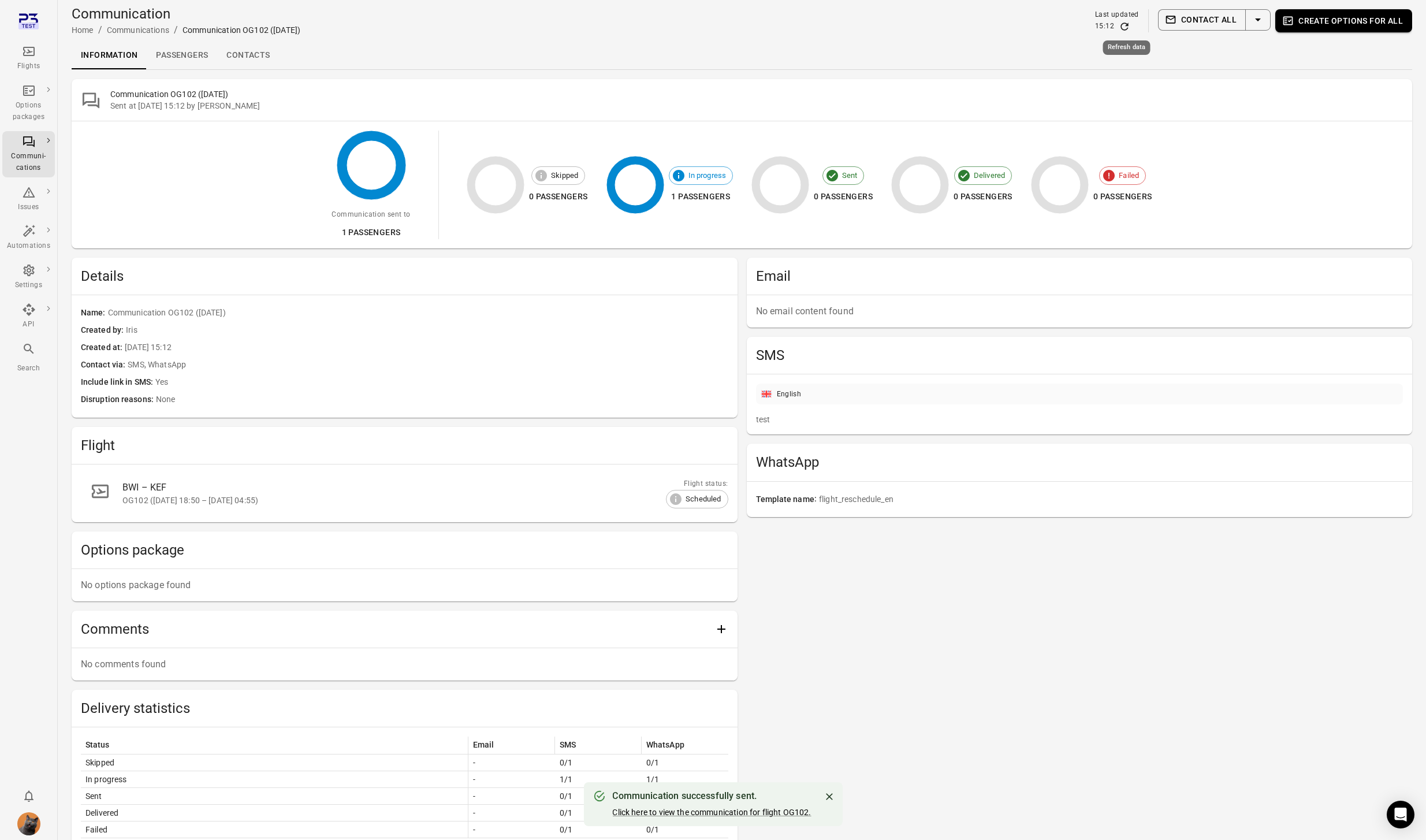
click at [1125, 25] on icon "Refresh data" at bounding box center [1124, 26] width 12 height 12
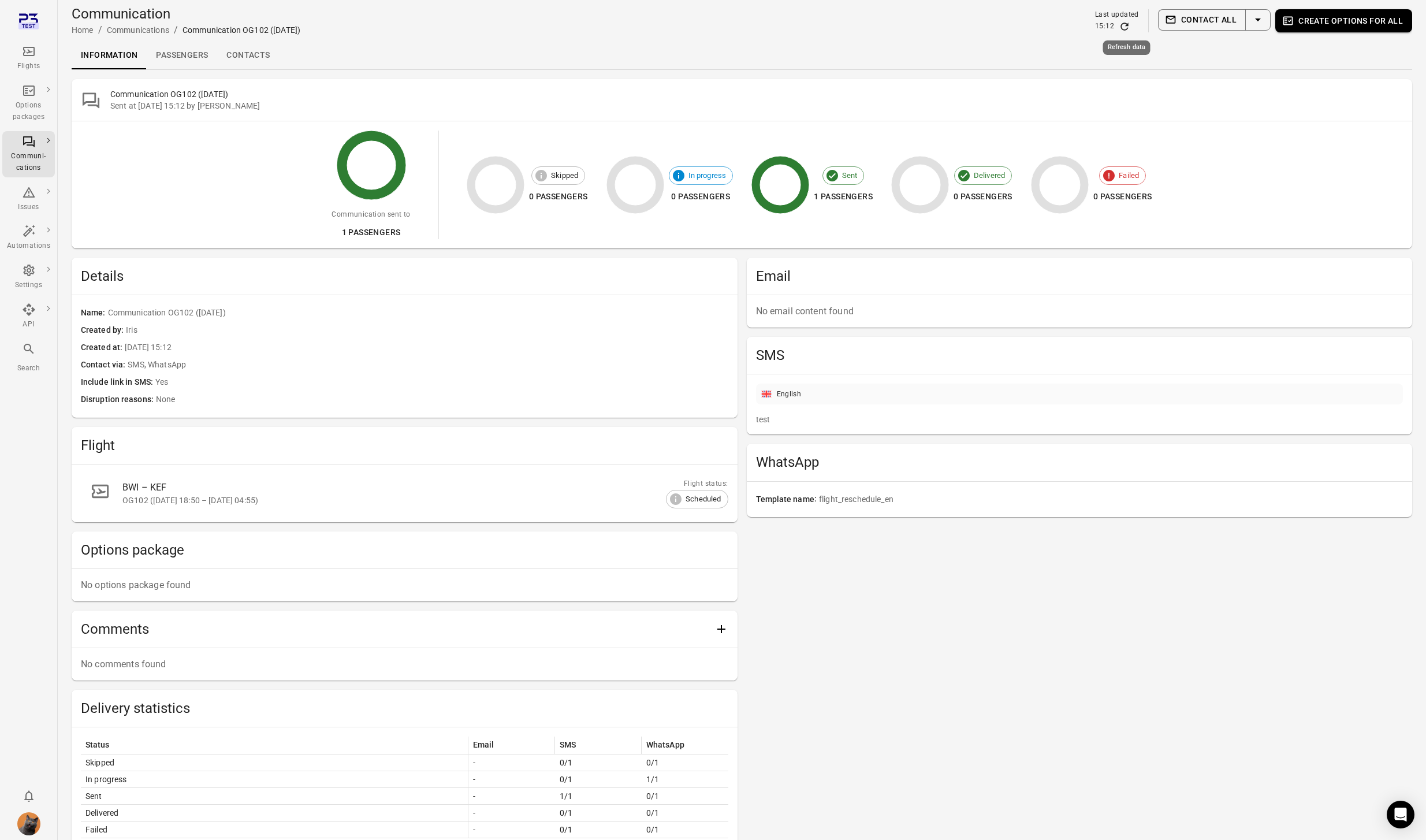
click at [1125, 25] on icon "Refresh data" at bounding box center [1124, 26] width 12 height 12
click at [1123, 27] on icon "Refresh data" at bounding box center [1124, 26] width 12 height 12
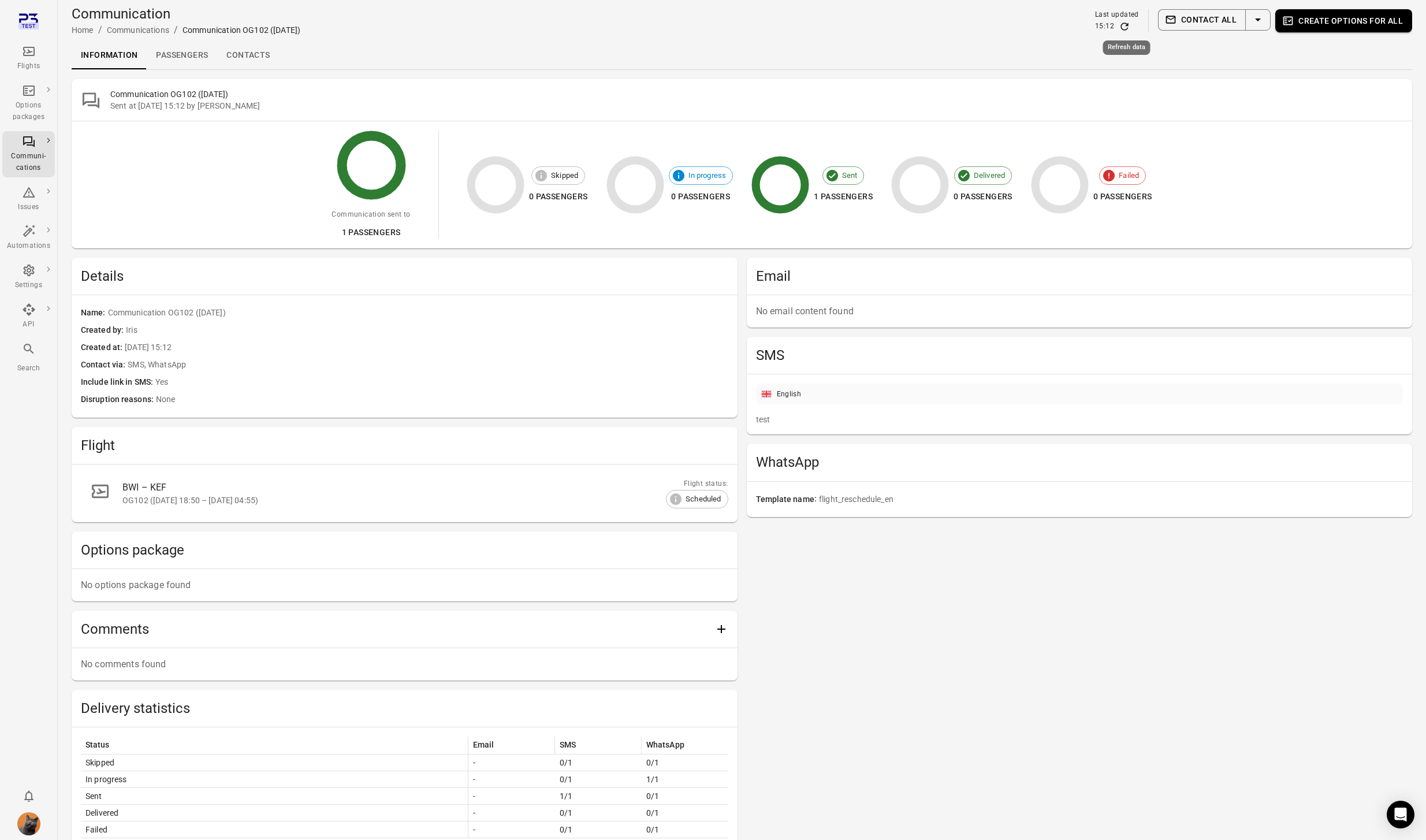
click at [1123, 27] on icon "Refresh data" at bounding box center [1124, 26] width 12 height 12
click at [194, 56] on link "Passengers" at bounding box center [182, 55] width 71 height 28
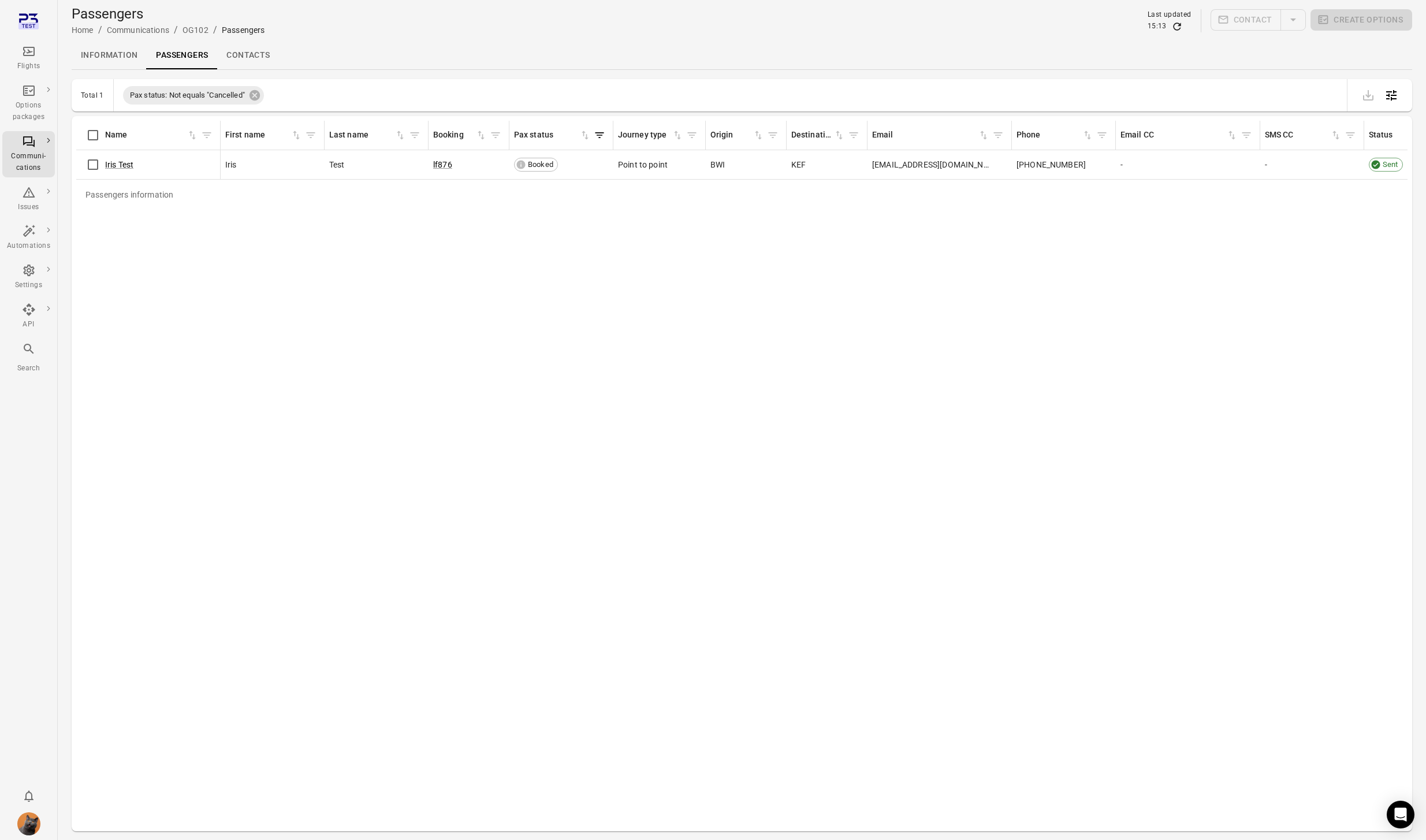
click at [118, 56] on link "Information" at bounding box center [109, 55] width 75 height 28
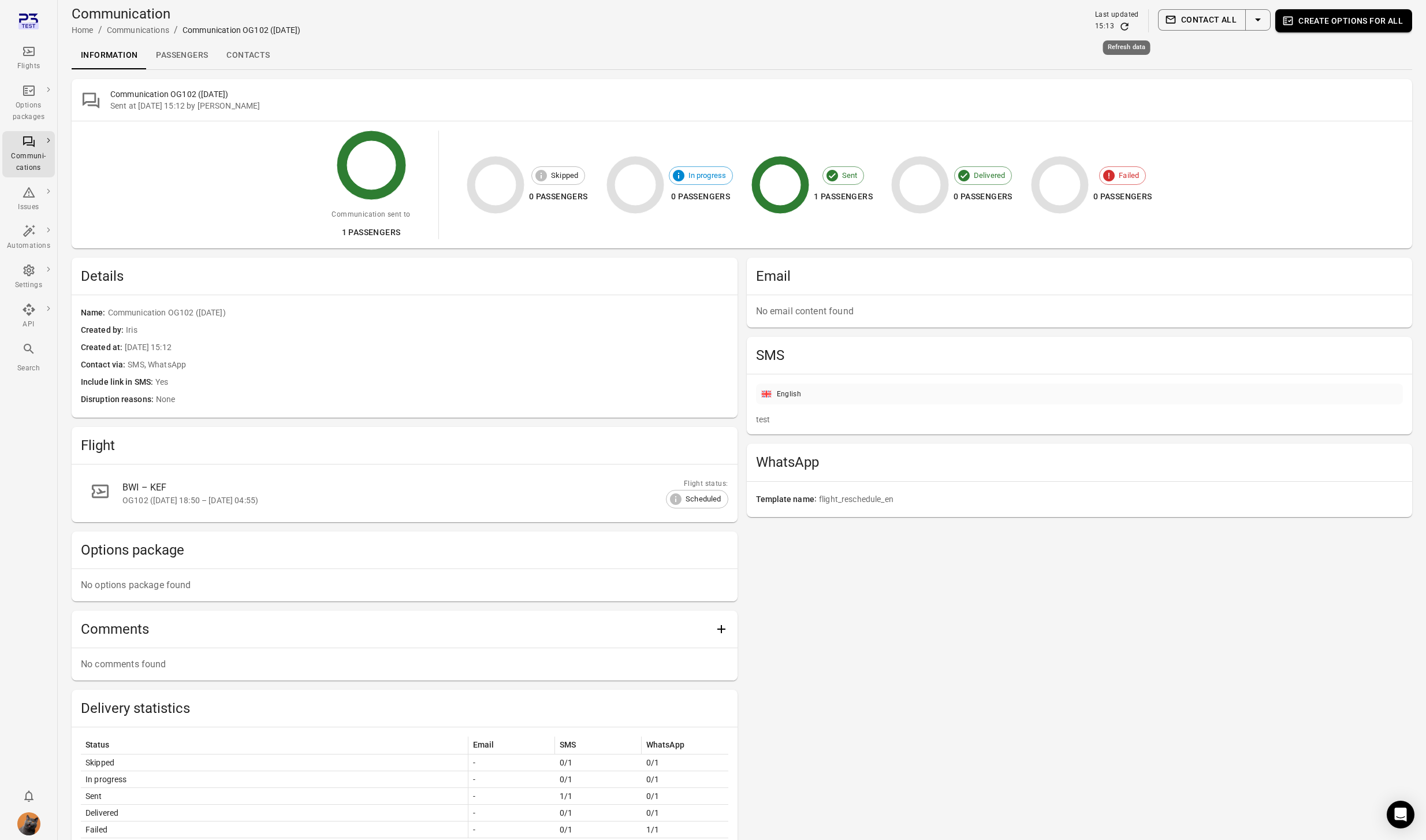
click at [1127, 25] on icon "Refresh data" at bounding box center [1124, 26] width 8 height 8
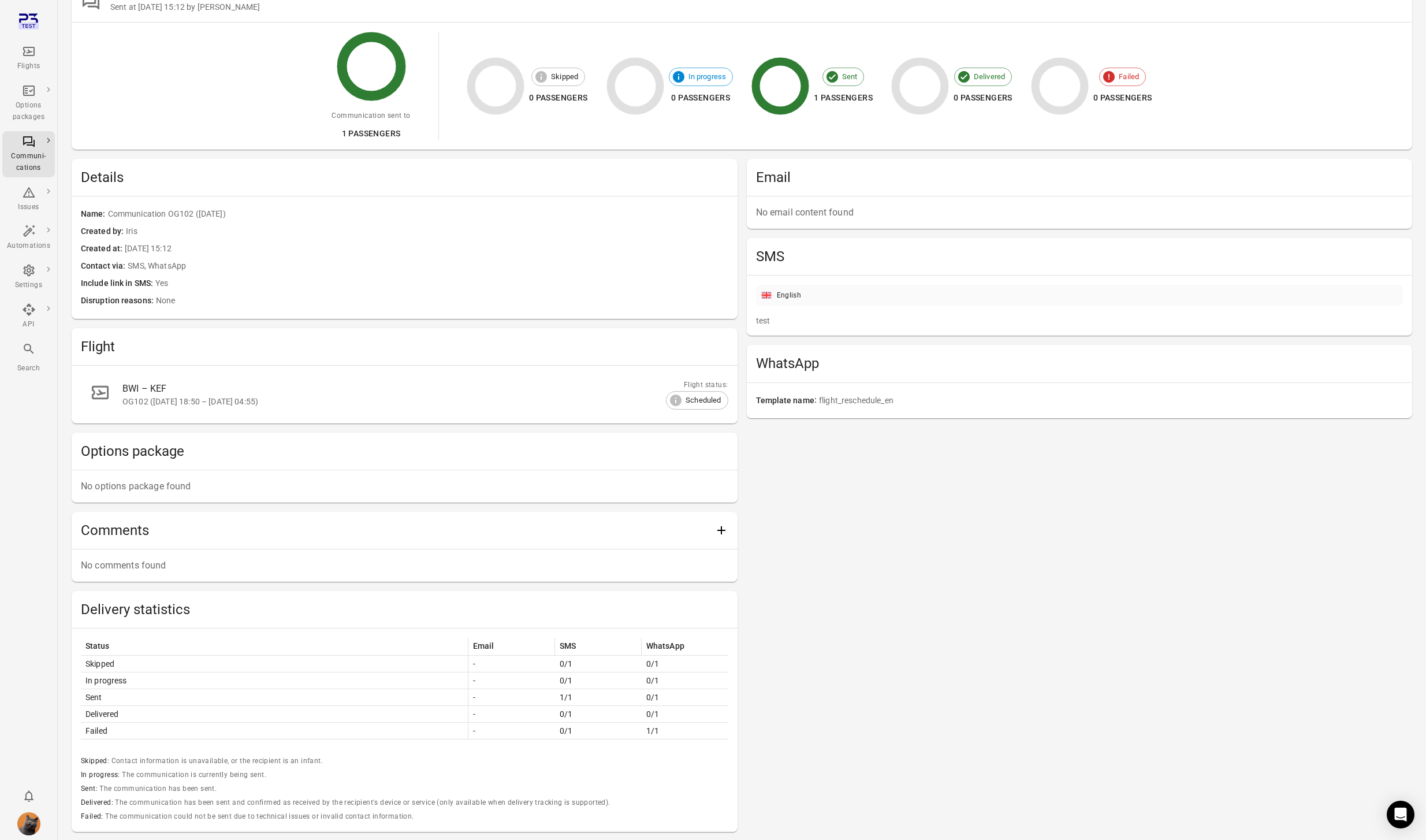
scroll to position [155, 0]
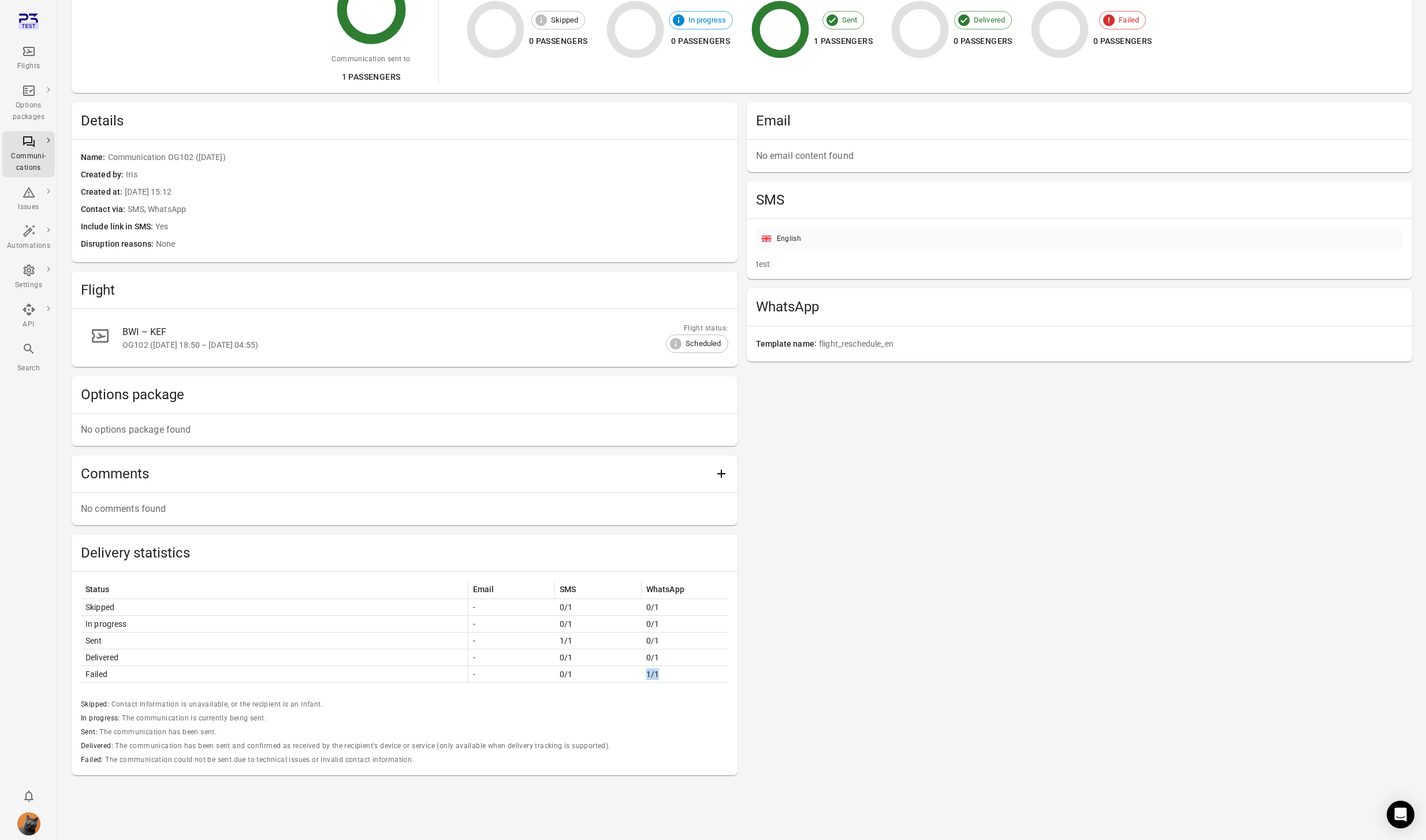
drag, startPoint x: 645, startPoint y: 674, endPoint x: 673, endPoint y: 674, distance: 28.0
click at [673, 674] on td "1/1" at bounding box center [684, 674] width 87 height 17
drag, startPoint x: 558, startPoint y: 639, endPoint x: 578, endPoint y: 641, distance: 20.1
click at [578, 641] on td "1/1" at bounding box center [598, 641] width 87 height 17
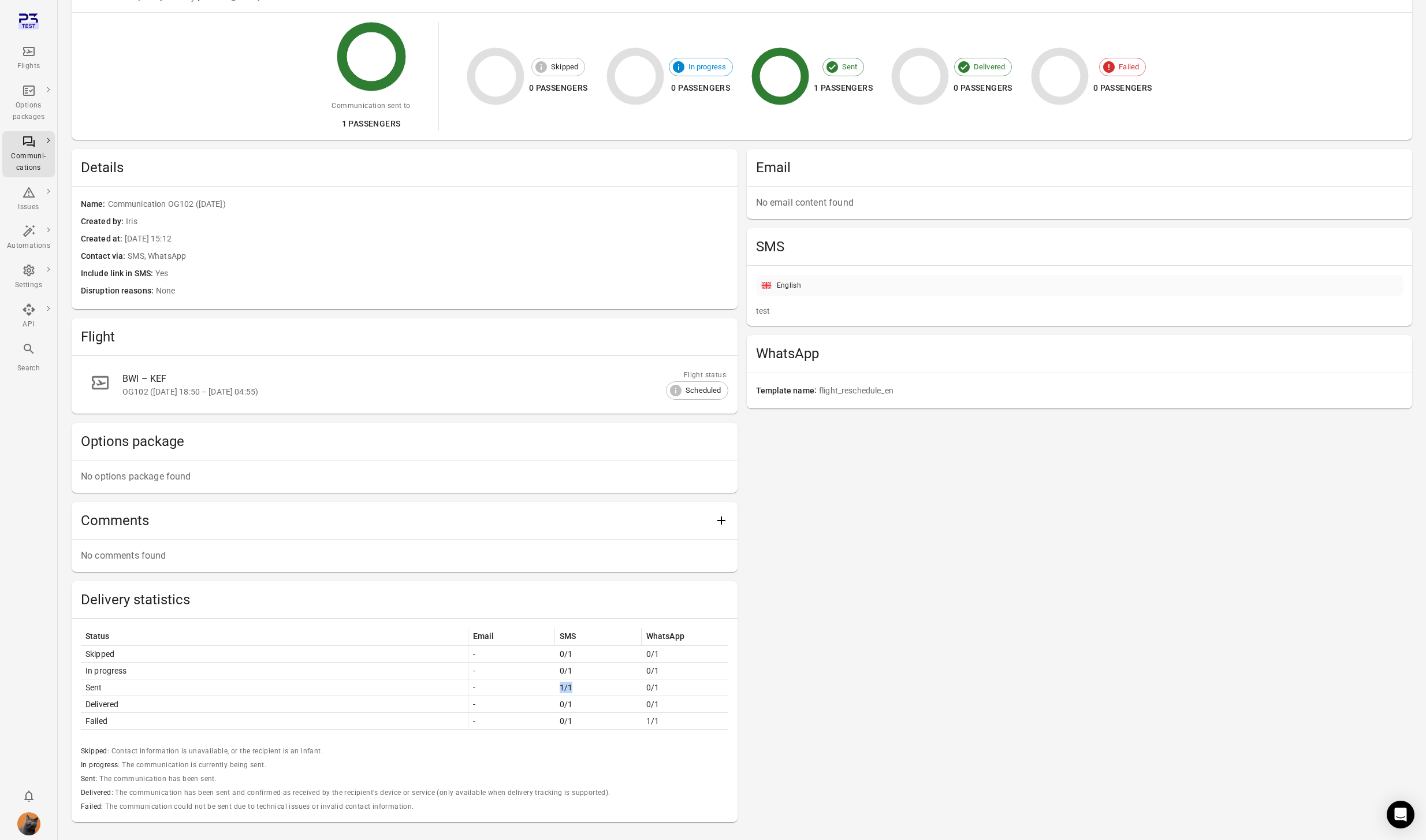
scroll to position [0, 0]
